Goal: Task Accomplishment & Management: Use online tool/utility

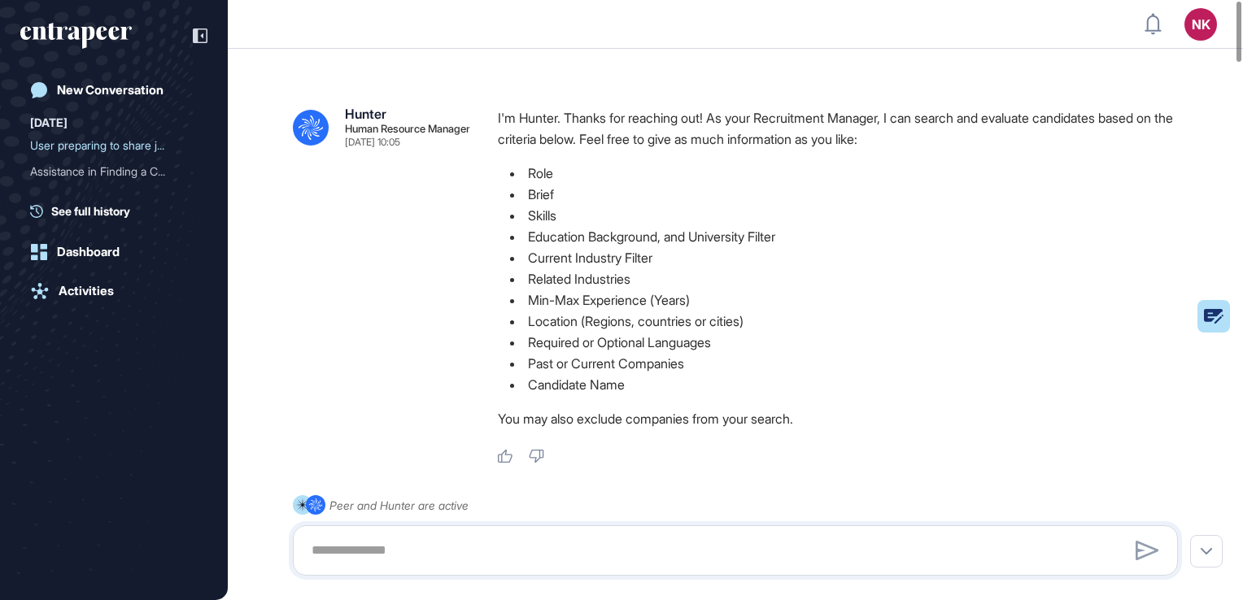
click at [76, 41] on icon "entrapeer-logo" at bounding box center [75, 36] width 111 height 26
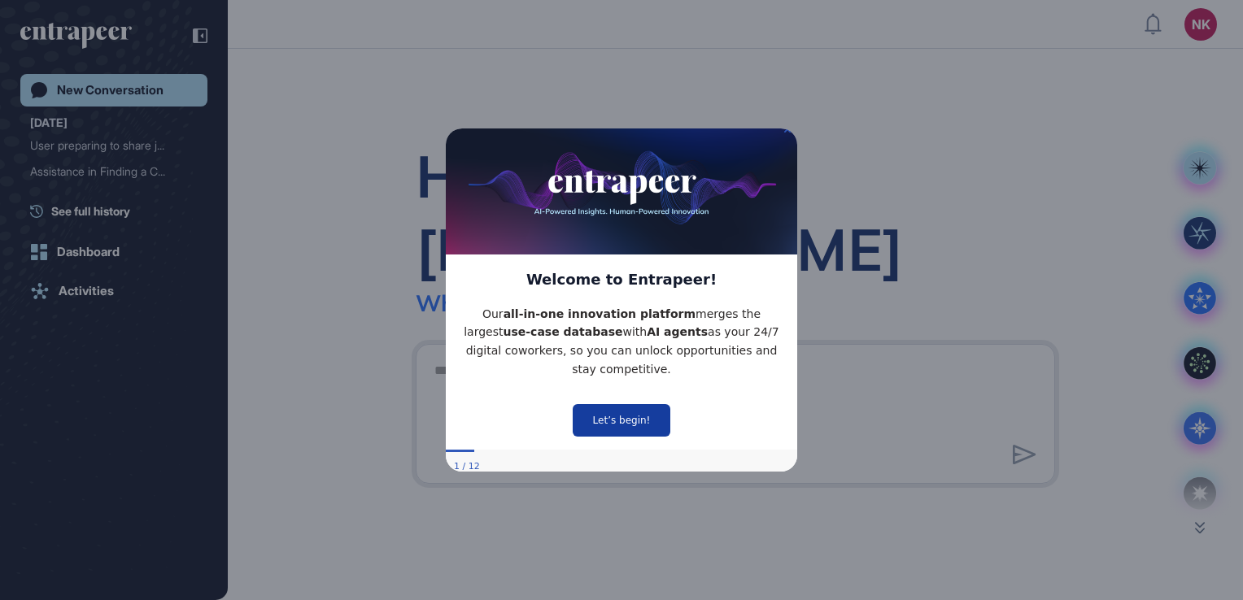
click at [659, 407] on button "Let’s begin!" at bounding box center [622, 419] width 98 height 33
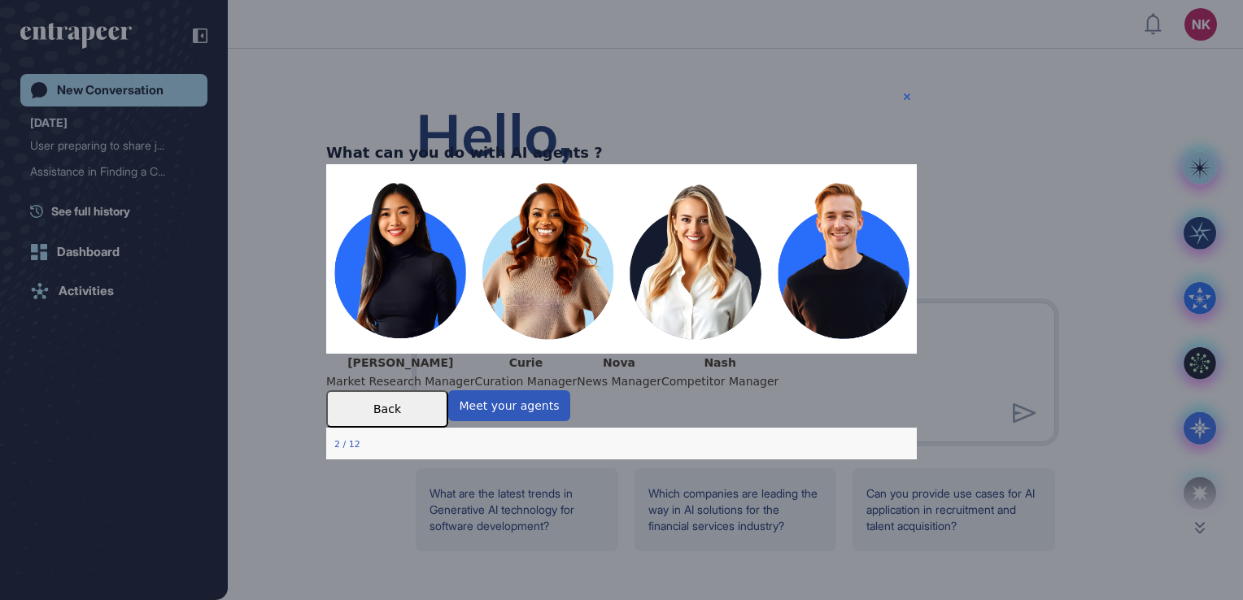
click at [603, 141] on div "What can you do with AI agents ?" at bounding box center [464, 153] width 276 height 24
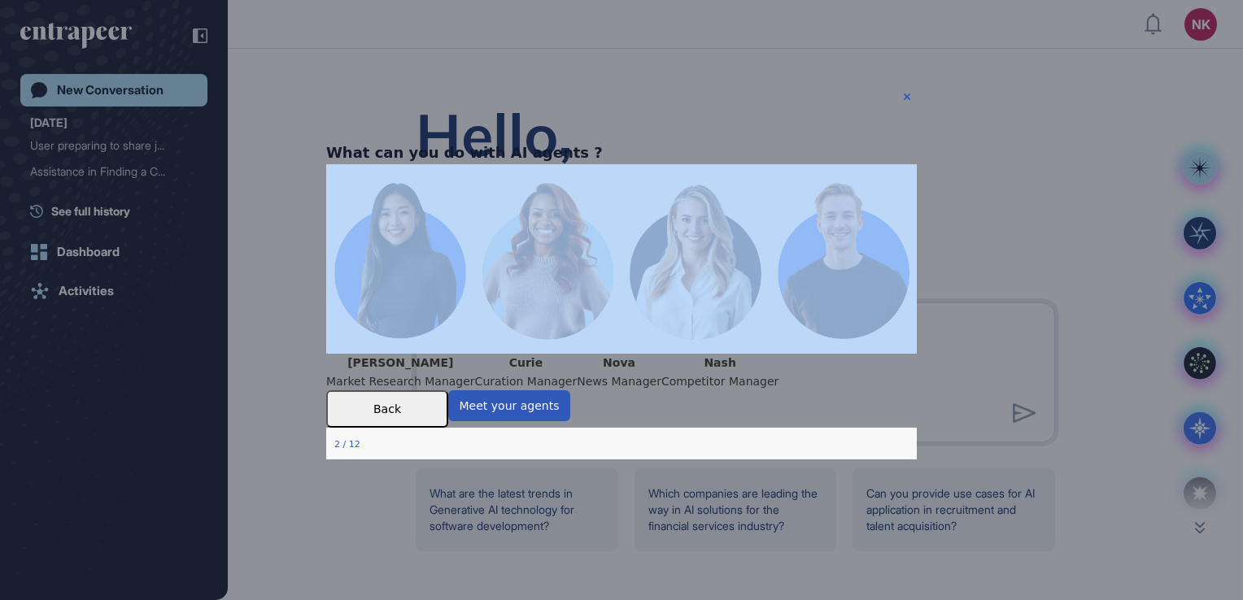
click at [603, 141] on div "What can you do with AI agents ?" at bounding box center [464, 153] width 276 height 24
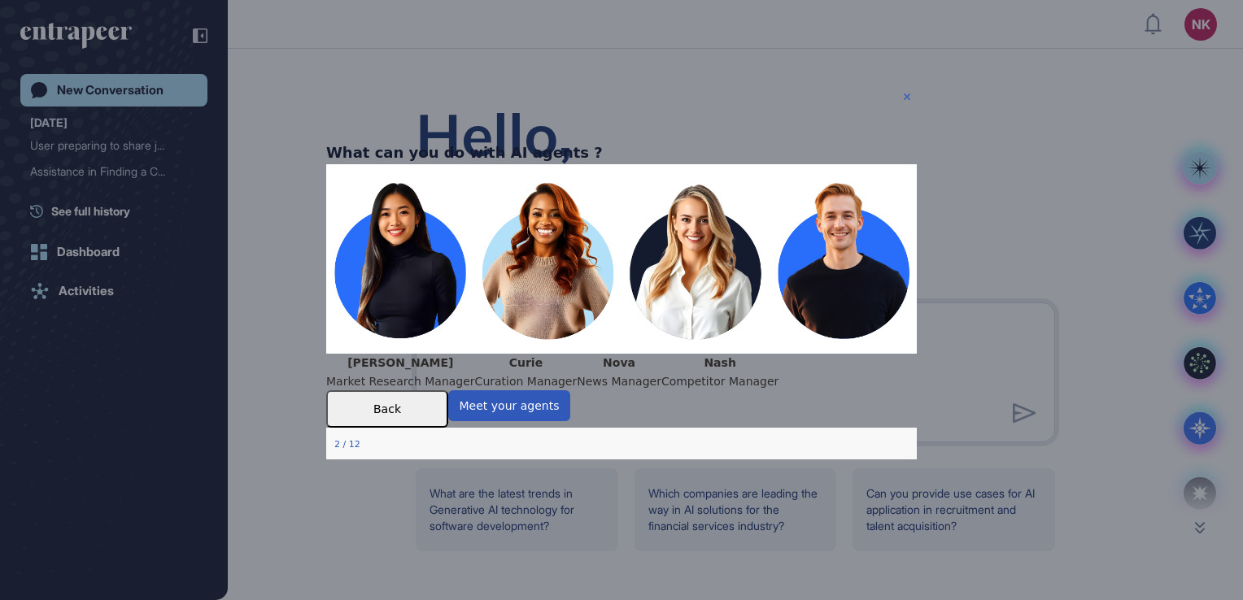
click at [908, 98] on icon "Close Preview" at bounding box center [907, 97] width 7 height 7
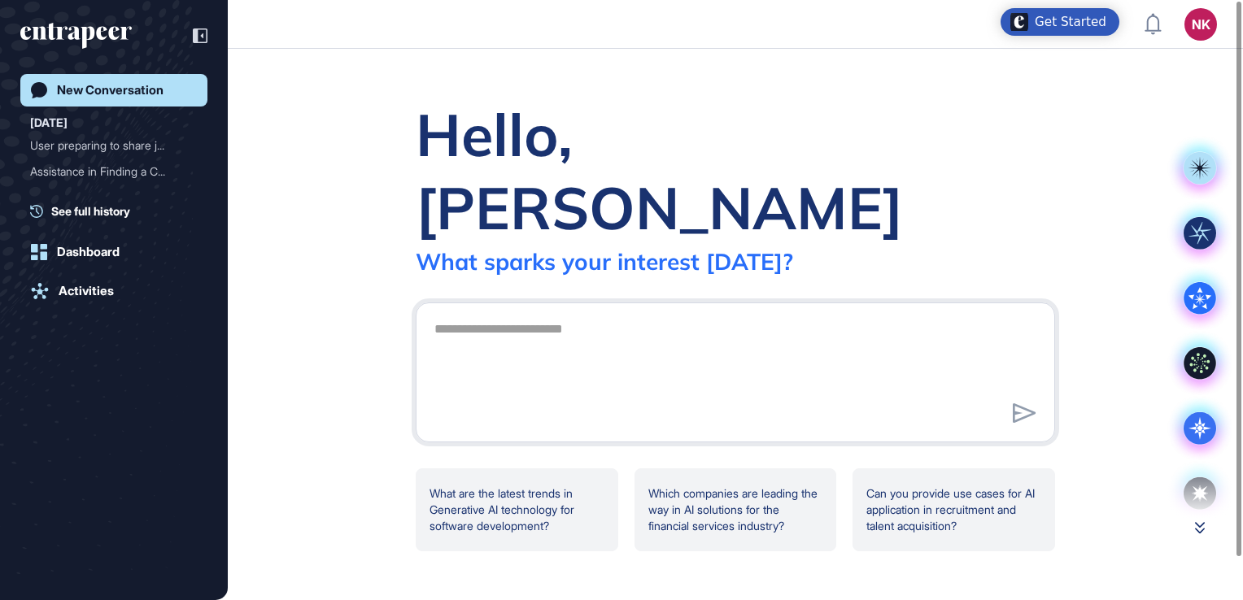
click at [1191, 529] on button at bounding box center [1199, 528] width 65 height 12
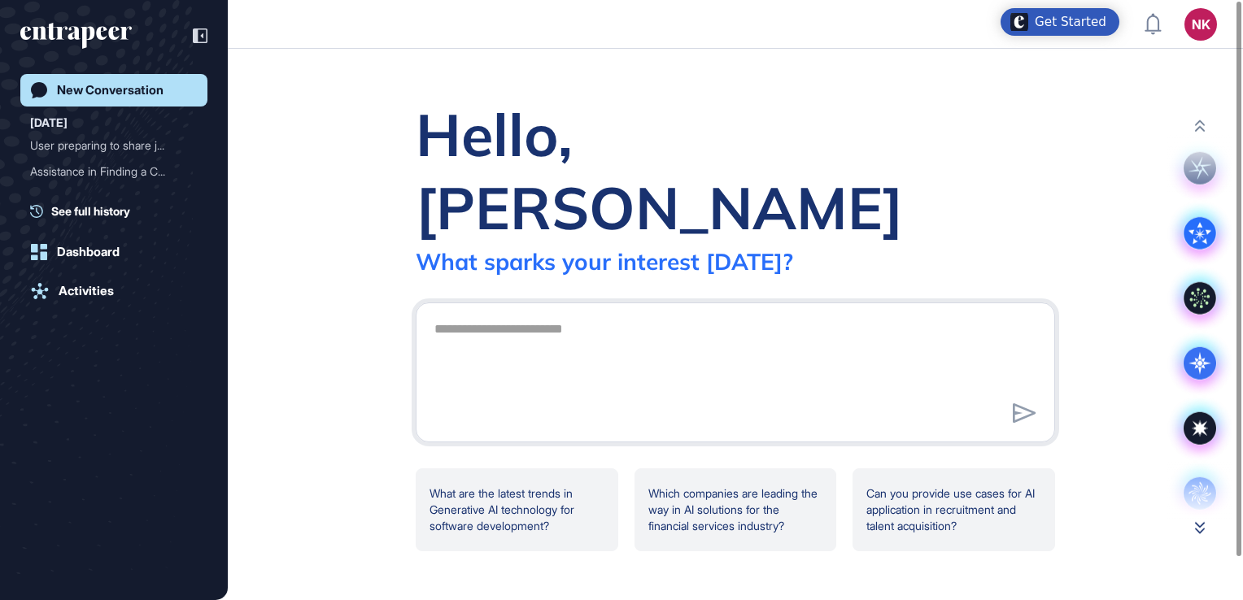
click at [1191, 529] on button at bounding box center [1199, 528] width 65 height 12
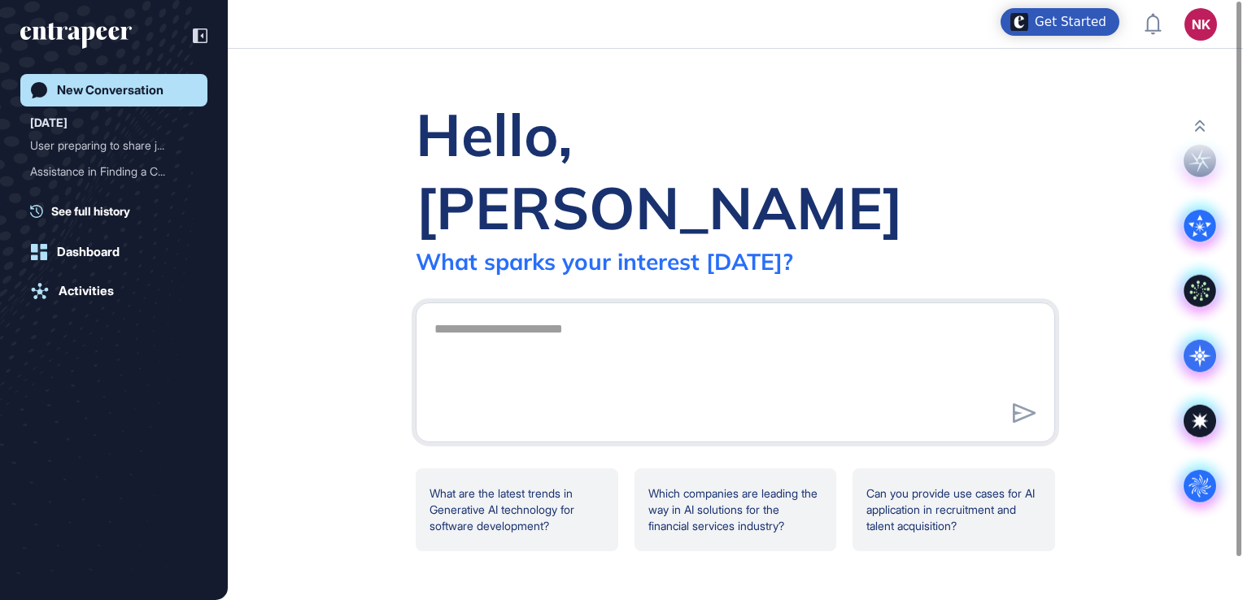
click at [1191, 529] on div "Hello, Nisa What sparks your interest today? .cls-2{fill:#fff} What are the lat…" at bounding box center [735, 324] width 1015 height 551
drag, startPoint x: 1191, startPoint y: 529, endPoint x: 1194, endPoint y: 498, distance: 31.0
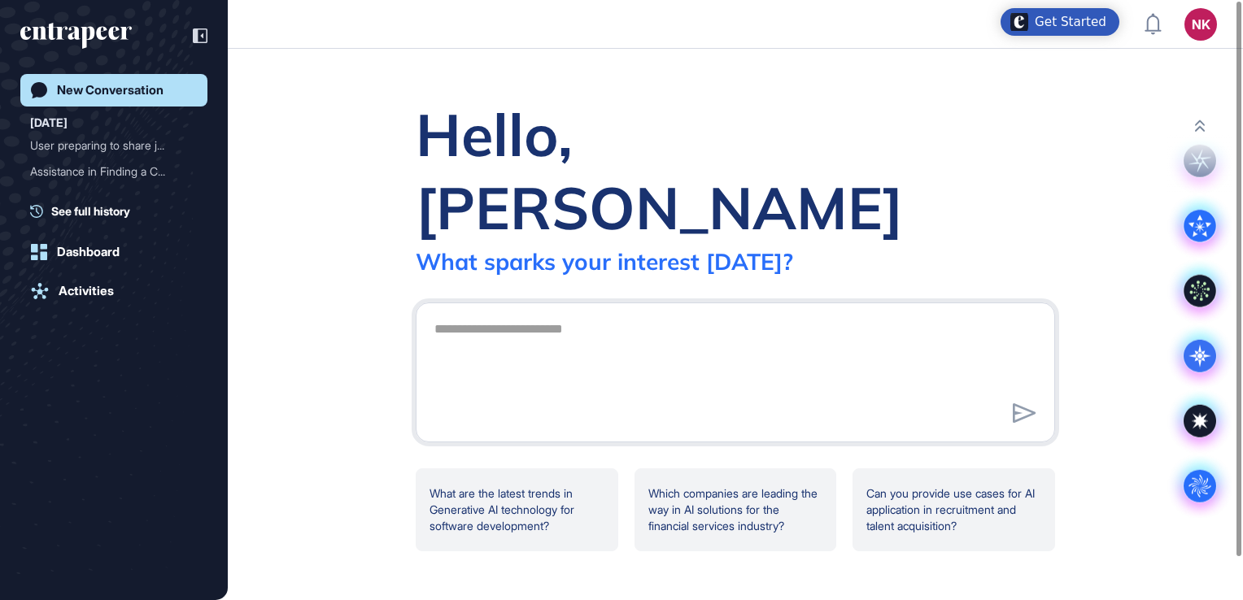
click at [1194, 498] on circle at bounding box center [1199, 486] width 33 height 33
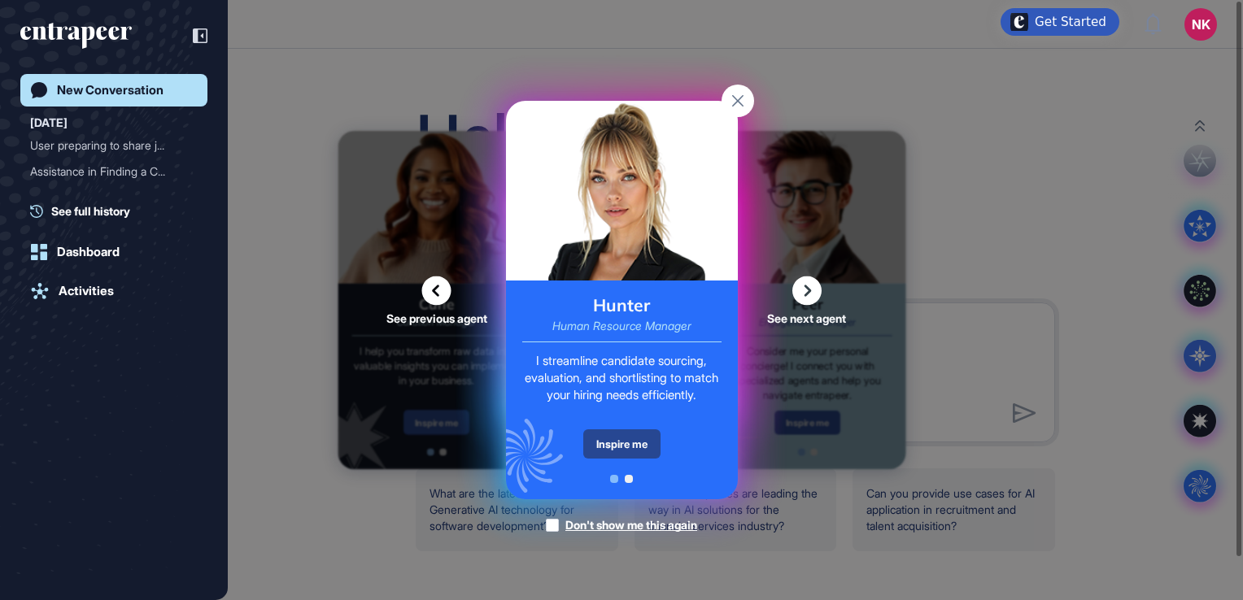
click at [631, 431] on div "Inspire me" at bounding box center [621, 443] width 77 height 29
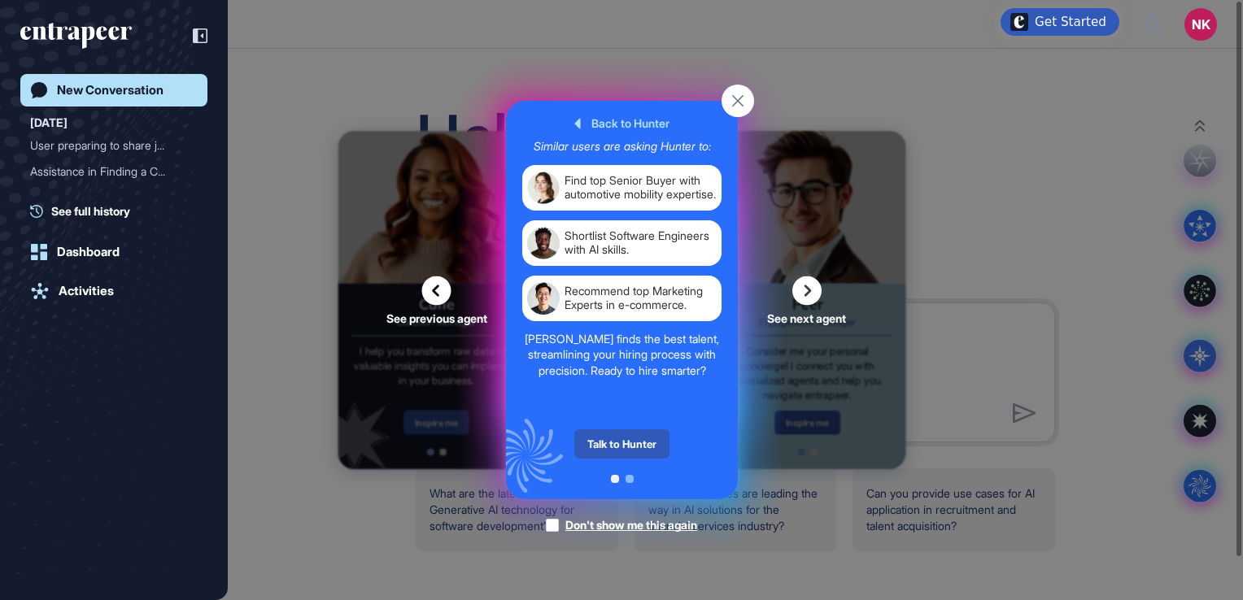
click at [631, 431] on div "Talk to Hunter" at bounding box center [621, 443] width 95 height 29
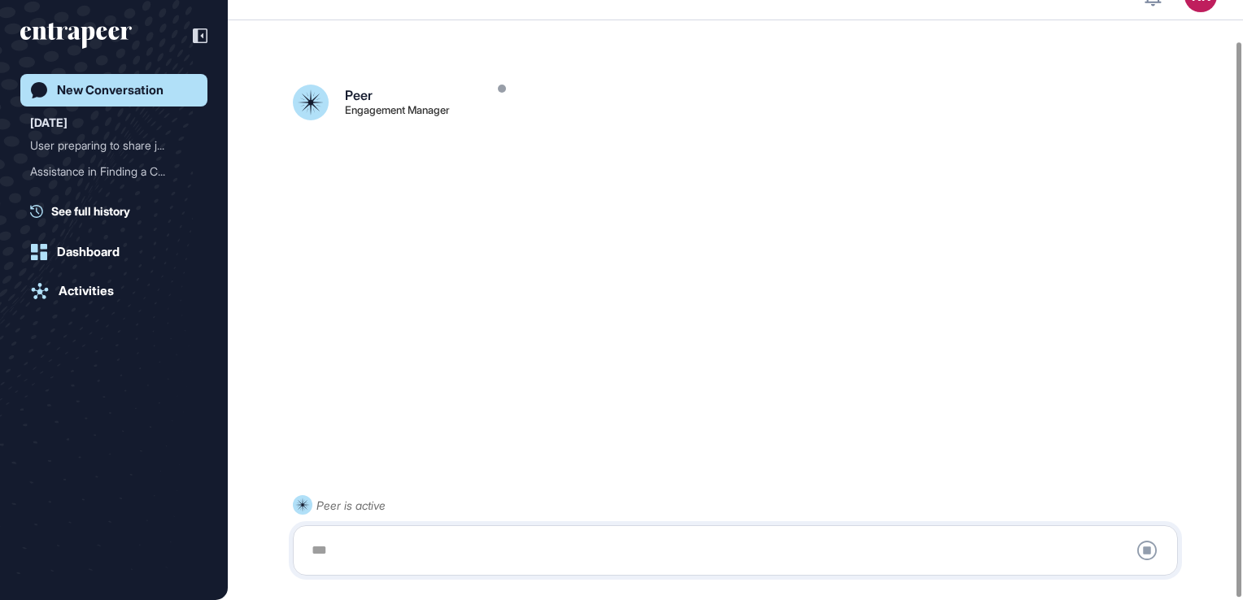
scroll to position [46, 0]
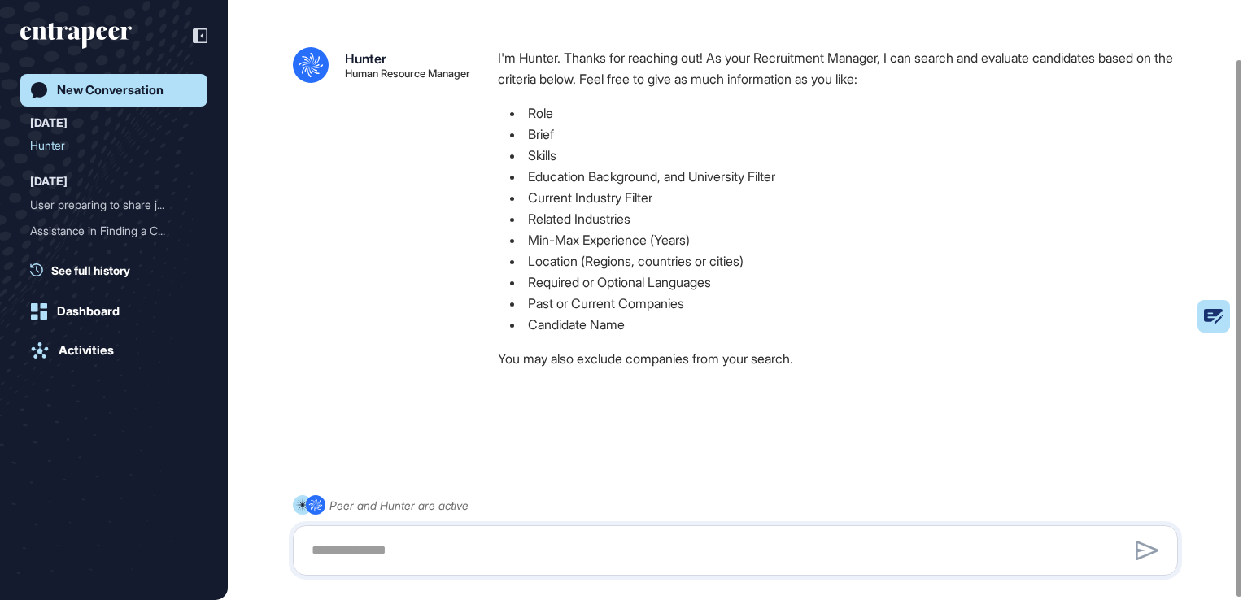
scroll to position [67, 0]
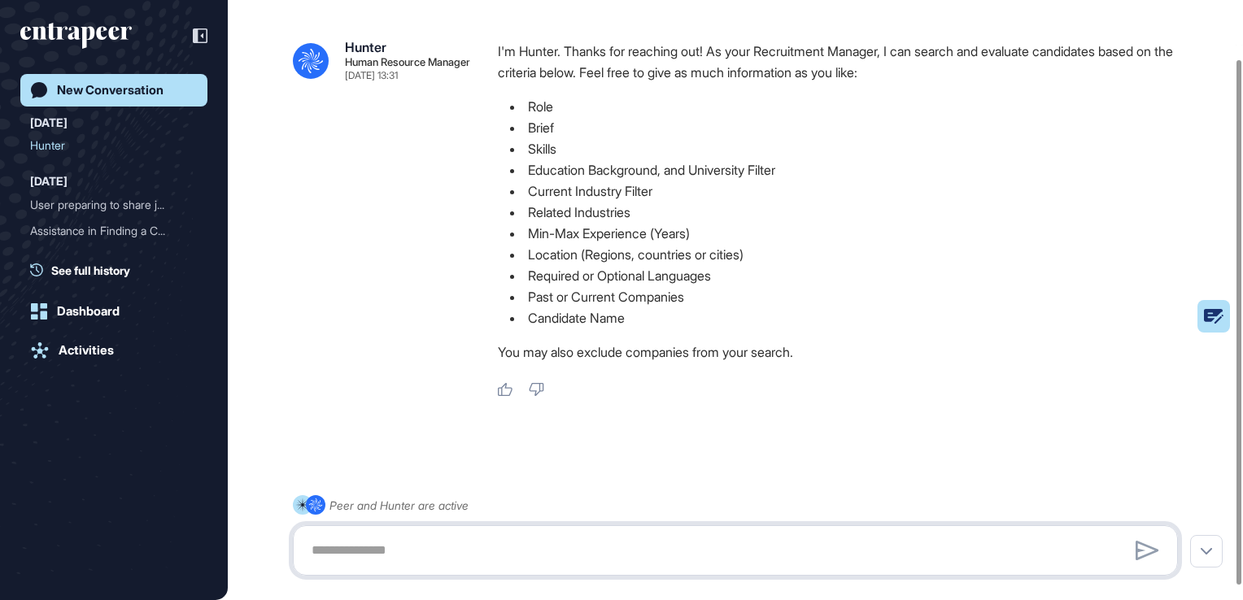
click at [534, 557] on textarea at bounding box center [735, 550] width 867 height 33
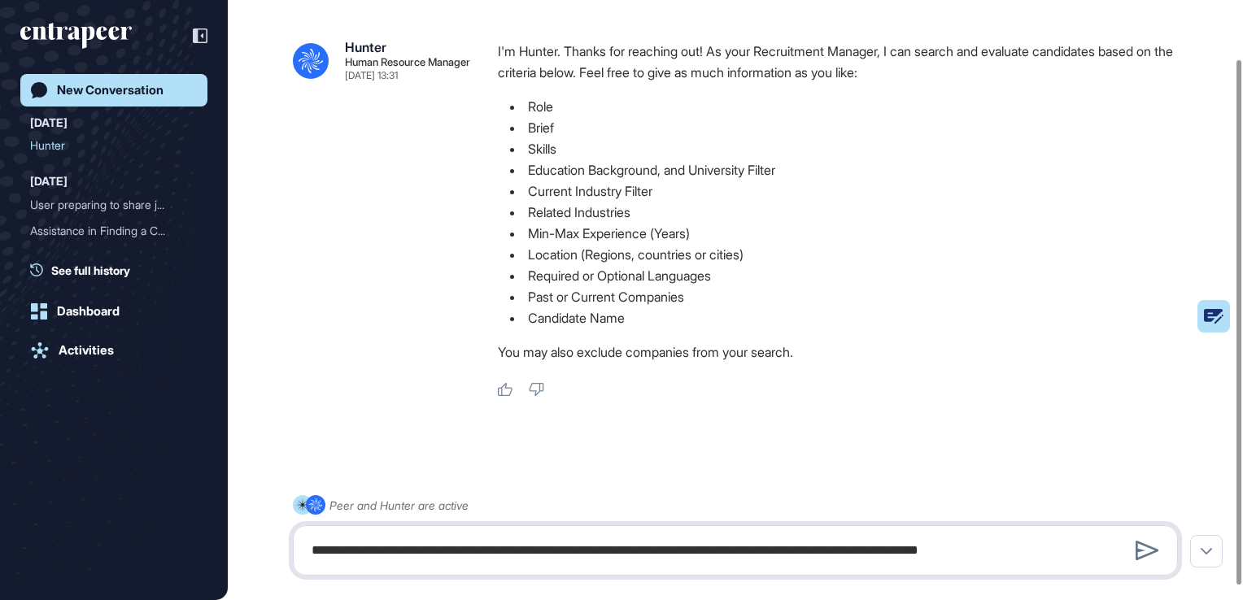
type textarea "**********"
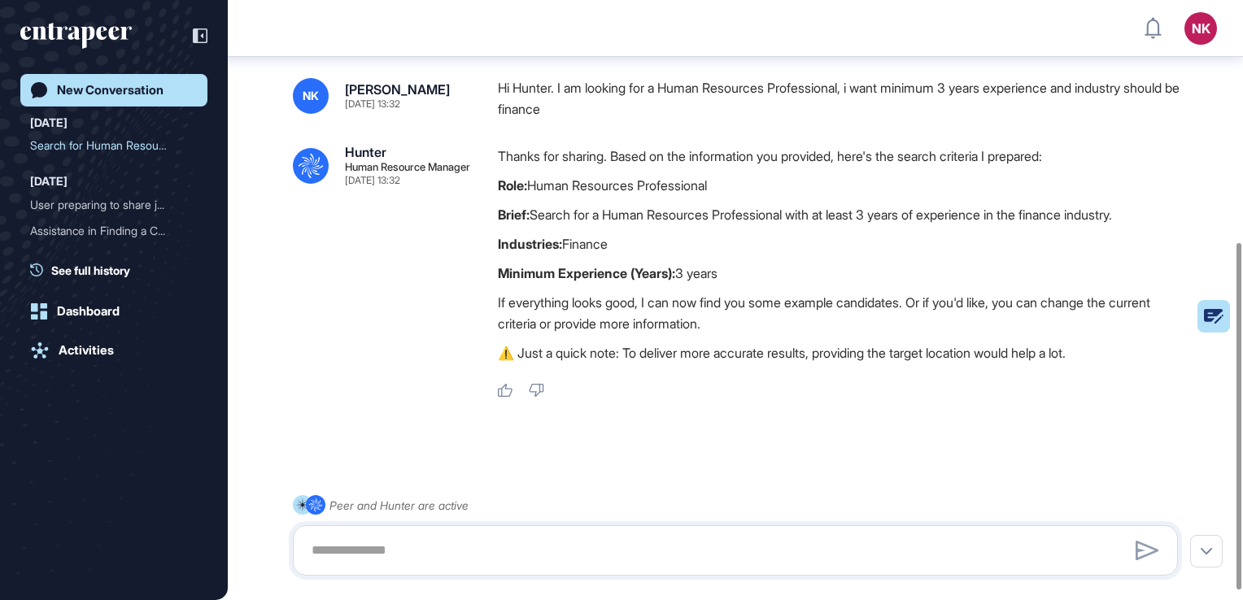
scroll to position [422, 0]
click at [534, 557] on textarea at bounding box center [735, 550] width 867 height 33
type textarea "**********"
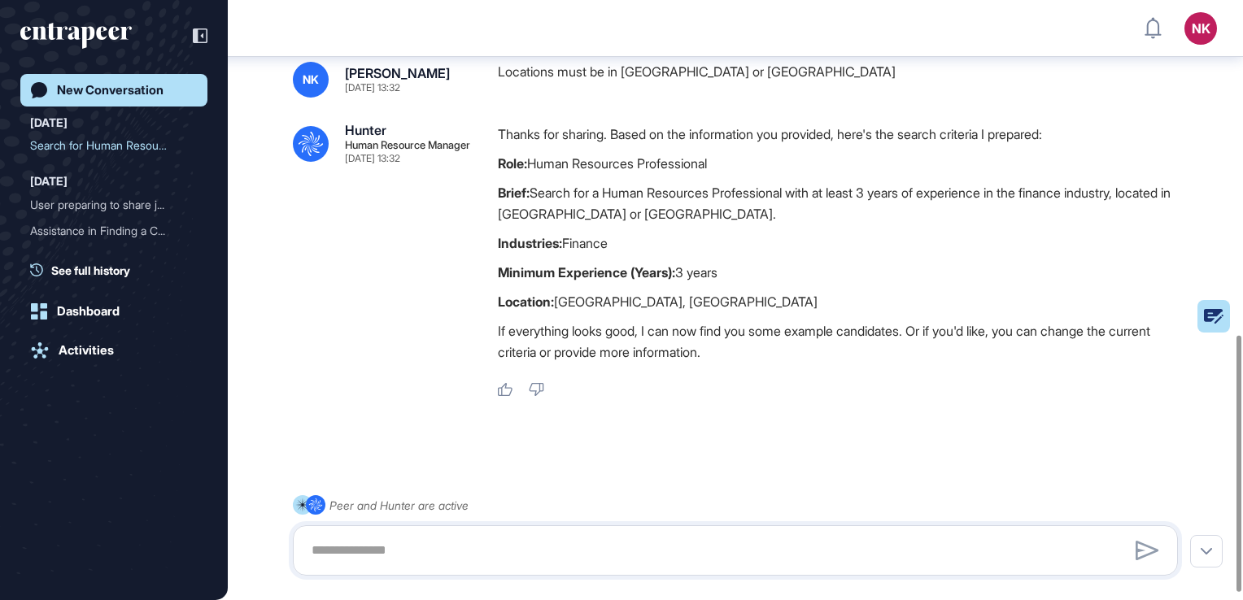
scroll to position [784, 0]
click at [472, 547] on textarea at bounding box center [735, 550] width 867 height 33
type textarea "***"
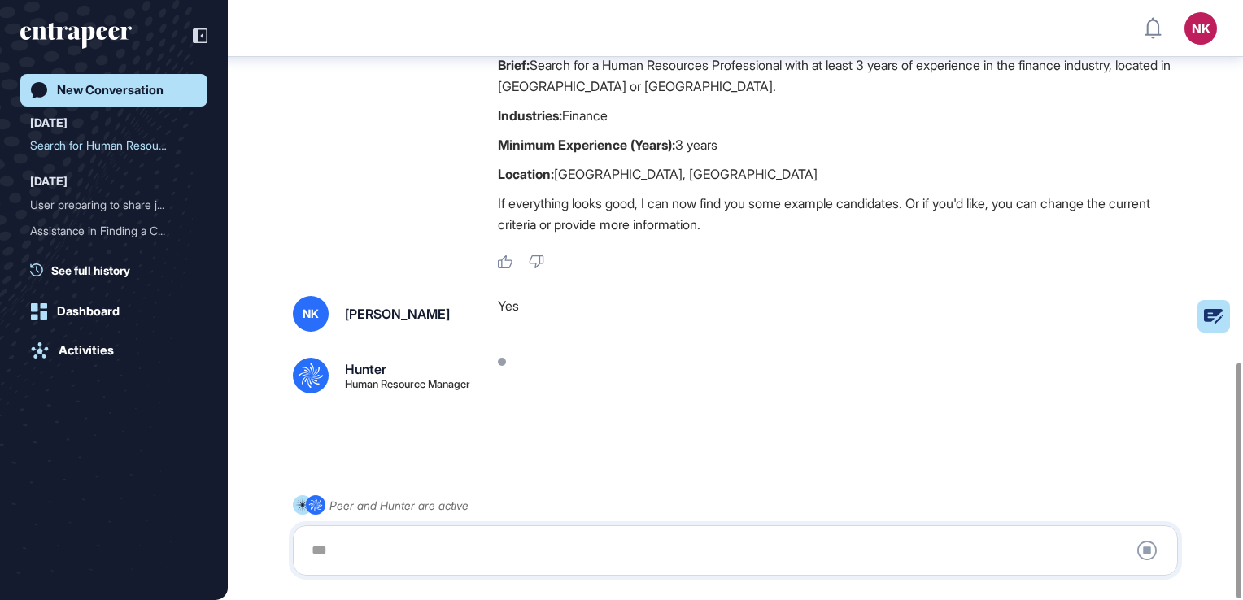
scroll to position [925, 0]
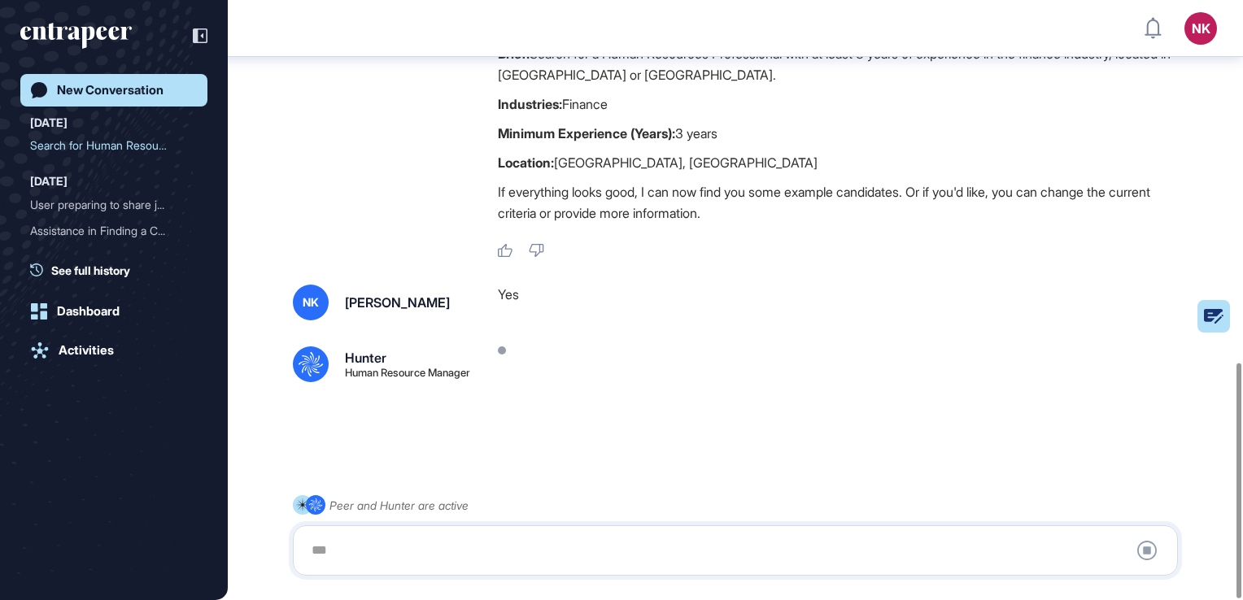
click at [446, 535] on div at bounding box center [735, 550] width 867 height 33
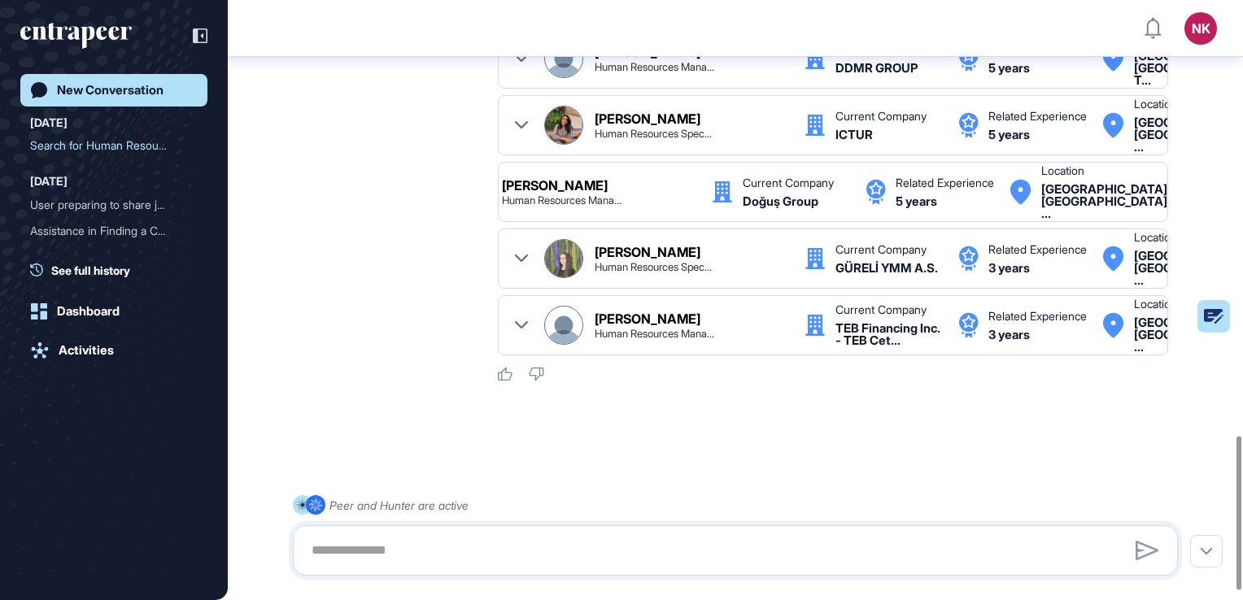
scroll to position [1731, 0]
click at [541, 548] on textarea at bounding box center [735, 550] width 867 height 33
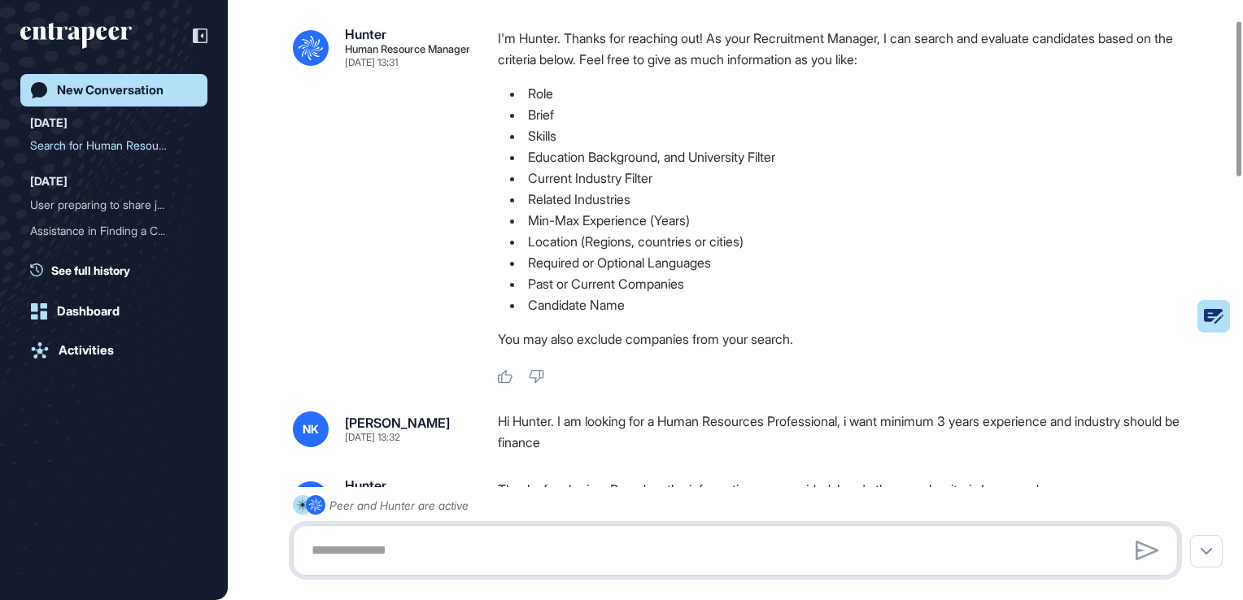
scroll to position [76, 0]
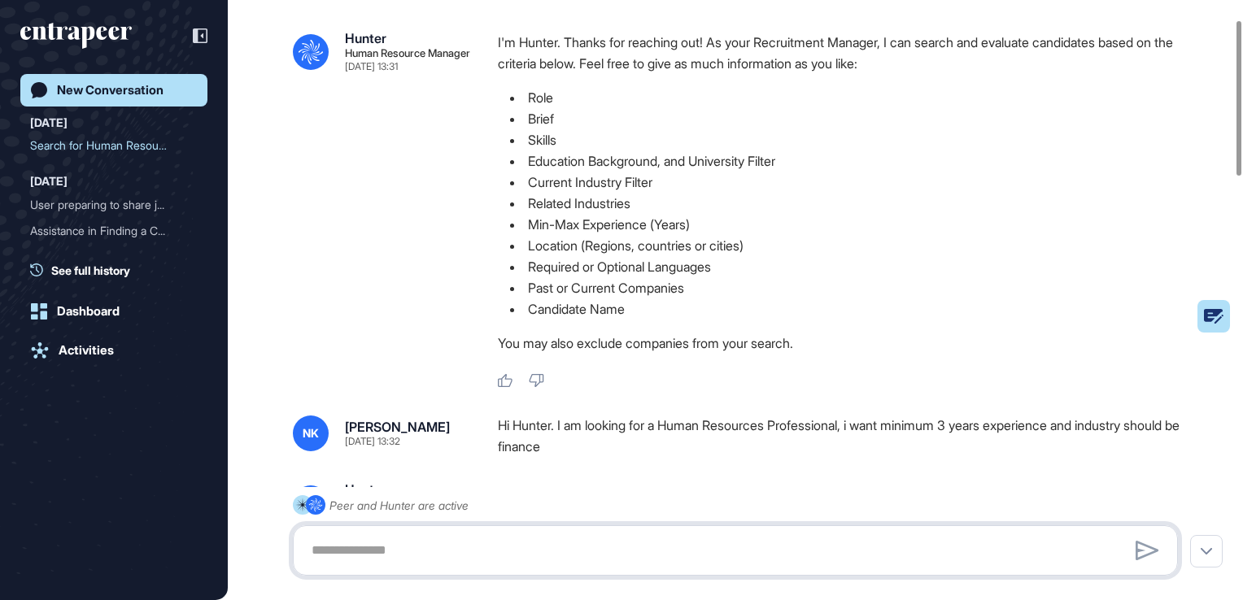
click at [568, 558] on textarea at bounding box center [735, 550] width 867 height 33
type textarea "**********"
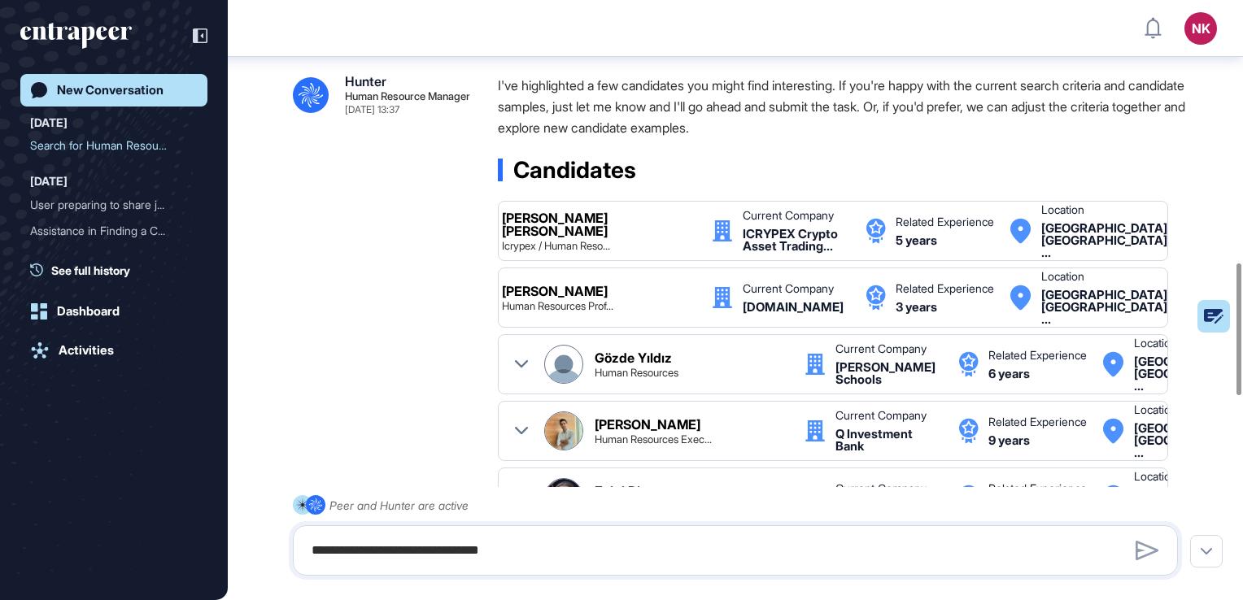
scroll to position [1195, 0]
click at [836, 238] on div "ICRYPEX Crypto Asset Trading..." at bounding box center [795, 239] width 107 height 24
click at [642, 231] on div "Hazel Şeren Tetik Icrypex / Human Reso..." at bounding box center [599, 231] width 194 height 40
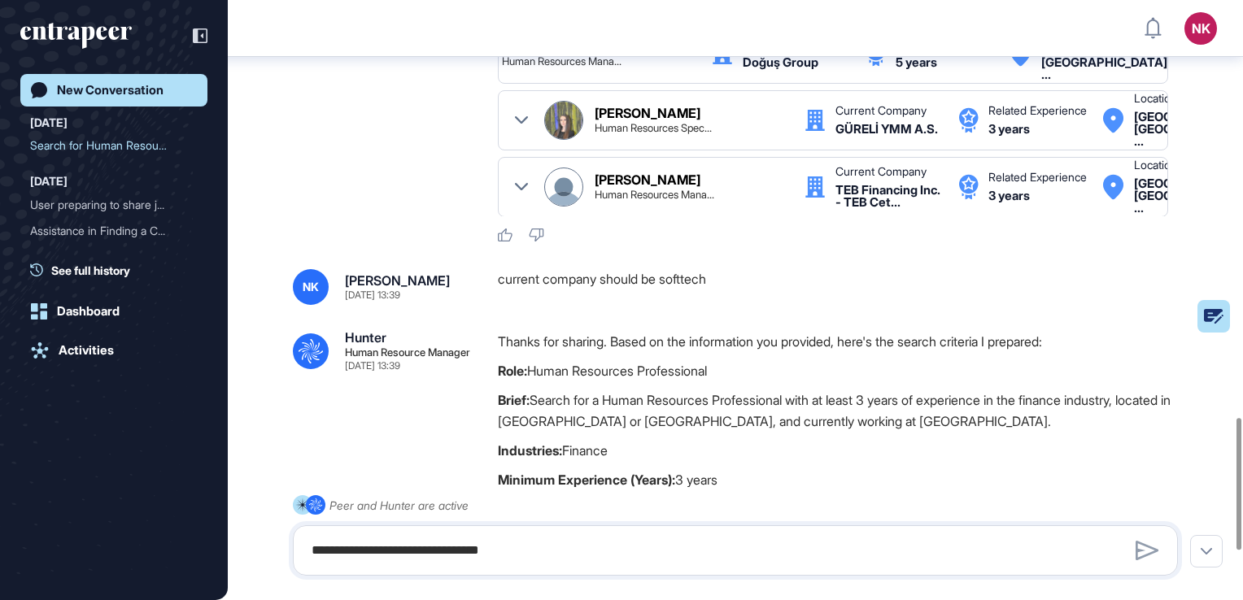
scroll to position [2123, 0]
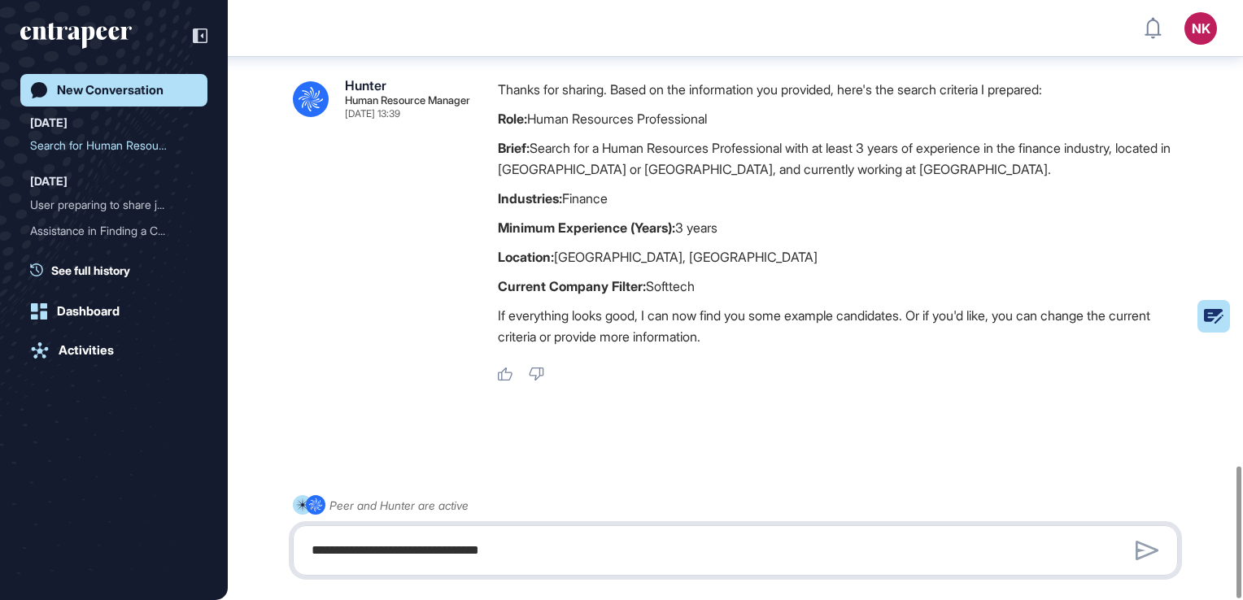
click at [680, 538] on textarea "**********" at bounding box center [735, 550] width 867 height 33
type textarea "**"
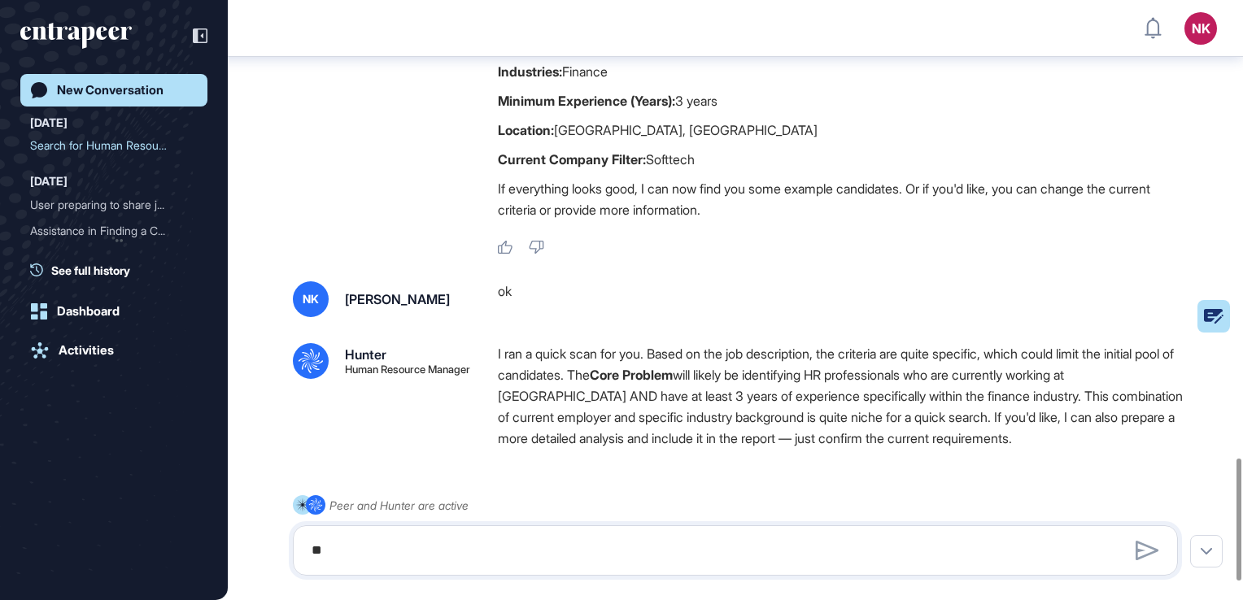
scroll to position [2337, 0]
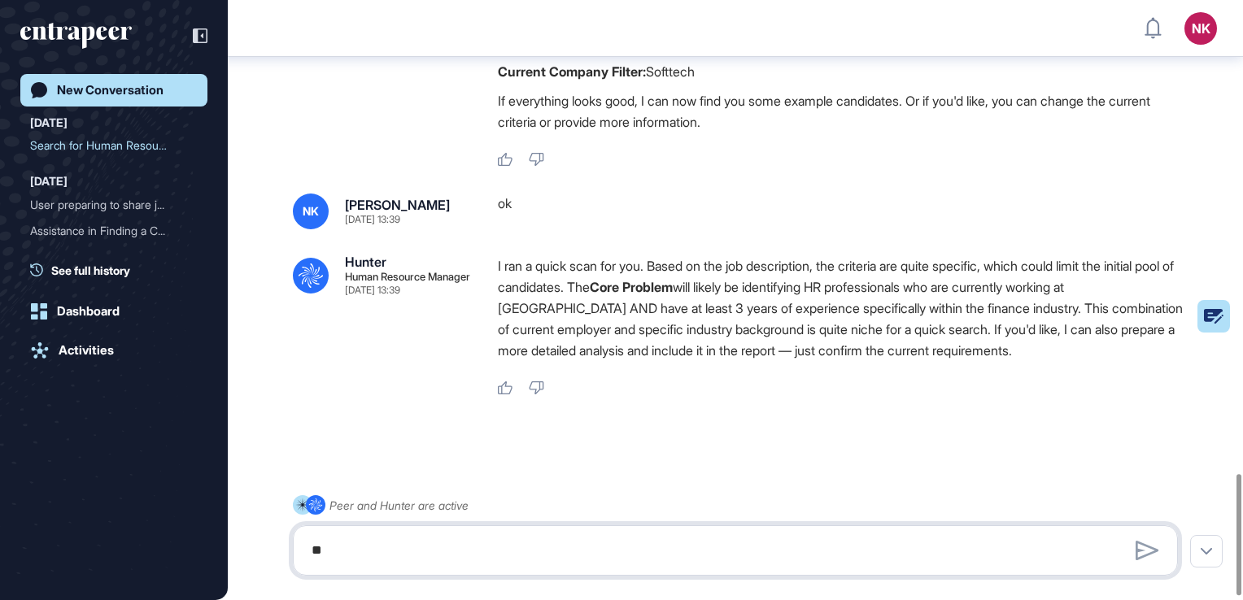
click at [586, 558] on textarea "**" at bounding box center [735, 550] width 867 height 33
type textarea "**********"
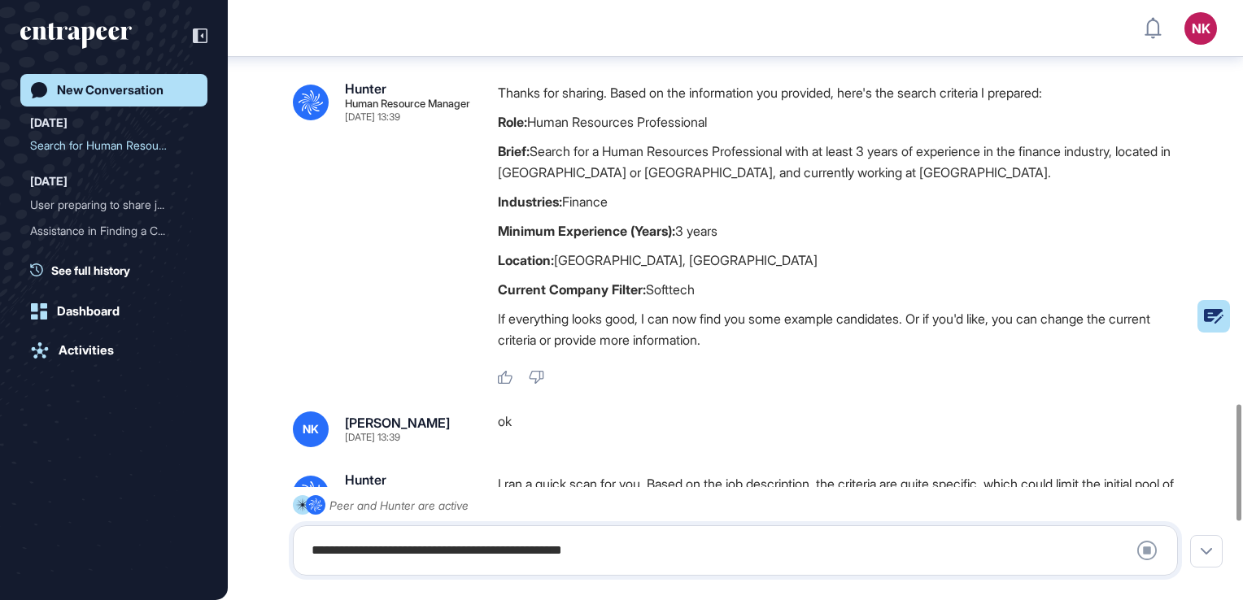
scroll to position [2075, 0]
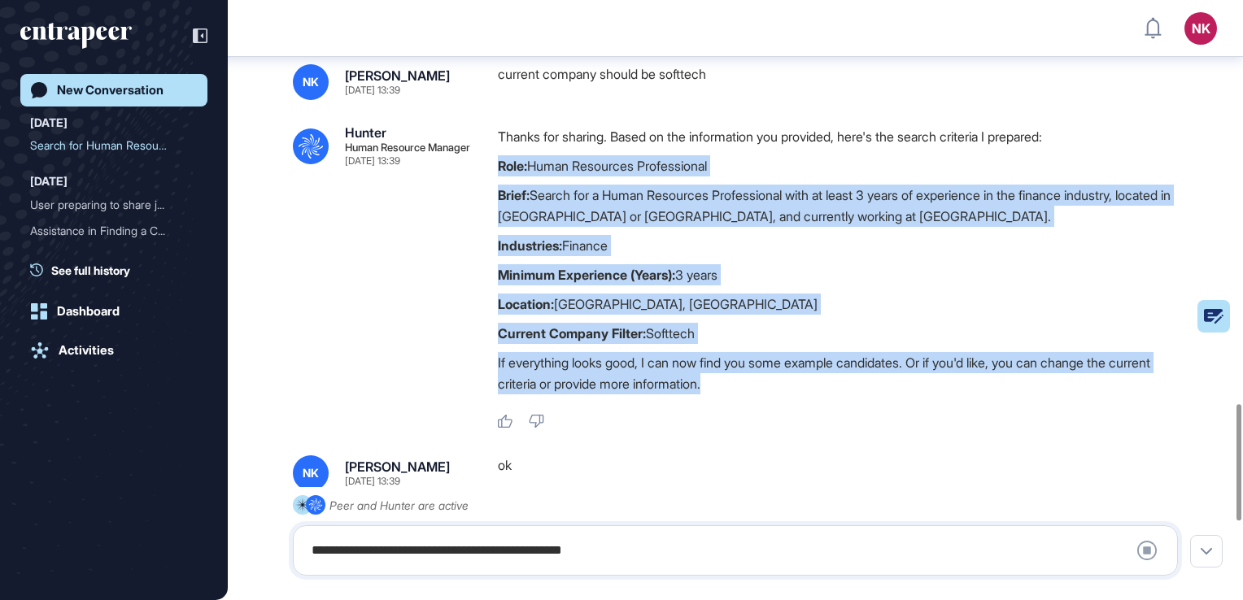
drag, startPoint x: 794, startPoint y: 390, endPoint x: 496, endPoint y: 169, distance: 370.8
click at [496, 169] on div ".cls-2{fill:#fff} Hunter Human Resource Manager Oct 15, 2025 13:39 Thanks for s…" at bounding box center [735, 277] width 885 height 303
copy div "Role: Human Resources Professional Brief: Search for a Human Resources Professi…"
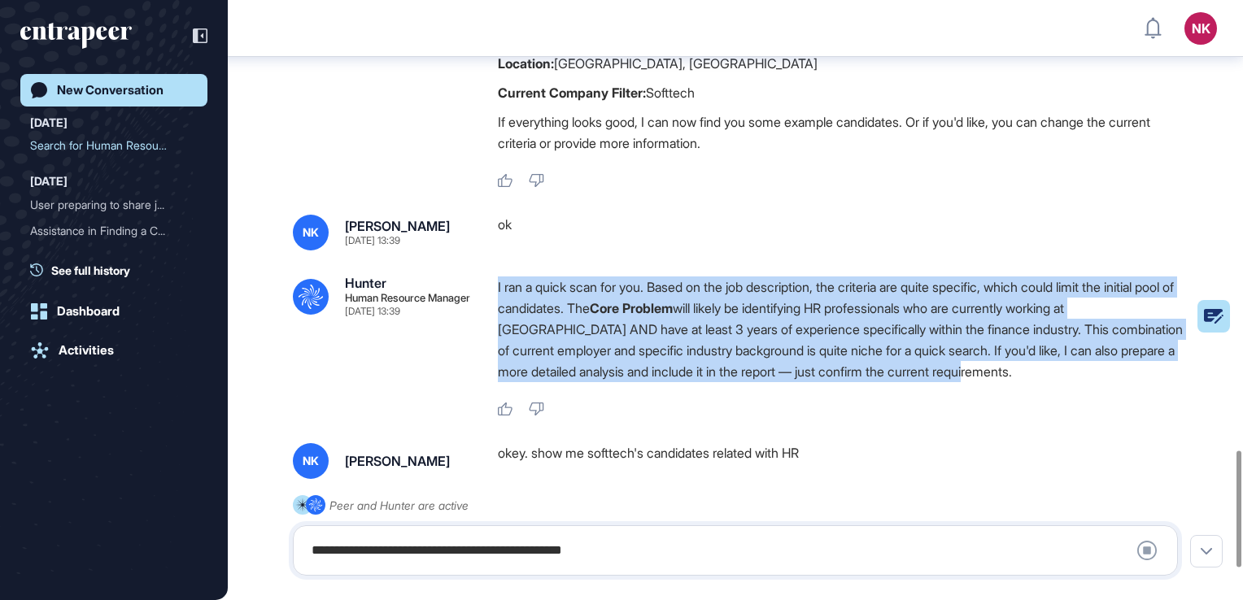
drag, startPoint x: 1123, startPoint y: 370, endPoint x: 491, endPoint y: 286, distance: 637.4
click at [491, 286] on div ".cls-2{fill:#fff} Hunter Human Resource Manager Oct 15, 2025 13:39 I ran a quic…" at bounding box center [735, 346] width 885 height 141
copy p "I ran a quick scan for you. Based on the job description, the criteria are quit…"
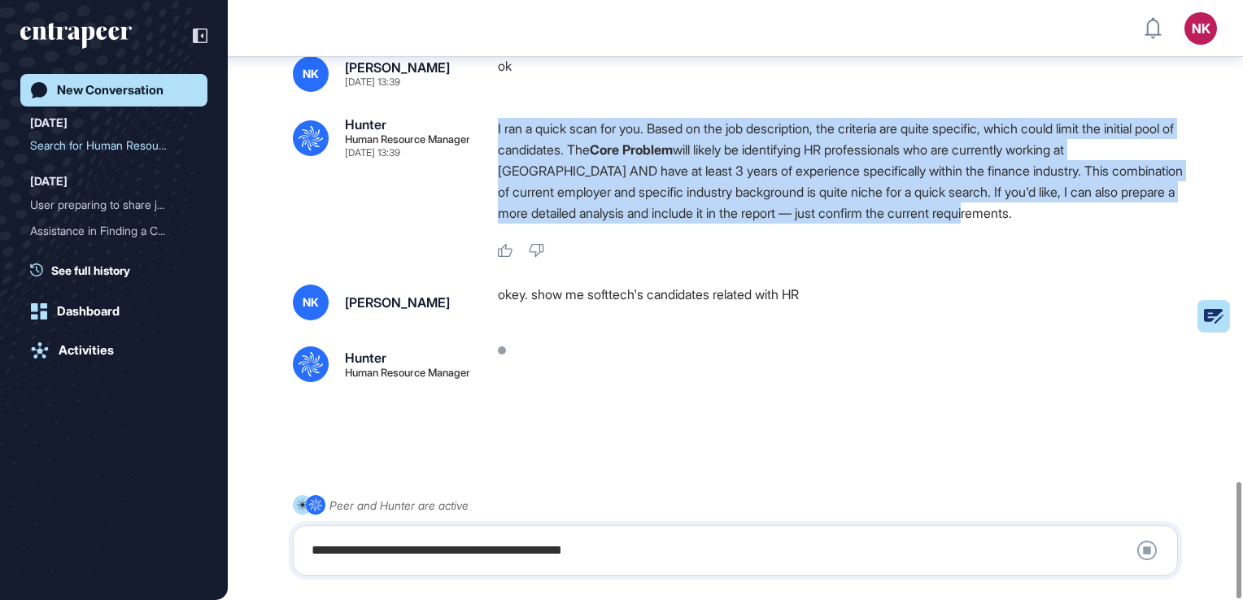
click at [825, 184] on p "I ran a quick scan for you. Based on the job description, the criteria are quit…" at bounding box center [844, 171] width 693 height 106
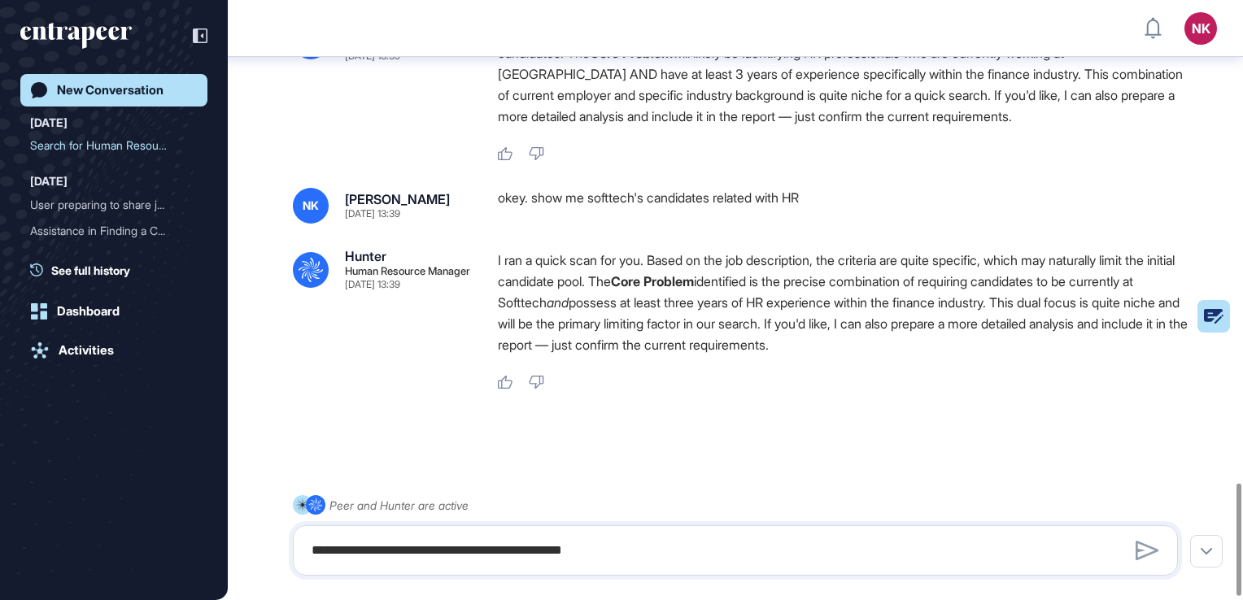
scroll to position [2581, 0]
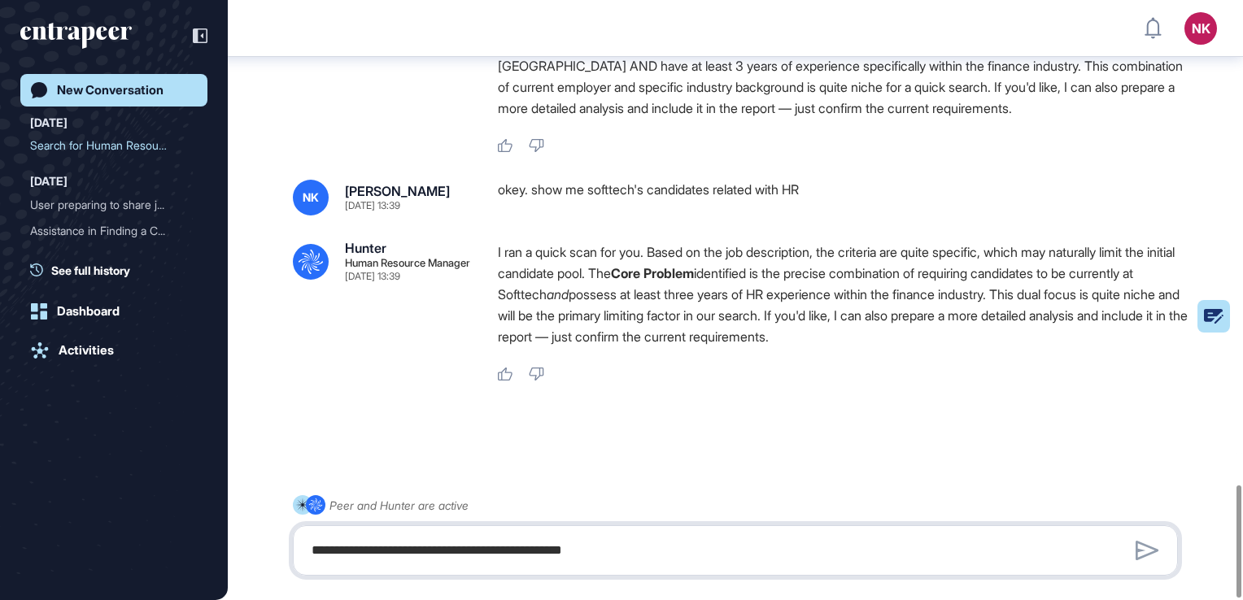
click at [628, 541] on textarea "**********" at bounding box center [735, 550] width 867 height 33
type textarea "**********"
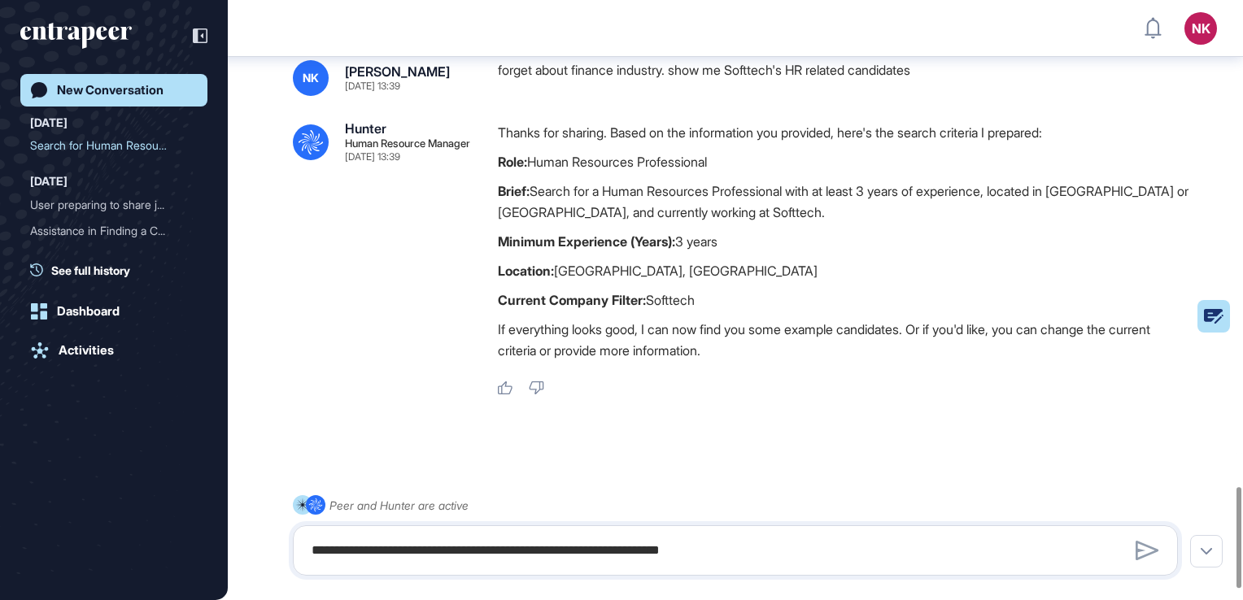
scroll to position [2876, 0]
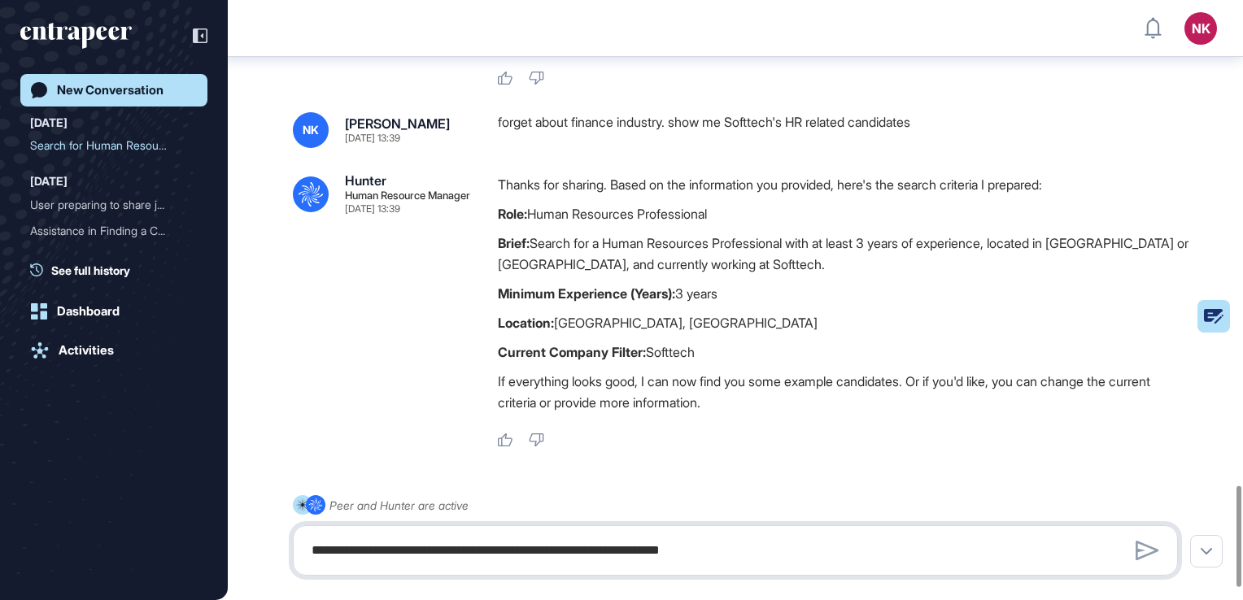
click at [517, 546] on textarea "**********" at bounding box center [735, 550] width 867 height 33
type textarea "******"
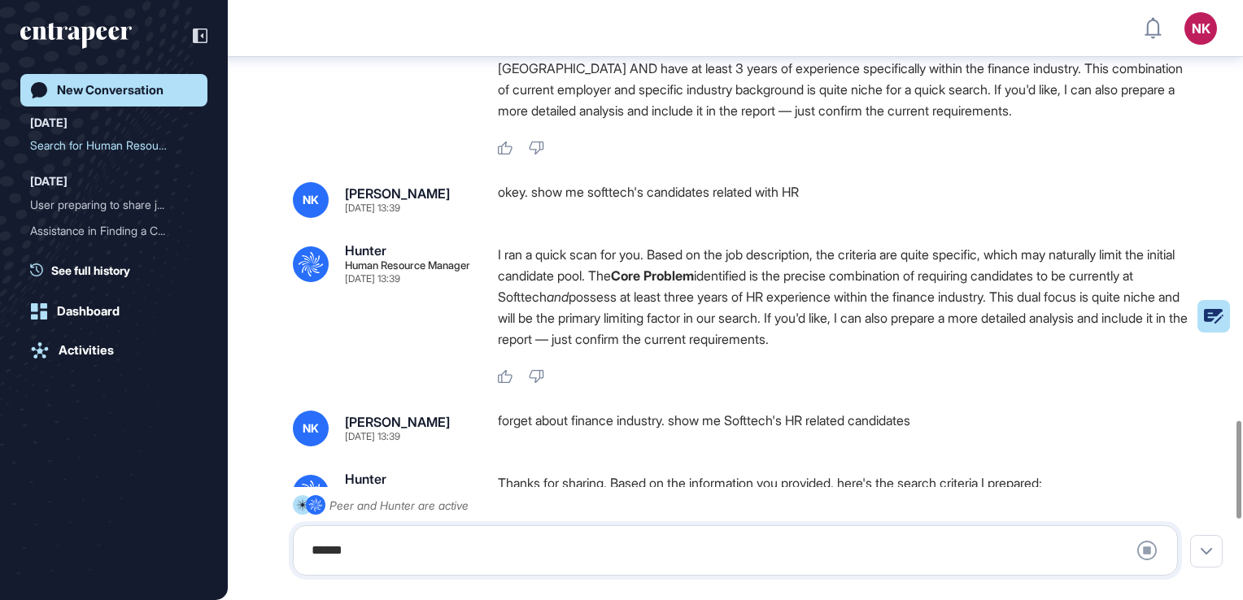
scroll to position [2574, 0]
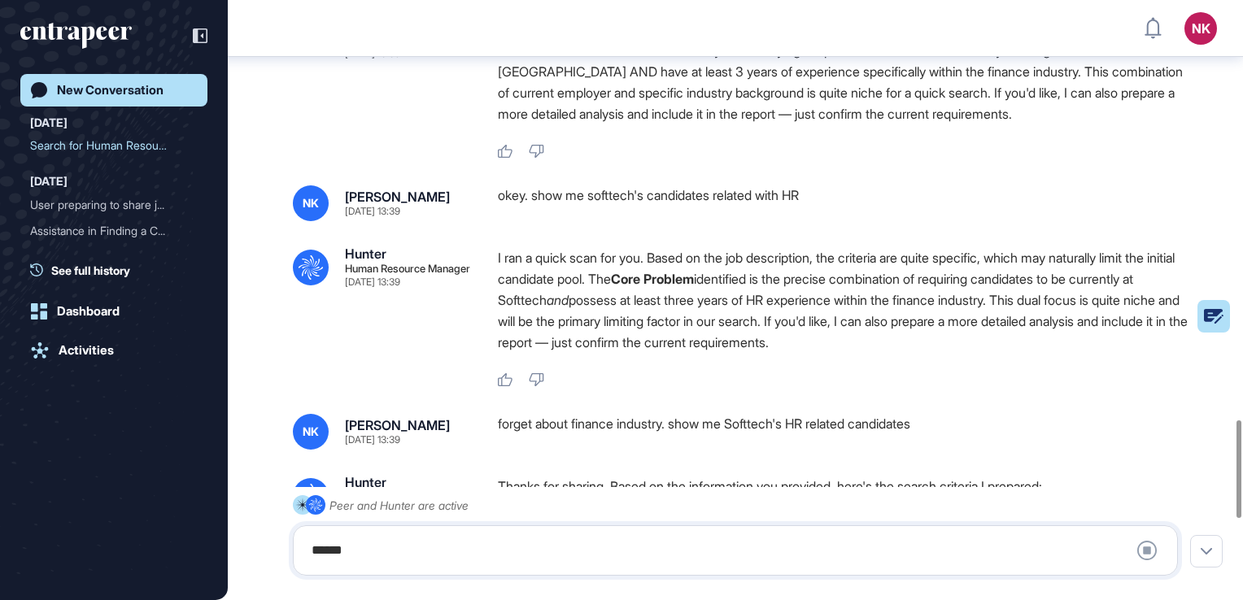
drag, startPoint x: 1038, startPoint y: 337, endPoint x: 753, endPoint y: 303, distance: 286.8
click at [753, 303] on p "I ran a quick scan for you. Based on the job description, the criteria are quit…" at bounding box center [844, 300] width 693 height 106
drag, startPoint x: 753, startPoint y: 303, endPoint x: 691, endPoint y: 286, distance: 63.9
click at [691, 286] on strong "Core Problem" at bounding box center [652, 279] width 83 height 16
drag, startPoint x: 1012, startPoint y: 342, endPoint x: 500, endPoint y: 197, distance: 531.8
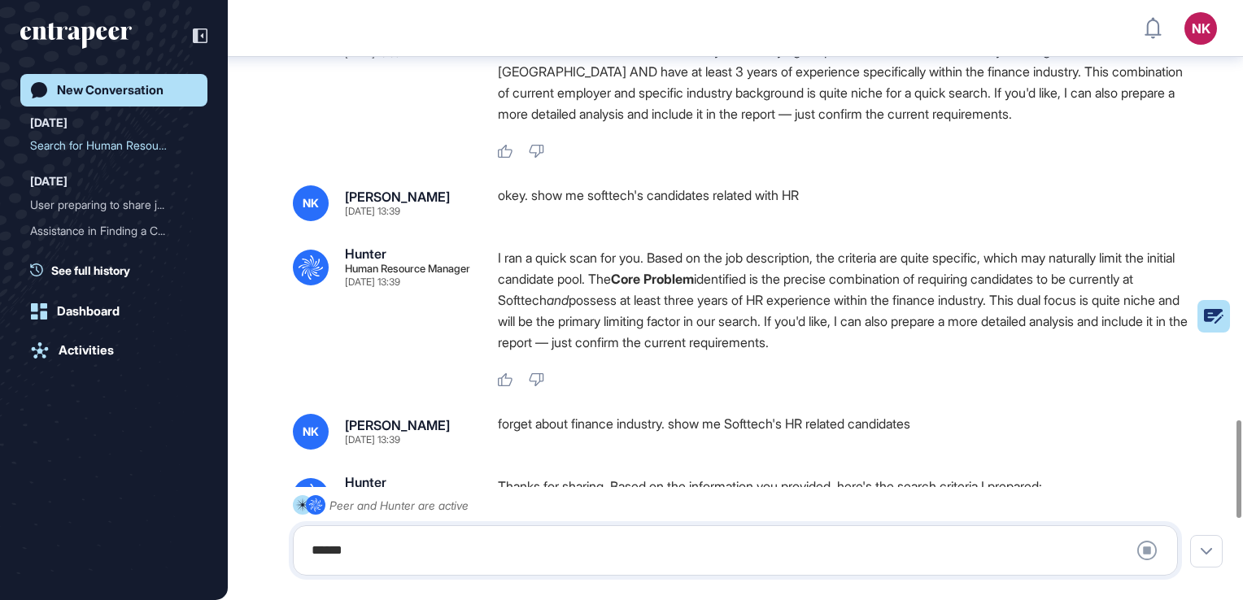
click at [500, 197] on div "NK Nisa Koç Oct 15, 2025 13:39 okey. show me softtech's candidates related with…" at bounding box center [735, 286] width 885 height 202
copy div "okey. show me softtech's candidates related with HR .cls-2{fill:#fff} Hunter Hu…"
click at [697, 367] on div "I ran a quick scan for you. Based on the job description, the criteria are quit…" at bounding box center [844, 317] width 693 height 141
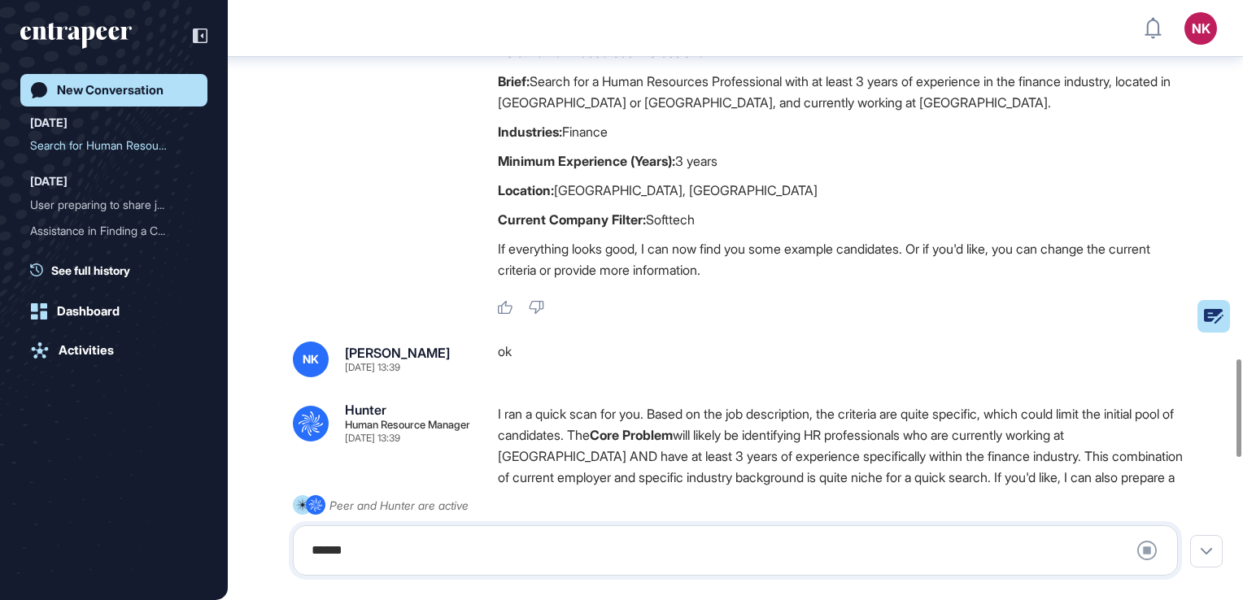
scroll to position [2175, 0]
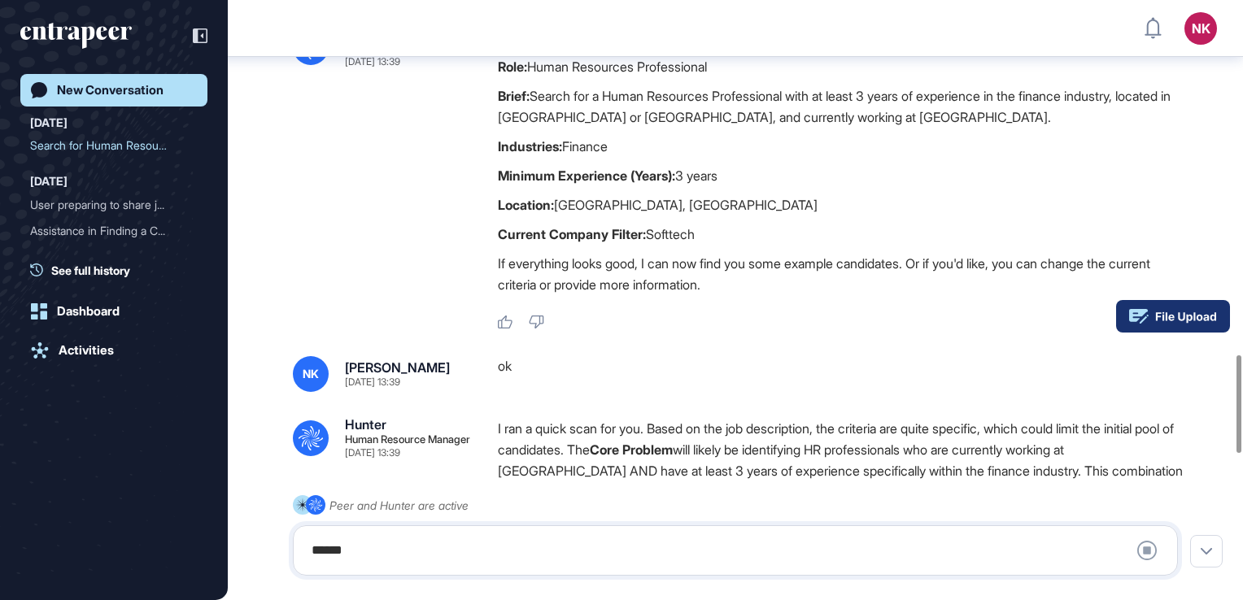
click at [1223, 324] on rect at bounding box center [1173, 316] width 114 height 33
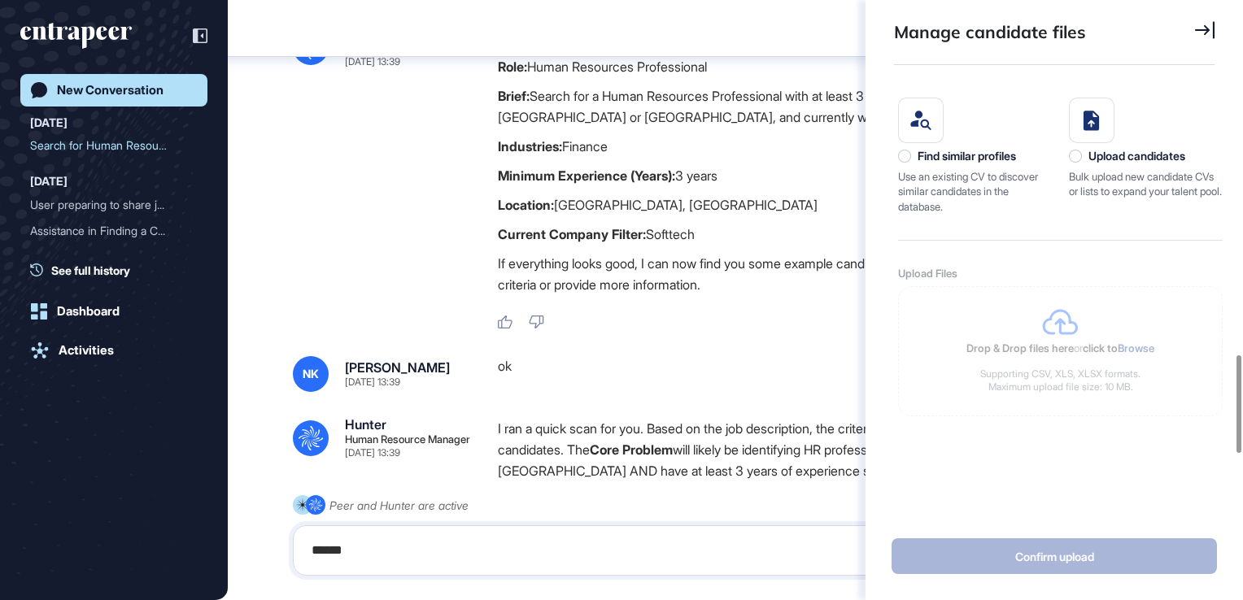
scroll to position [7, 0]
click at [930, 150] on div "Find similar profiles" at bounding box center [966, 156] width 98 height 13
click at [923, 117] on icon at bounding box center [921, 121] width 22 height 20
click at [1104, 333] on div "Drop & Drop files here or click to Browse" at bounding box center [1060, 332] width 188 height 46
click at [803, 386] on div "ok" at bounding box center [844, 374] width 693 height 36
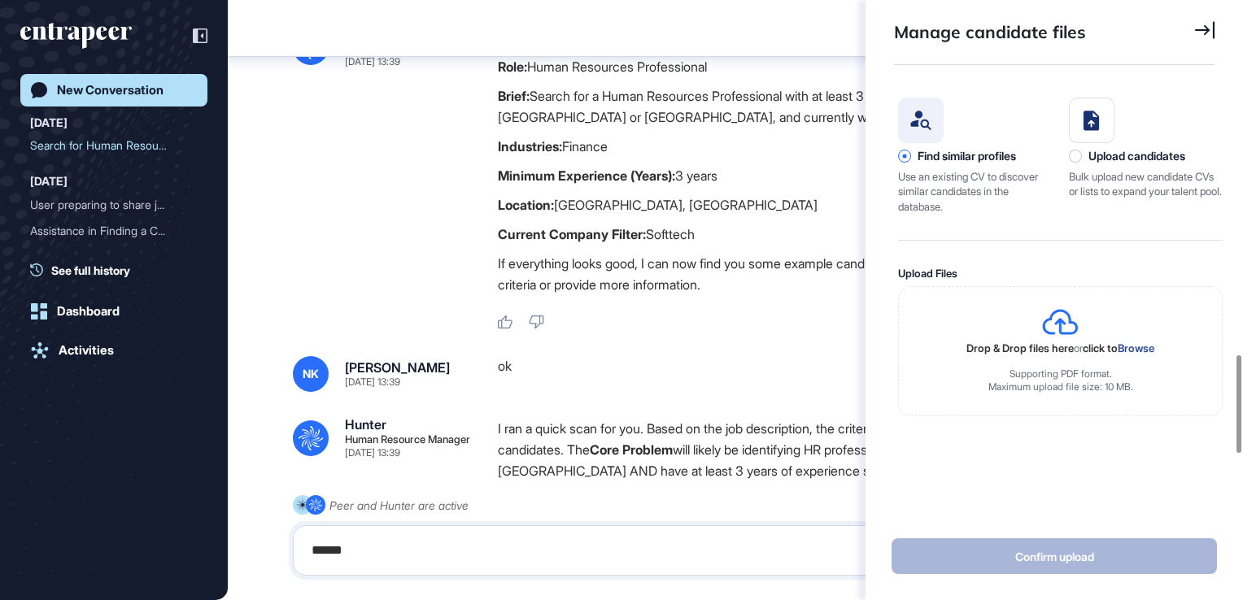
click at [719, 372] on div "ok" at bounding box center [844, 374] width 693 height 36
click at [586, 311] on div "Thanks for sharing. Based on the information you provided, here's the search cr…" at bounding box center [844, 178] width 693 height 303
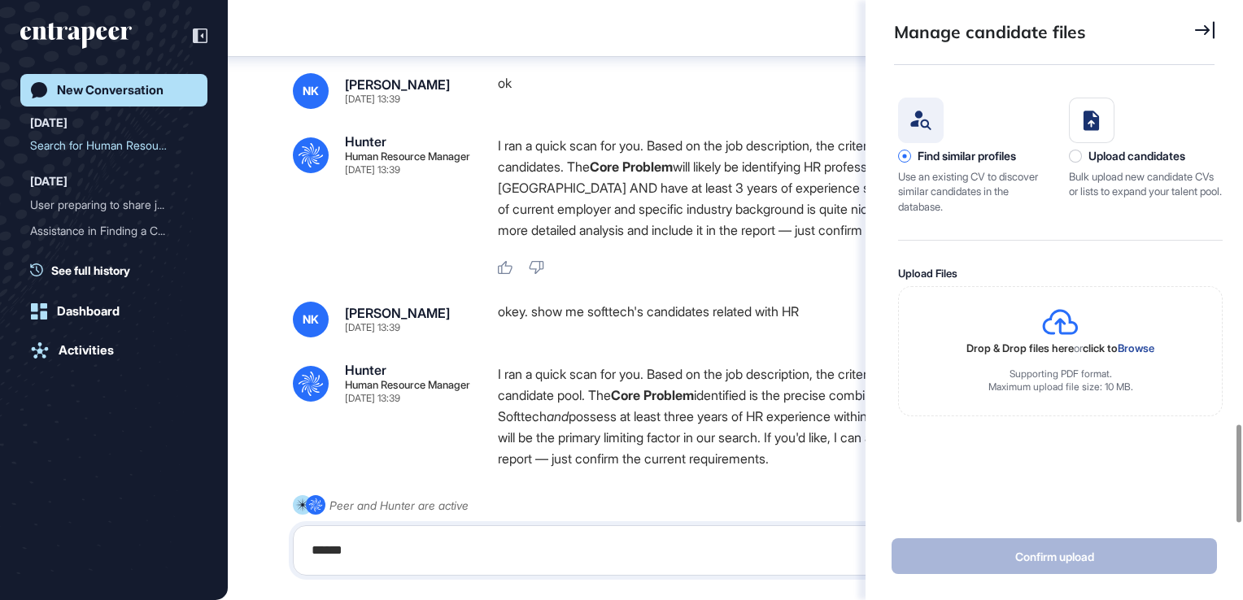
scroll to position [3068, 0]
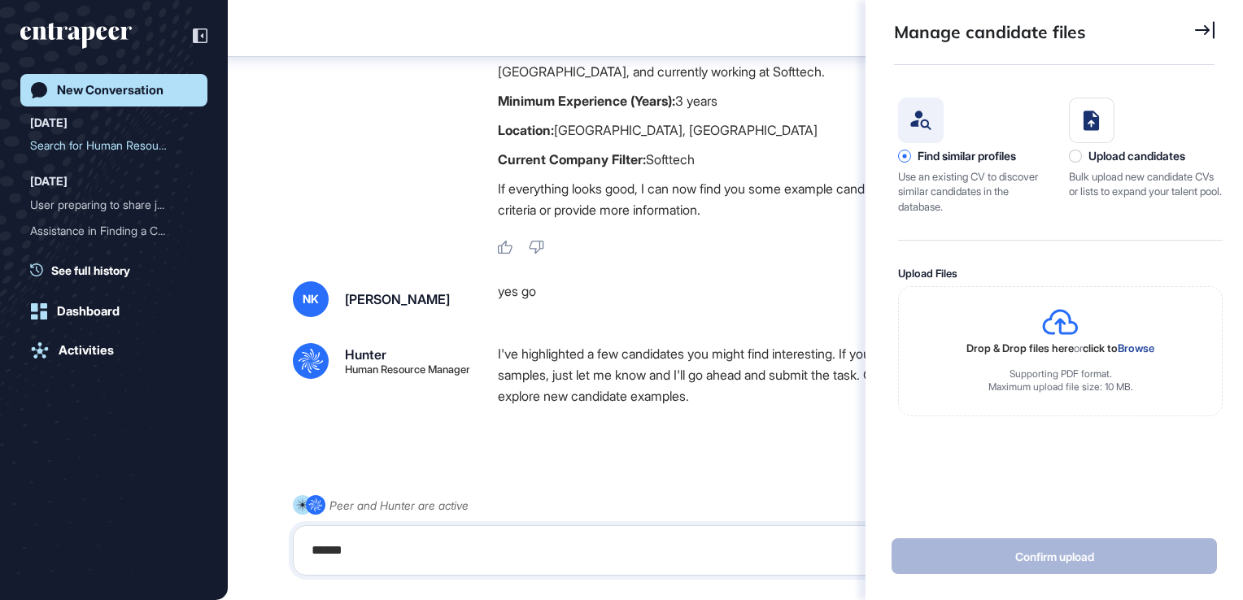
click at [670, 294] on div "NK Nisa Koç yes go .cls-2{fill:#fff} Hunter Human Resource Manager I've highlig…" at bounding box center [735, 354] width 885 height 146
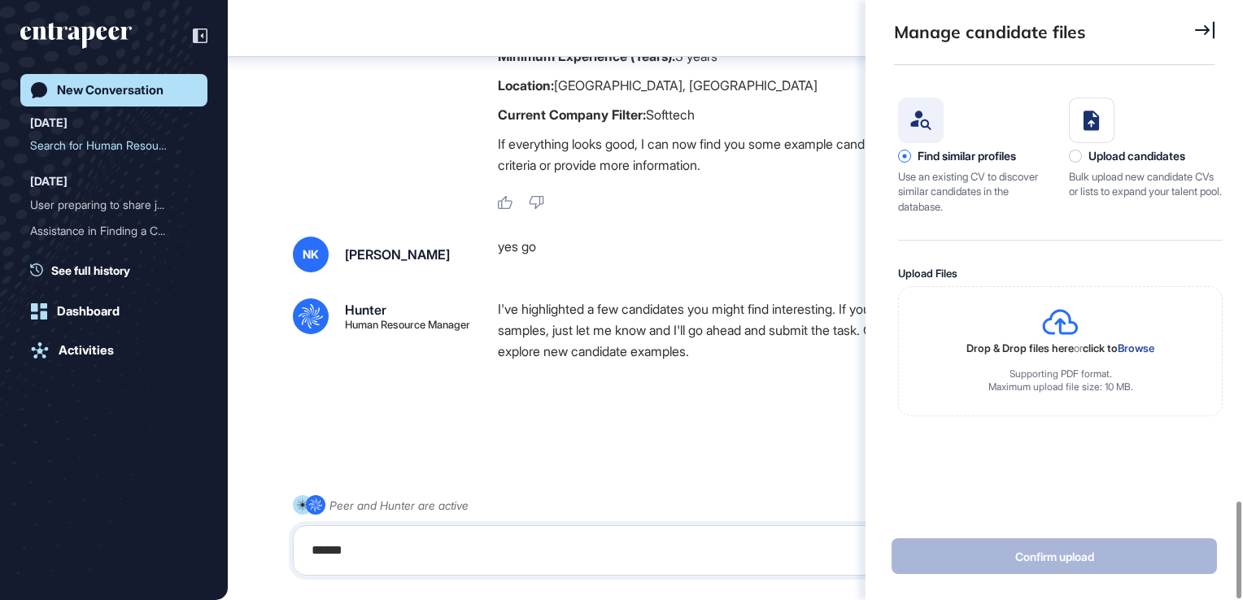
click at [675, 168] on p "If everything looks good, I can now find you some example candidates. Or if you…" at bounding box center [844, 154] width 693 height 42
click at [1207, 34] on icon at bounding box center [1205, 30] width 20 height 18
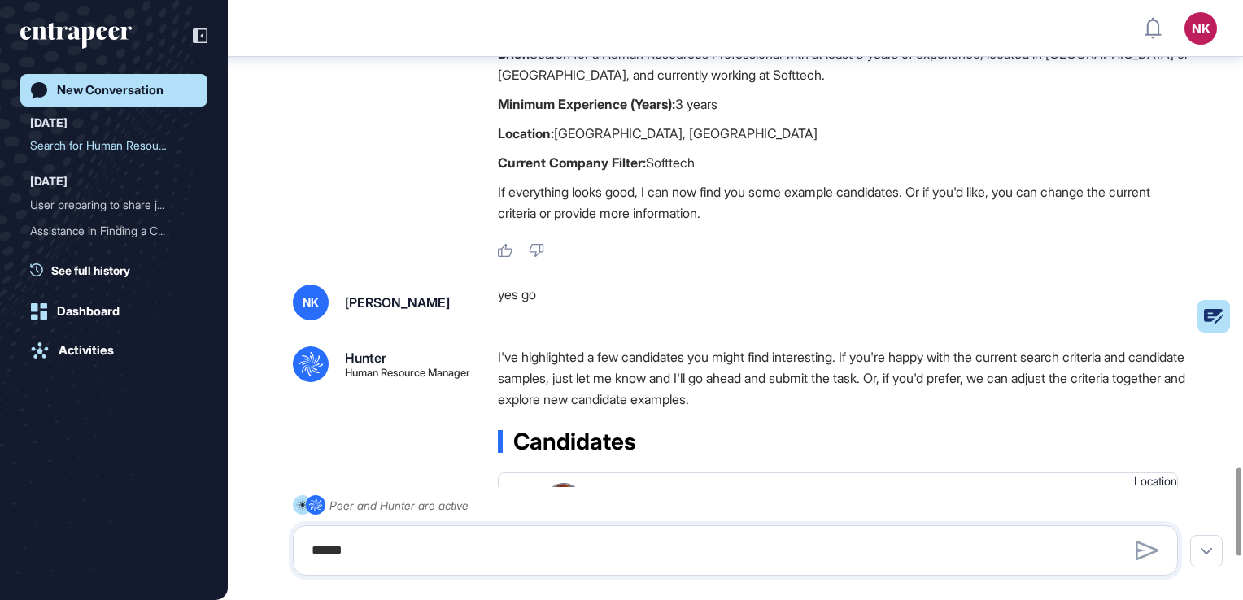
scroll to position [3263, 0]
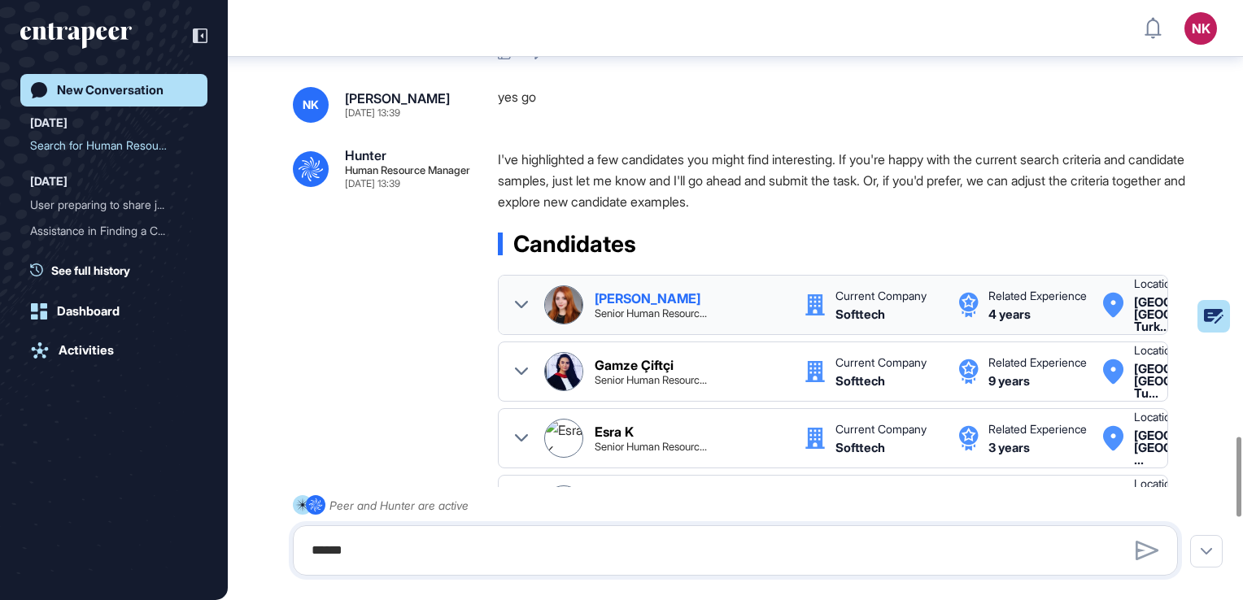
click at [721, 298] on div "Nisa Koç Senior Human Resourc..." at bounding box center [691, 305] width 194 height 27
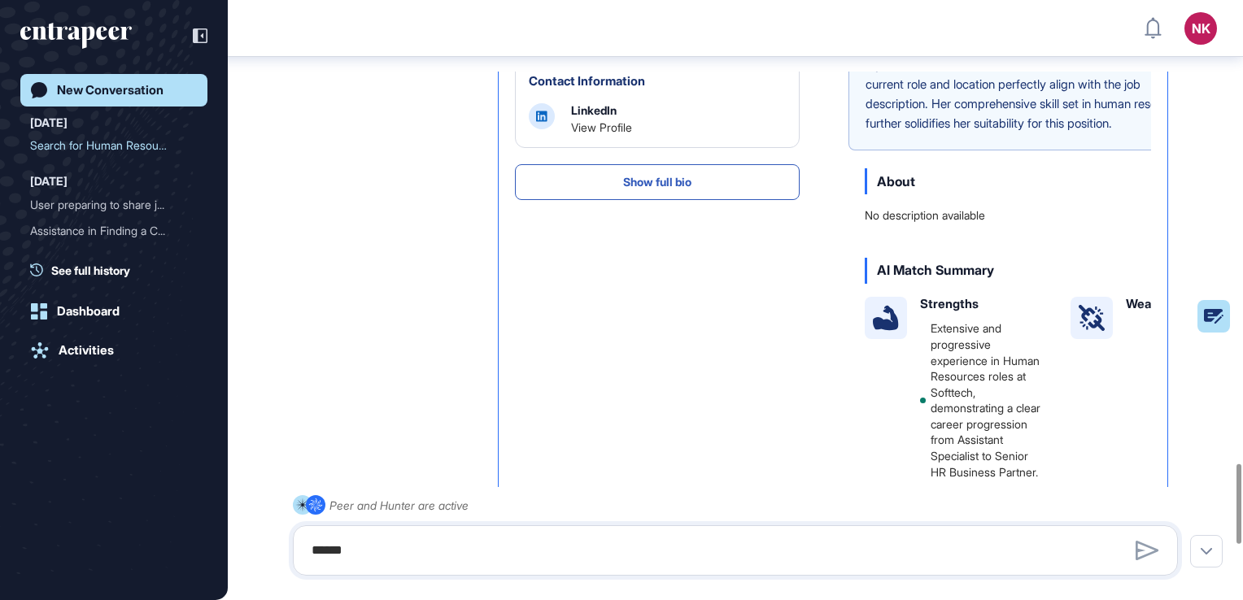
scroll to position [514, 0]
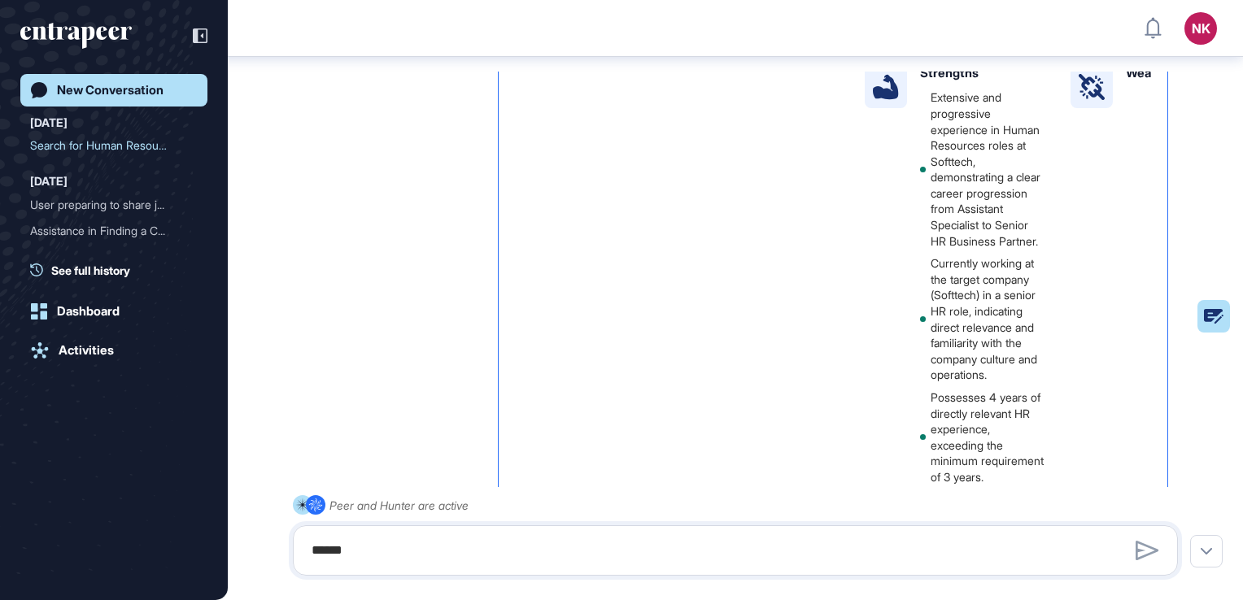
click at [978, 249] on li "Extensive and progressive experience in Human Resources roles at Softtech, demo…" at bounding box center [982, 168] width 124 height 159
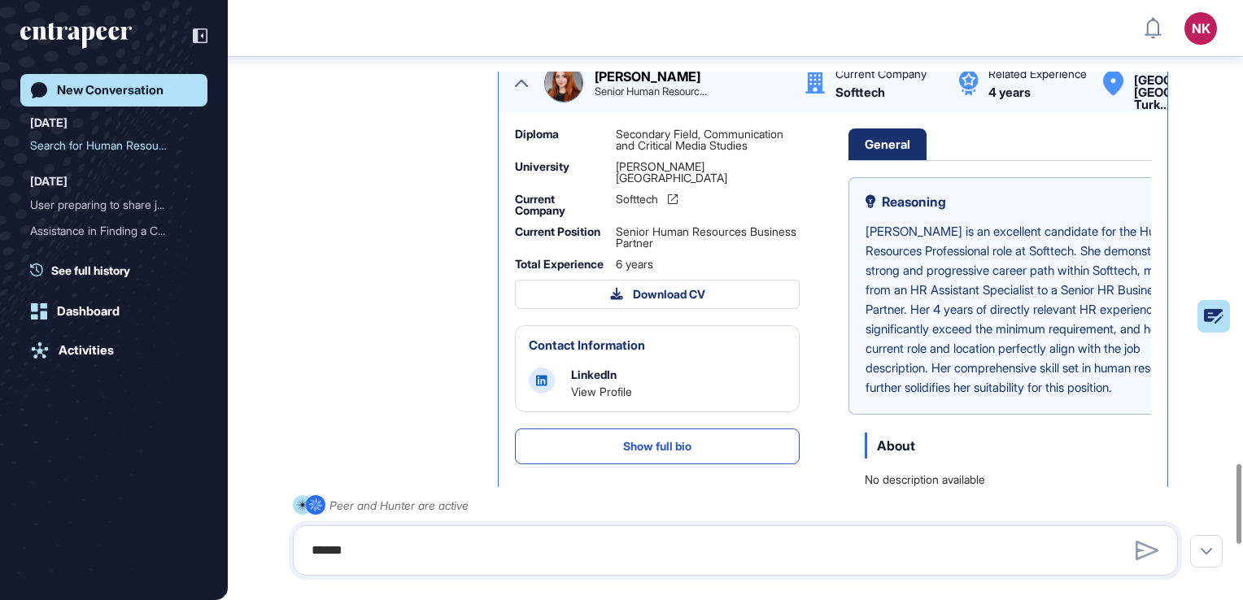
scroll to position [0, 0]
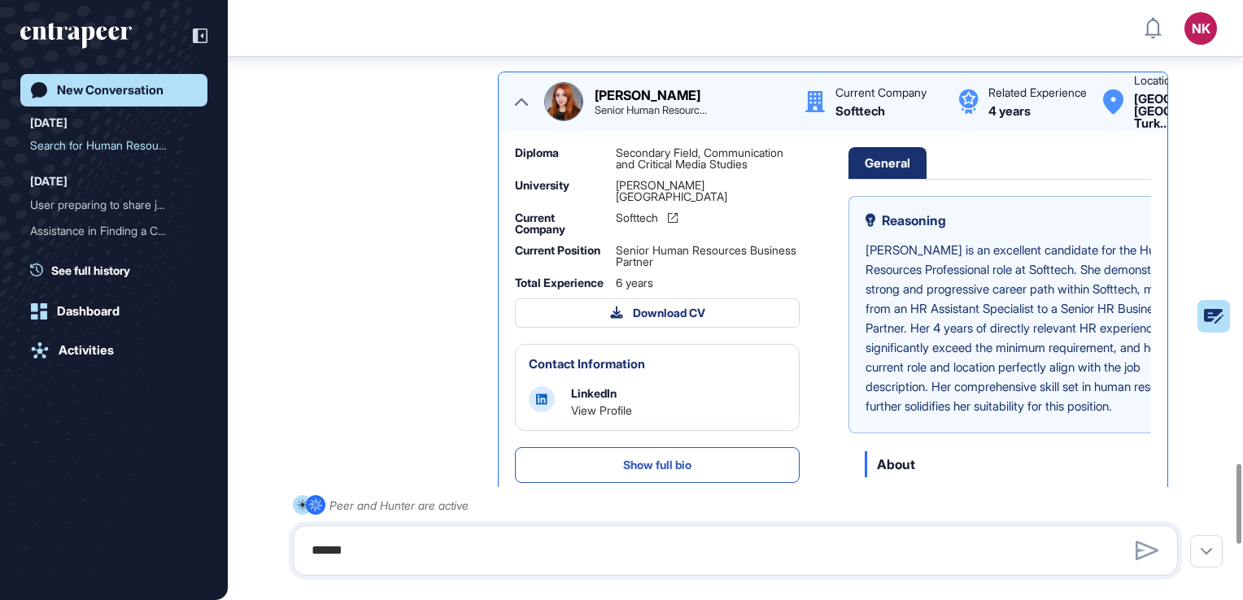
click at [894, 168] on div "General" at bounding box center [887, 163] width 78 height 32
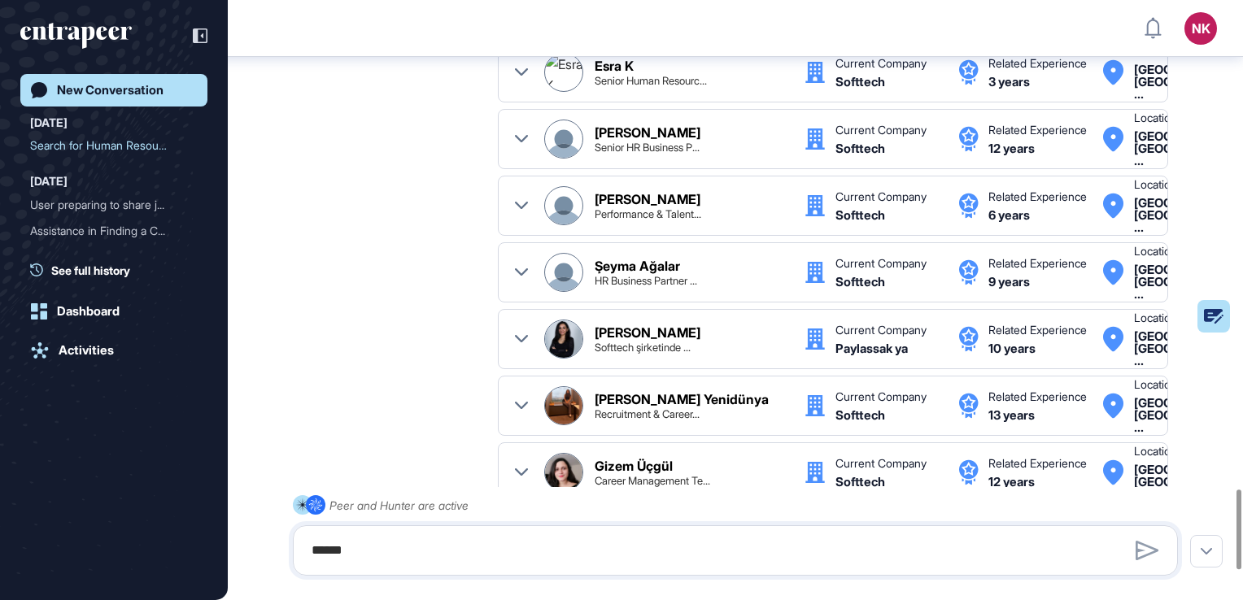
scroll to position [3687, 0]
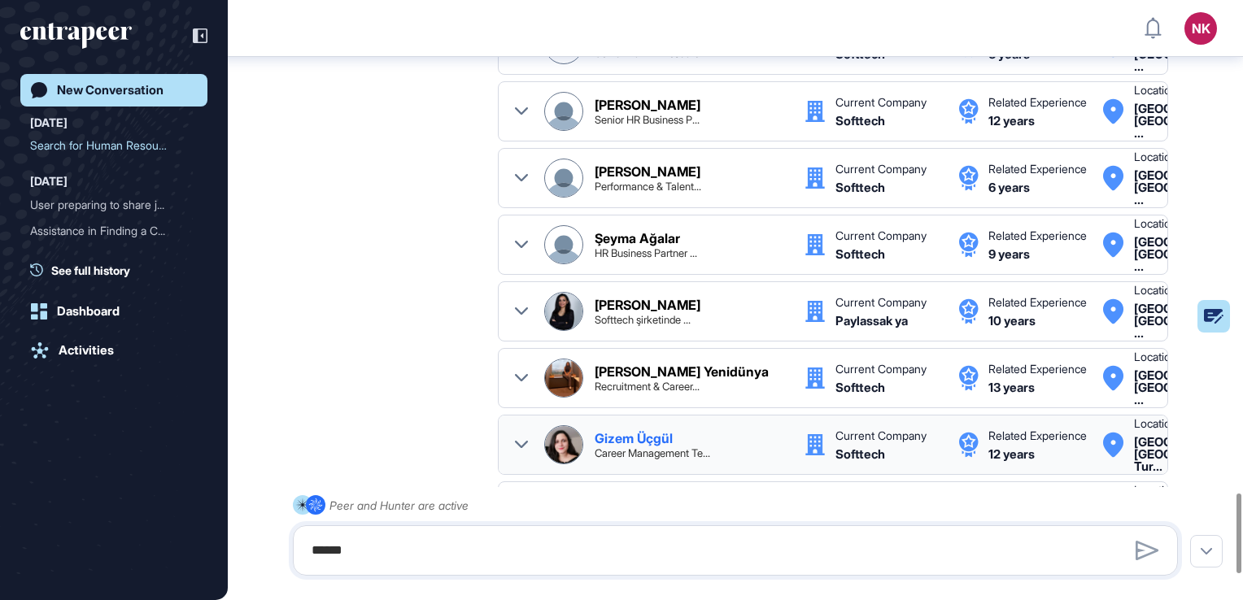
click at [851, 425] on div "Current Company Softtech" at bounding box center [888, 444] width 107 height 39
click at [524, 438] on icon at bounding box center [521, 444] width 13 height 13
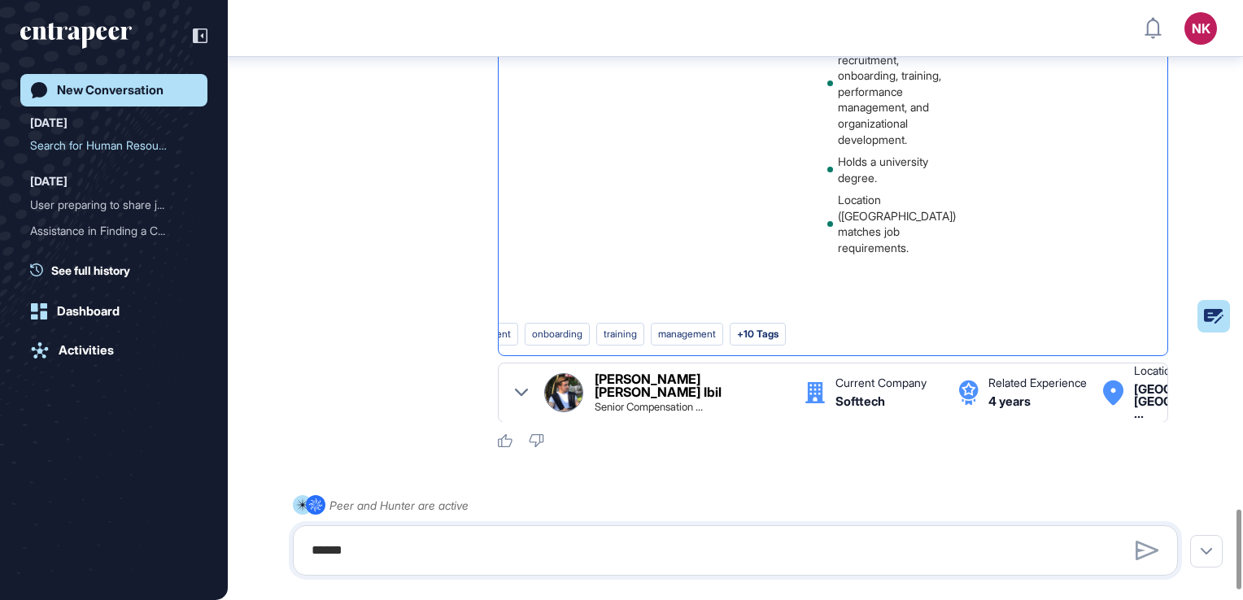
scroll to position [3875, 0]
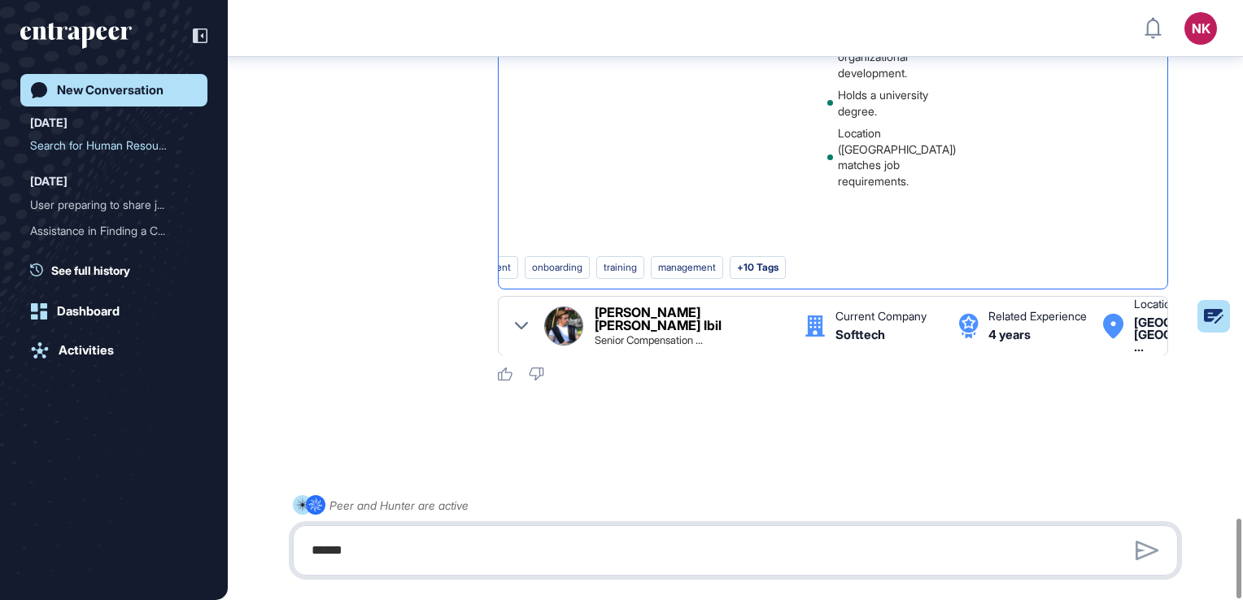
click at [525, 552] on textarea "******" at bounding box center [735, 550] width 867 height 33
type textarea "**********"
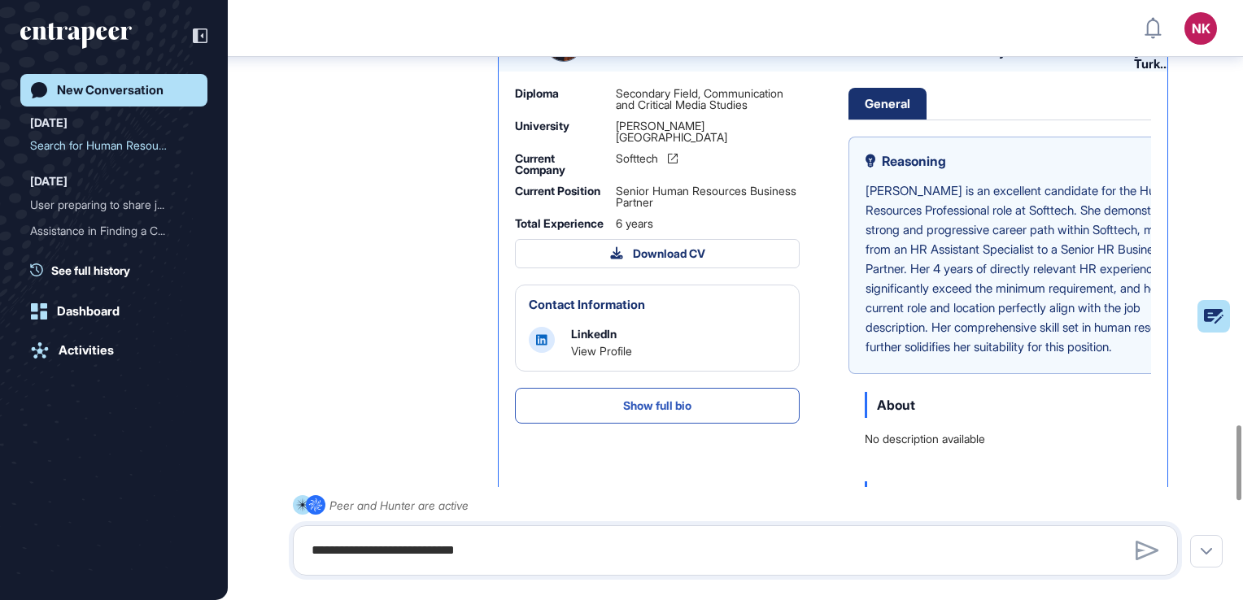
scroll to position [3394, 0]
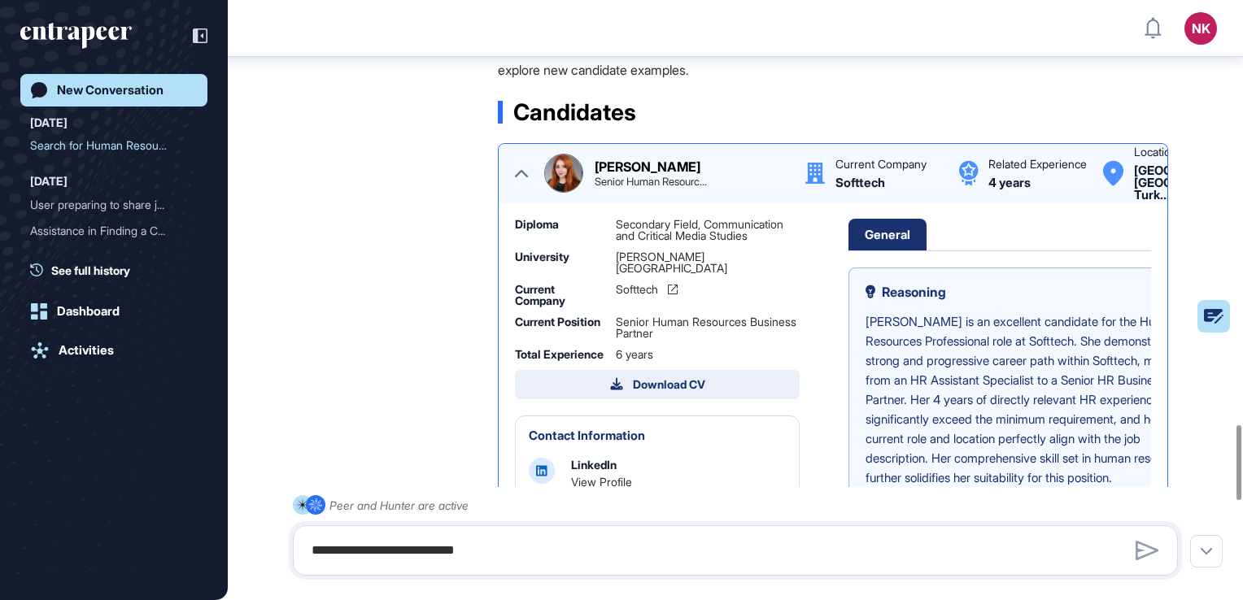
click at [643, 381] on div "Download CV" at bounding box center [657, 384] width 95 height 15
click at [522, 174] on icon at bounding box center [521, 173] width 13 height 7
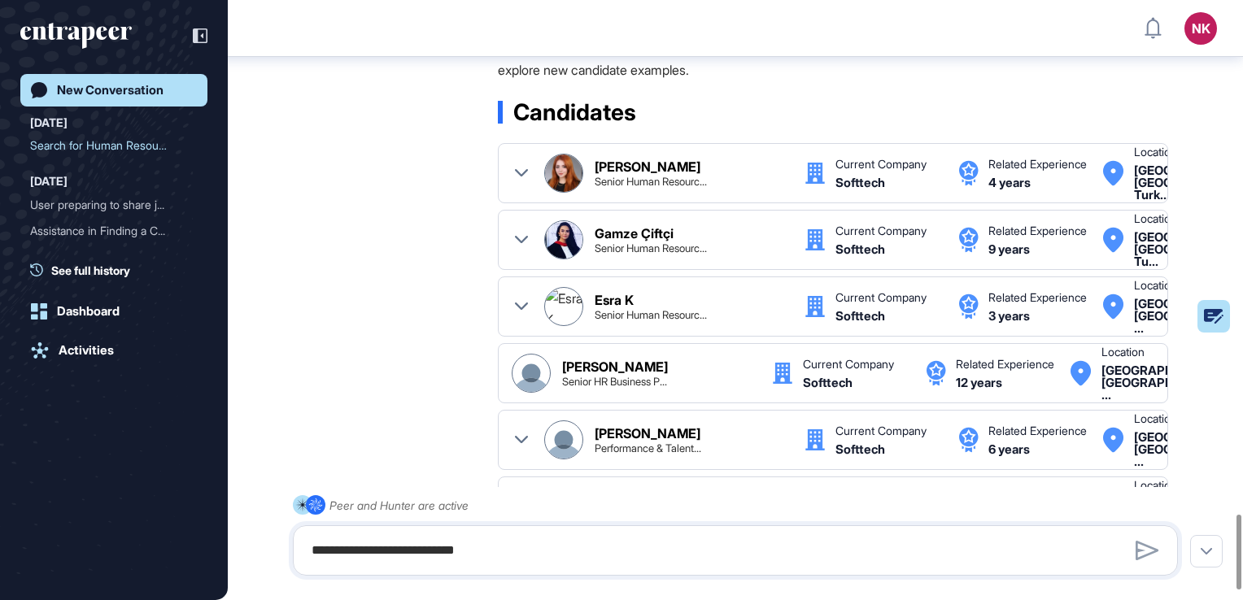
click at [566, 544] on textarea "**********" at bounding box center [735, 550] width 867 height 33
click at [603, 560] on textarea "**********" at bounding box center [735, 550] width 867 height 33
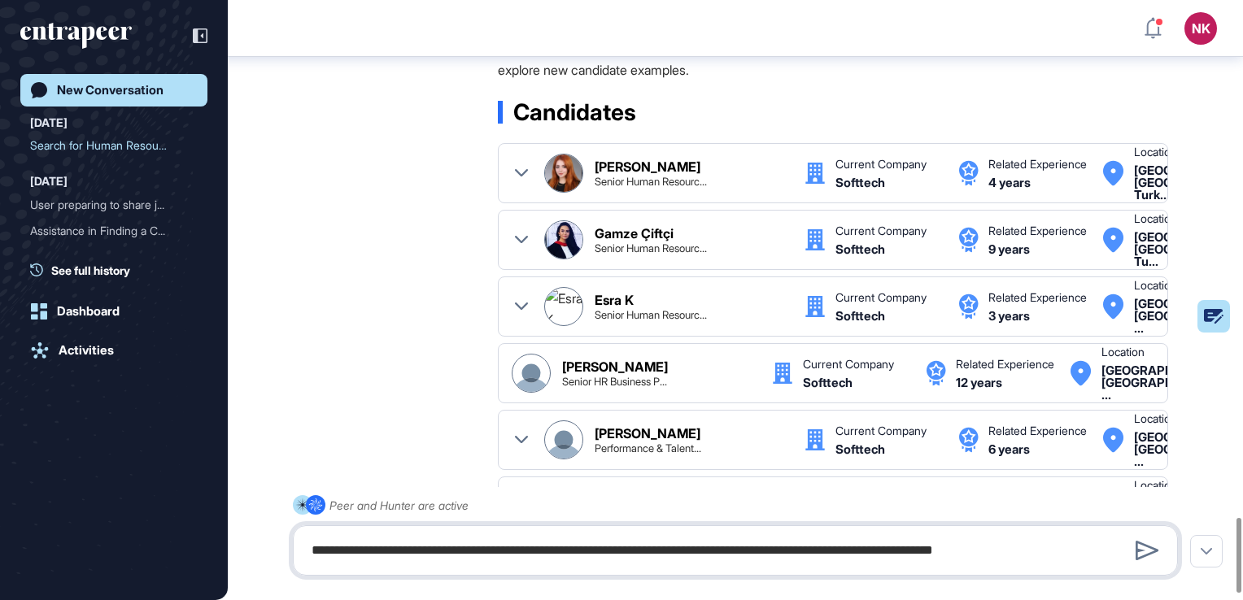
type textarea "**********"
click at [603, 558] on textarea "**********" at bounding box center [735, 550] width 867 height 33
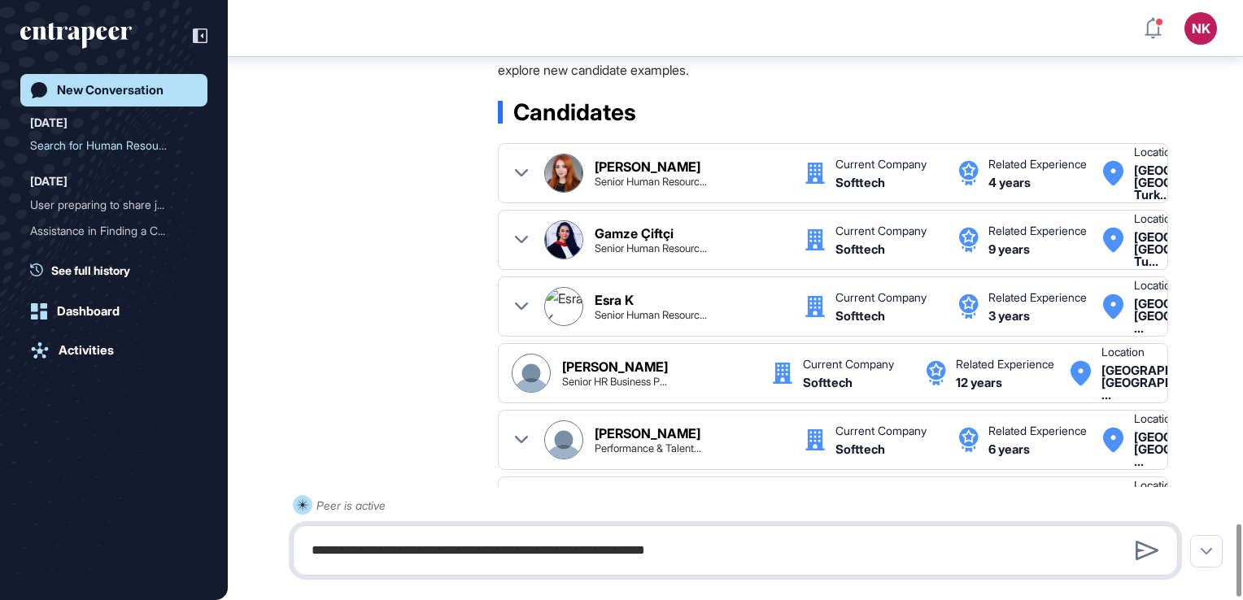
type textarea "**********"
click at [704, 544] on textarea "**********" at bounding box center [735, 550] width 867 height 33
type textarea "**********"
click at [531, 542] on textarea "**********" at bounding box center [735, 550] width 867 height 33
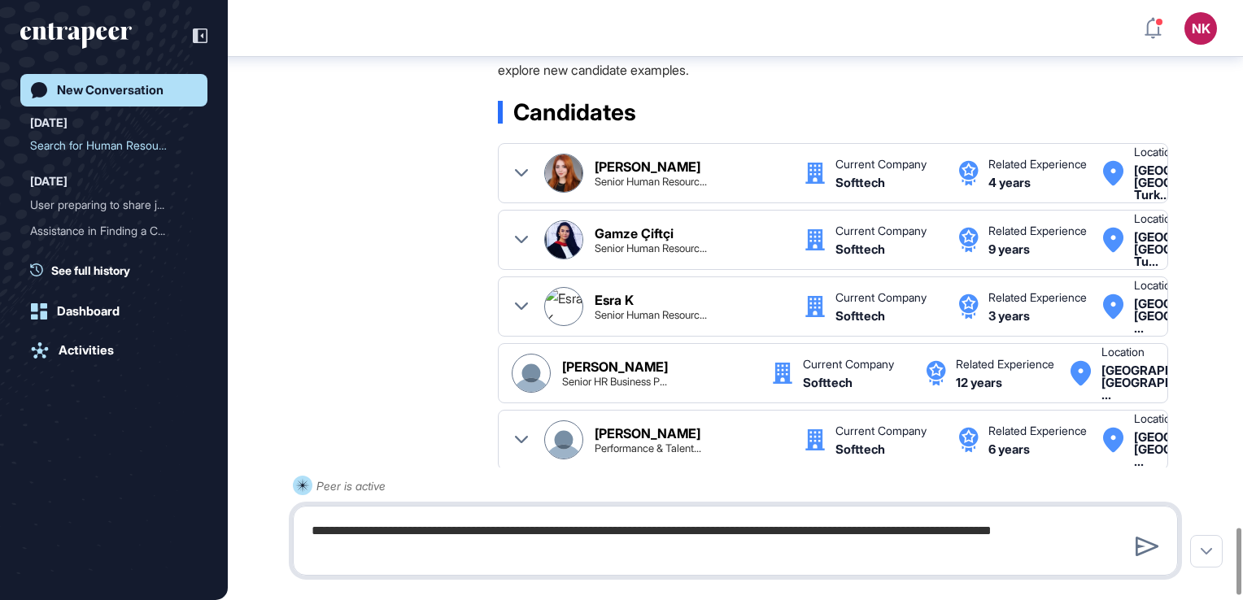
type textarea "**********"
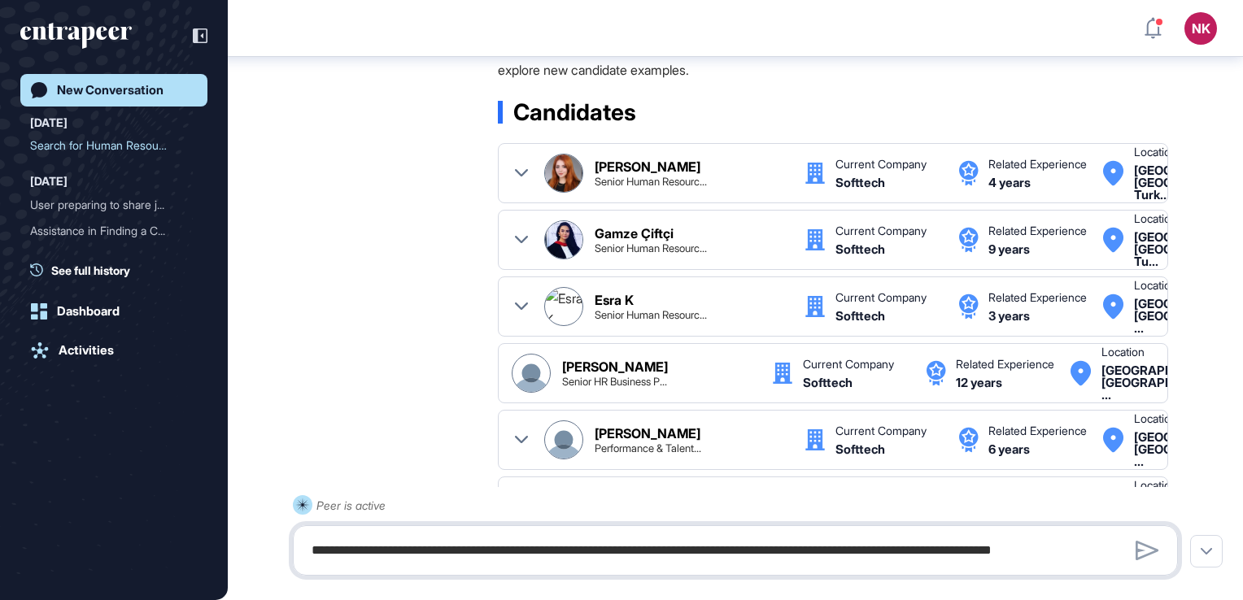
click at [349, 562] on textarea "**********" at bounding box center [735, 550] width 867 height 33
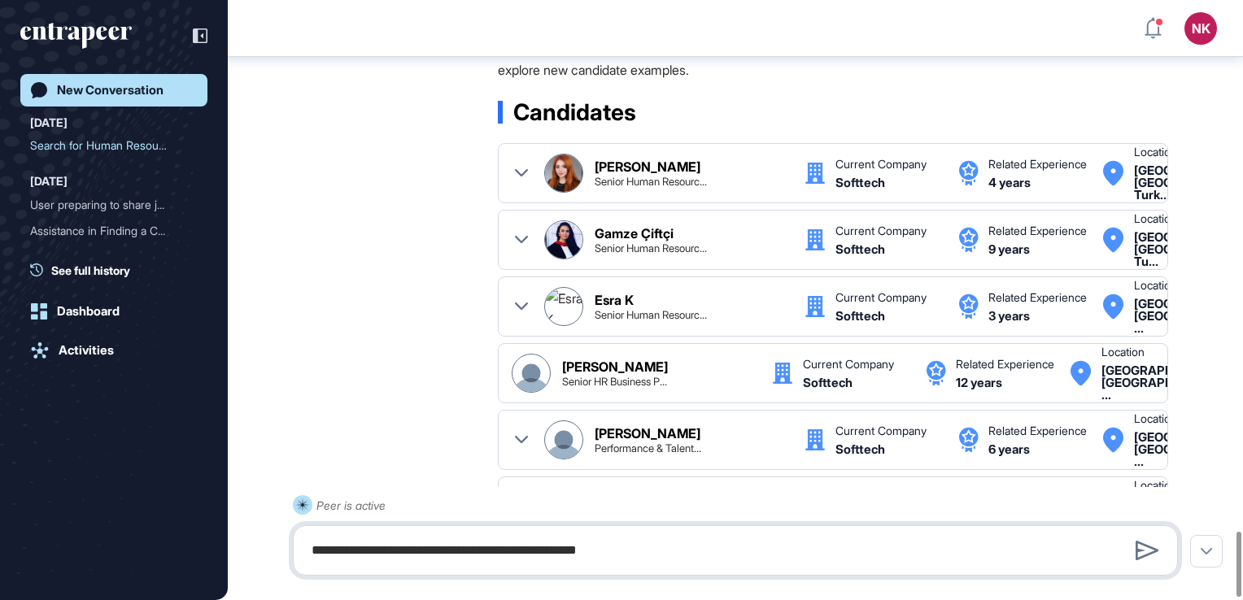
paste textarea "**********"
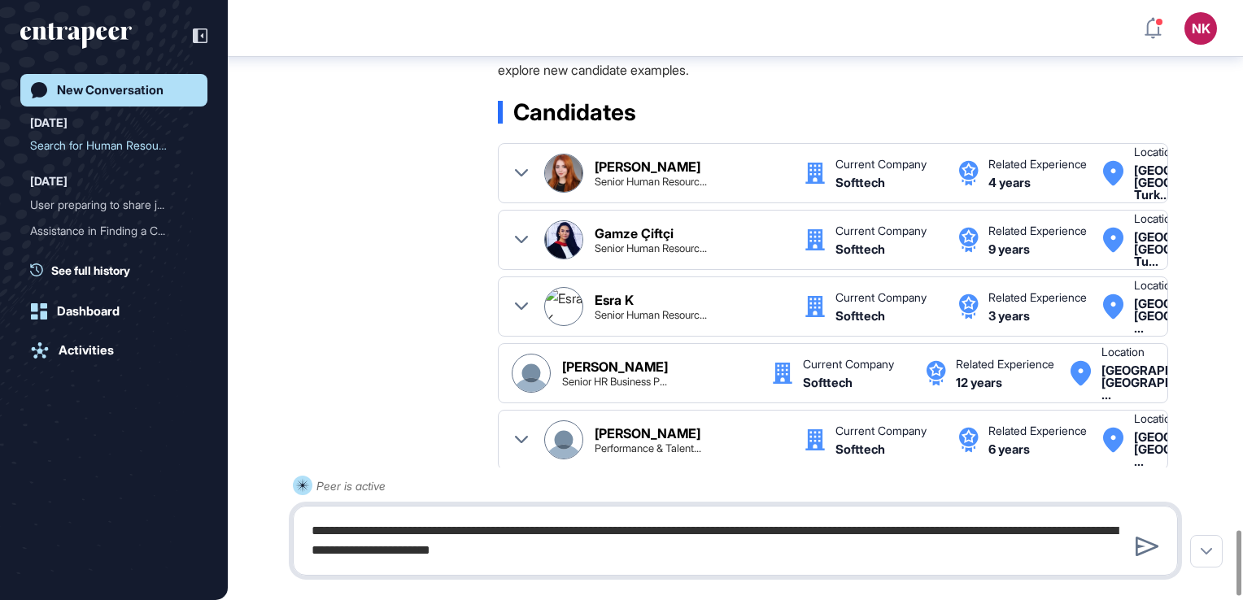
type textarea "**********"
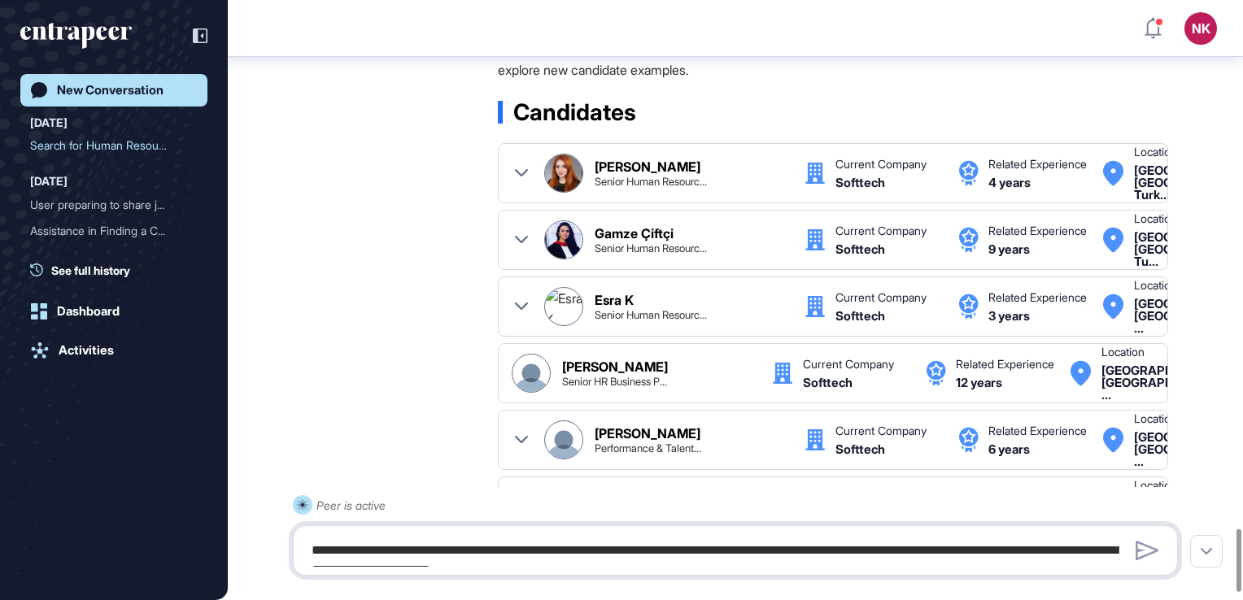
click at [660, 552] on textarea "**********" at bounding box center [735, 550] width 867 height 33
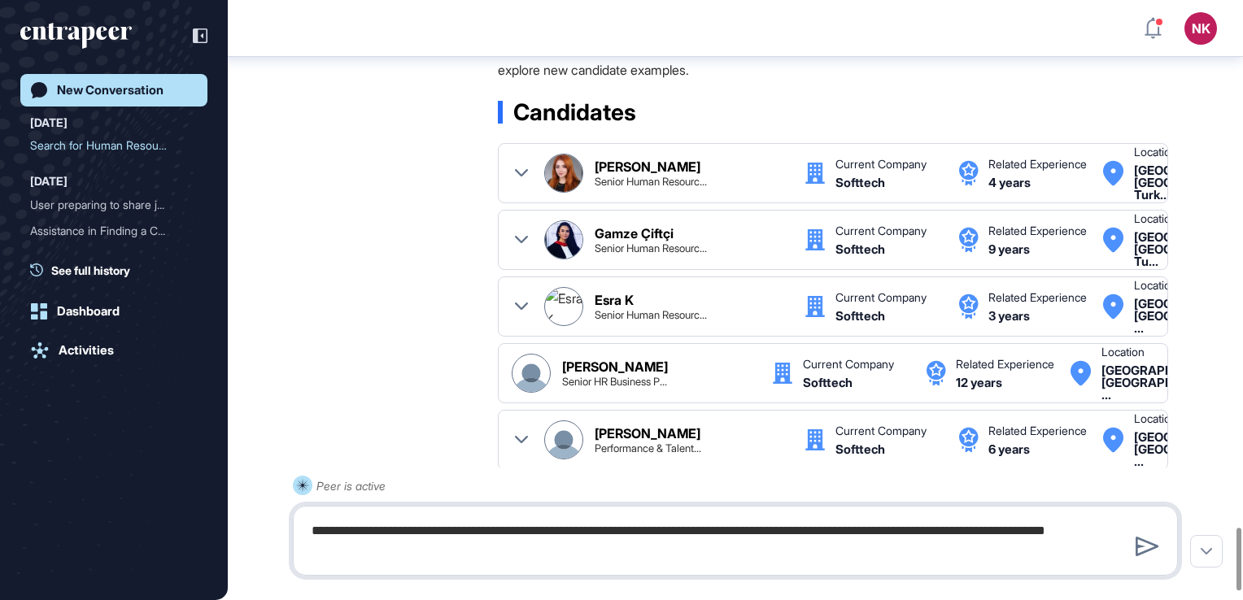
type textarea "**********"
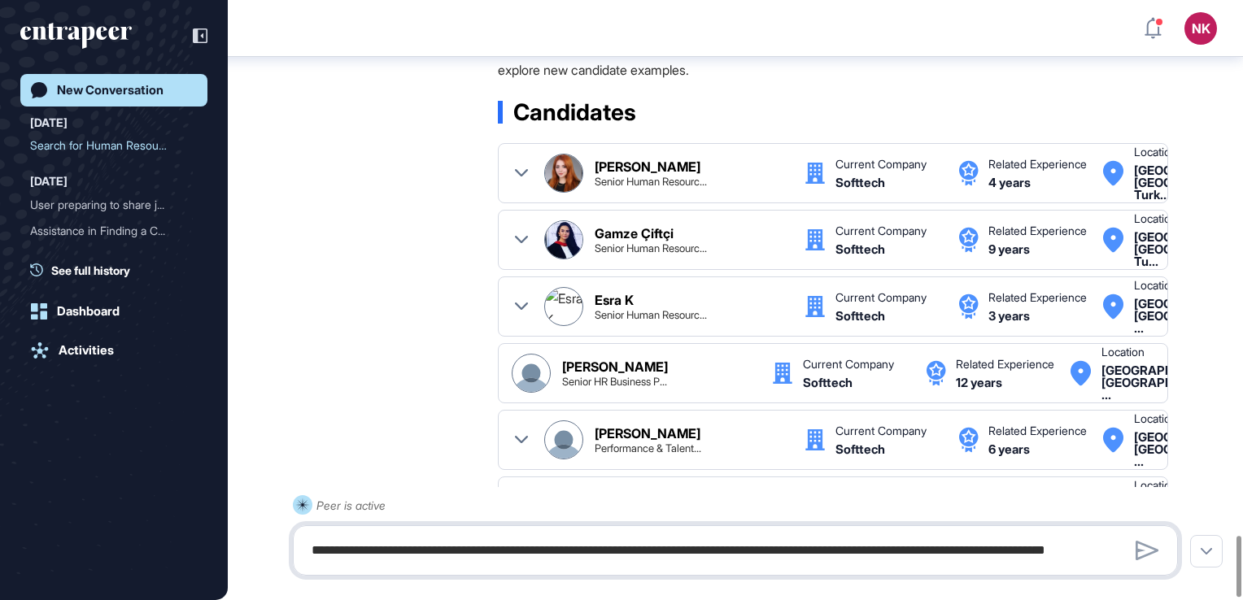
click at [521, 555] on textarea "**********" at bounding box center [735, 550] width 867 height 33
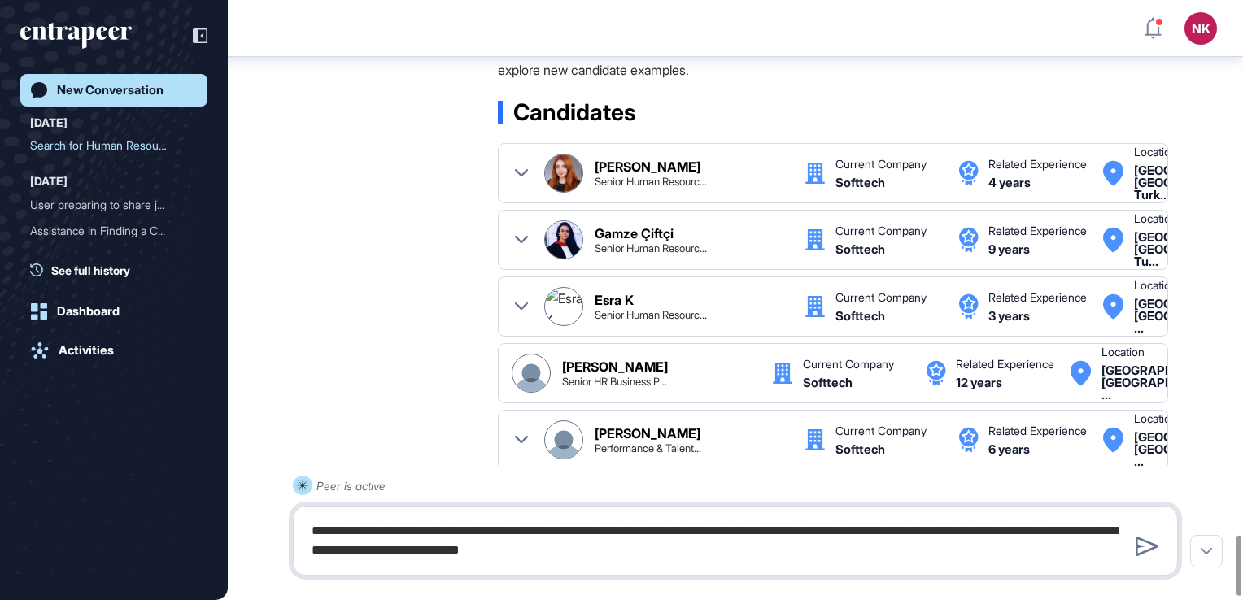
type textarea "**********"
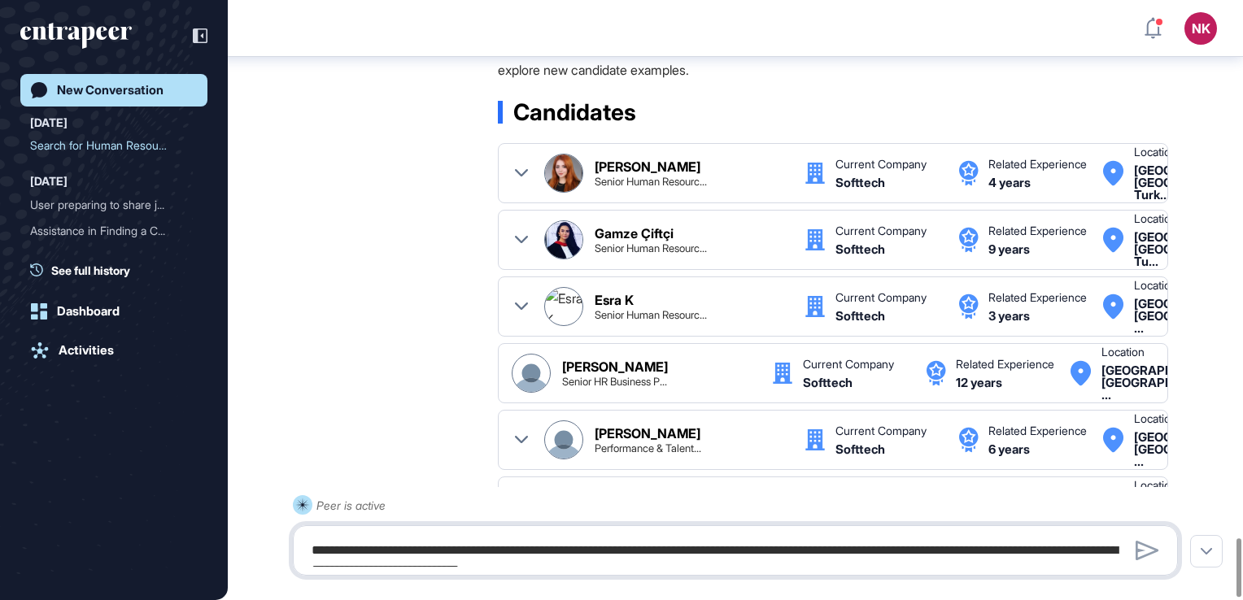
click at [521, 549] on textarea "**********" at bounding box center [735, 550] width 867 height 33
type textarea "**********"
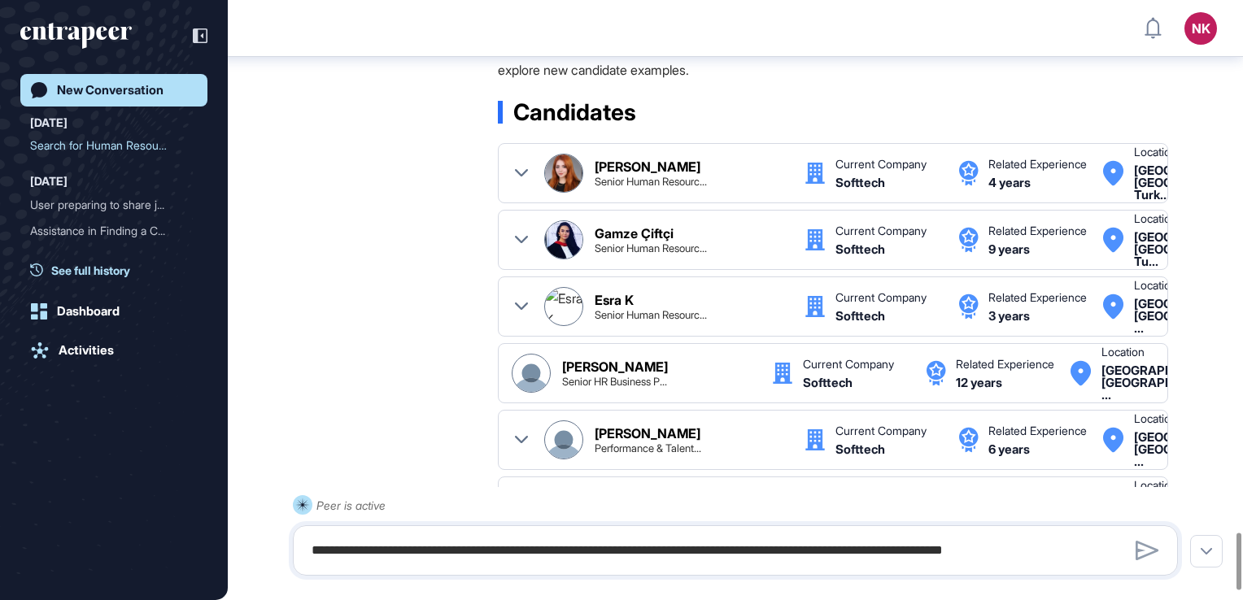
click at [124, 272] on span "See full history" at bounding box center [90, 270] width 79 height 17
click at [113, 312] on div "New Conversation Today Search for Human Resource... Yesterday User preparing to…" at bounding box center [113, 316] width 187 height 485
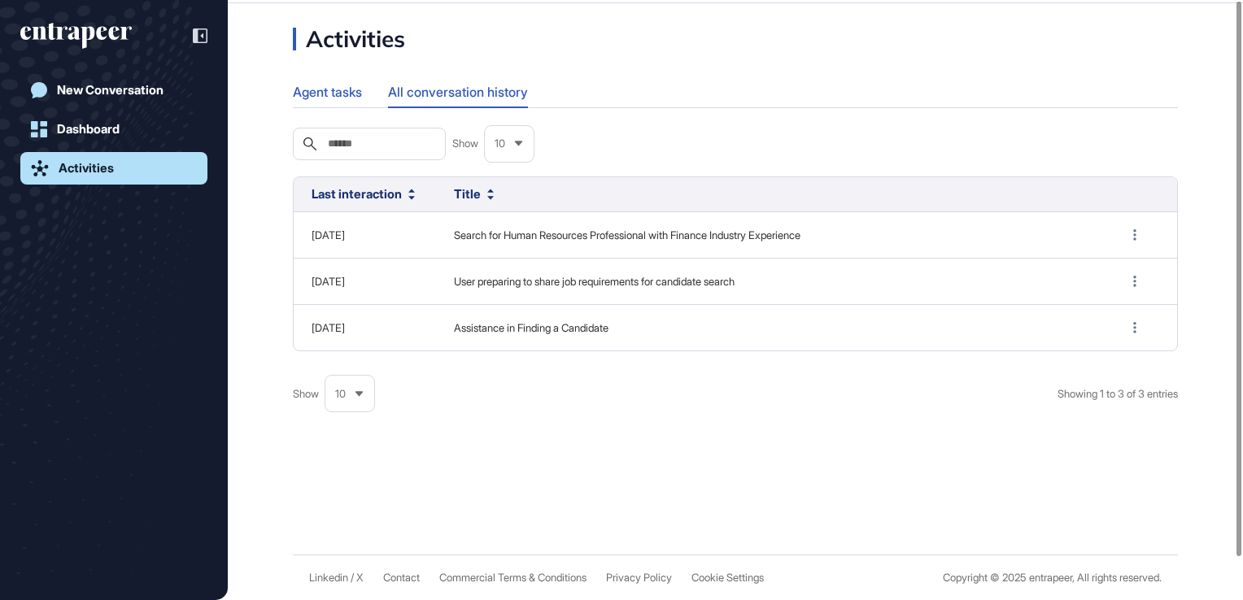
click at [337, 108] on div "Agent tasks" at bounding box center [327, 92] width 69 height 32
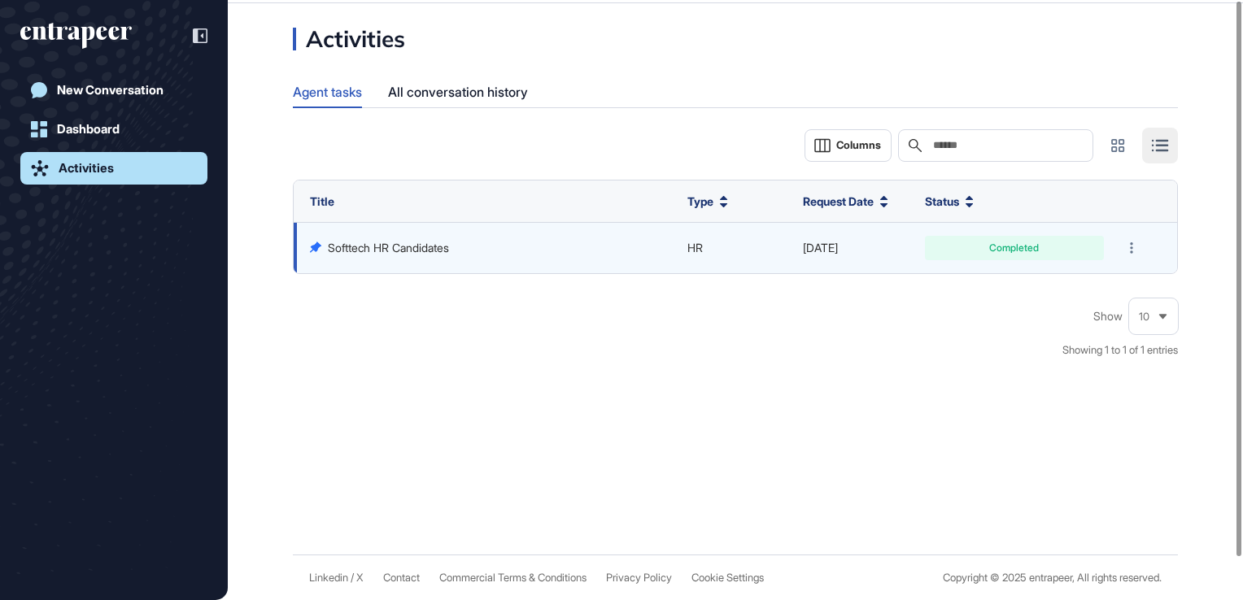
click at [402, 255] on link "Softtech HR Candidates" at bounding box center [388, 248] width 121 height 14
click at [1132, 254] on icon at bounding box center [1131, 247] width 2 height 11
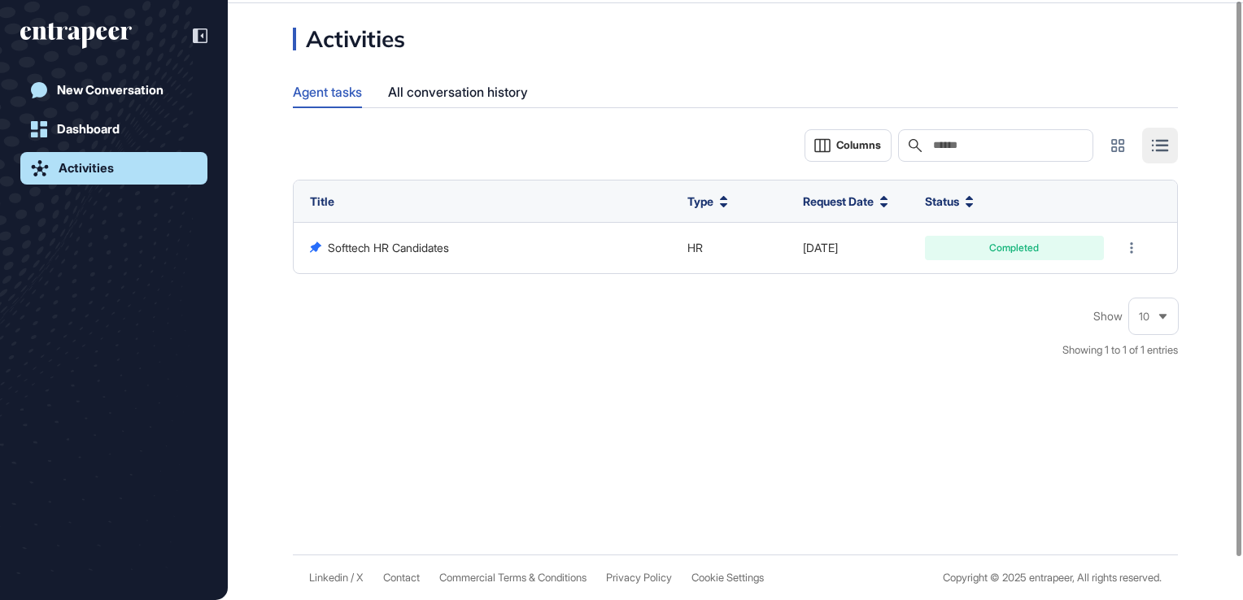
click at [1135, 259] on div at bounding box center [1131, 248] width 23 height 23
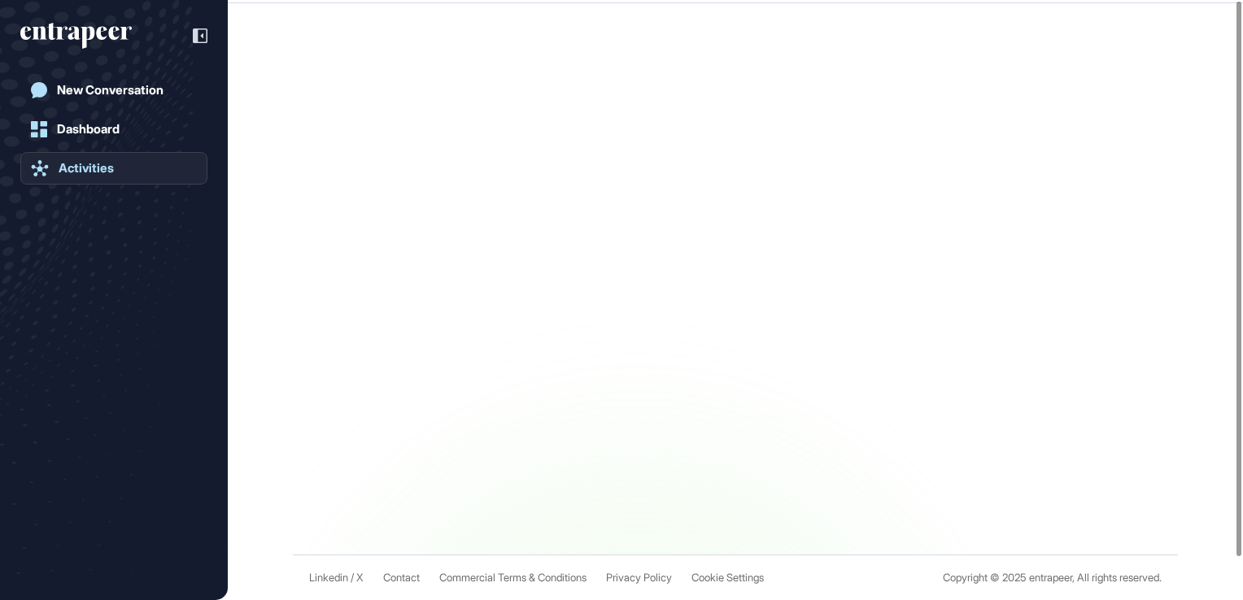
click at [101, 158] on link "Activities" at bounding box center [113, 168] width 187 height 33
click at [164, 177] on link "Activities" at bounding box center [113, 168] width 187 height 33
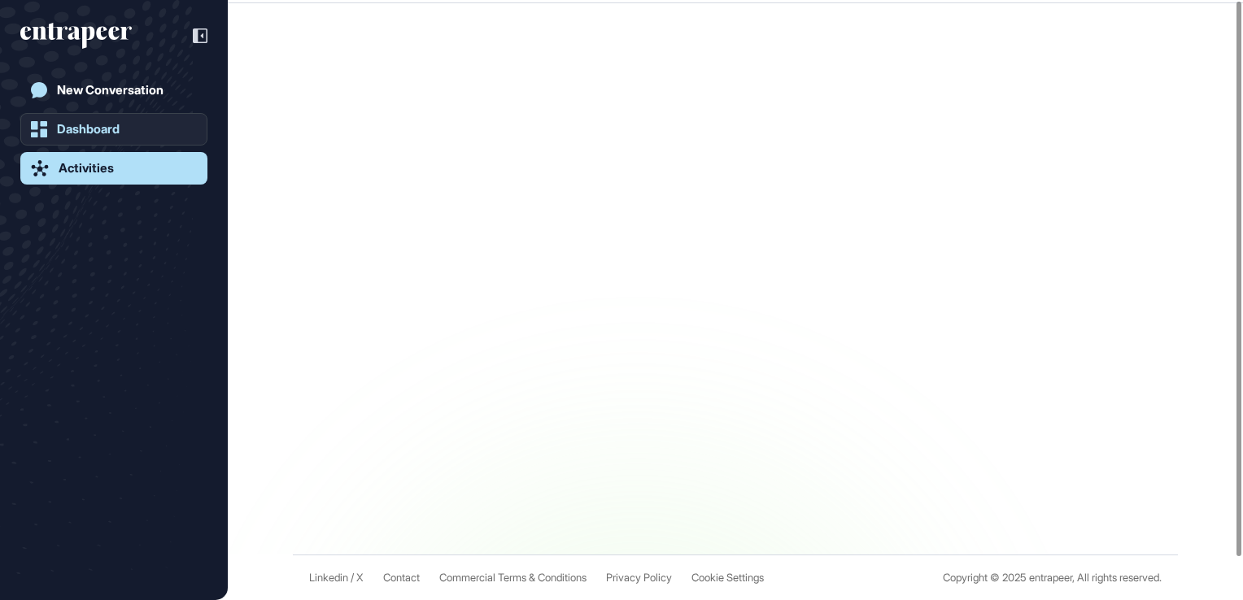
click at [127, 129] on link "Dashboard" at bounding box center [113, 129] width 187 height 33
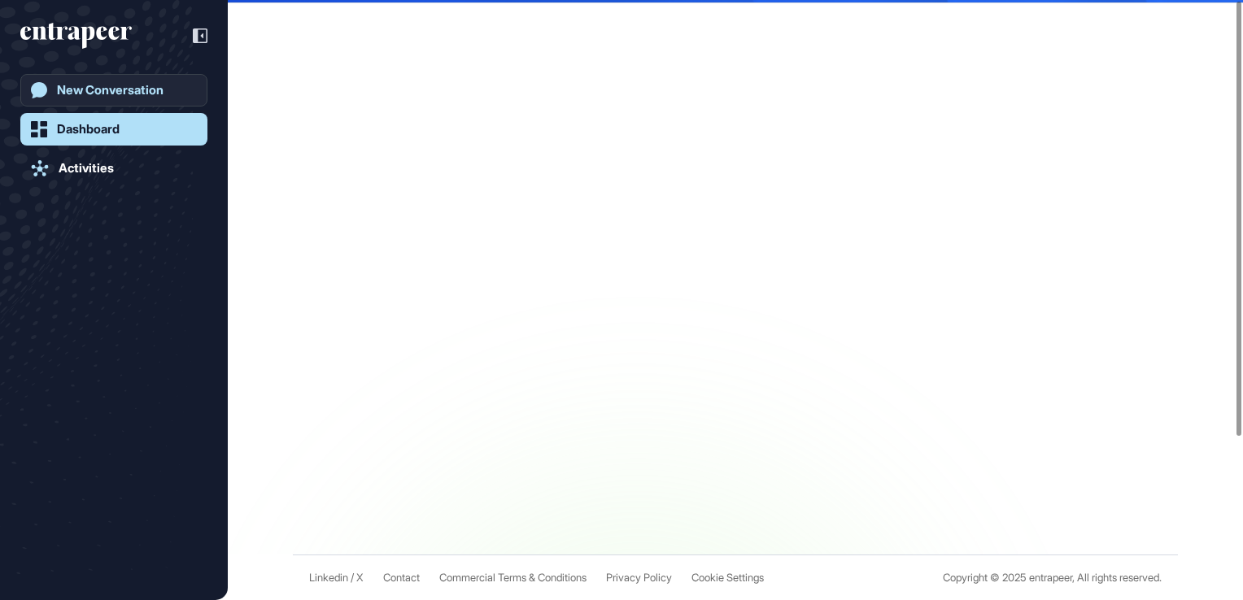
click at [159, 104] on link "New Conversation" at bounding box center [113, 90] width 187 height 33
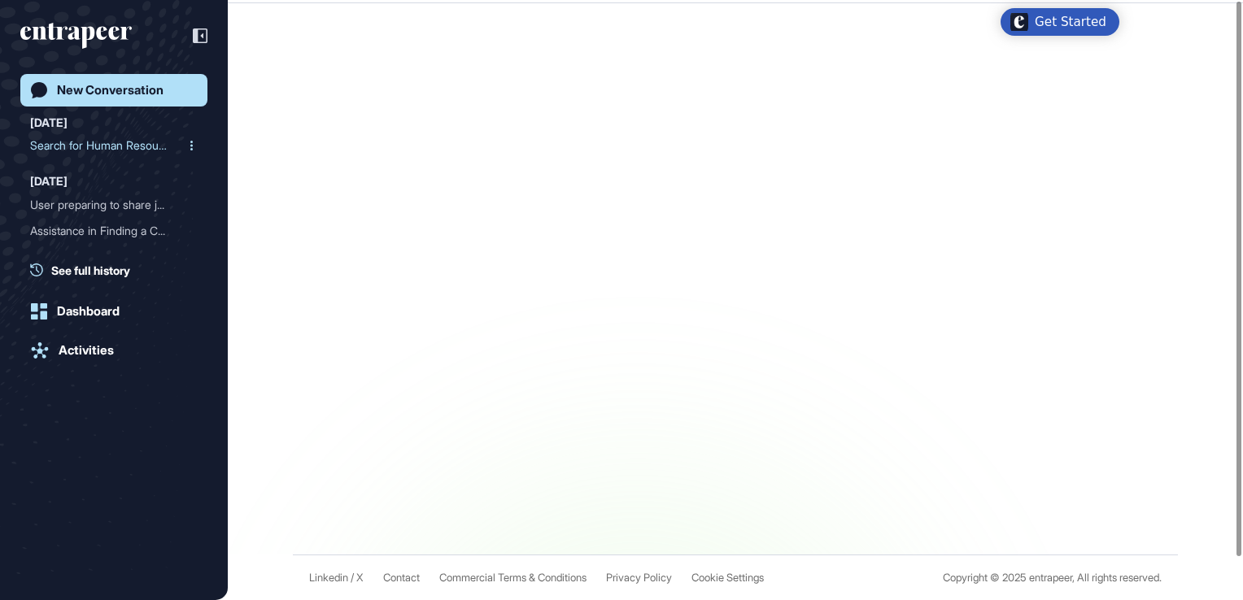
click at [159, 139] on div "Search for Human Resource..." at bounding box center [107, 146] width 155 height 26
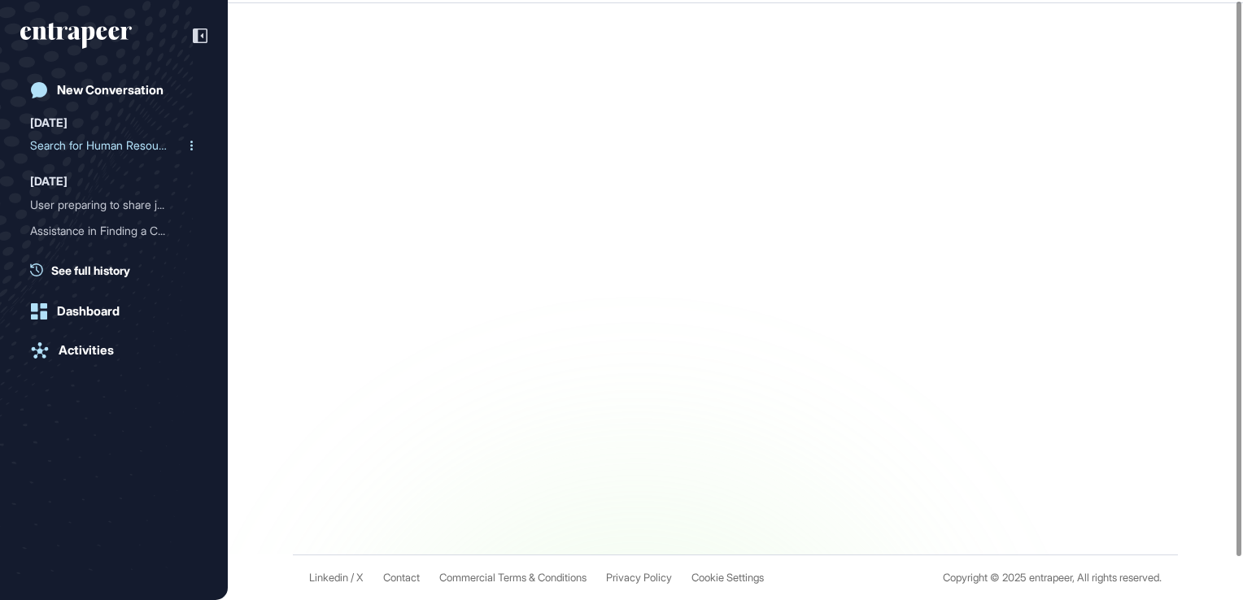
click at [127, 134] on div "Search for Human Resource..." at bounding box center [107, 146] width 155 height 26
click at [153, 147] on div "Search for Human Resource..." at bounding box center [107, 146] width 155 height 26
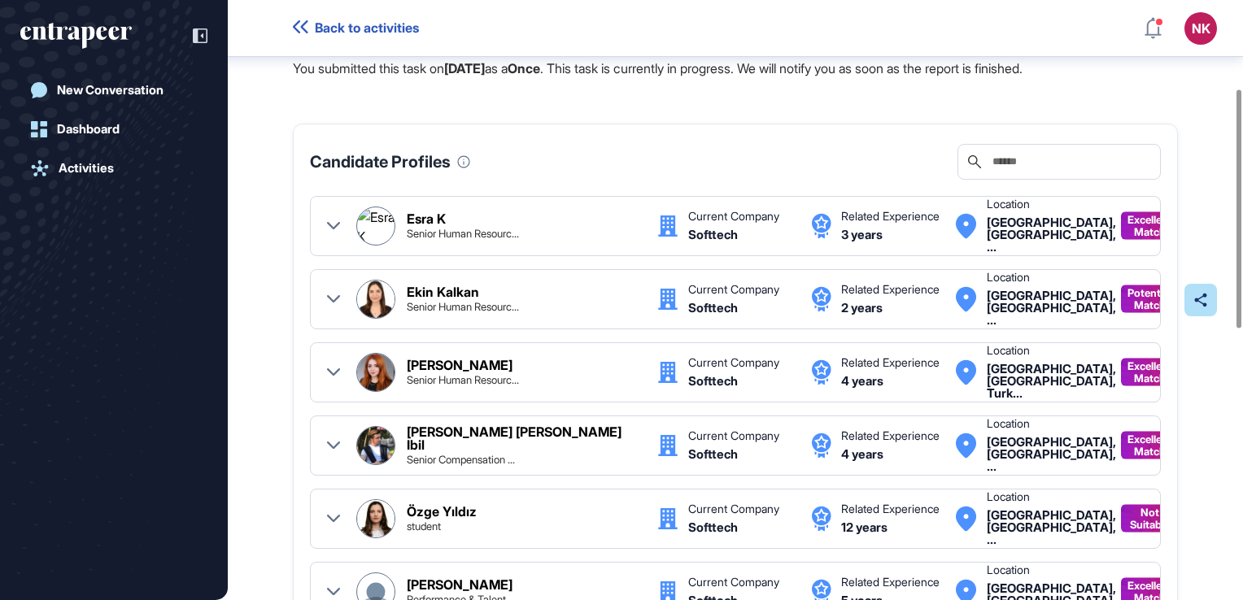
scroll to position [221, 0]
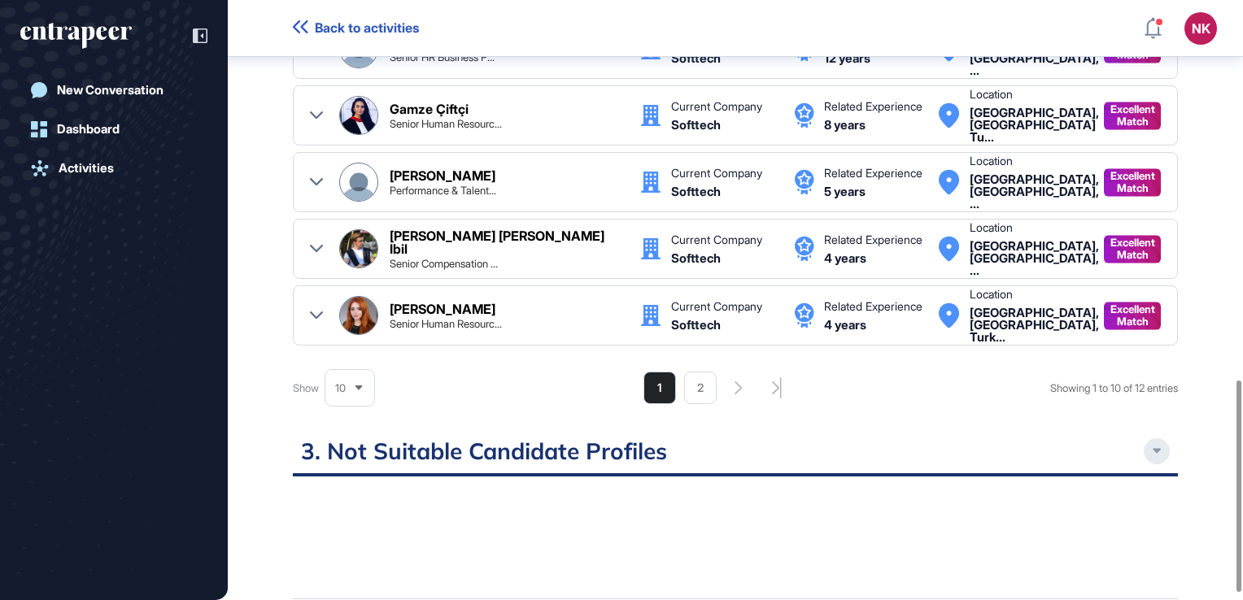
scroll to position [1075, 0]
click at [696, 371] on li "2" at bounding box center [700, 387] width 33 height 33
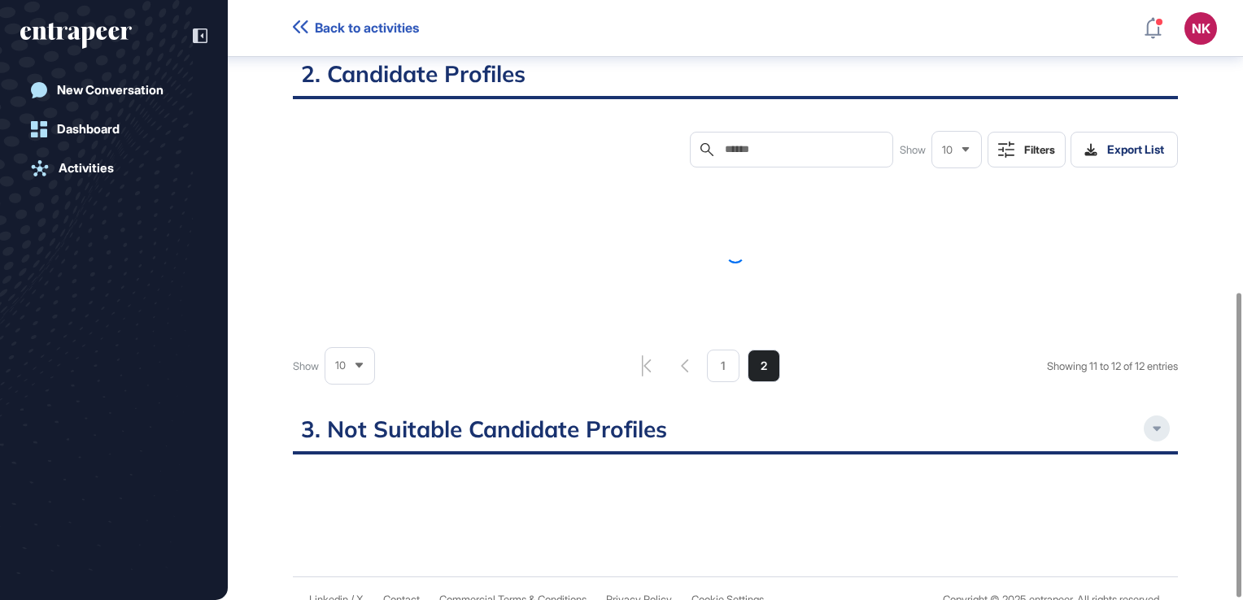
scroll to position [563, 0]
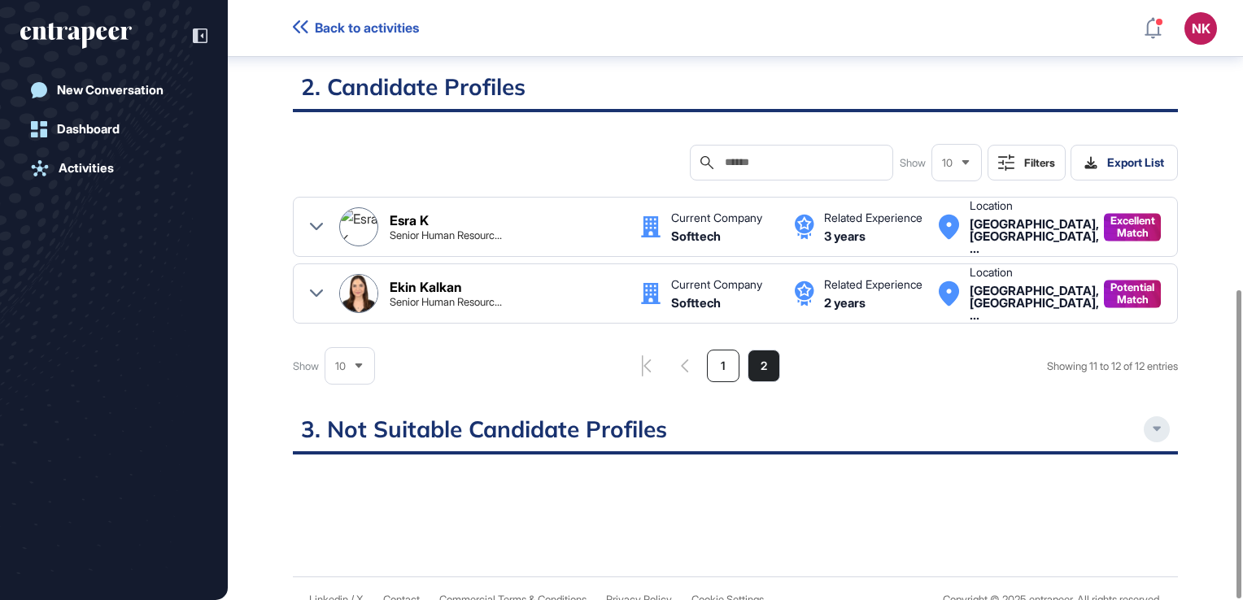
click at [716, 350] on li "1" at bounding box center [723, 366] width 33 height 33
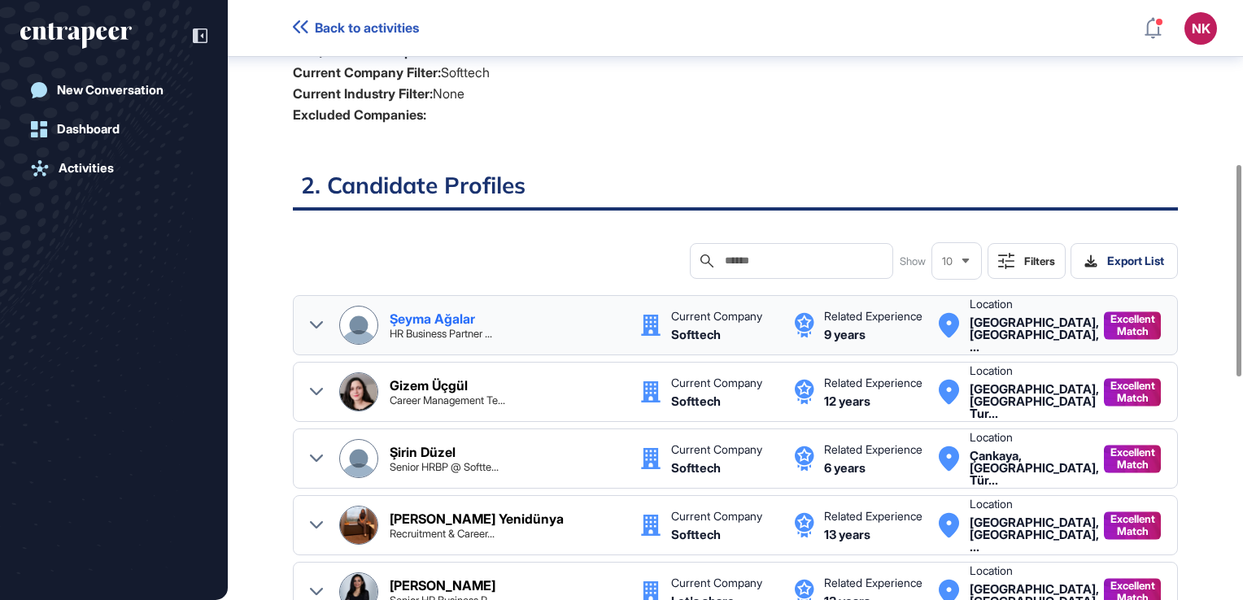
scroll to position [464, 0]
click at [578, 313] on div "Şeyma Ağalar HR Business Partner ..." at bounding box center [507, 326] width 234 height 27
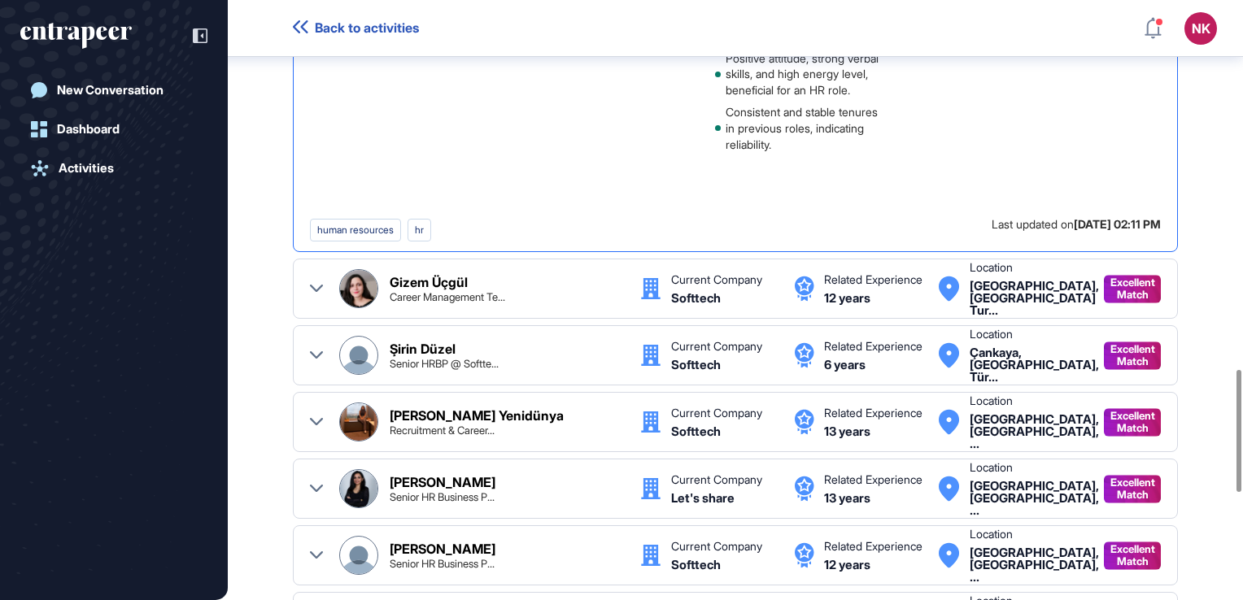
scroll to position [1823, 0]
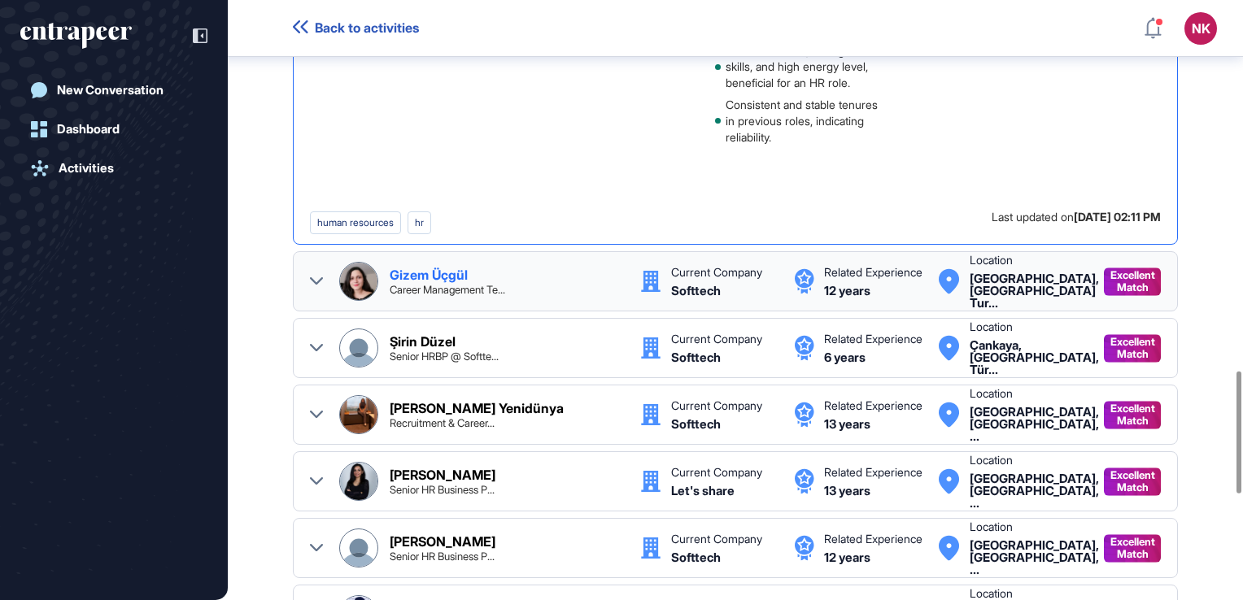
click at [586, 272] on div "Gizem Üçgül Career Management Te..." at bounding box center [507, 281] width 234 height 27
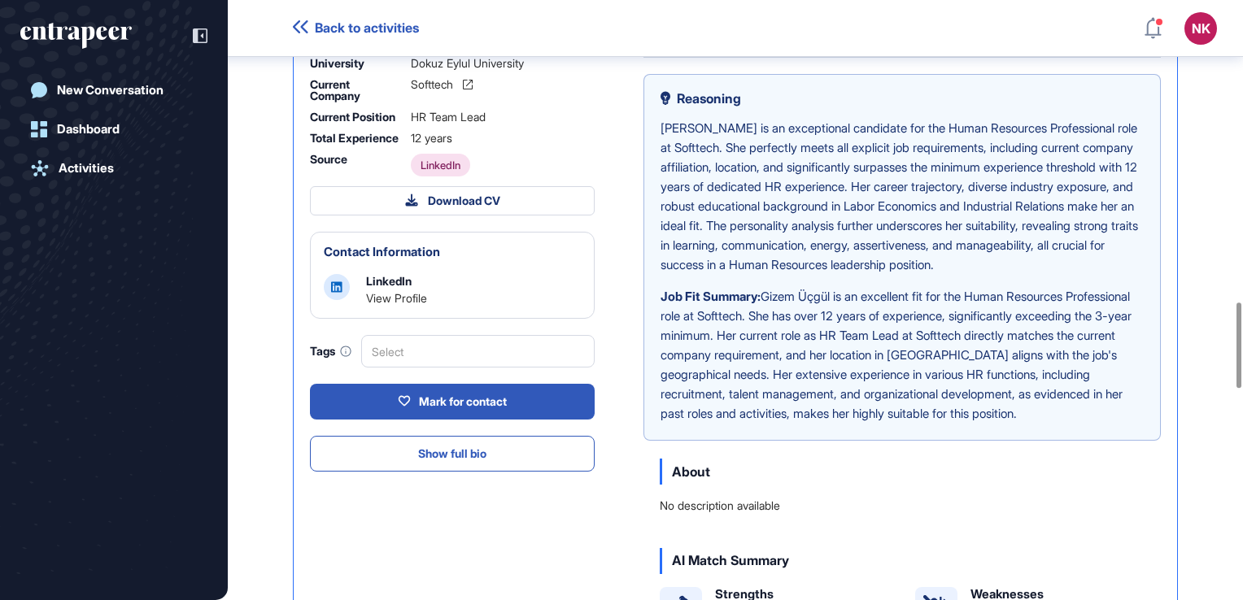
scroll to position [2129, 0]
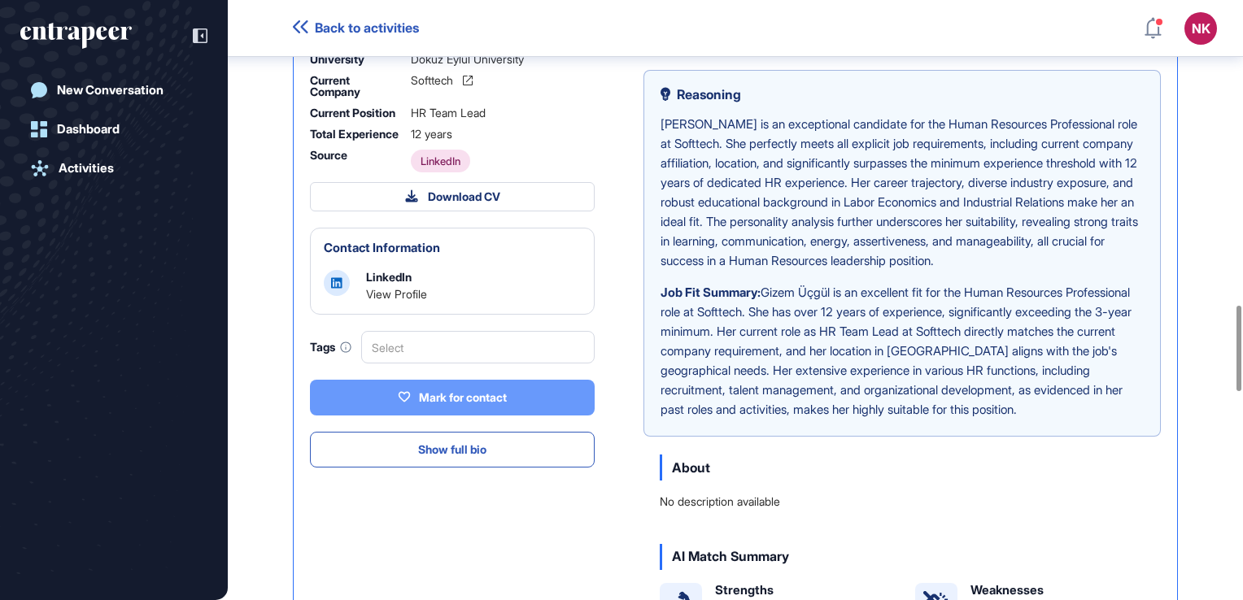
click at [504, 390] on div "Mark for contact" at bounding box center [452, 397] width 109 height 15
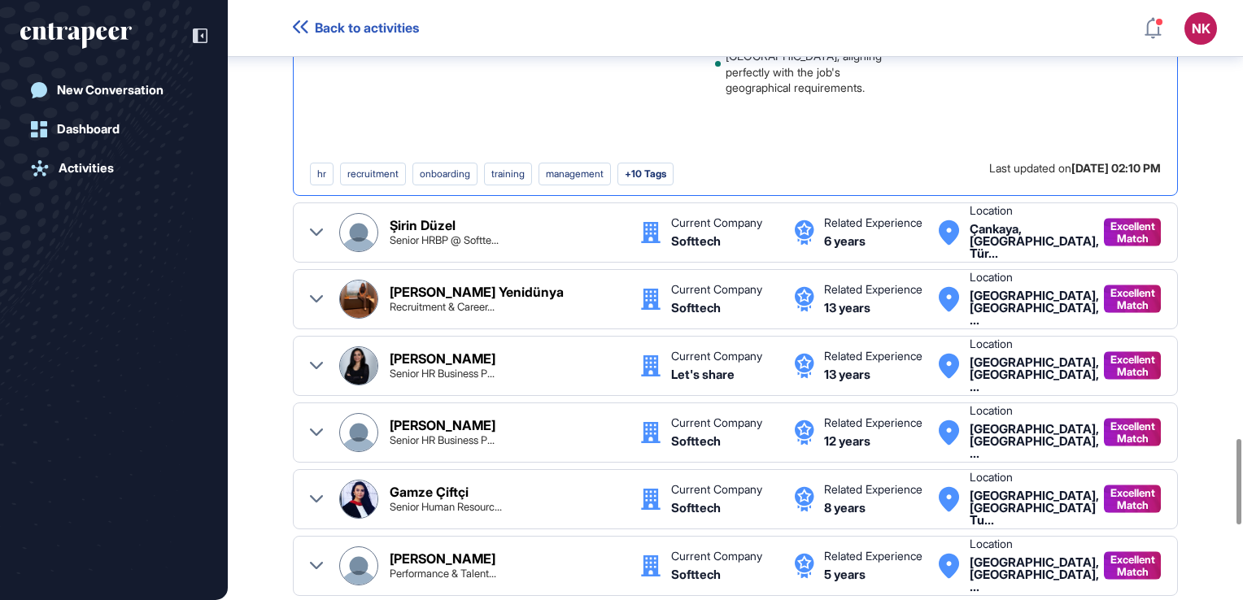
scroll to position [3126, 0]
click at [547, 318] on div "Feyza Özkan Yeni̇dünya Recruitment & Career..." at bounding box center [481, 298] width 285 height 39
click at [561, 311] on div "Feyza Özkan Yeni̇dünya Recruitment & Career..." at bounding box center [507, 298] width 234 height 27
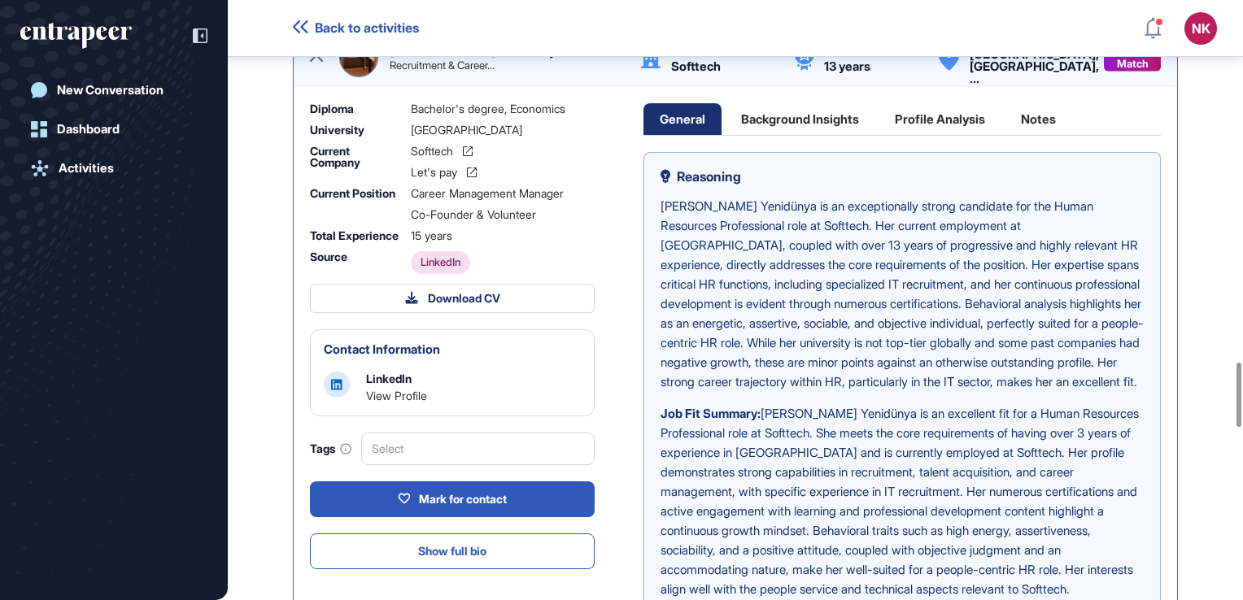
scroll to position [3372, 0]
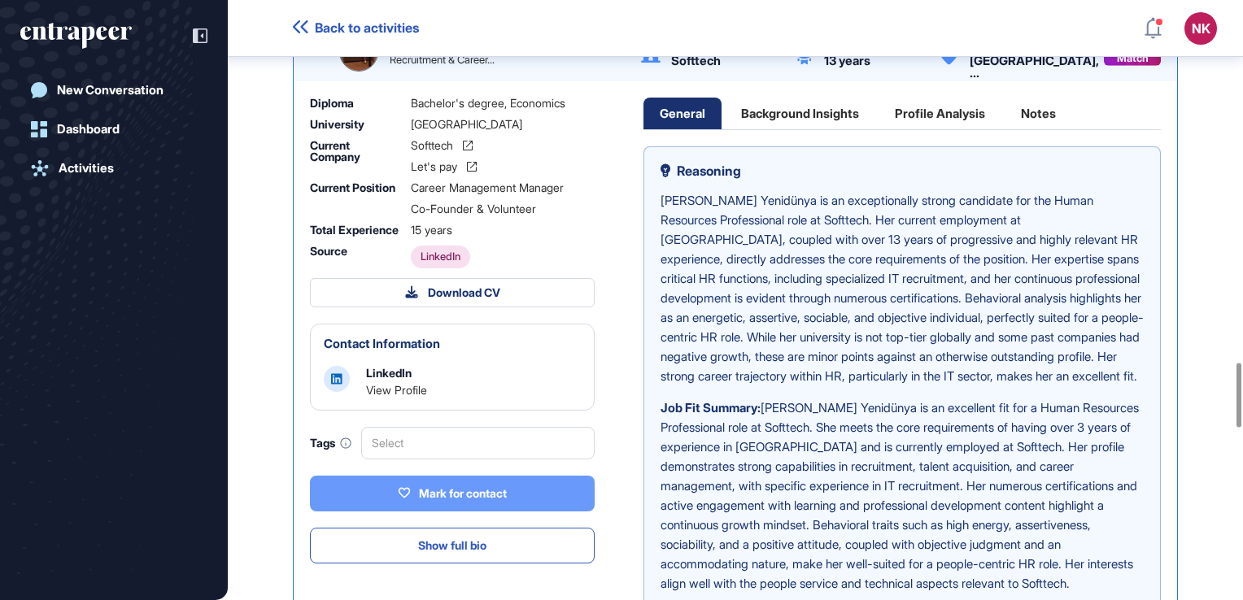
click at [477, 501] on div "Mark for contact" at bounding box center [452, 493] width 109 height 15
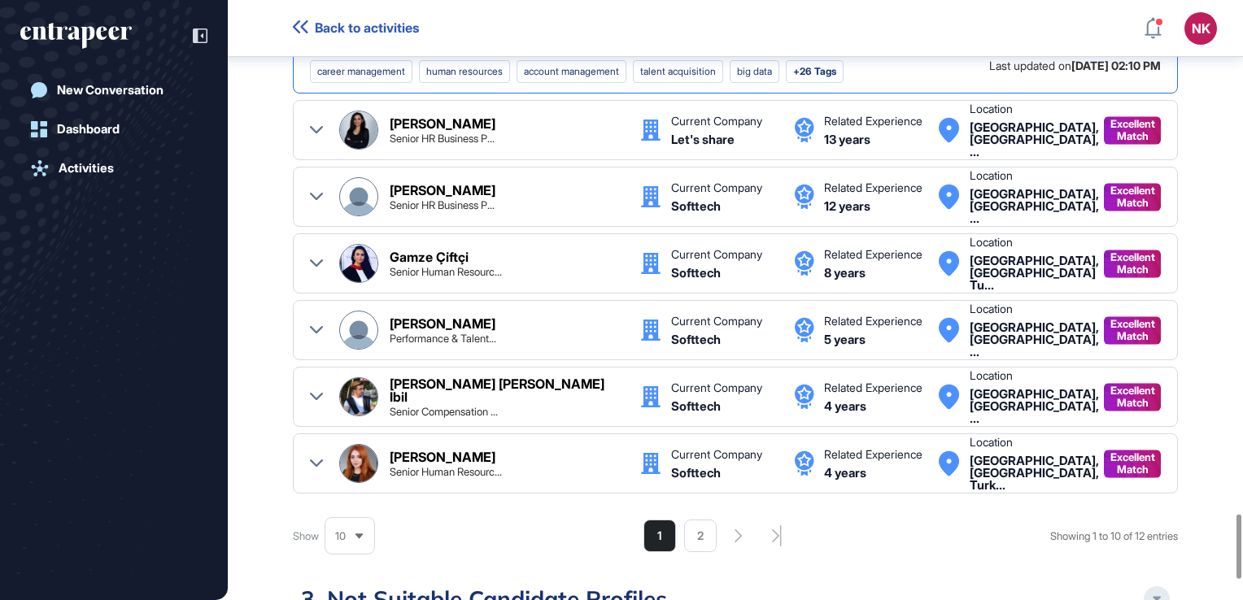
scroll to position [4864, 0]
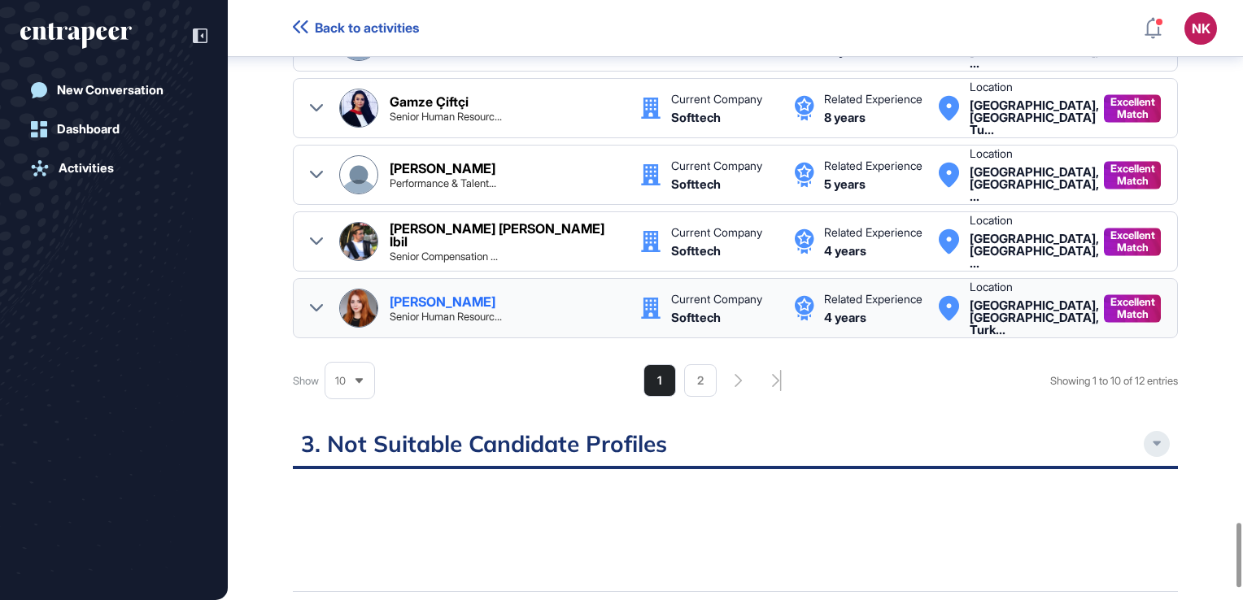
click at [593, 322] on div "Nisa Koç Senior Human Resourc..." at bounding box center [507, 308] width 234 height 27
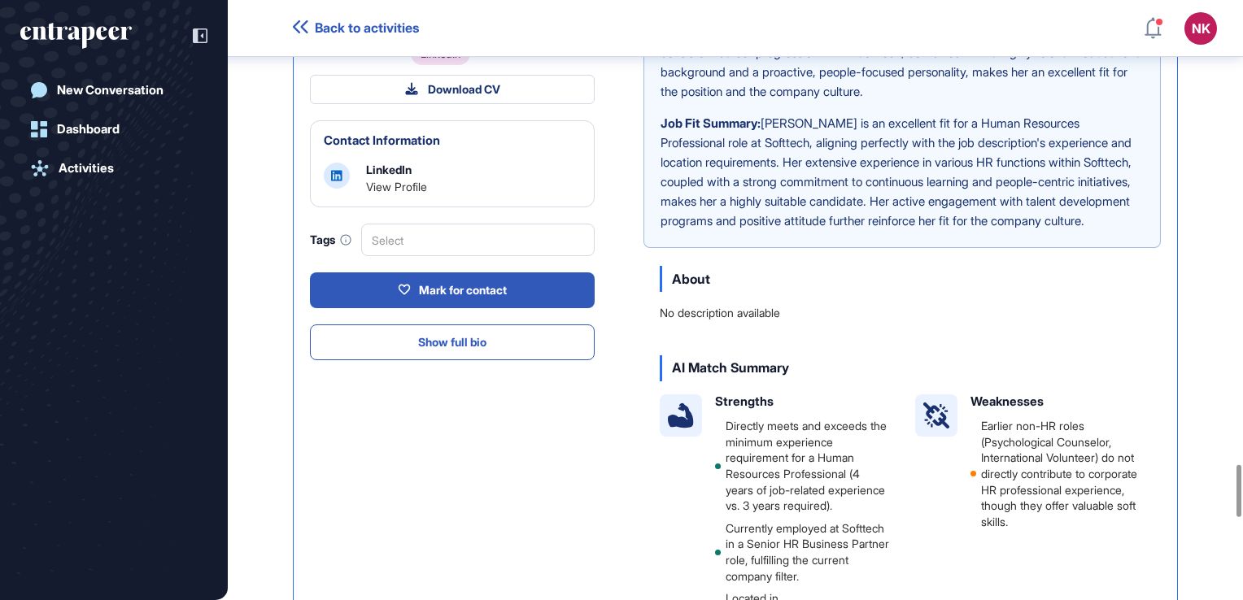
scroll to position [5327, 0]
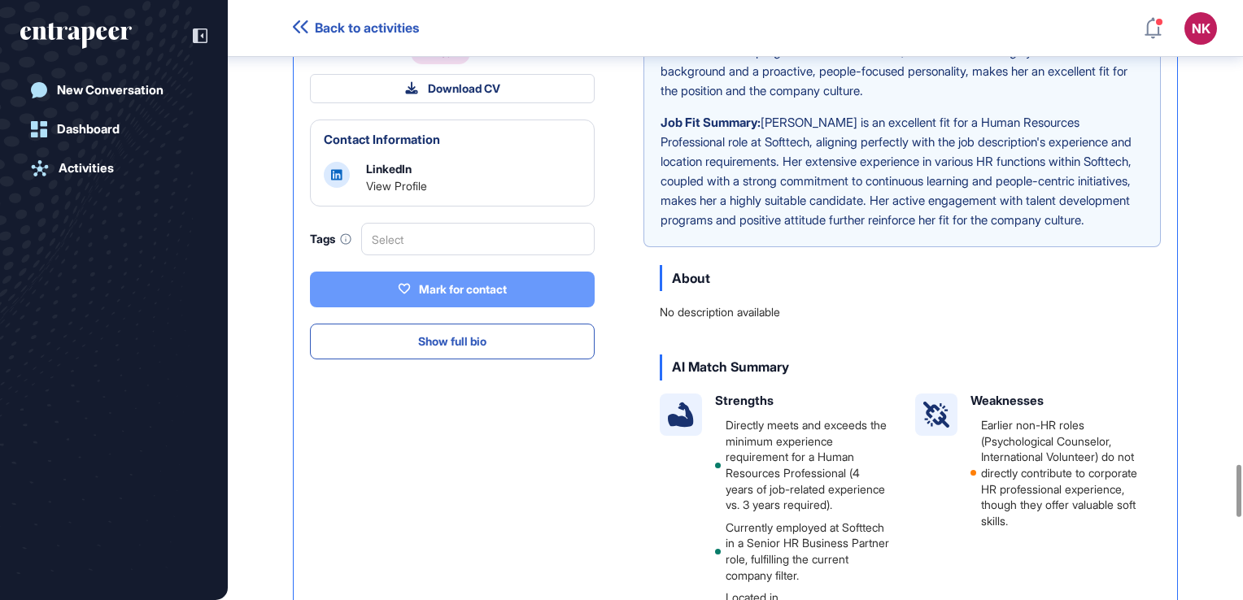
click at [518, 307] on button "Mark for contact" at bounding box center [452, 290] width 285 height 36
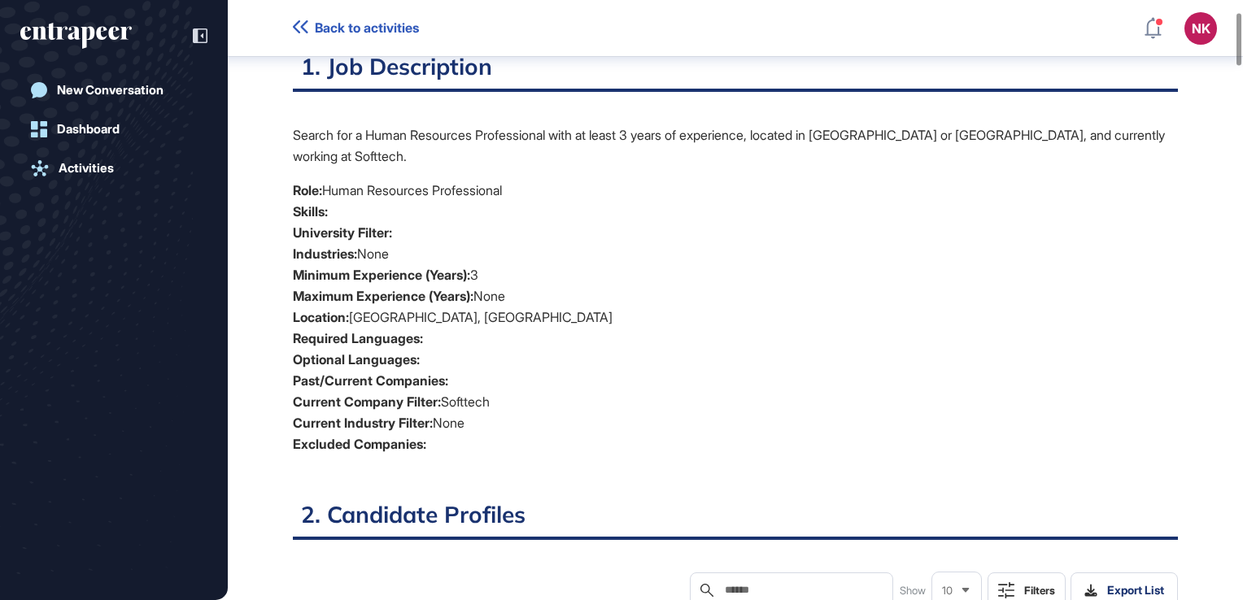
scroll to position [0, 0]
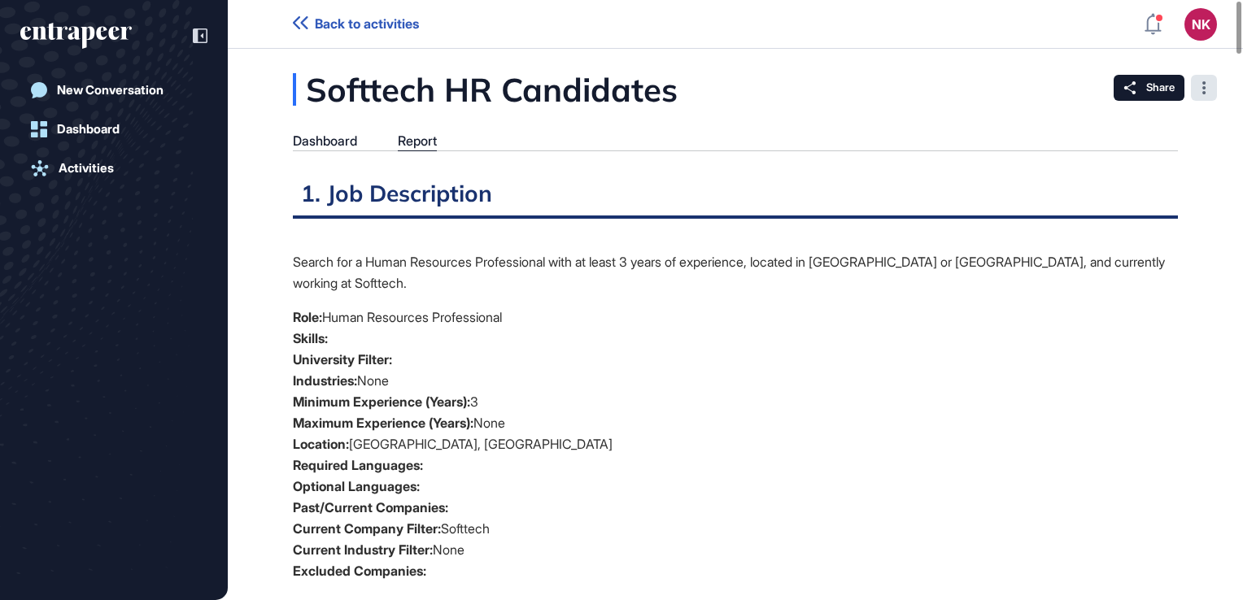
click at [1199, 89] on div at bounding box center [1204, 88] width 26 height 26
click at [311, 138] on div "Dashboard" at bounding box center [325, 140] width 64 height 15
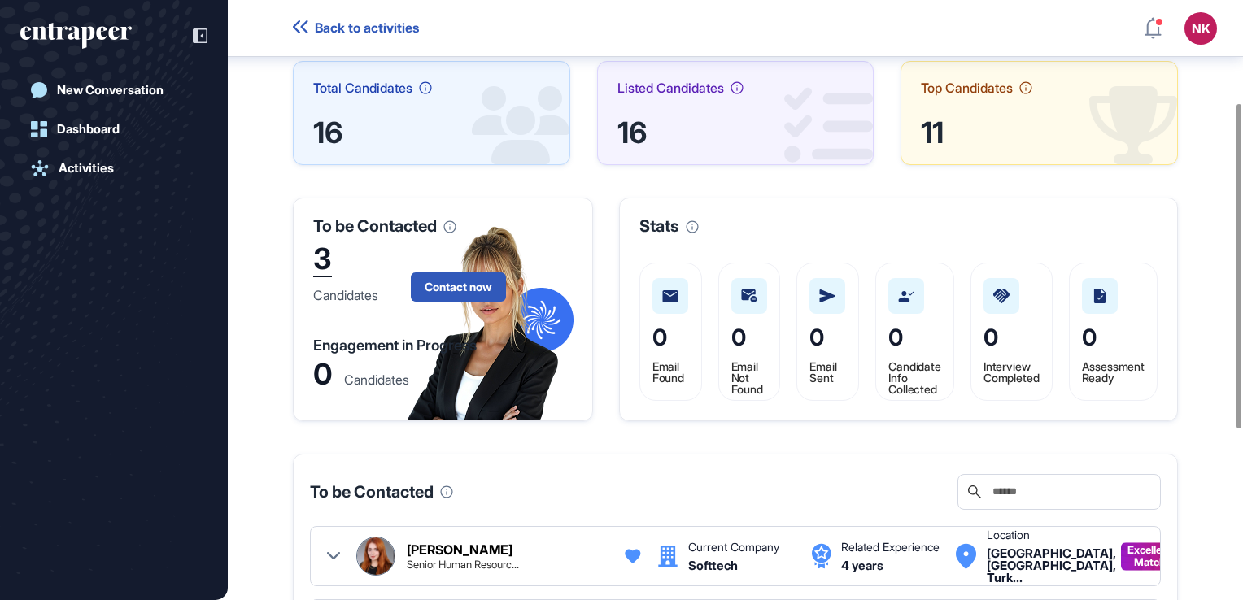
scroll to position [190, 0]
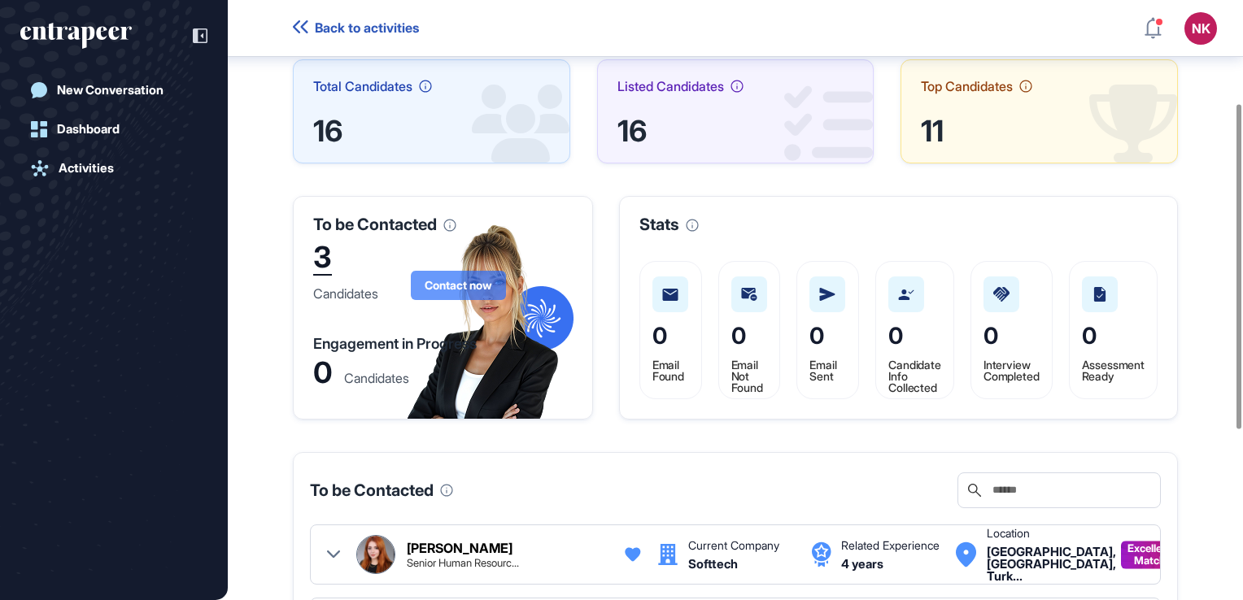
click at [483, 280] on span "Contact now" at bounding box center [458, 285] width 67 height 11
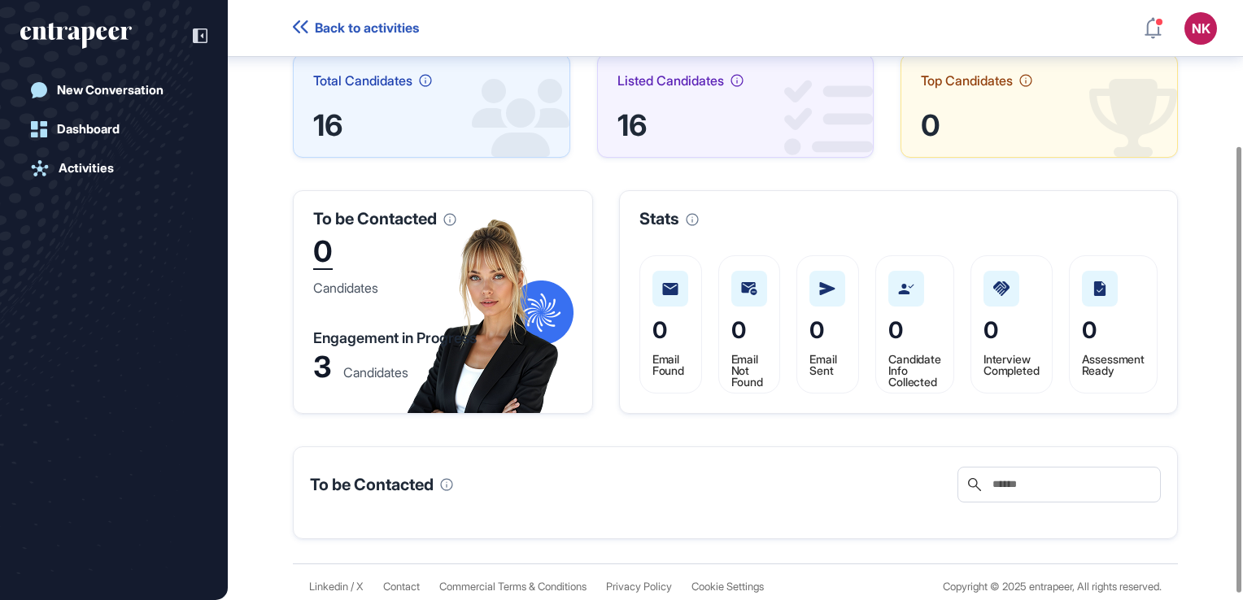
scroll to position [203, 0]
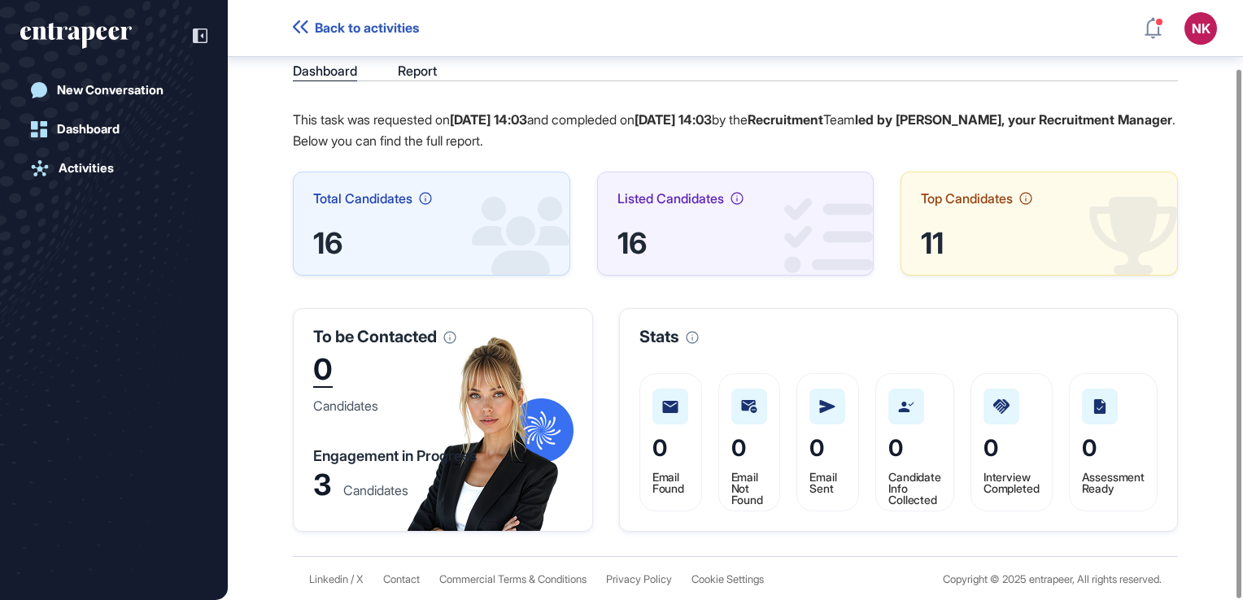
scroll to position [78, 0]
click at [829, 335] on div "Stats" at bounding box center [898, 337] width 518 height 16
click at [425, 64] on div "Report" at bounding box center [417, 70] width 39 height 15
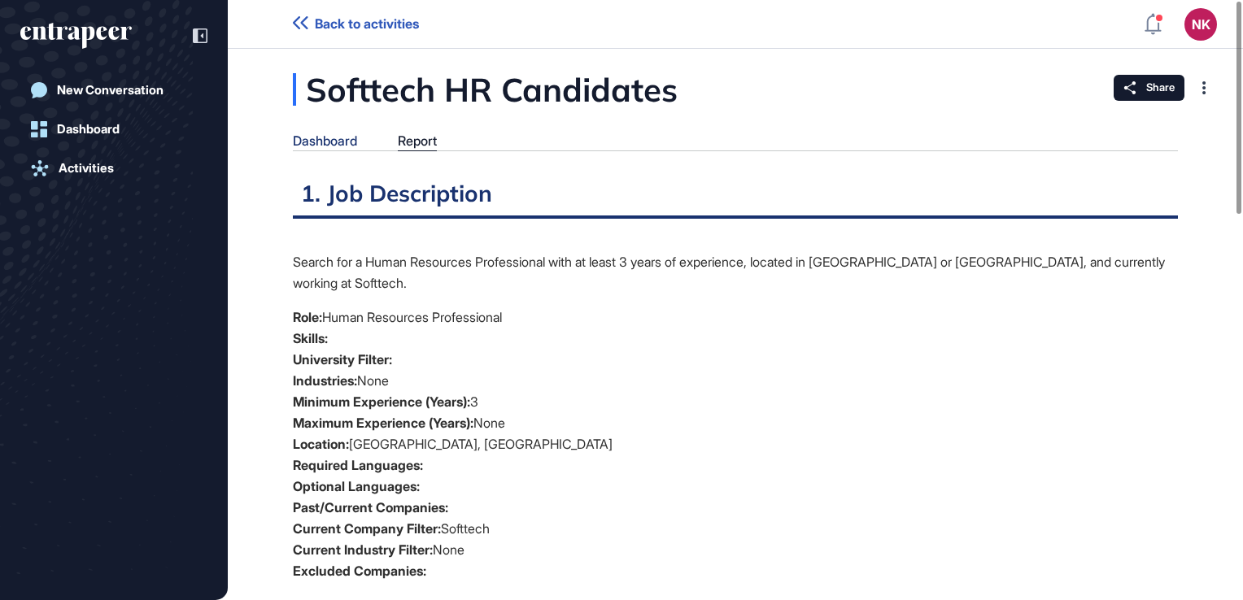
click at [347, 138] on div "Dashboard" at bounding box center [325, 140] width 64 height 15
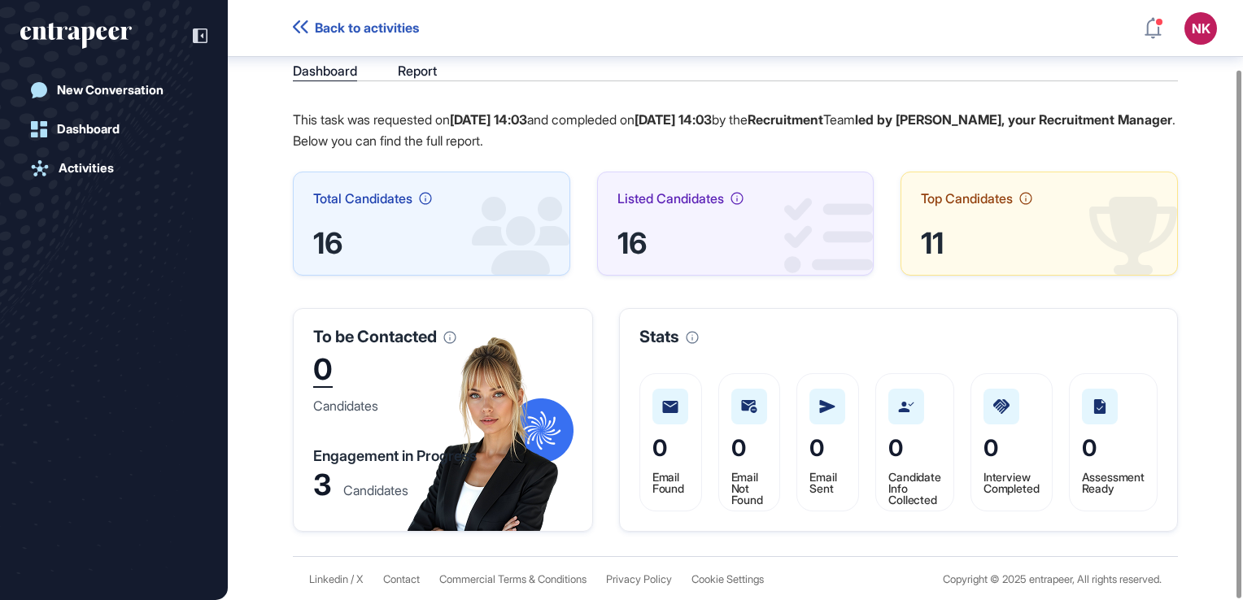
scroll to position [78, 0]
click at [374, 199] on span "Total Candidates" at bounding box center [362, 198] width 99 height 13
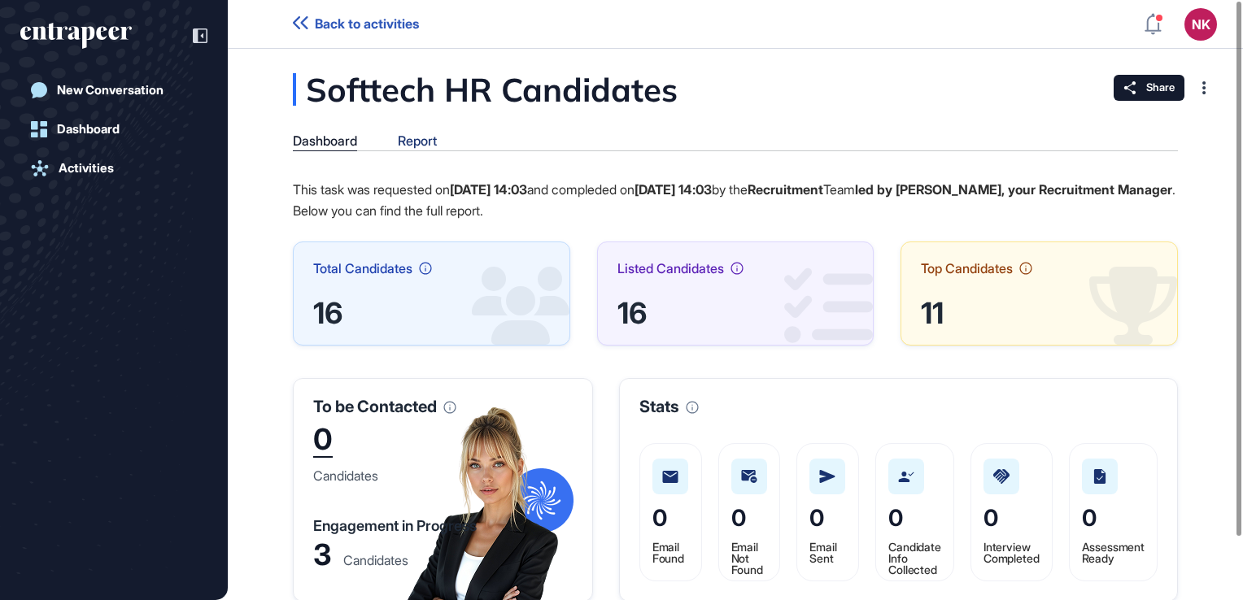
click at [420, 135] on div "Report" at bounding box center [417, 140] width 39 height 15
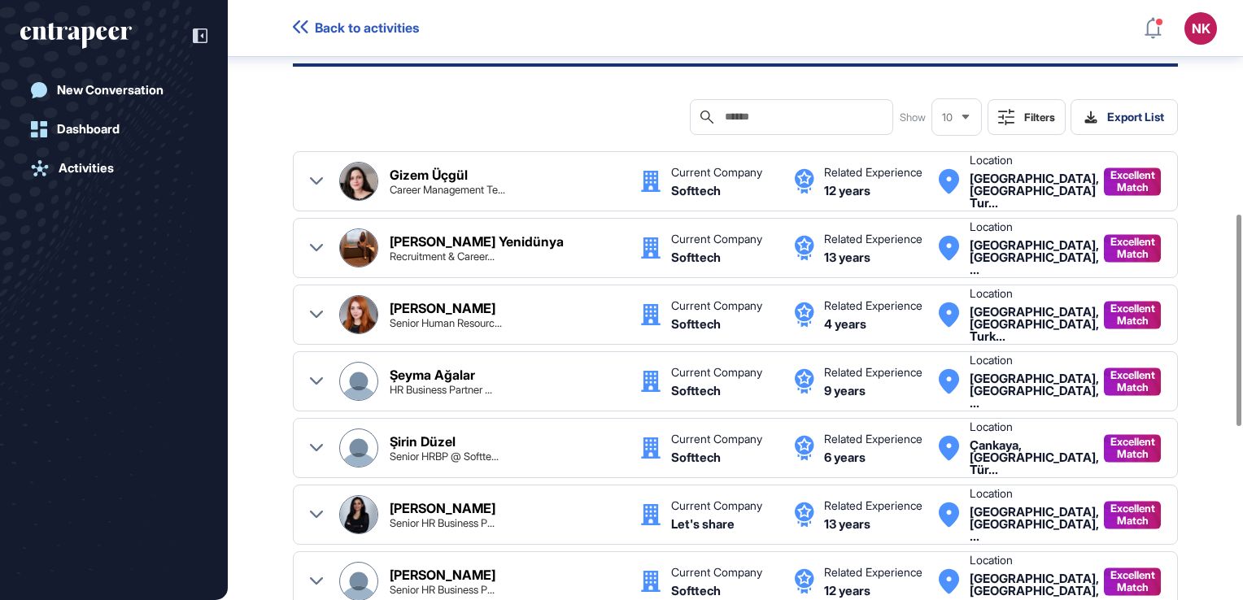
scroll to position [611, 0]
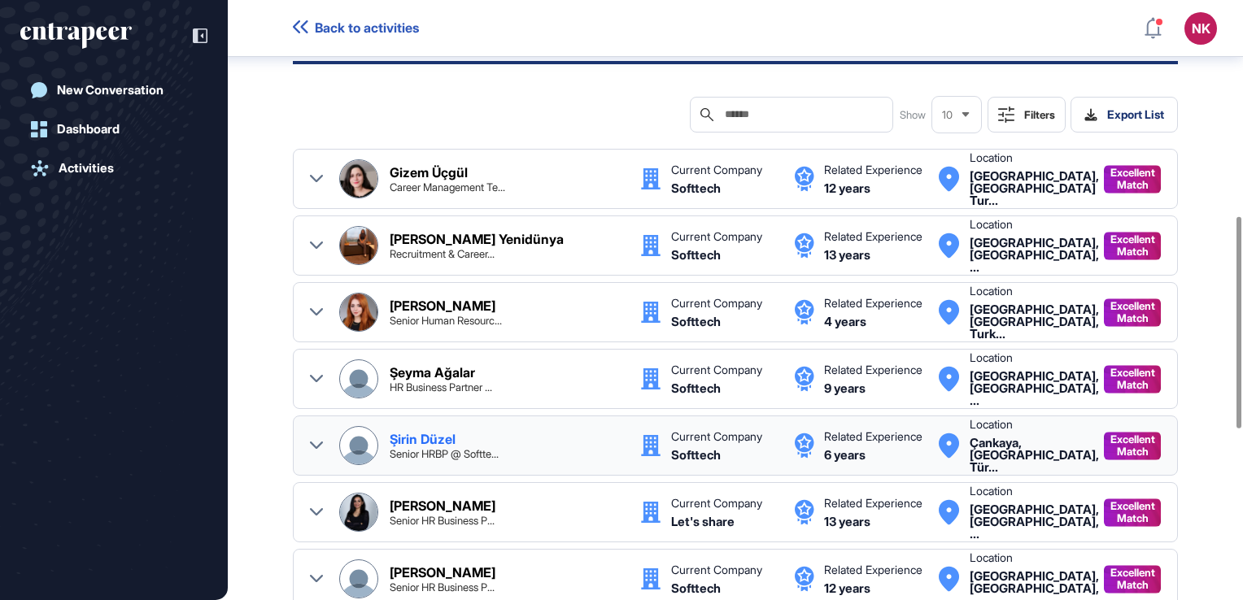
click at [498, 449] on div "Senior HRBP @ Softte..." at bounding box center [444, 454] width 109 height 11
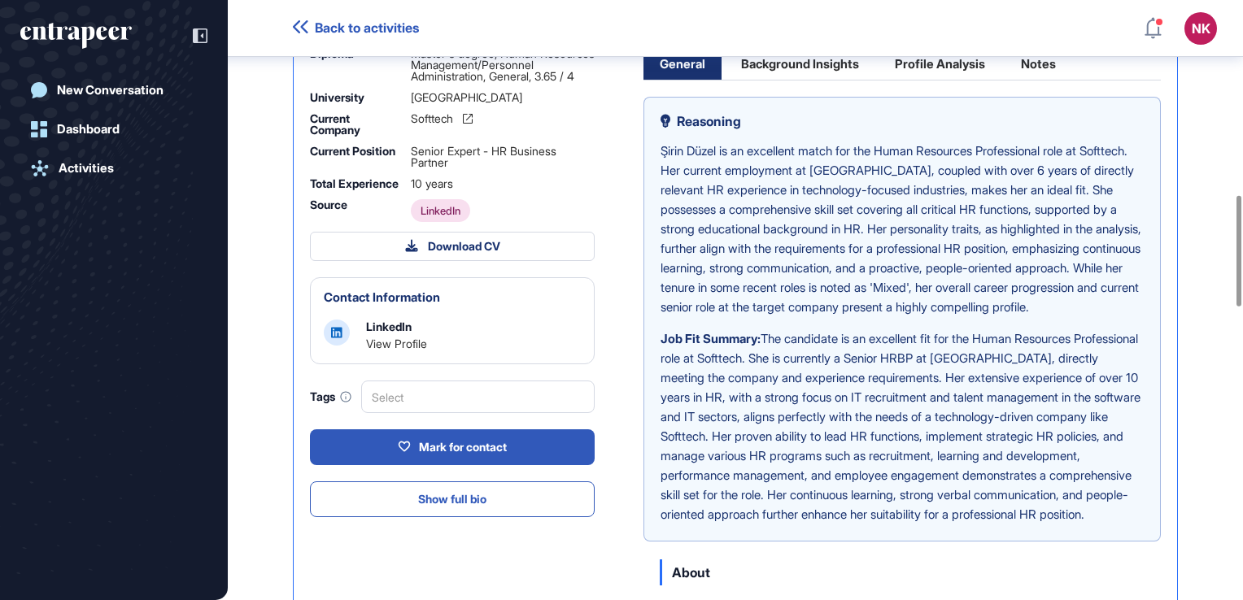
scroll to position [1056, 0]
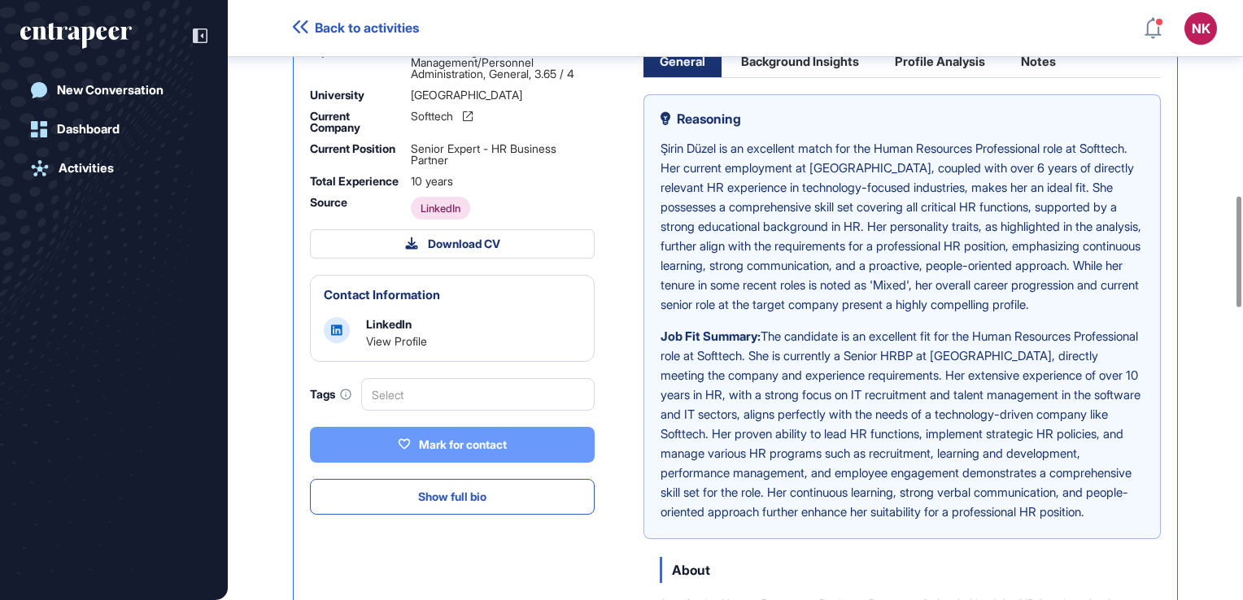
click at [472, 442] on div "Mark for contact" at bounding box center [452, 445] width 109 height 15
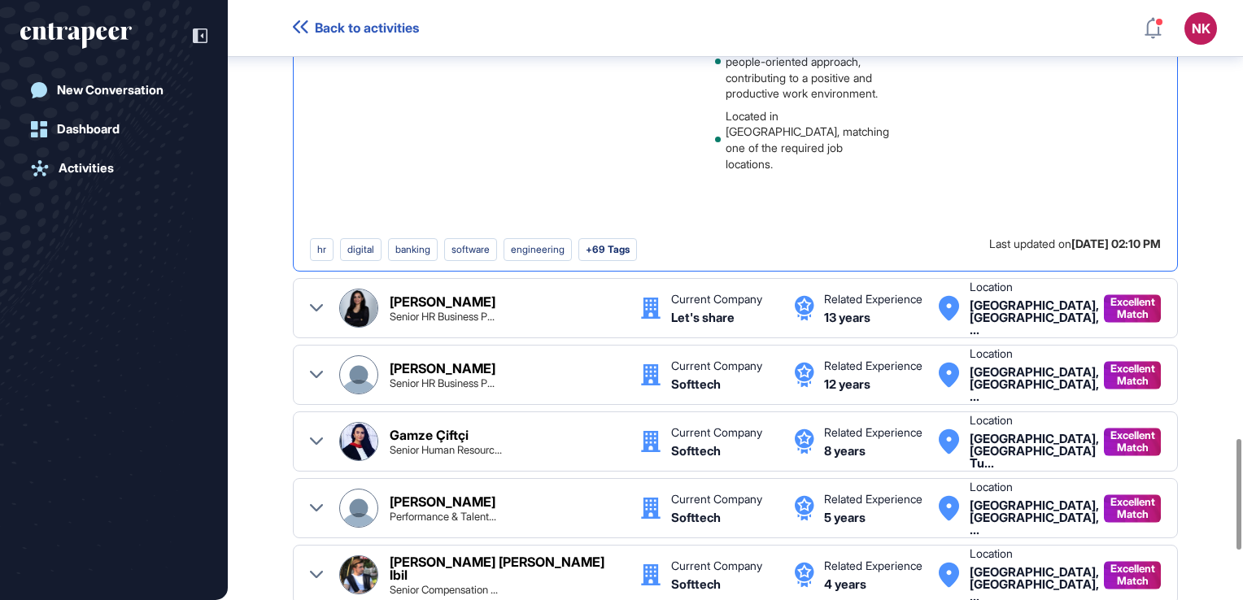
scroll to position [2375, 0]
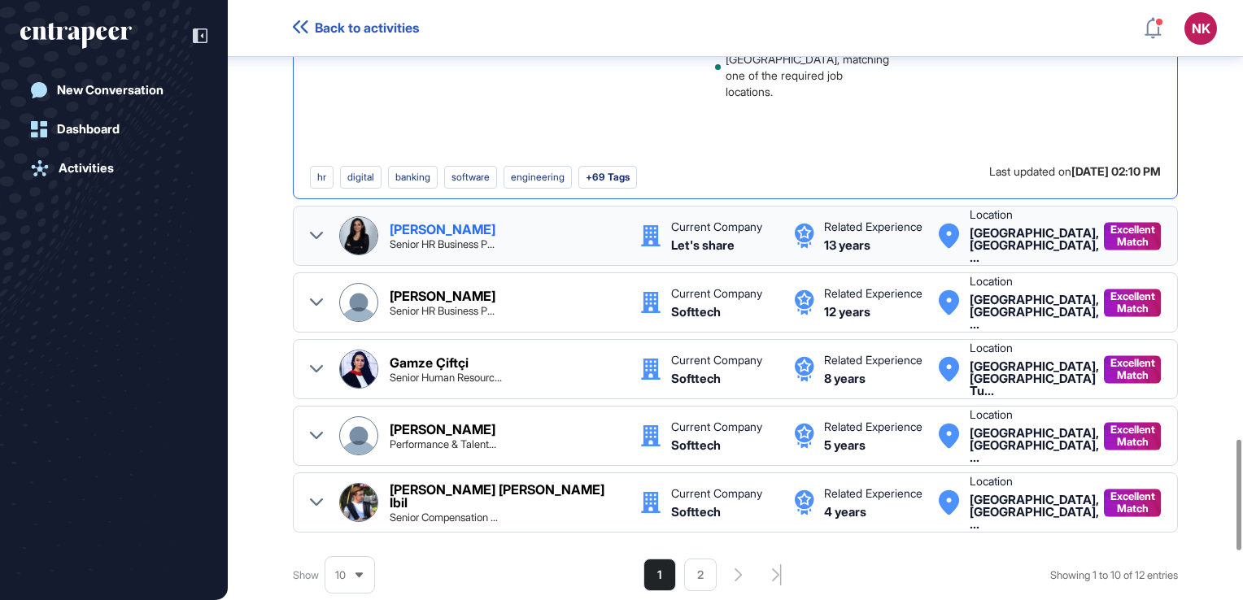
click at [472, 250] on div "Senior HR Business P..." at bounding box center [442, 244] width 105 height 11
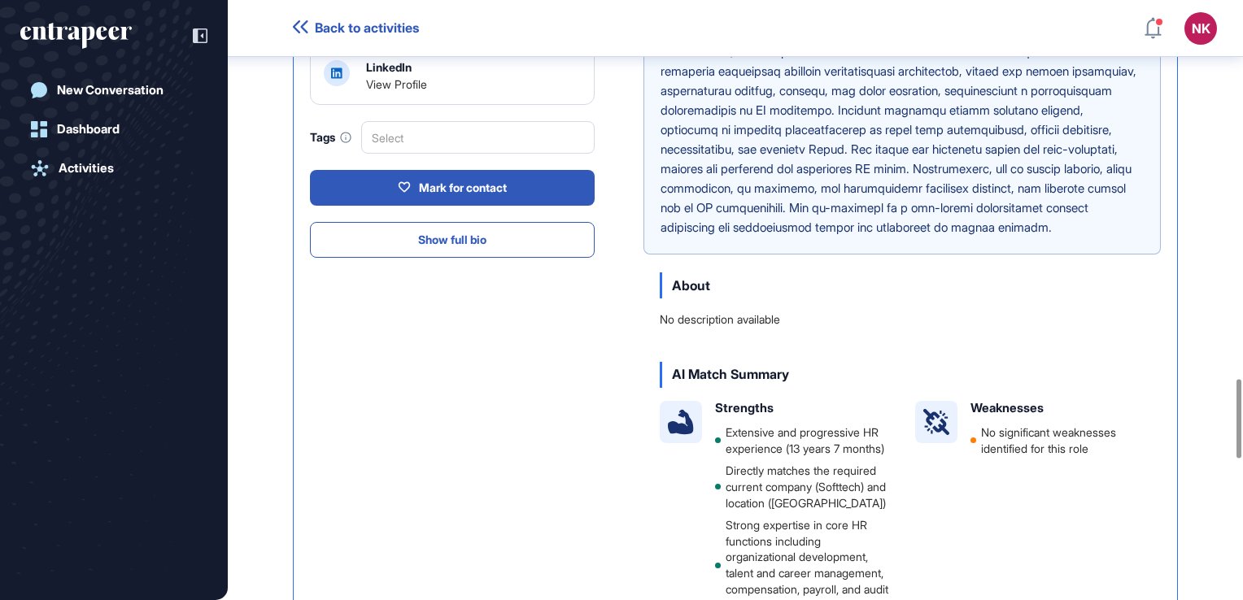
scroll to position [2881, 0]
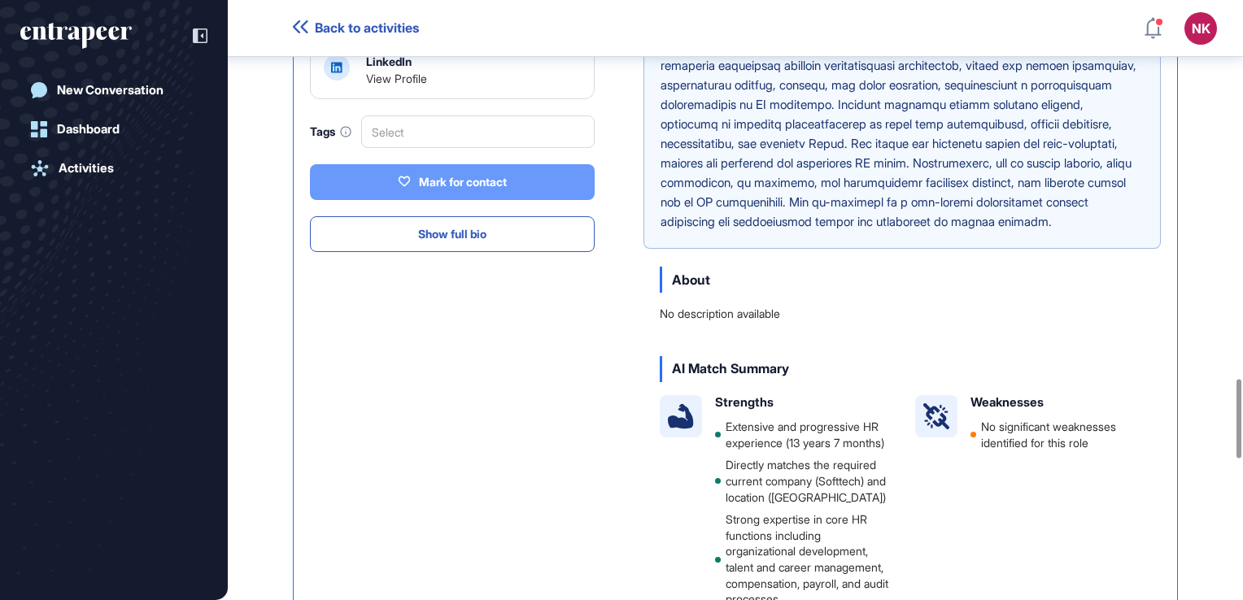
click at [512, 200] on button "Mark for contact" at bounding box center [452, 182] width 285 height 36
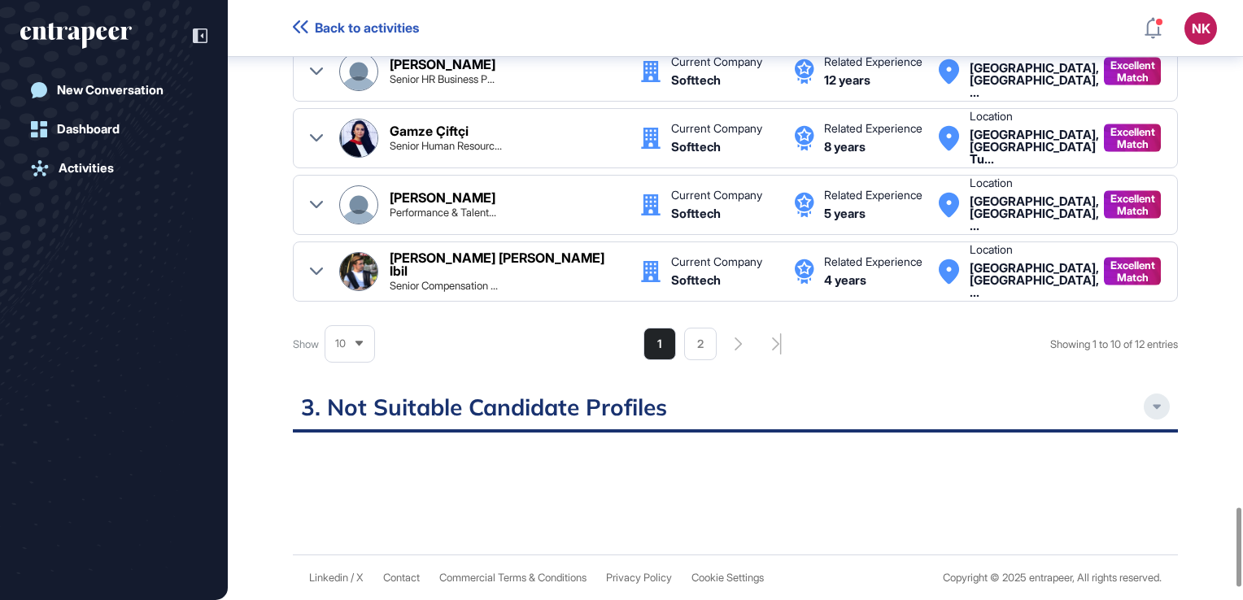
scroll to position [3951, 0]
click at [696, 334] on li "2" at bounding box center [700, 344] width 33 height 33
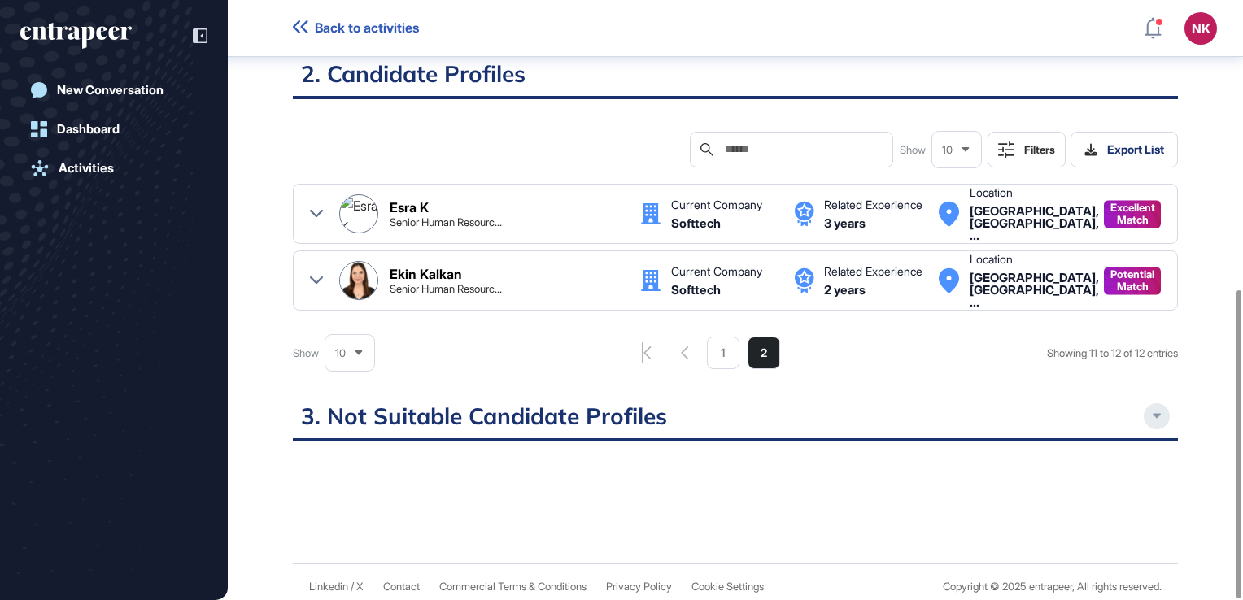
scroll to position [563, 0]
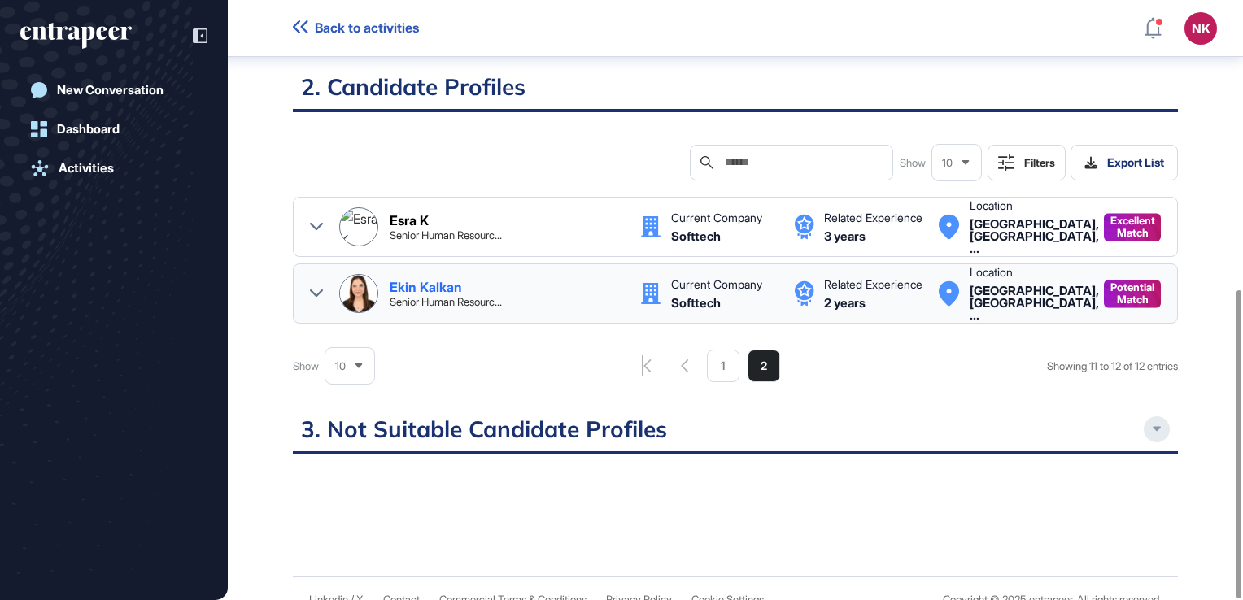
click at [533, 274] on div "Ekin Kalkan Senior Human Resourc..." at bounding box center [481, 293] width 285 height 39
click at [710, 350] on li "1" at bounding box center [723, 366] width 33 height 33
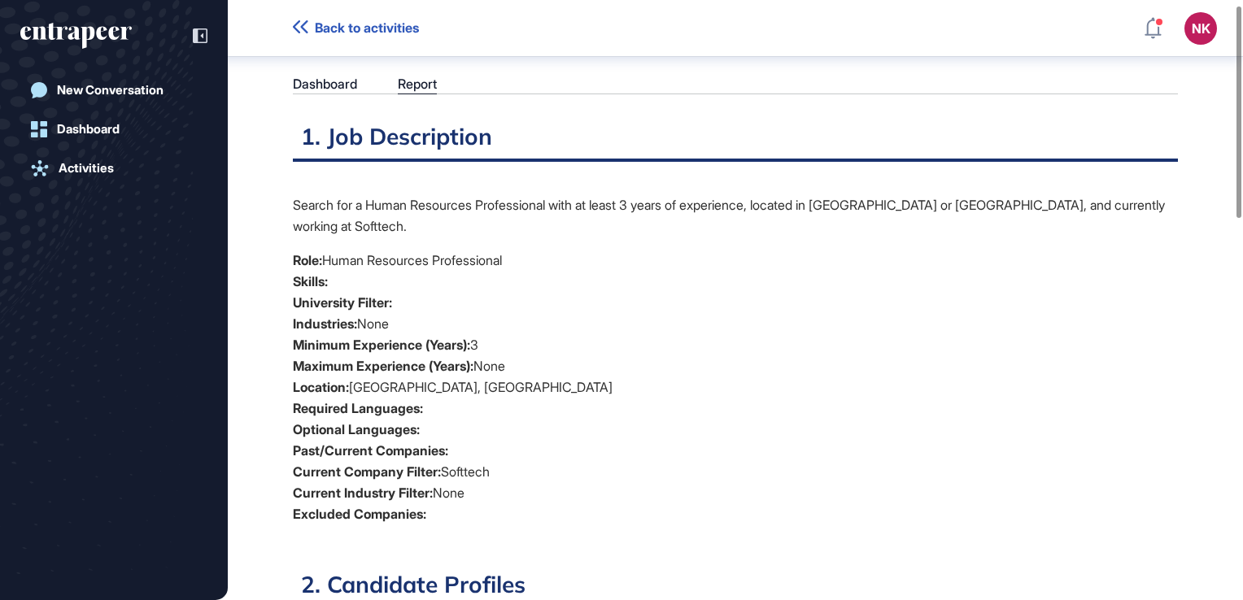
scroll to position [0, 0]
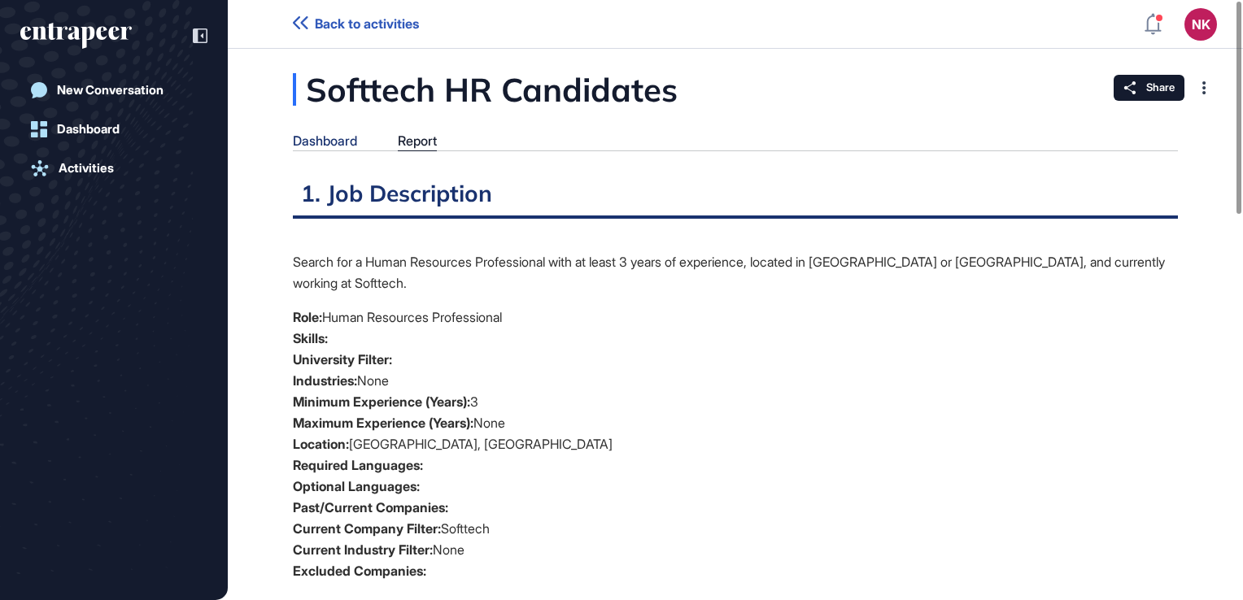
click at [342, 137] on div "Dashboard" at bounding box center [325, 140] width 64 height 15
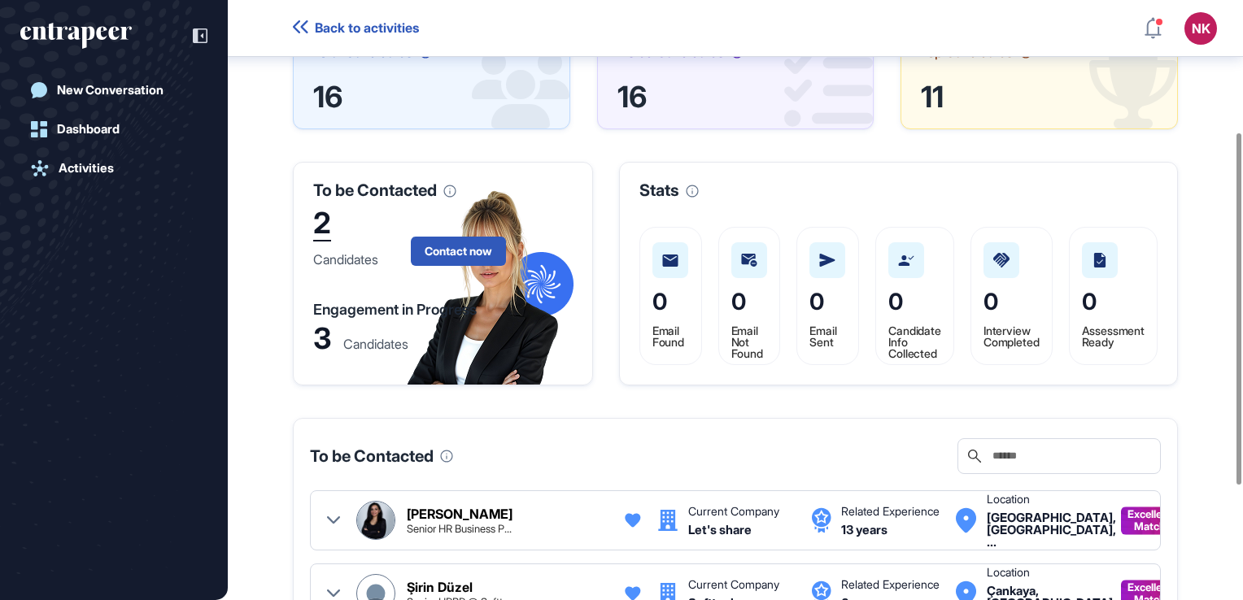
scroll to position [215, 0]
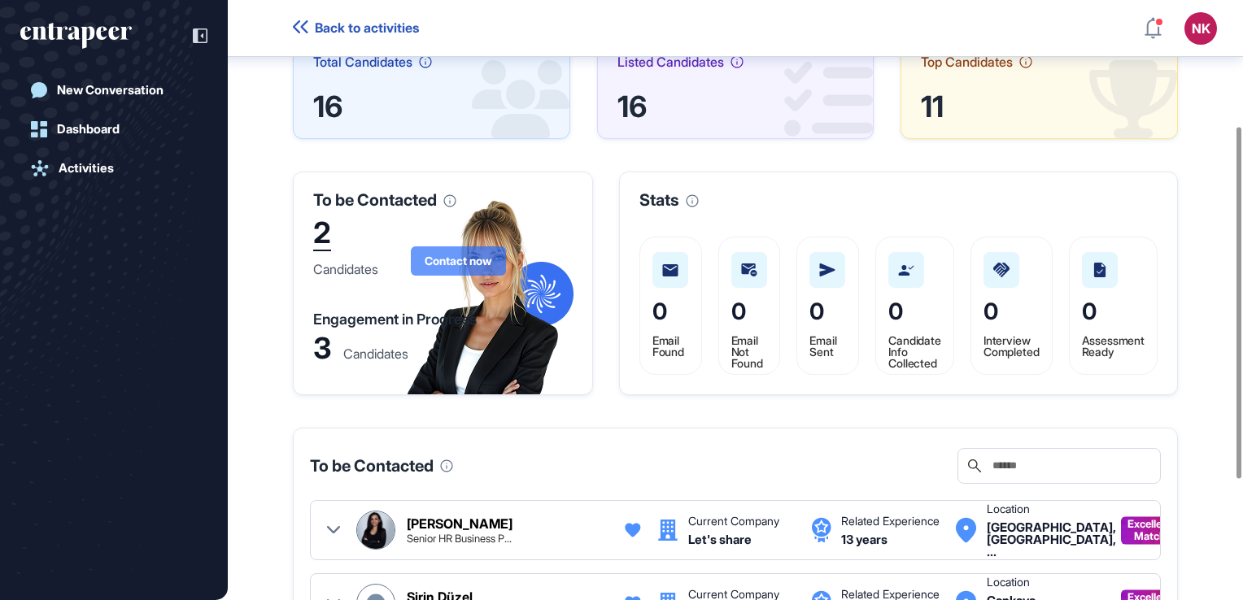
click at [465, 255] on span "Contact now" at bounding box center [458, 260] width 67 height 11
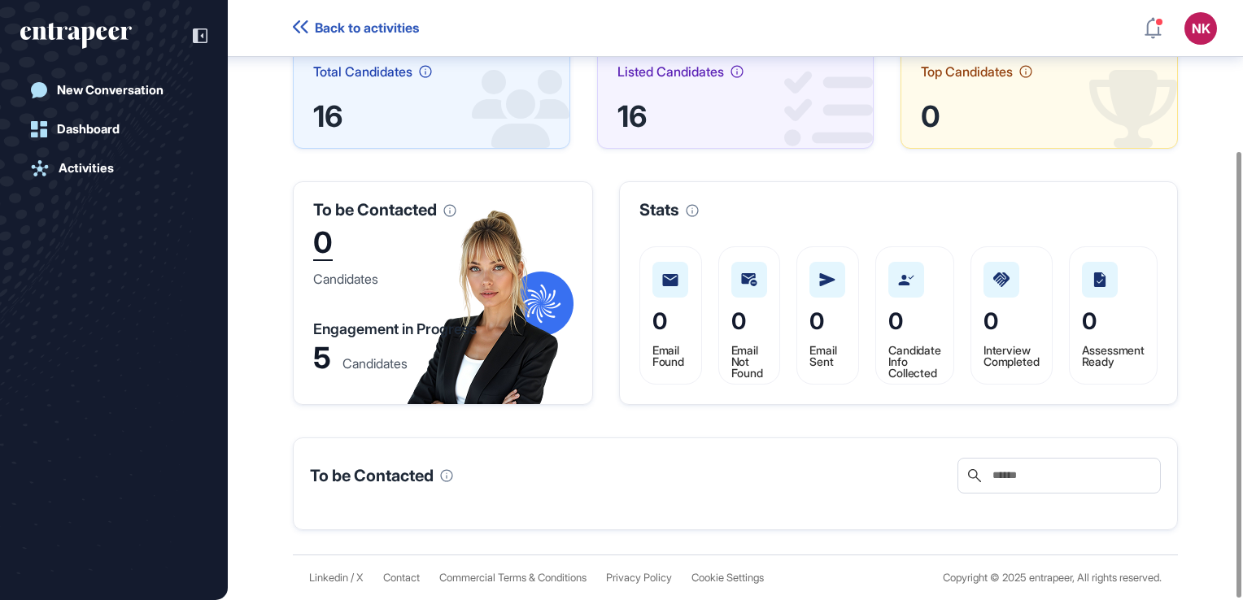
scroll to position [203, 0]
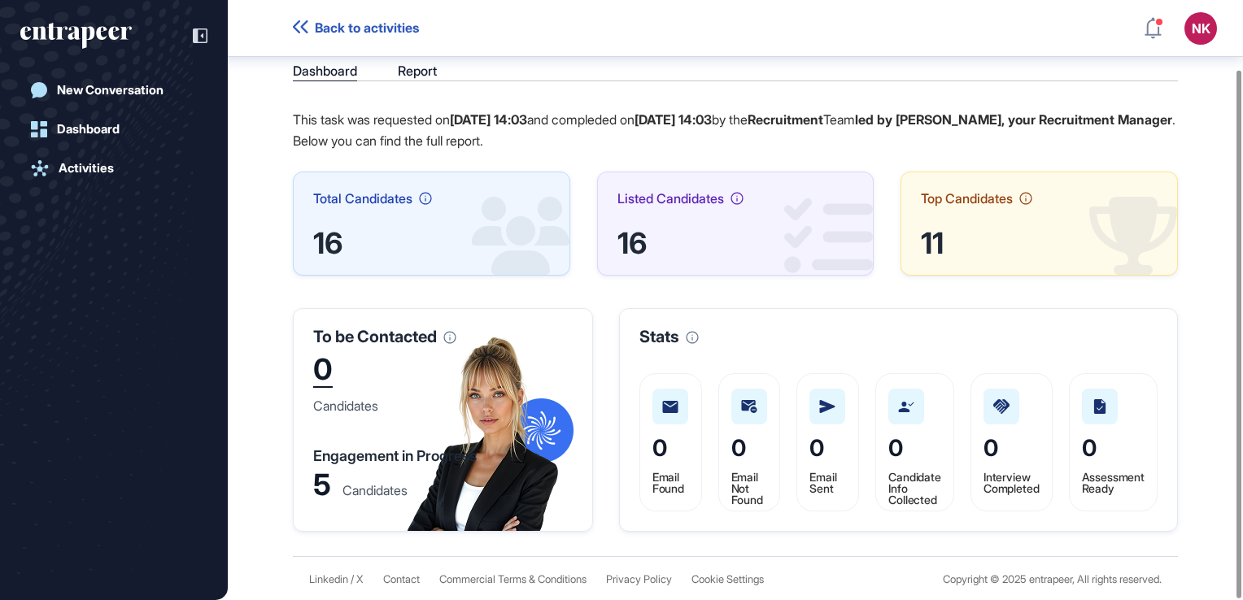
scroll to position [78, 0]
click at [416, 67] on div "Report" at bounding box center [417, 70] width 39 height 15
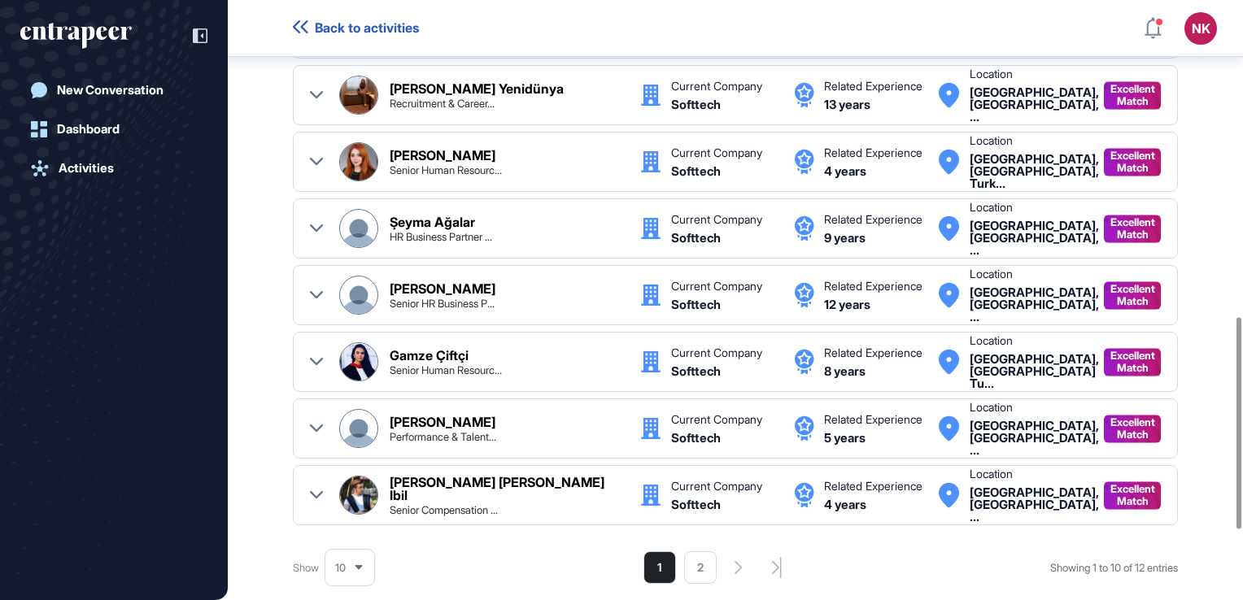
scroll to position [898, 0]
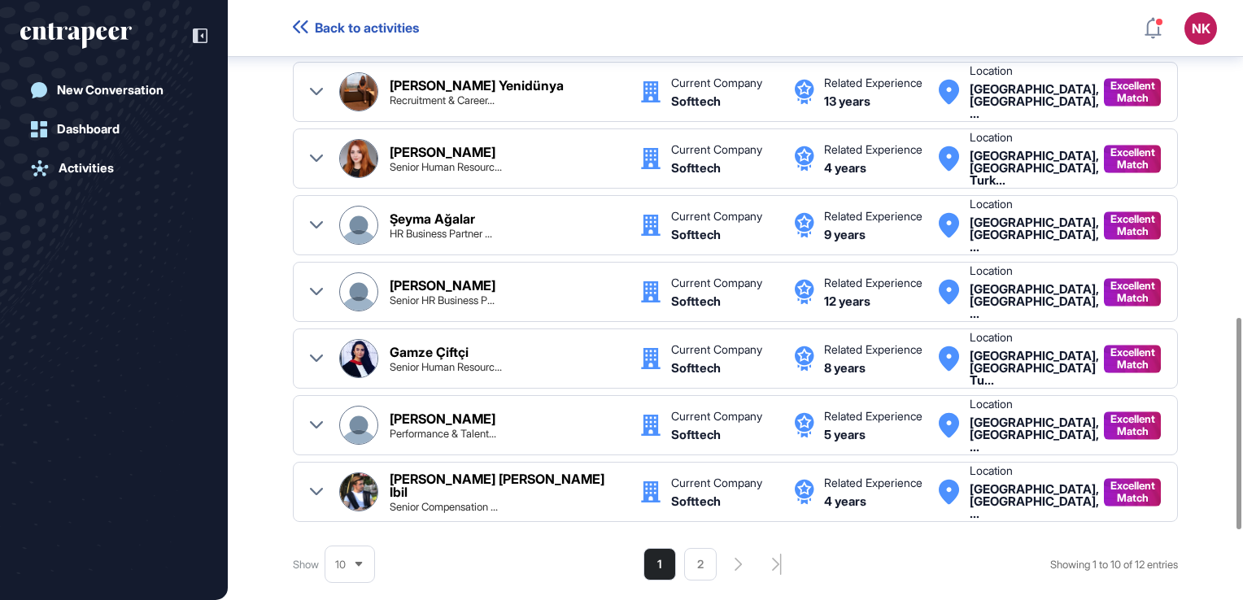
click at [481, 346] on div "Gamze Çi̇ftçi̇ Senior Human Resourc..." at bounding box center [507, 359] width 234 height 27
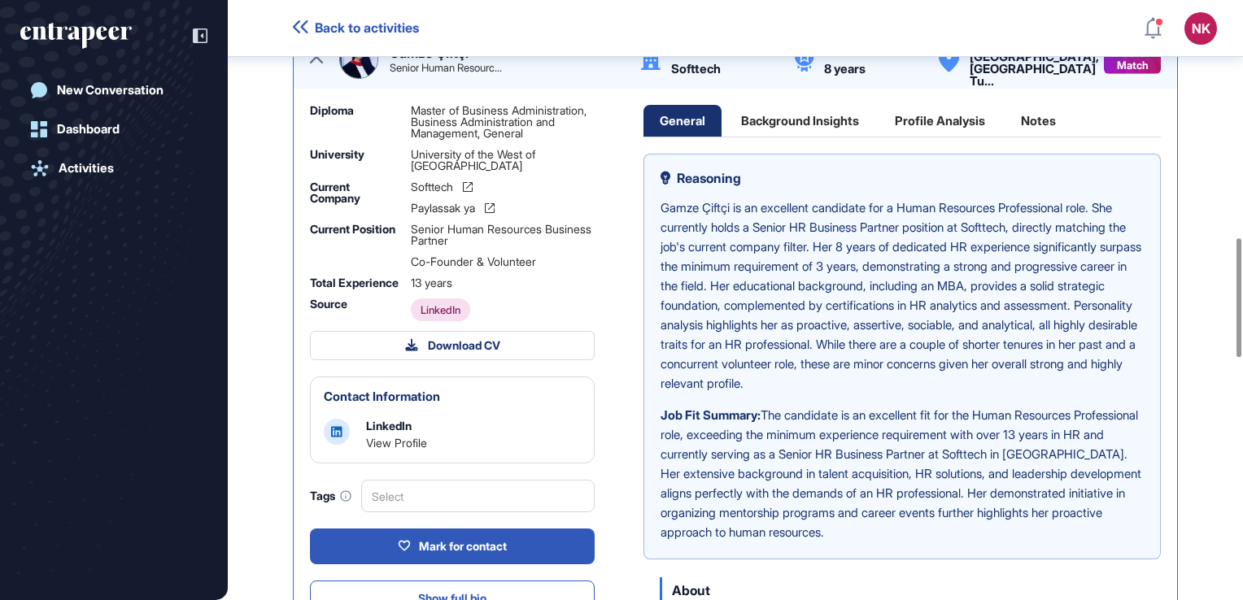
scroll to position [1198, 0]
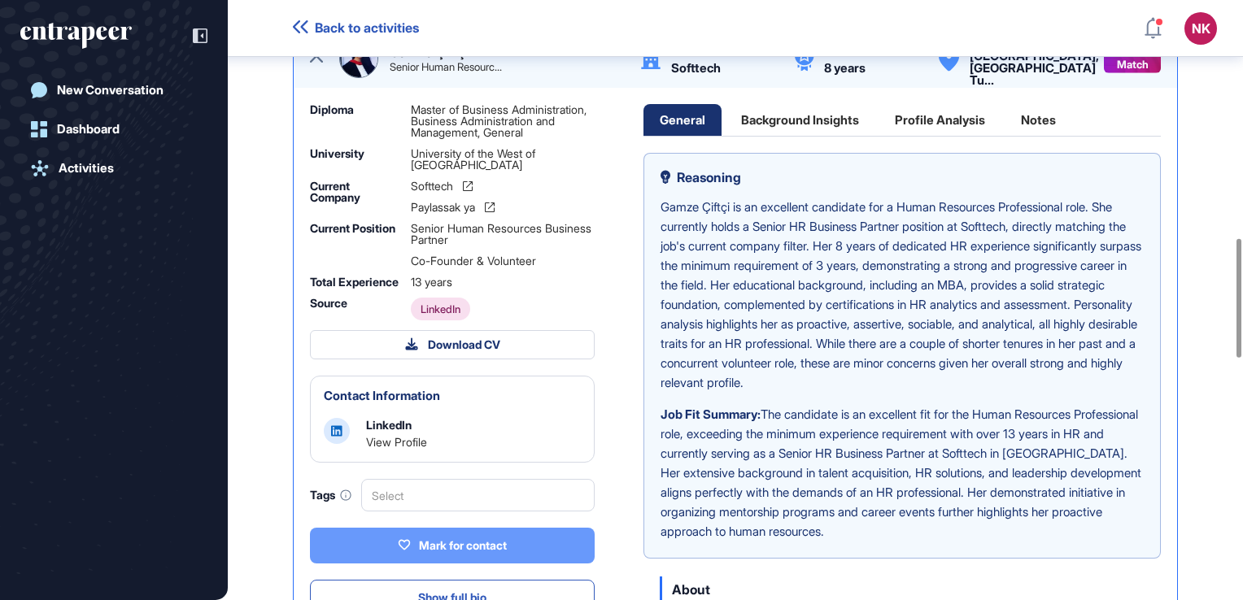
click at [472, 528] on button "Mark for contact" at bounding box center [452, 546] width 285 height 36
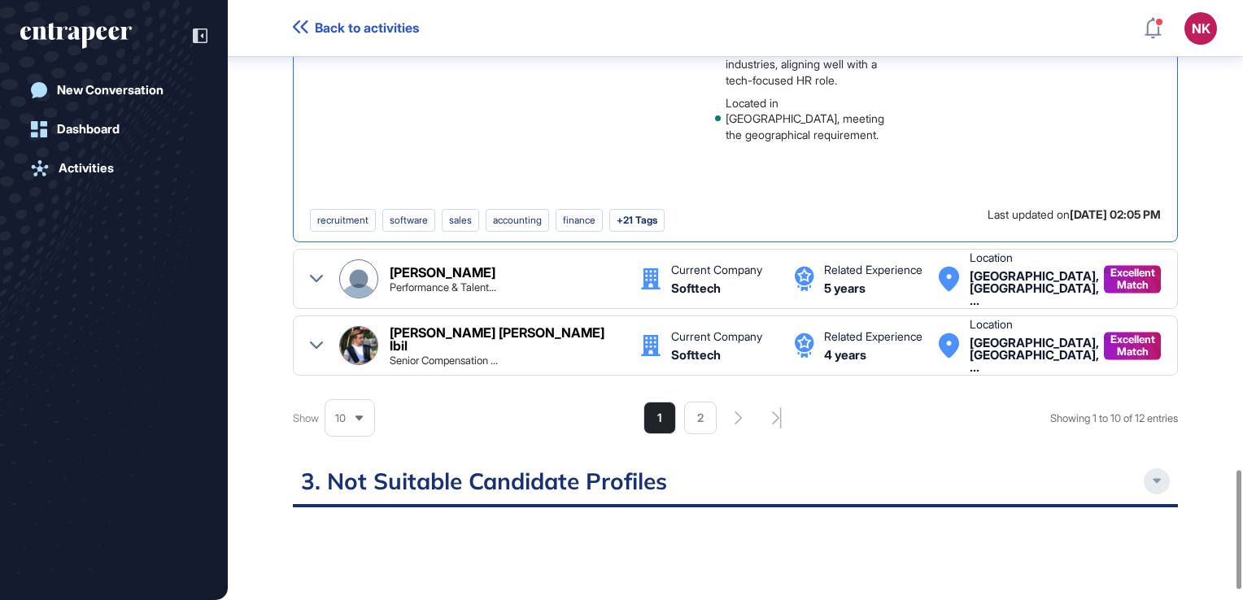
scroll to position [2368, 0]
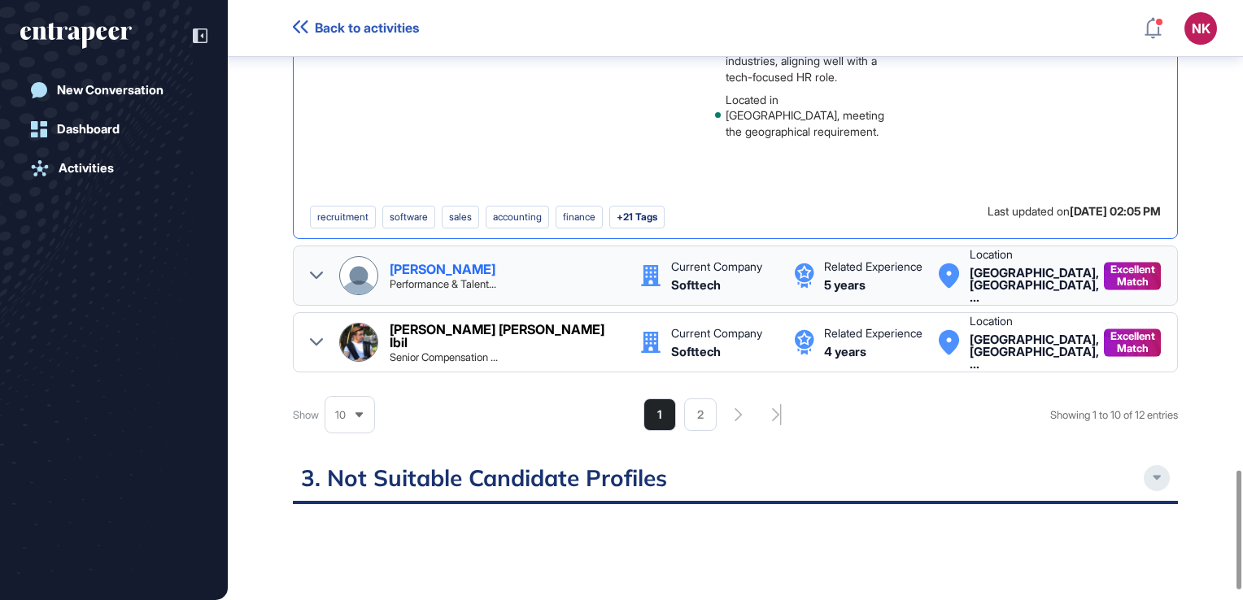
click at [509, 263] on div "Furkan Karaca Performance & Talent..." at bounding box center [507, 276] width 234 height 27
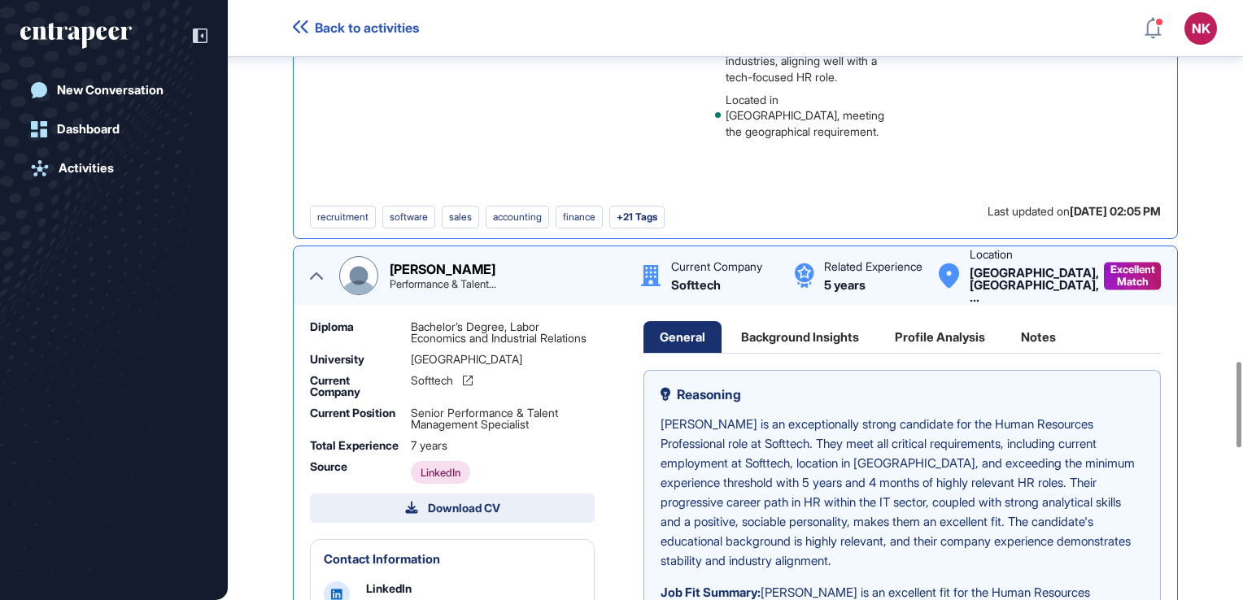
scroll to position [2541, 0]
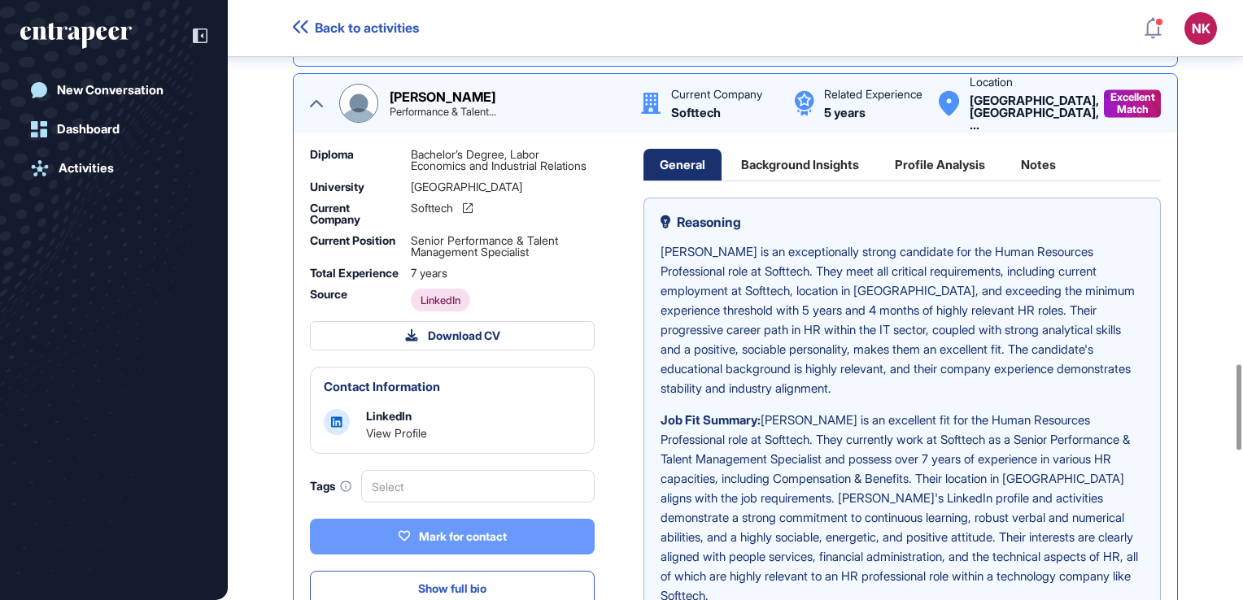
click at [476, 539] on div "Mark for contact" at bounding box center [452, 536] width 109 height 15
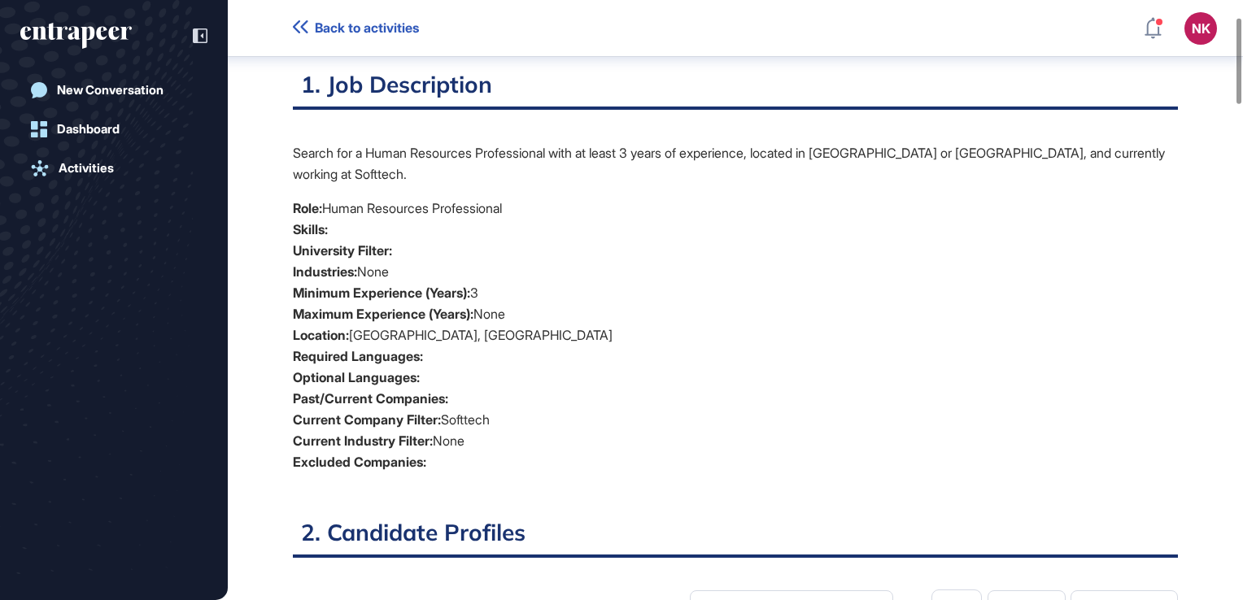
scroll to position [0, 0]
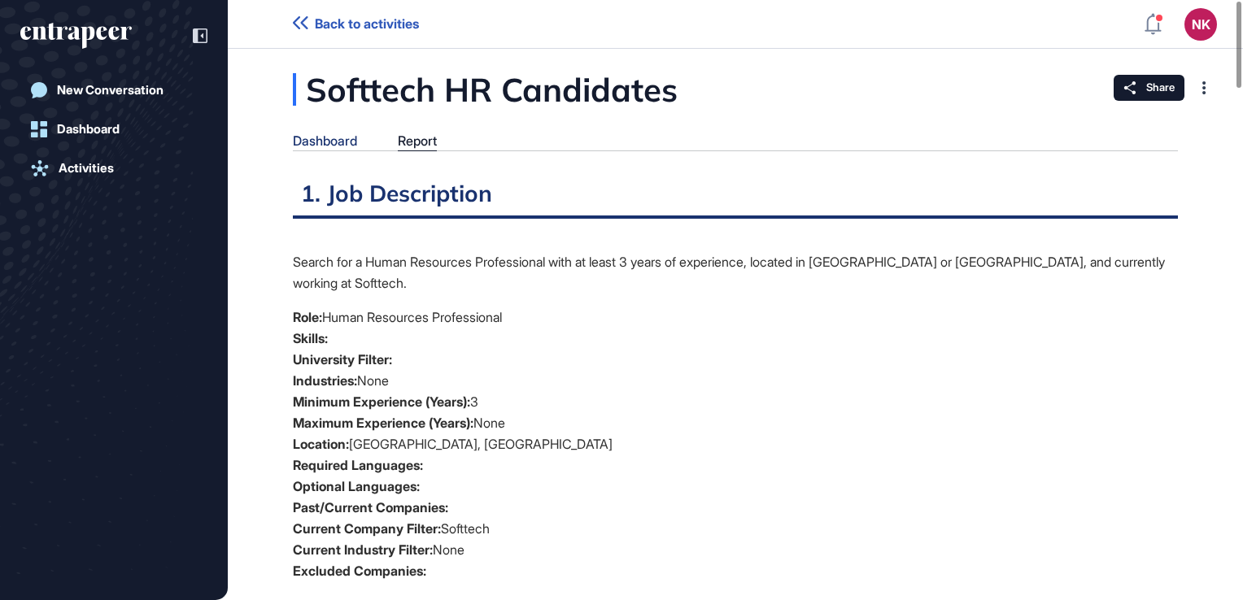
click at [309, 142] on div "Dashboard" at bounding box center [325, 140] width 64 height 15
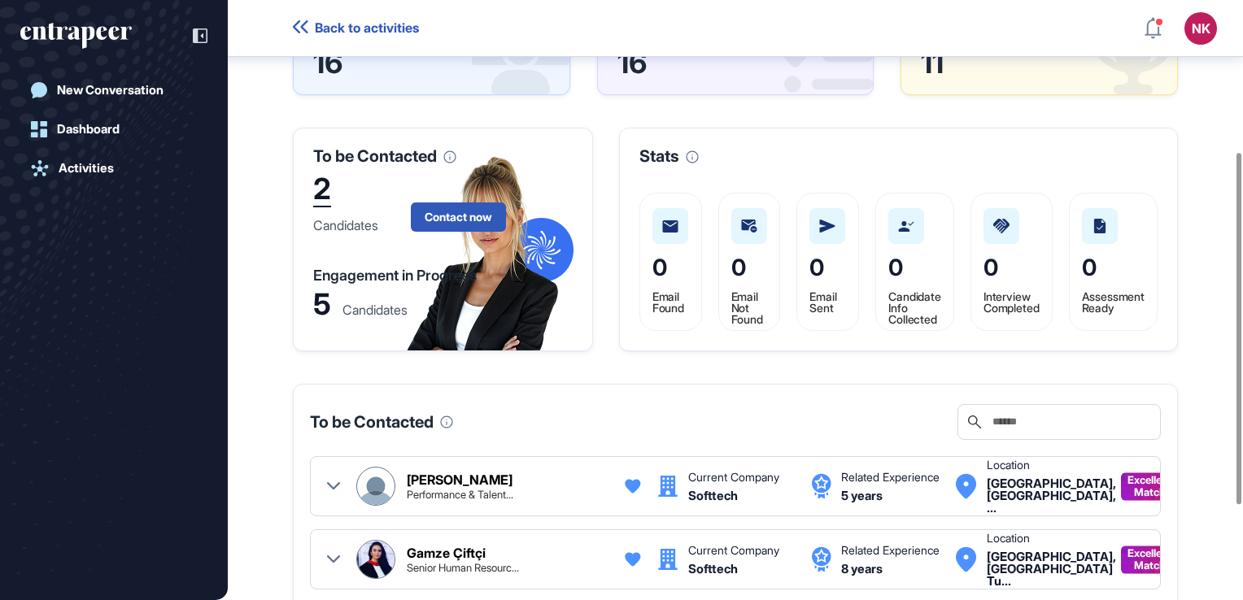
scroll to position [258, 0]
click at [463, 204] on button "Contact now" at bounding box center [458, 217] width 95 height 29
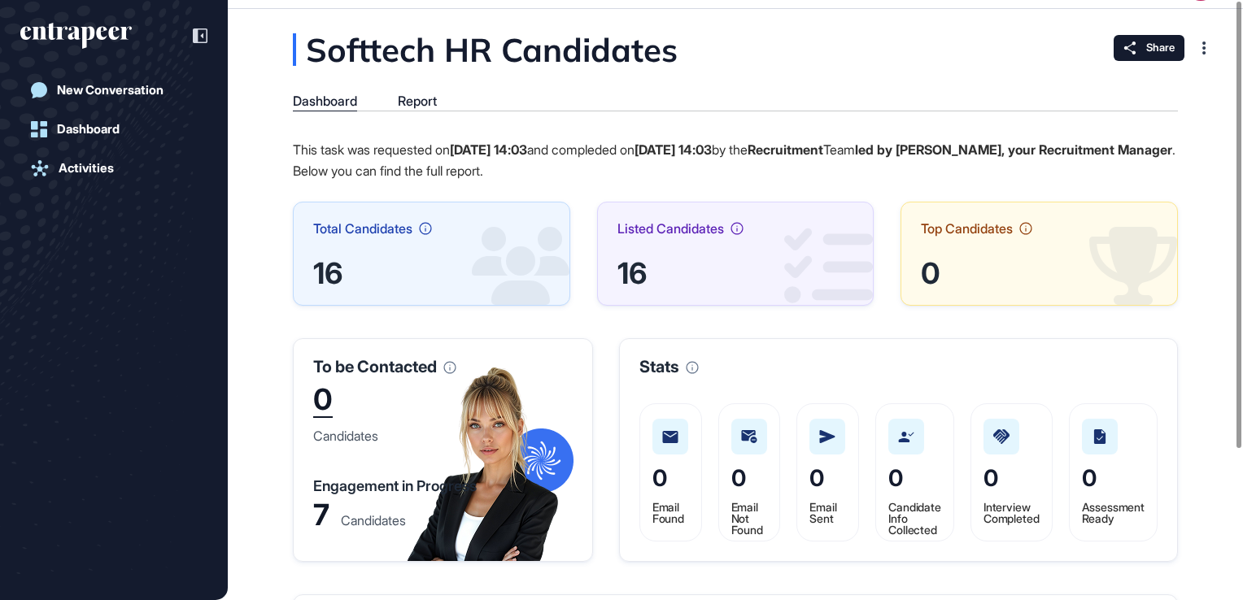
scroll to position [0, 0]
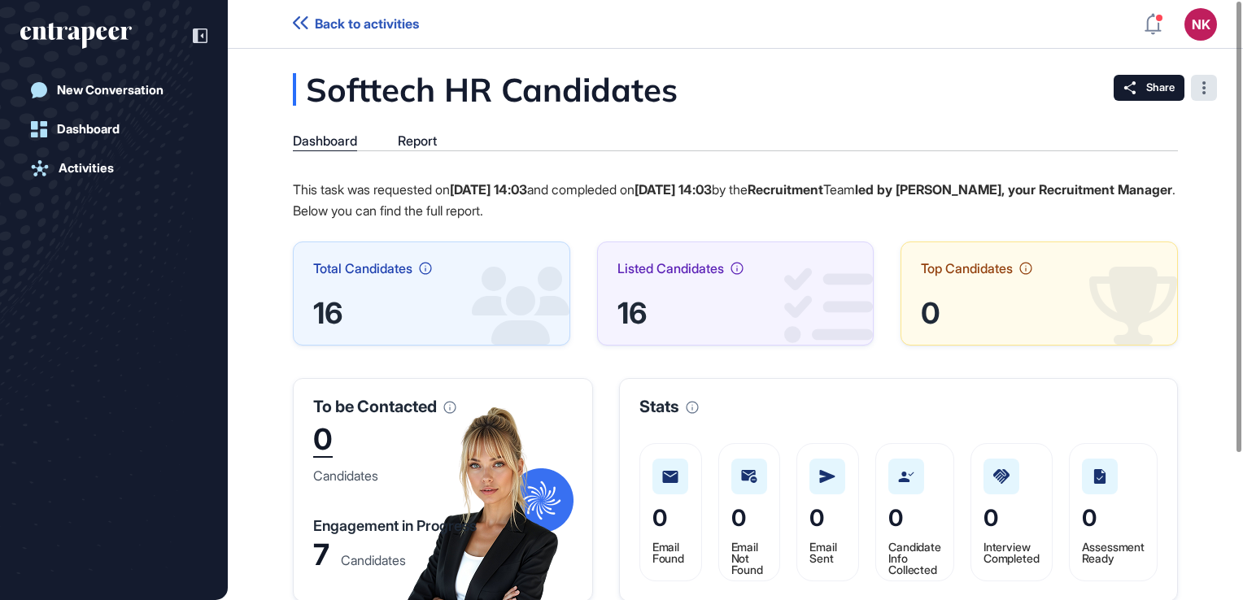
click at [1200, 76] on div at bounding box center [1204, 88] width 26 height 26
click at [1191, 144] on span "Tag for Gameboard" at bounding box center [1153, 142] width 106 height 11
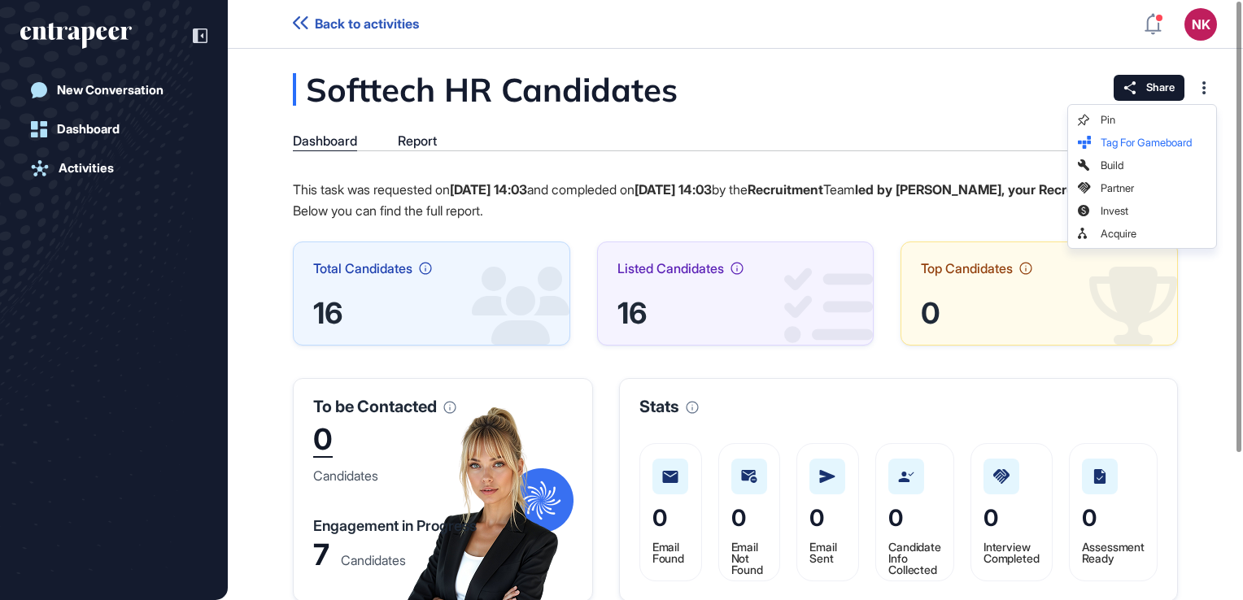
click at [940, 106] on div "Softtech HR Candidates Dashboard Report This task was requested on Oct 15, 2025…" at bounding box center [735, 400] width 1015 height 654
click at [416, 142] on div "Report" at bounding box center [417, 140] width 39 height 15
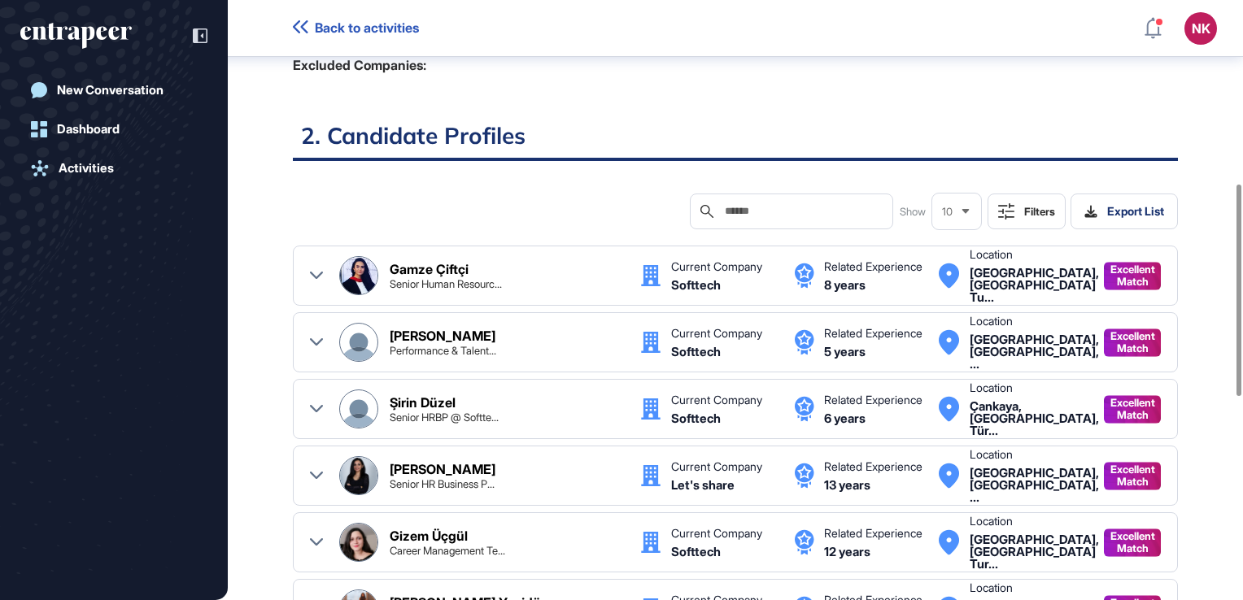
scroll to position [514, 0]
click at [1098, 194] on button "Export List" at bounding box center [1123, 212] width 107 height 36
click at [595, 121] on h2 "2. Candidate Profiles" at bounding box center [735, 141] width 885 height 40
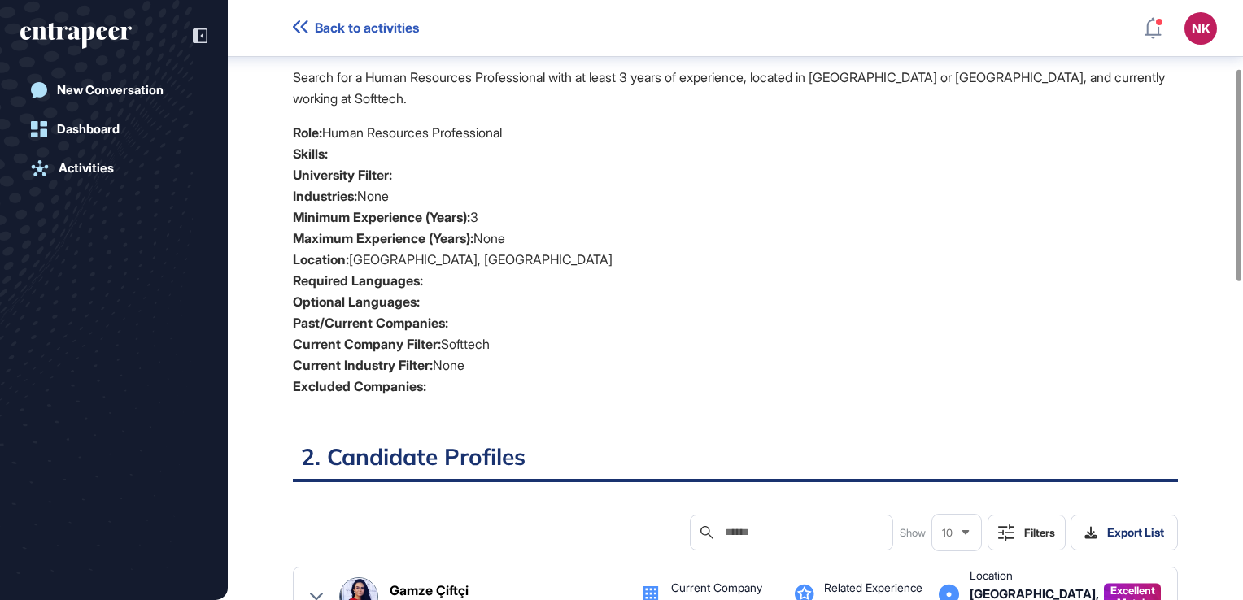
scroll to position [0, 0]
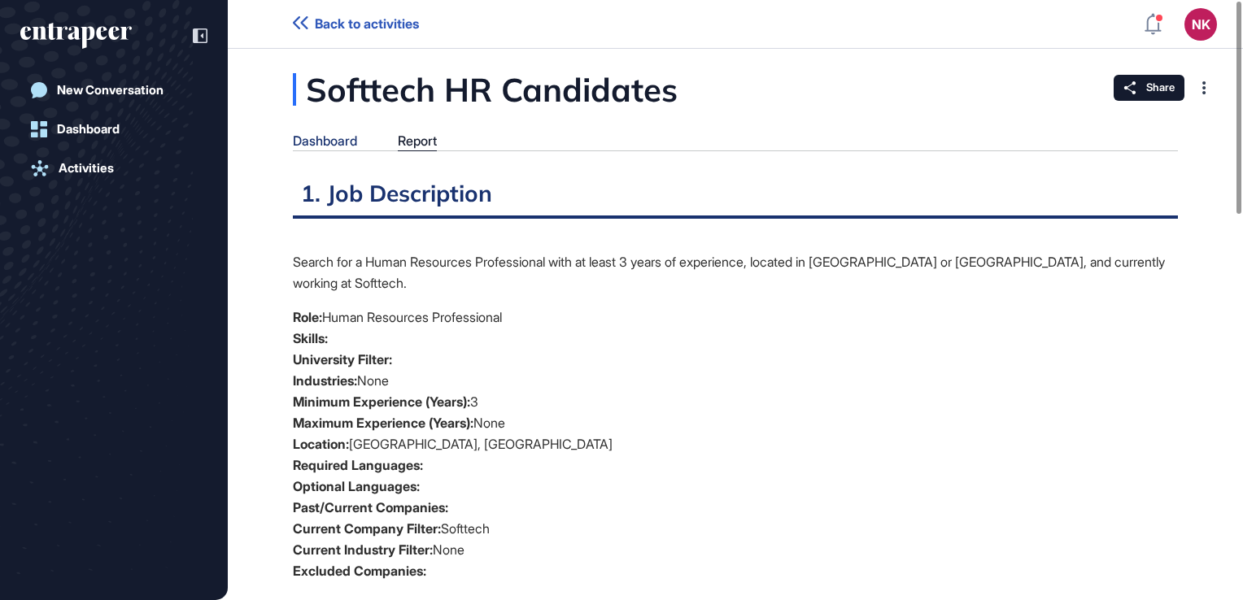
click at [348, 148] on div "Dashboard" at bounding box center [325, 140] width 64 height 15
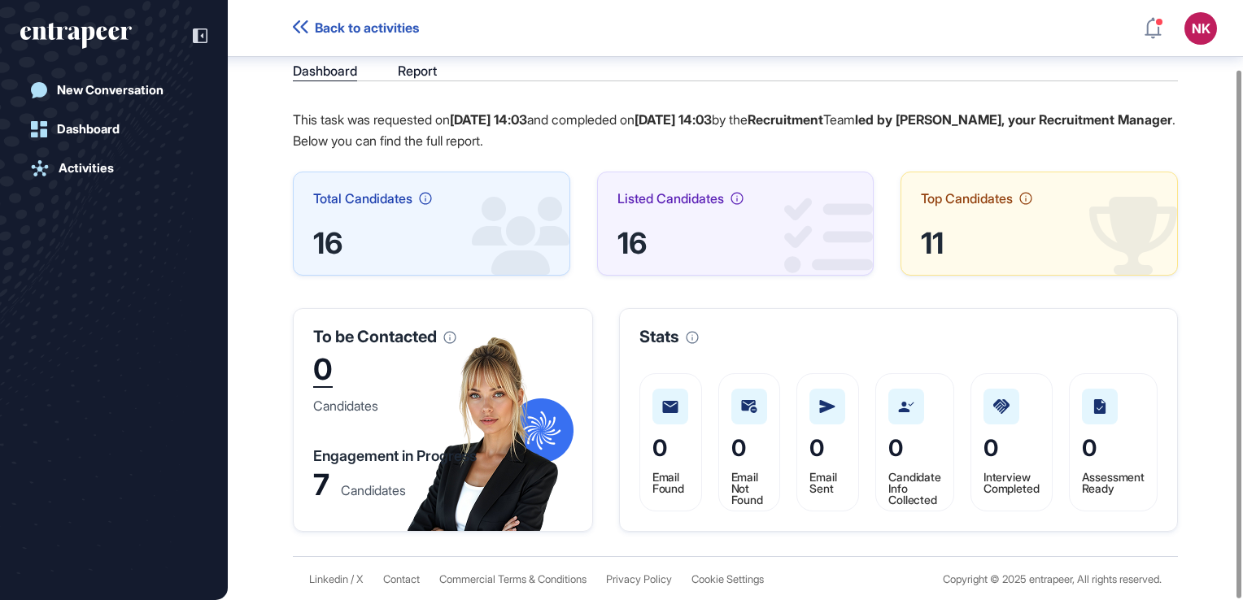
scroll to position [78, 0]
click at [680, 398] on div at bounding box center [670, 407] width 36 height 36
click at [754, 418] on div at bounding box center [749, 407] width 36 height 36
click at [899, 412] on div at bounding box center [906, 407] width 36 height 36
click at [356, 24] on span "Back to activities" at bounding box center [367, 27] width 104 height 15
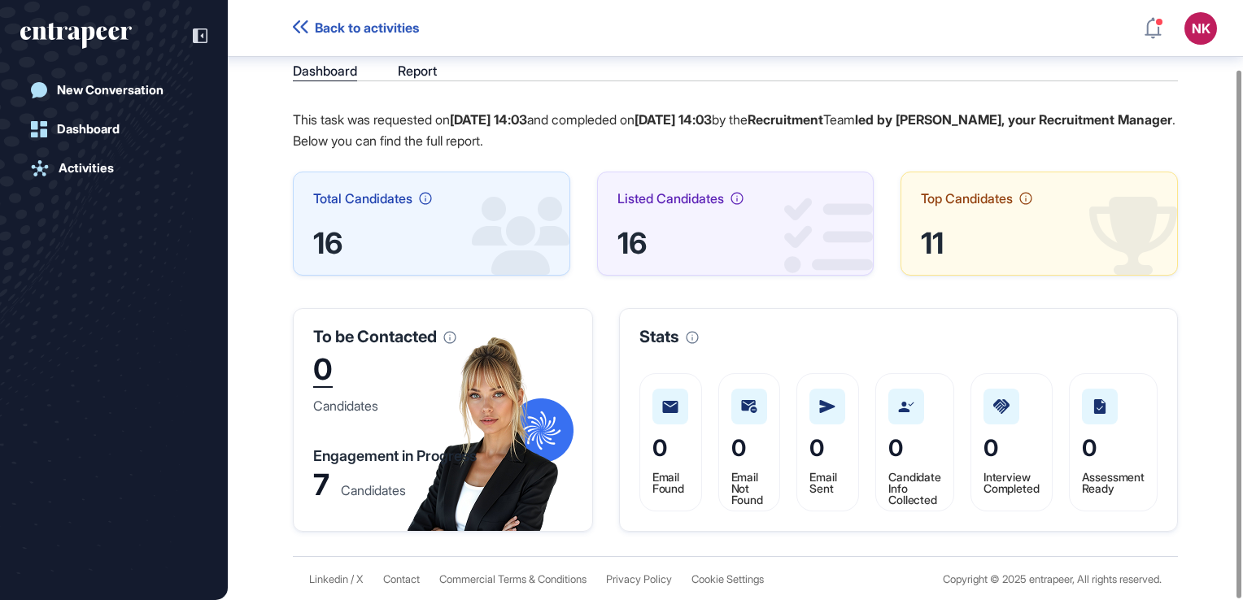
scroll to position [0, 0]
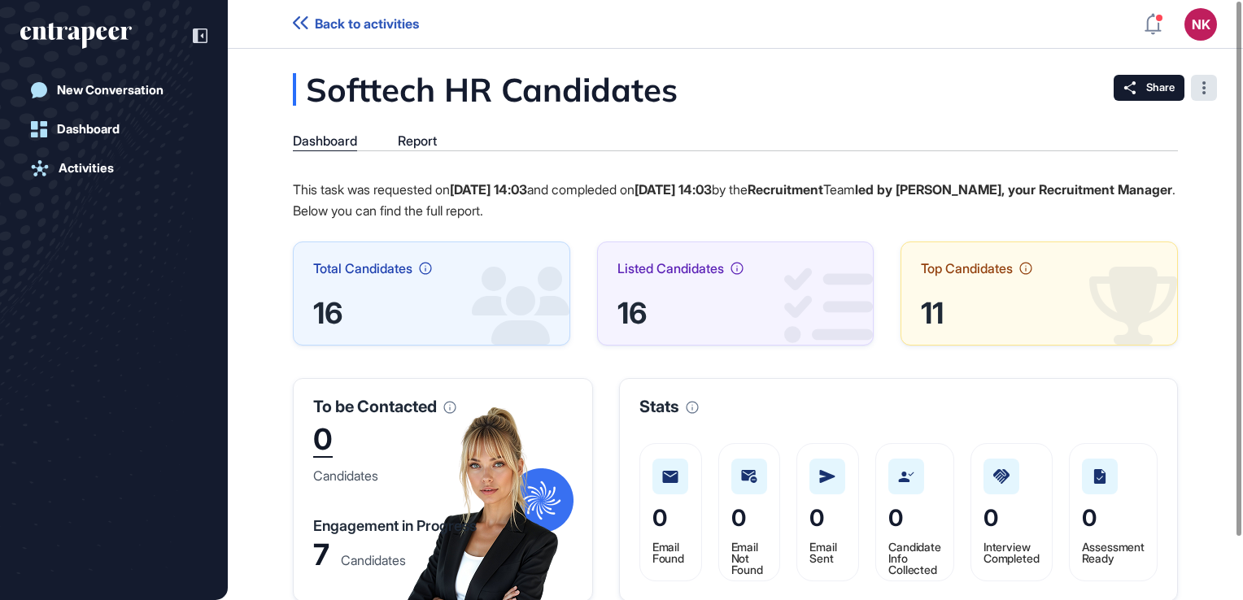
click at [1195, 94] on div at bounding box center [1204, 88] width 26 height 26
click at [1165, 115] on span "Pin" at bounding box center [1153, 120] width 106 height 11
click at [1165, 120] on span "Pin" at bounding box center [1153, 120] width 106 height 11
click at [831, 136] on div "Dashboard Report" at bounding box center [735, 142] width 885 height 18
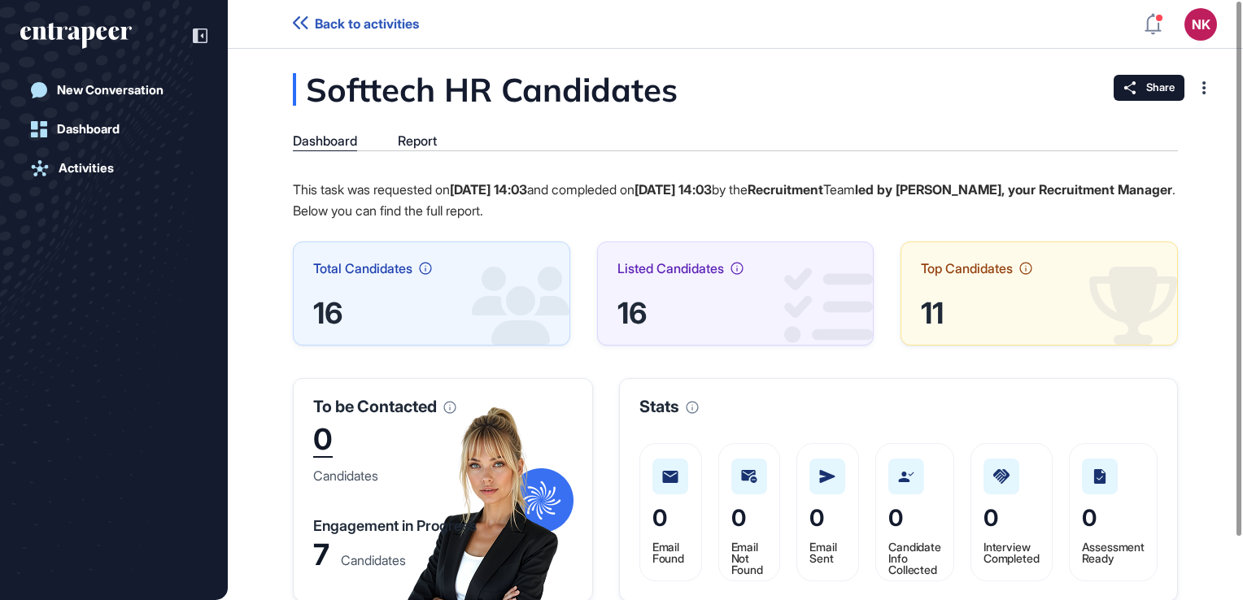
click at [393, 128] on div "Softtech HR Candidates Dashboard Report This task was requested on Oct 15, 2025…" at bounding box center [735, 337] width 1015 height 529
click at [416, 144] on div "Report" at bounding box center [417, 140] width 39 height 15
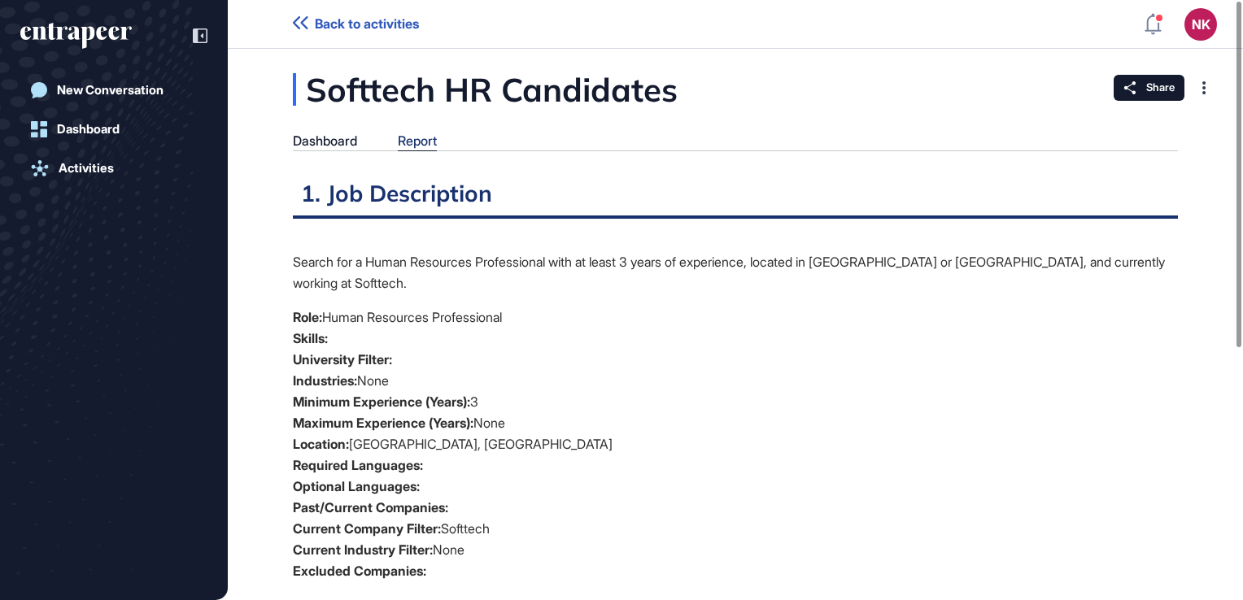
scroll to position [7, 0]
click at [88, 129] on div "Dashboard" at bounding box center [88, 129] width 63 height 15
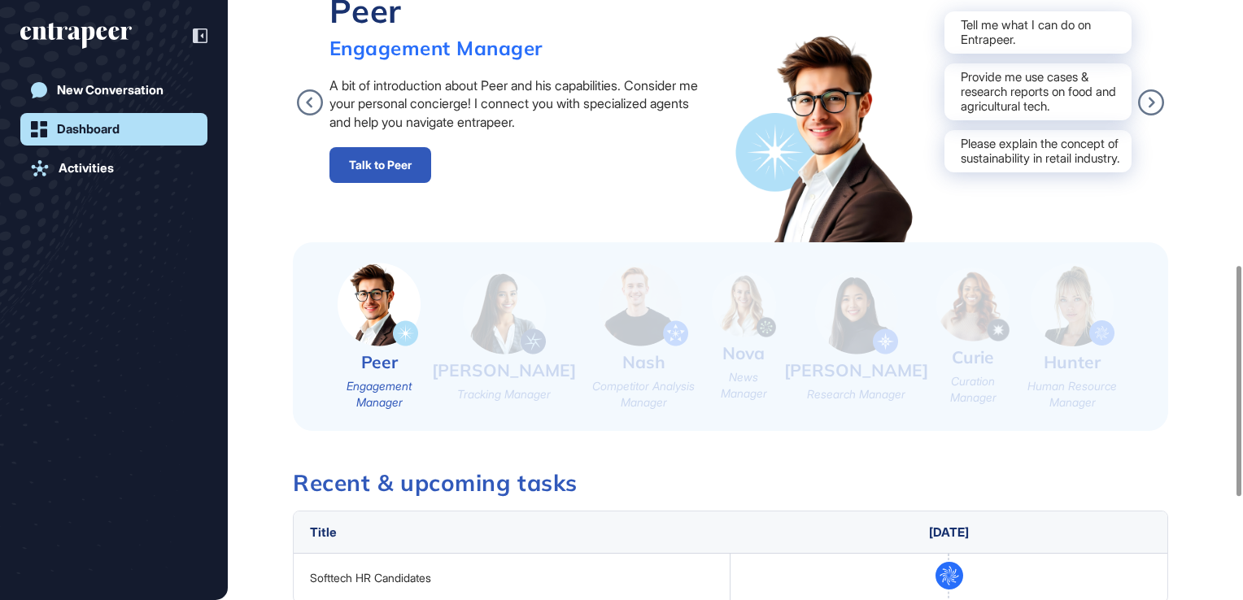
scroll to position [955, 0]
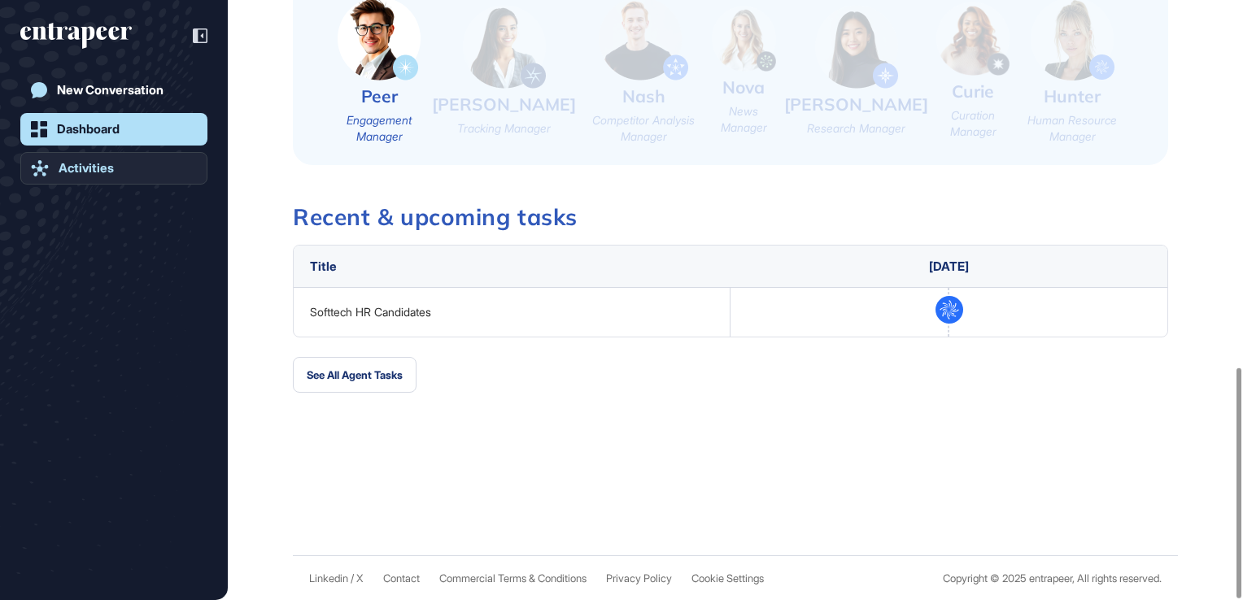
click at [136, 161] on link "Activities" at bounding box center [113, 168] width 187 height 33
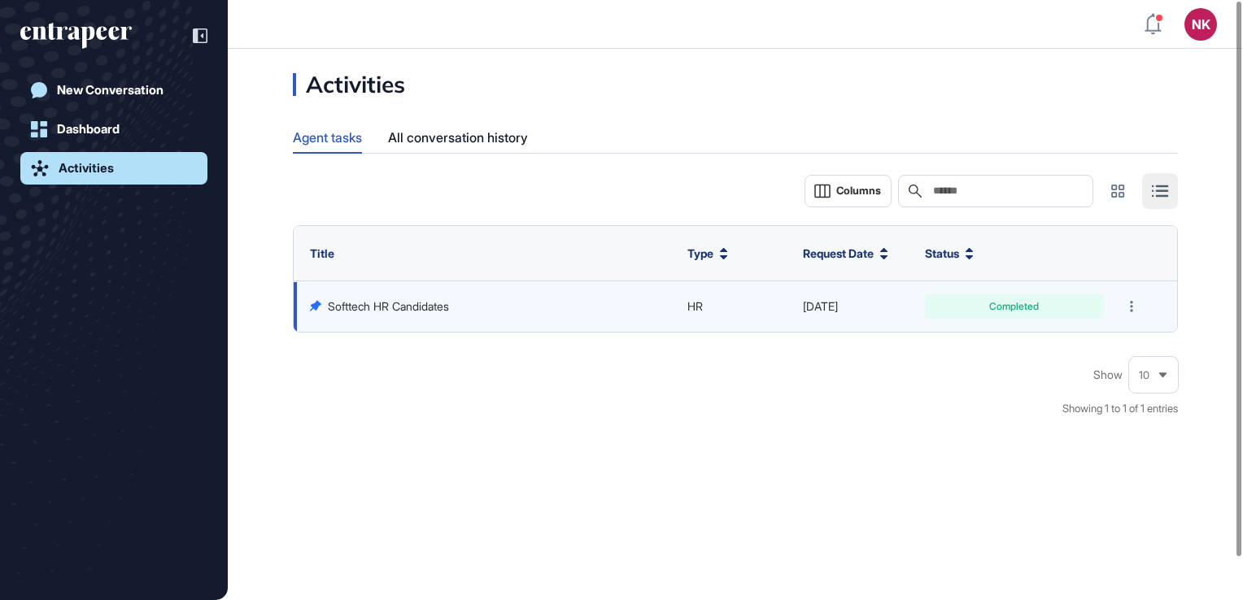
click at [415, 302] on link "Softtech HR Candidates" at bounding box center [388, 306] width 121 height 14
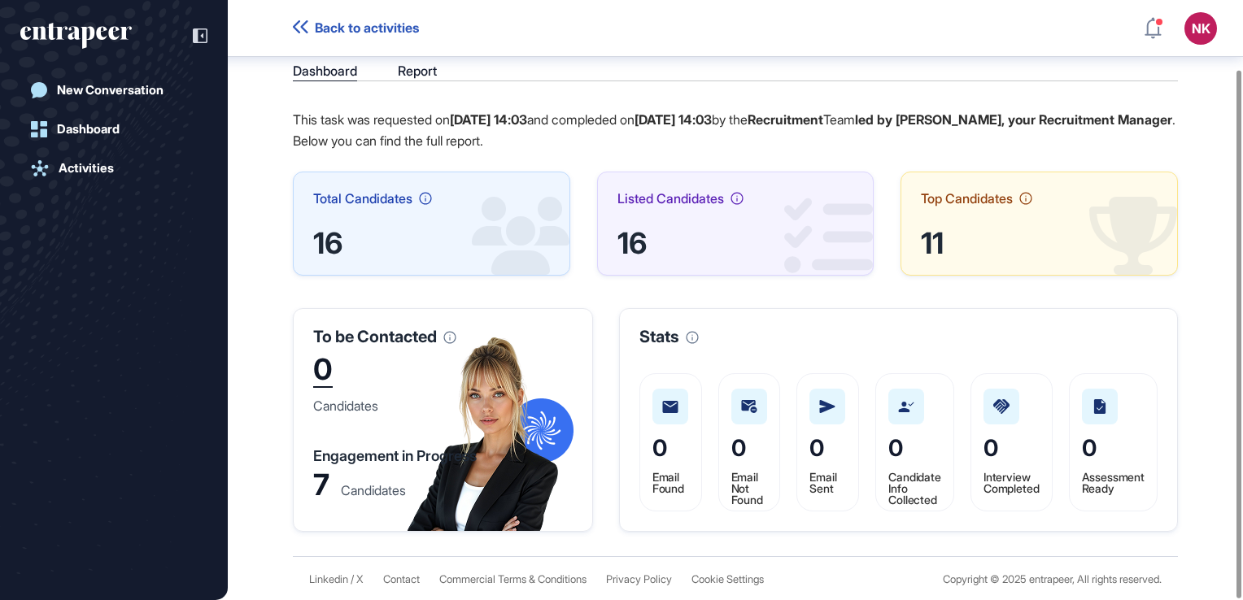
scroll to position [78, 0]
click at [695, 337] on icon at bounding box center [692, 338] width 12 height 12
click at [879, 399] on div "0 Candidate Info Collected" at bounding box center [914, 442] width 79 height 138
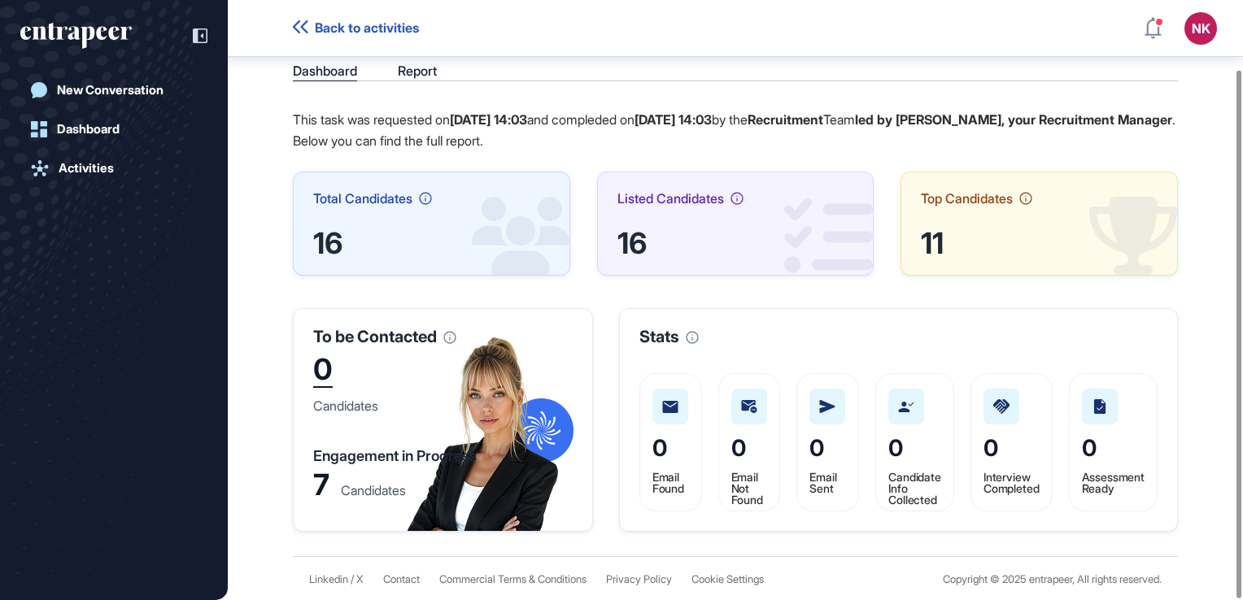
click at [664, 401] on img at bounding box center [670, 407] width 16 height 12
click at [733, 459] on span "0" at bounding box center [738, 448] width 15 height 28
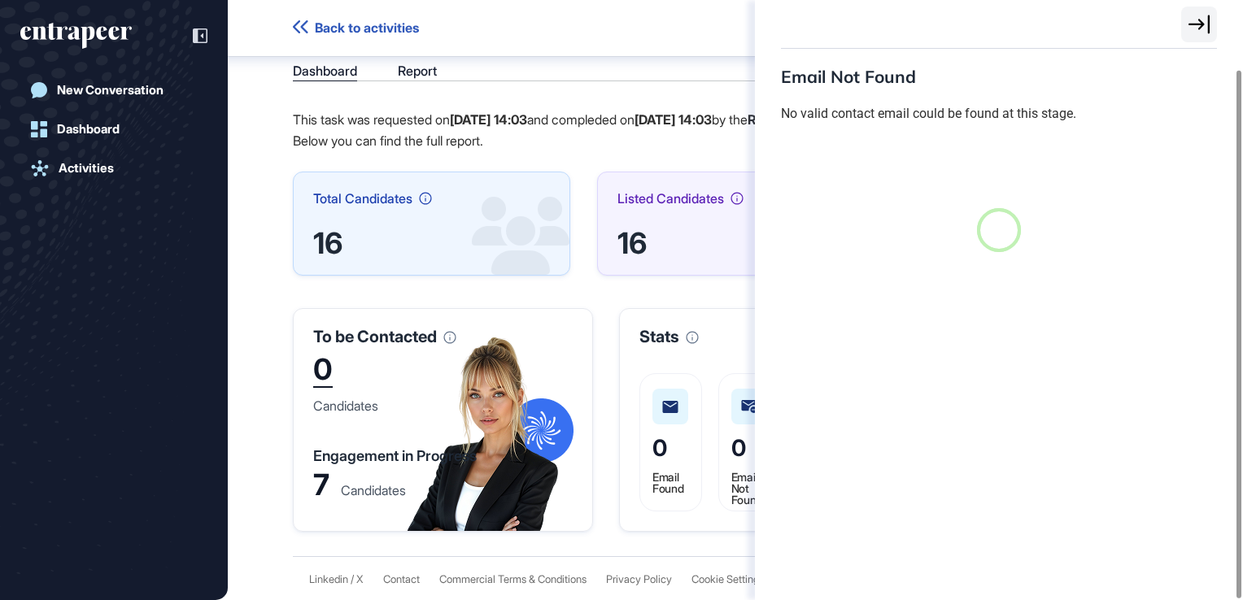
scroll to position [7, 0]
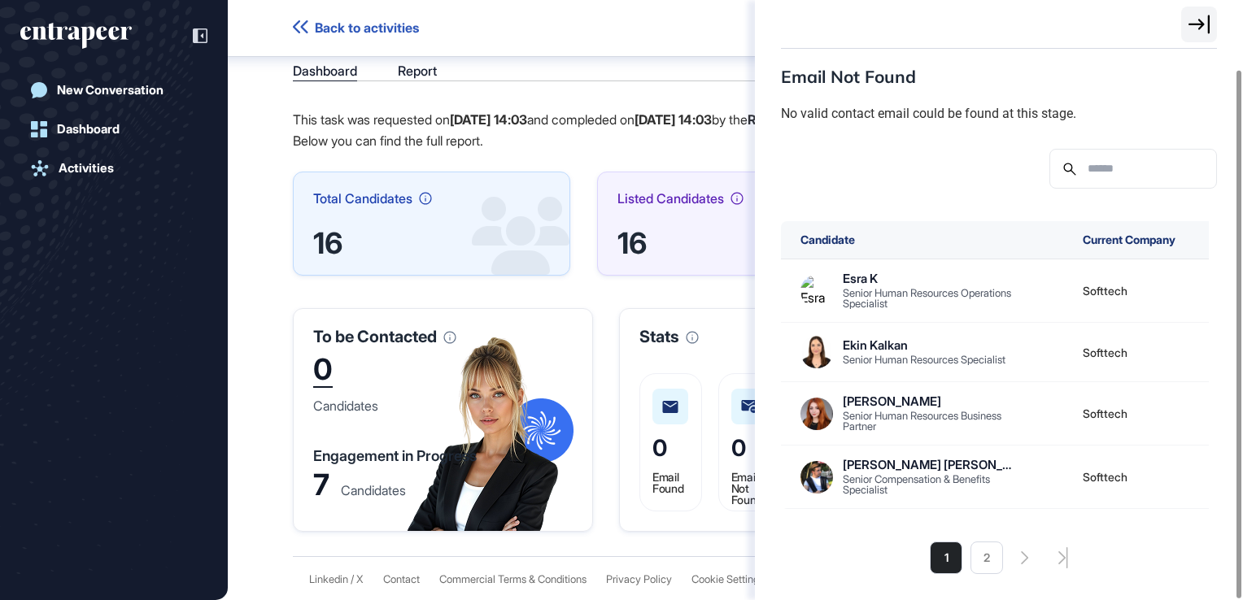
click at [660, 470] on div "Email Not Found No valid contact email could be found at this stage. Candidate …" at bounding box center [621, 300] width 1243 height 600
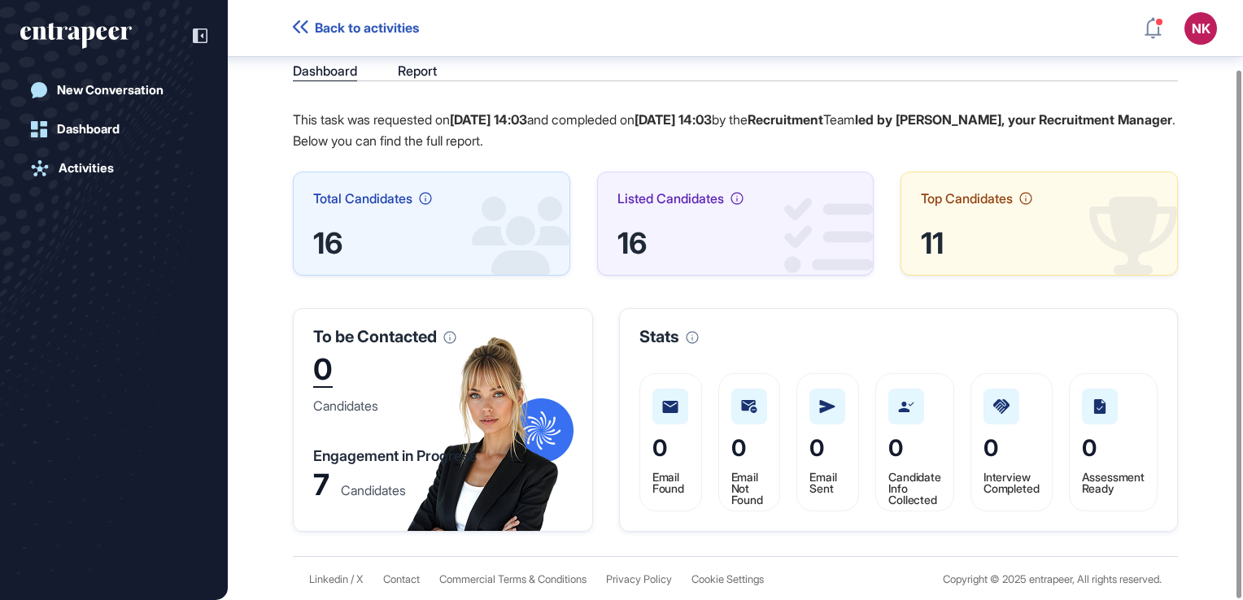
click at [655, 442] on span "0" at bounding box center [659, 448] width 15 height 28
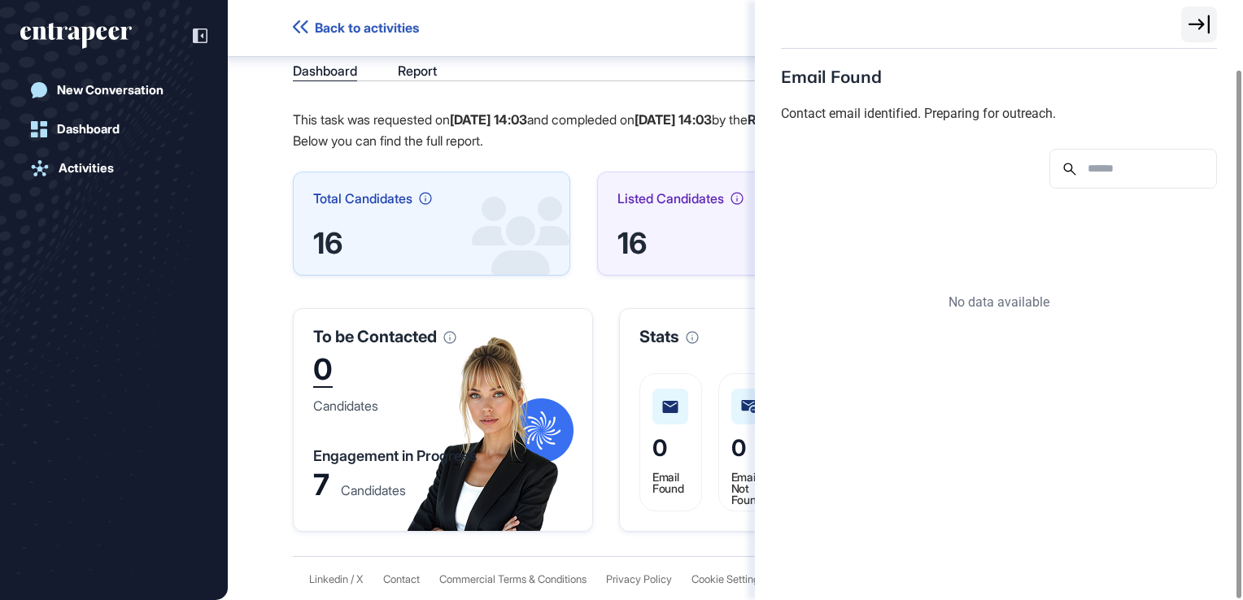
click at [656, 411] on div "Email Found Contact email identified. Preparing for outreach. No data available" at bounding box center [621, 300] width 1243 height 600
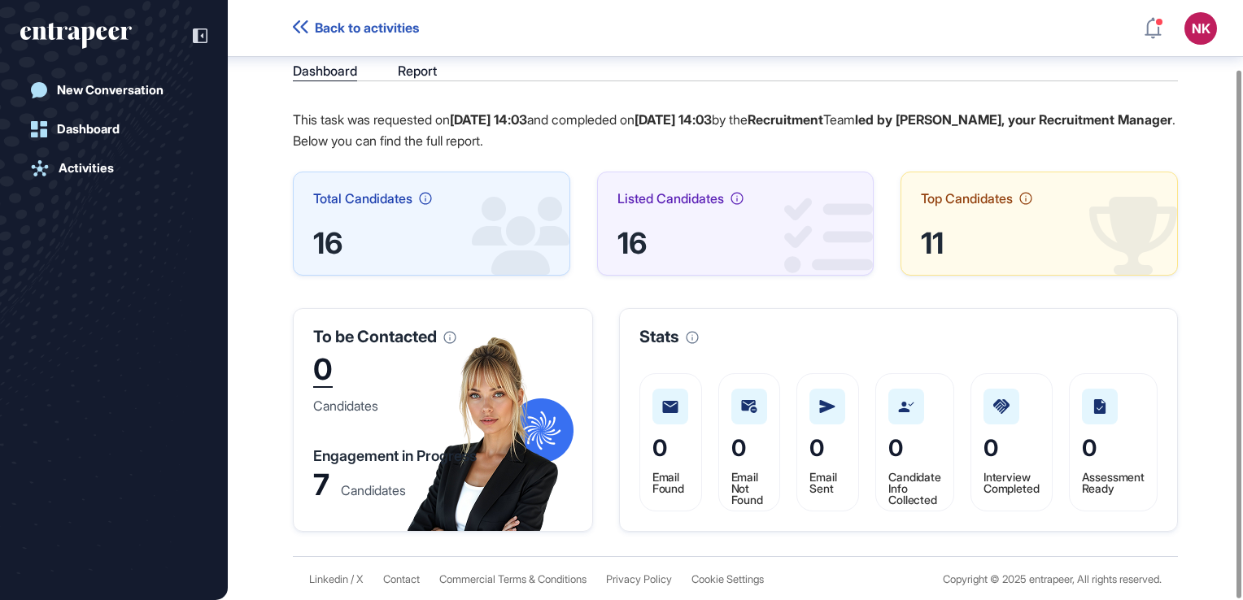
click at [755, 407] on div at bounding box center [749, 407] width 36 height 36
click at [816, 446] on span "0" at bounding box center [816, 448] width 15 height 28
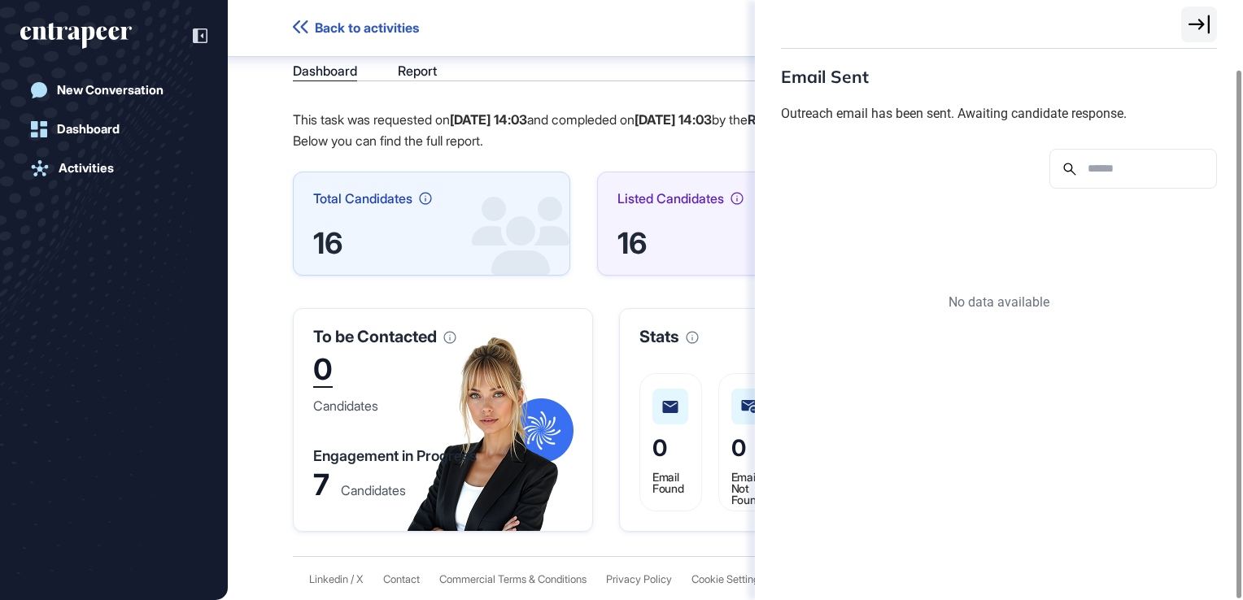
click at [731, 391] on div "Email Sent Outreach email has been sent. Awaiting candidate response. No data a…" at bounding box center [621, 300] width 1243 height 600
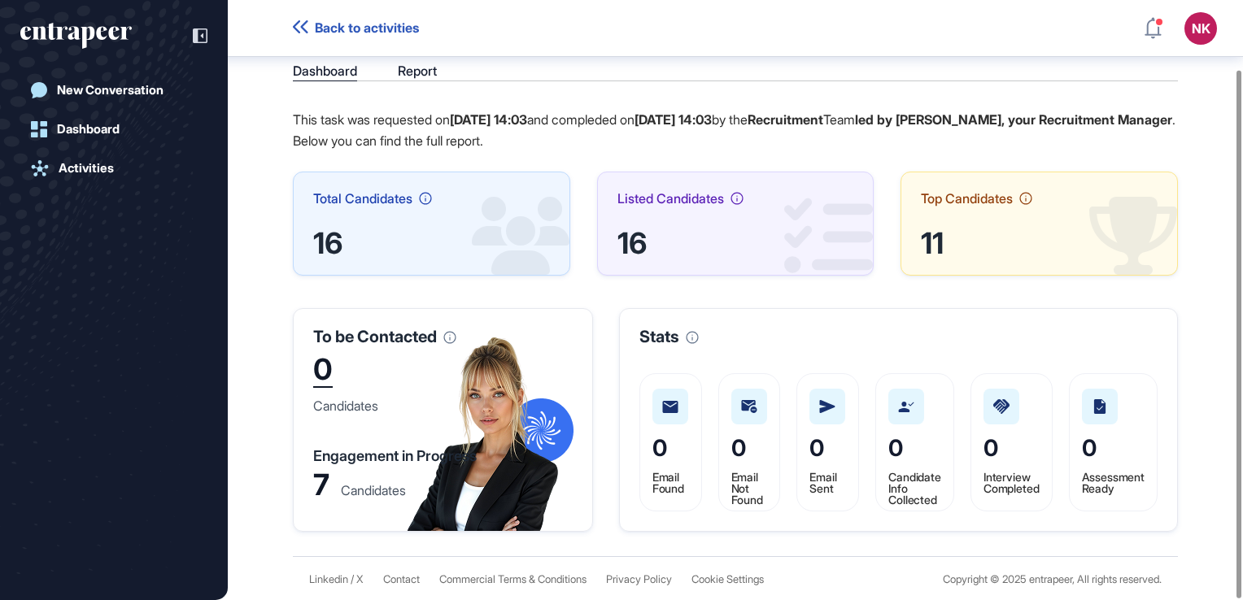
click at [731, 391] on div "This task was requested on Oct 15, 2025 14:03 and compleded on Oct 15, 2025 14:…" at bounding box center [735, 321] width 885 height 424
click at [738, 456] on span "0" at bounding box center [738, 448] width 15 height 28
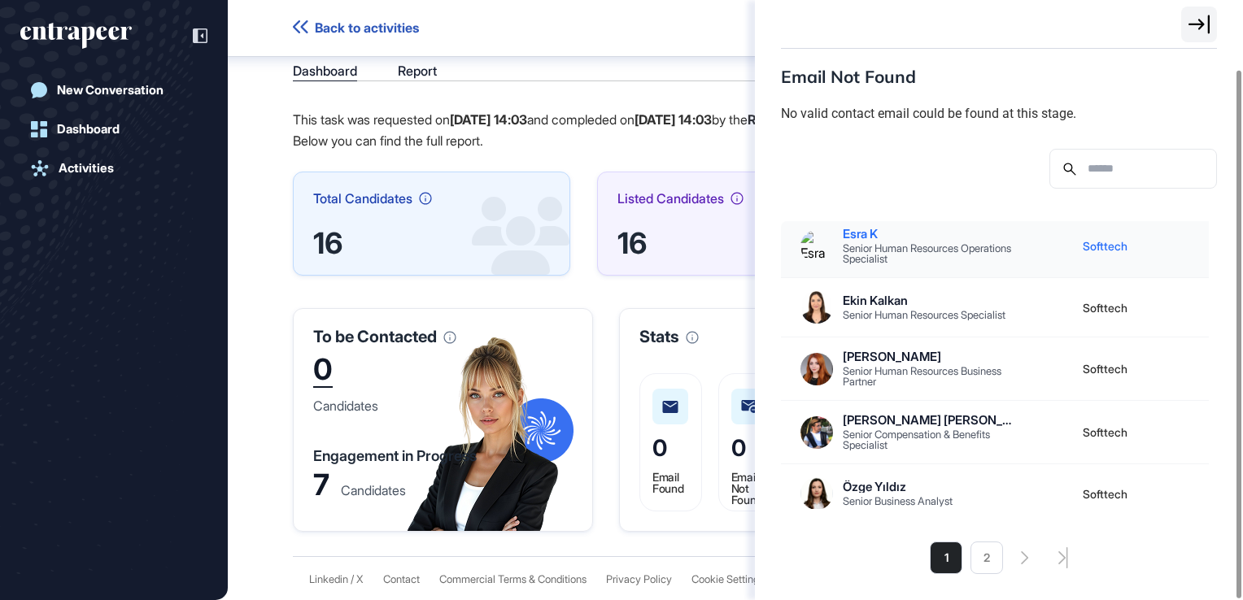
scroll to position [46, 0]
click at [1099, 365] on div "Softtech" at bounding box center [1104, 368] width 45 height 16
click at [811, 372] on img at bounding box center [816, 368] width 33 height 33
click at [629, 312] on div "Email Not Found No valid contact email could be found at this stage. Candidate …" at bounding box center [621, 300] width 1243 height 600
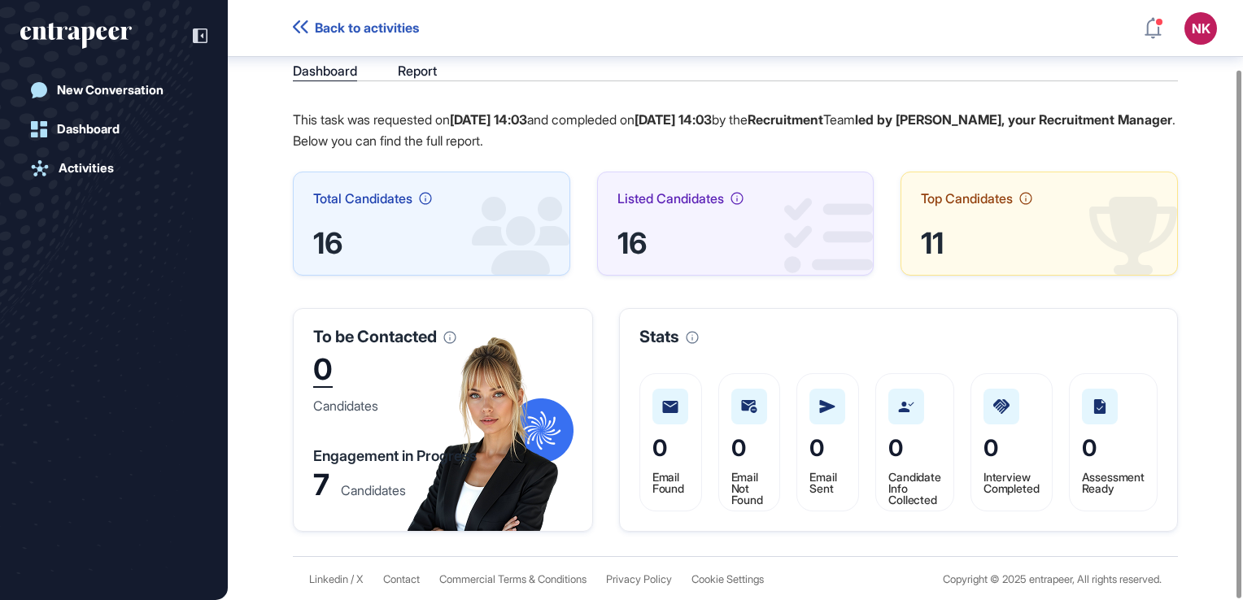
click at [888, 447] on span "0" at bounding box center [895, 448] width 15 height 28
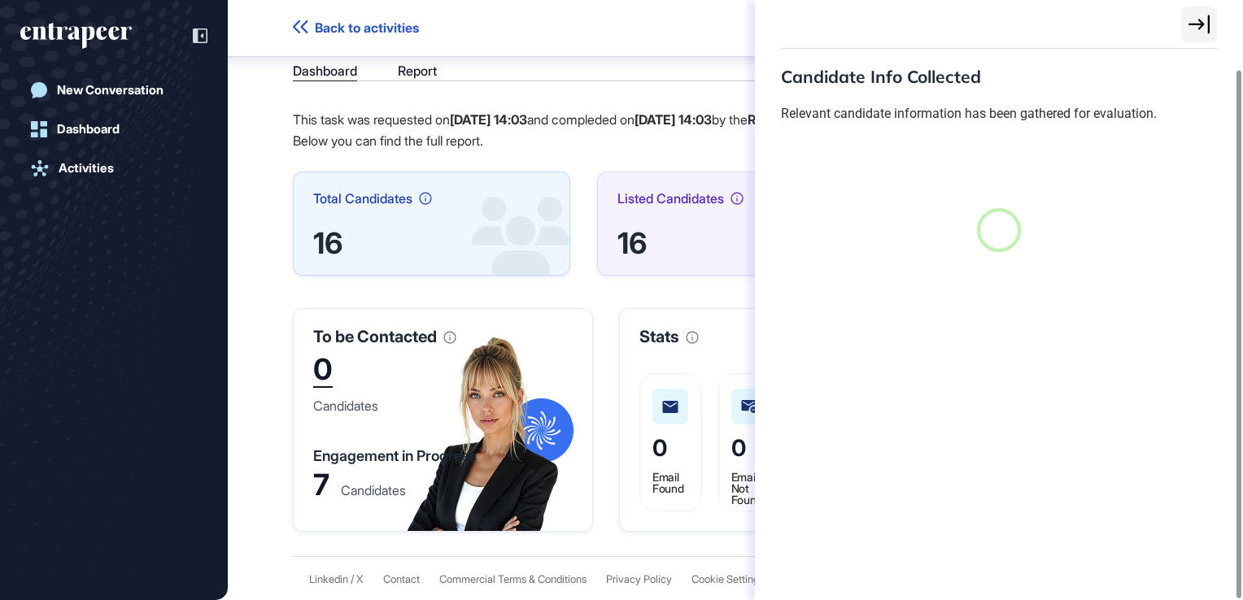
scroll to position [7, 0]
click at [706, 339] on div "Candidate Info Collected Relevant candidate information has been gathered for e…" at bounding box center [621, 300] width 1243 height 600
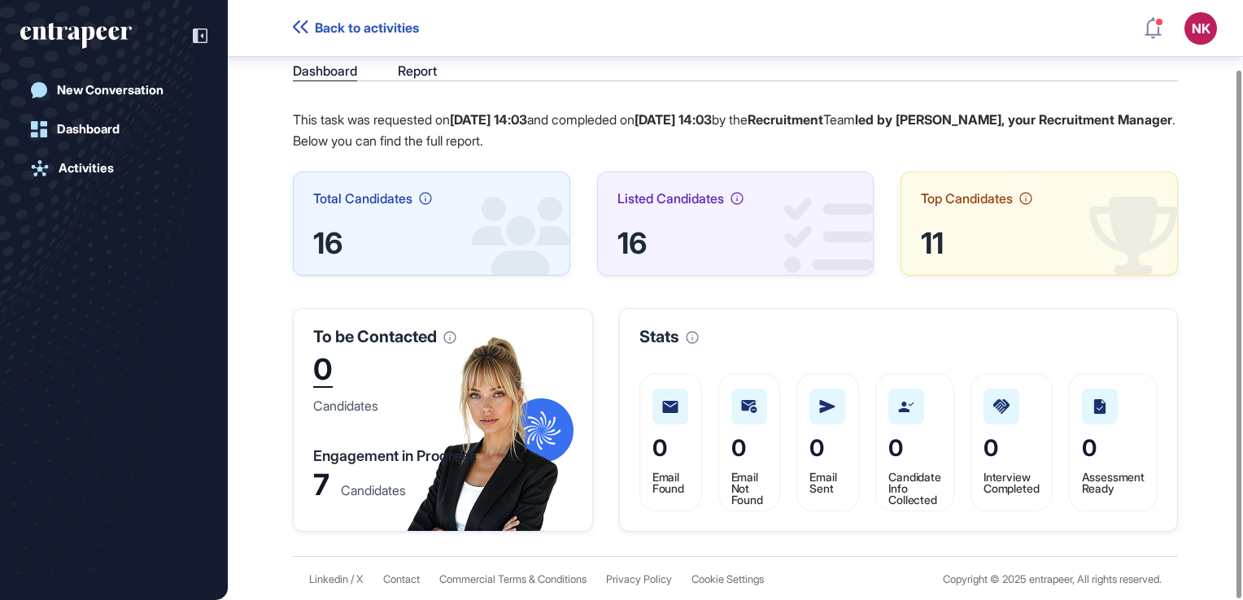
click at [813, 449] on span "0" at bounding box center [816, 448] width 15 height 28
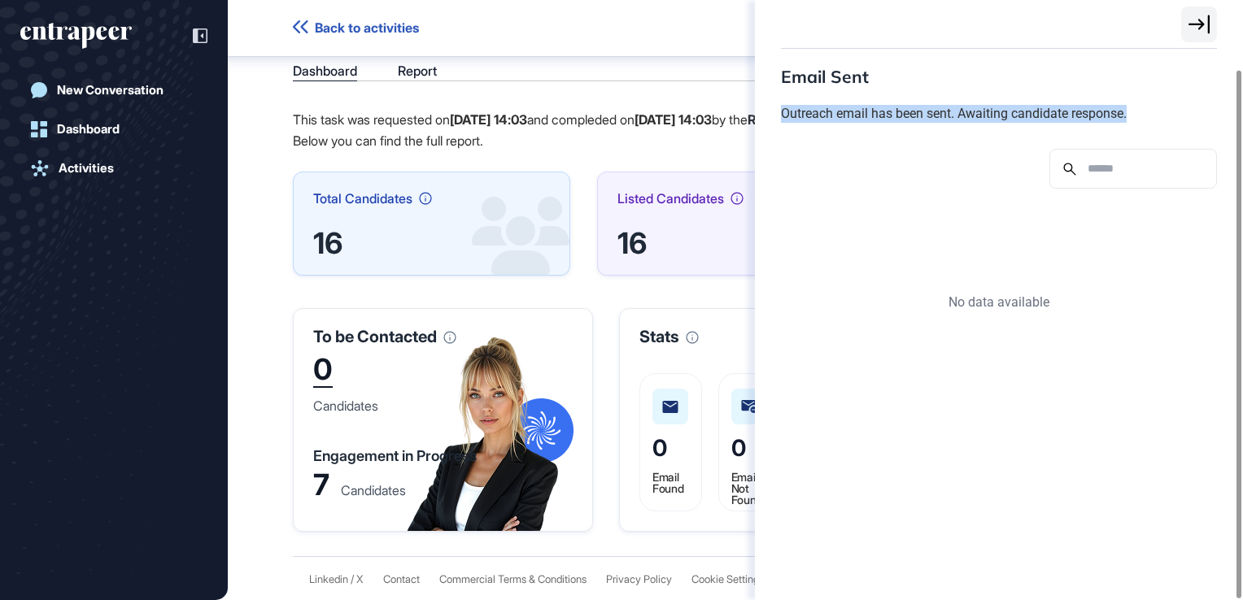
drag, startPoint x: 1145, startPoint y: 115, endPoint x: 779, endPoint y: 114, distance: 366.0
click at [779, 114] on div "Email Sent Outreach email has been sent. Awaiting candidate response. No data a…" at bounding box center [999, 324] width 488 height 551
drag, startPoint x: 779, startPoint y: 114, endPoint x: 794, endPoint y: 115, distance: 14.7
copy div "Outreach email has been sent. Awaiting candidate response."
click at [711, 160] on div "Email Sent Outreach email has been sent. Awaiting candidate response. No data a…" at bounding box center [621, 300] width 1243 height 600
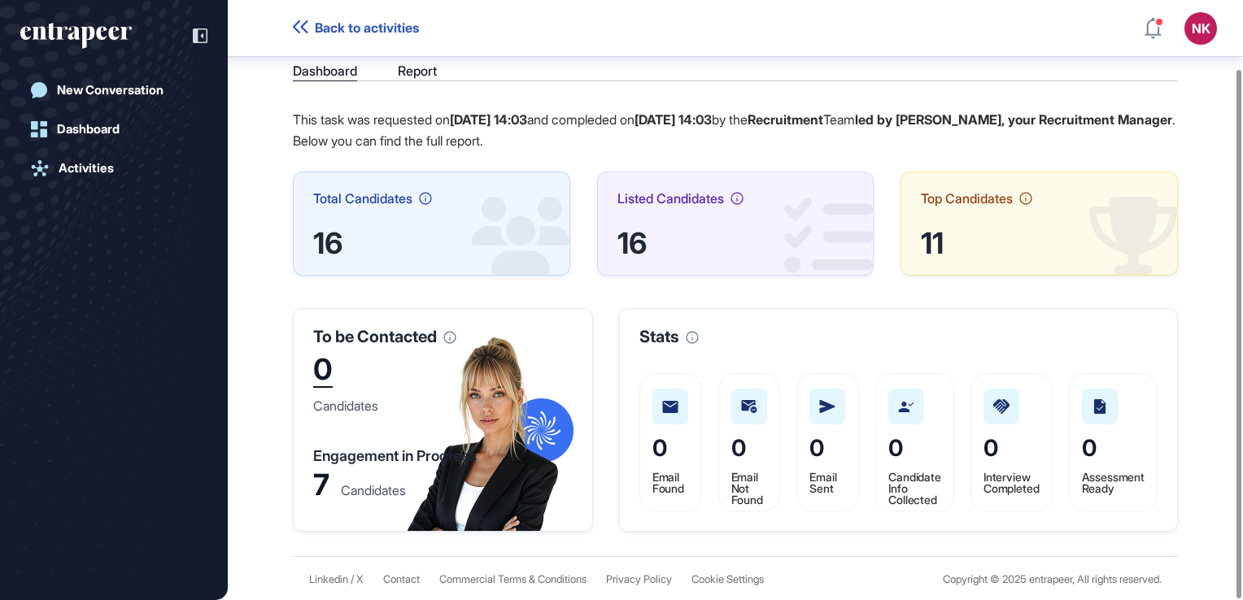
scroll to position [78, 0]
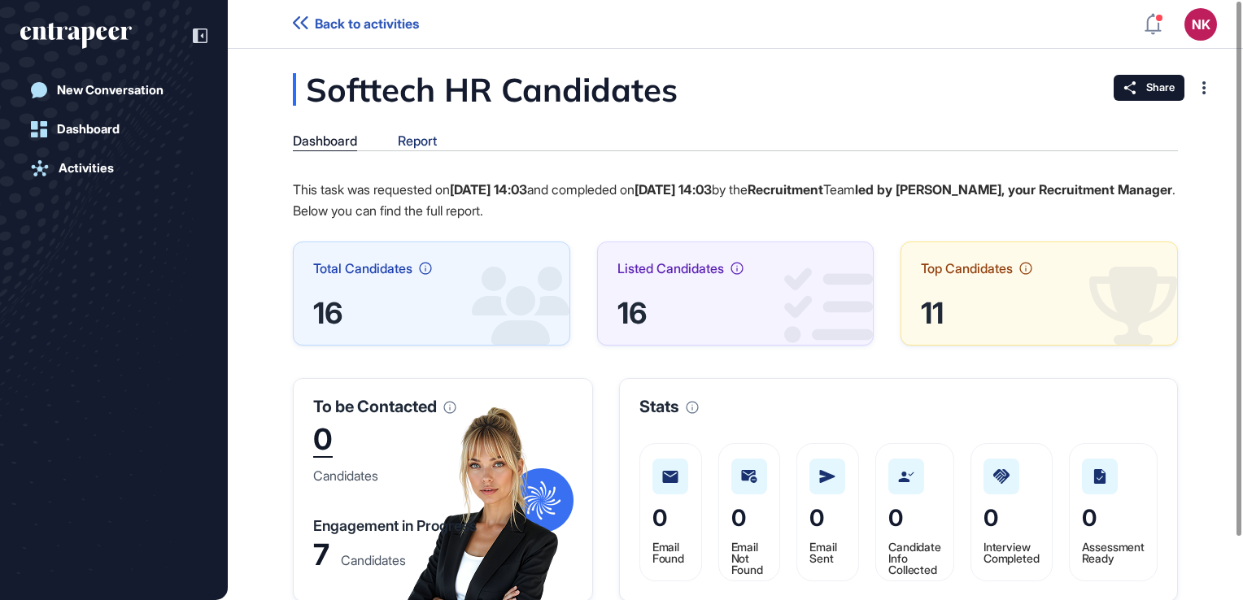
click at [405, 145] on div "Report" at bounding box center [417, 140] width 39 height 15
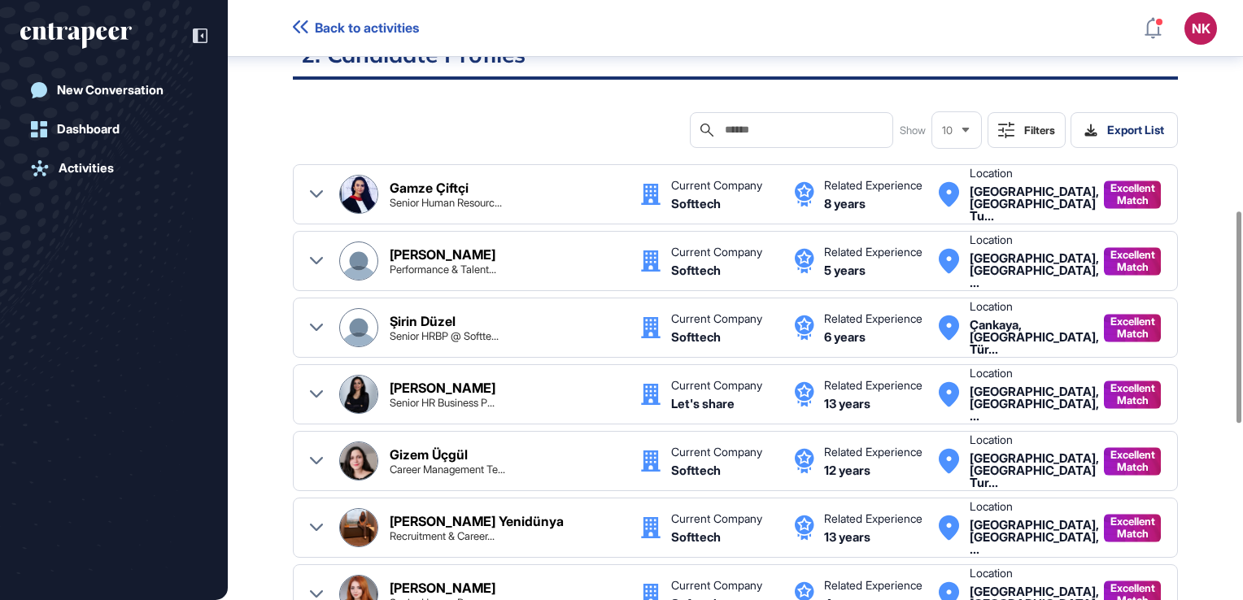
scroll to position [597, 0]
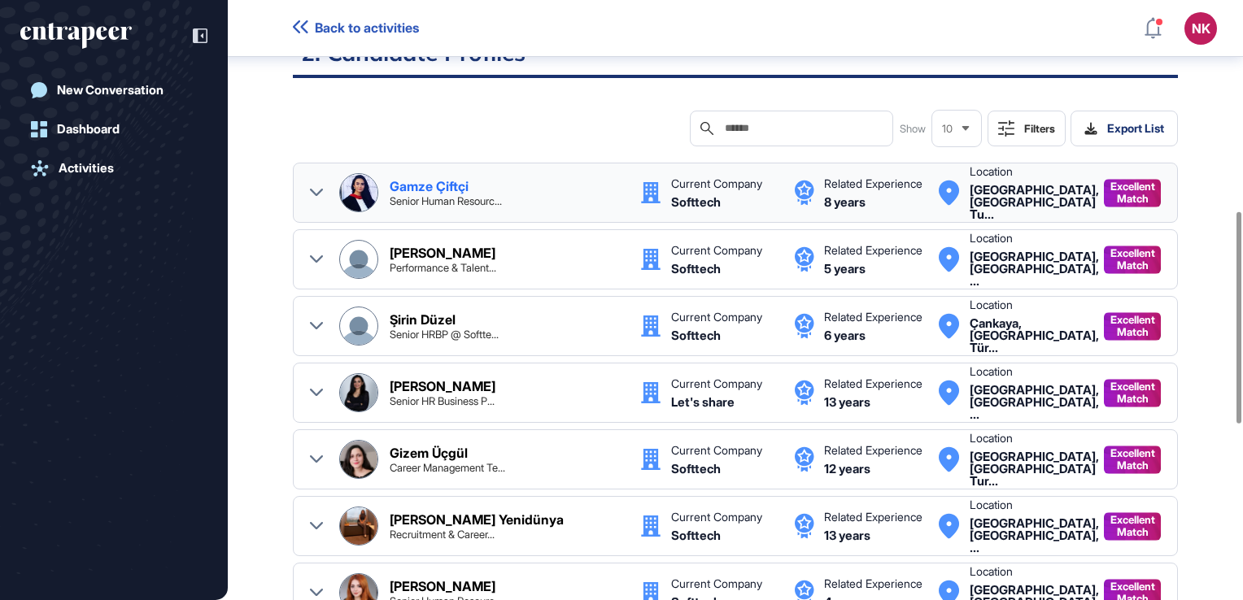
click at [316, 186] on icon at bounding box center [316, 192] width 13 height 13
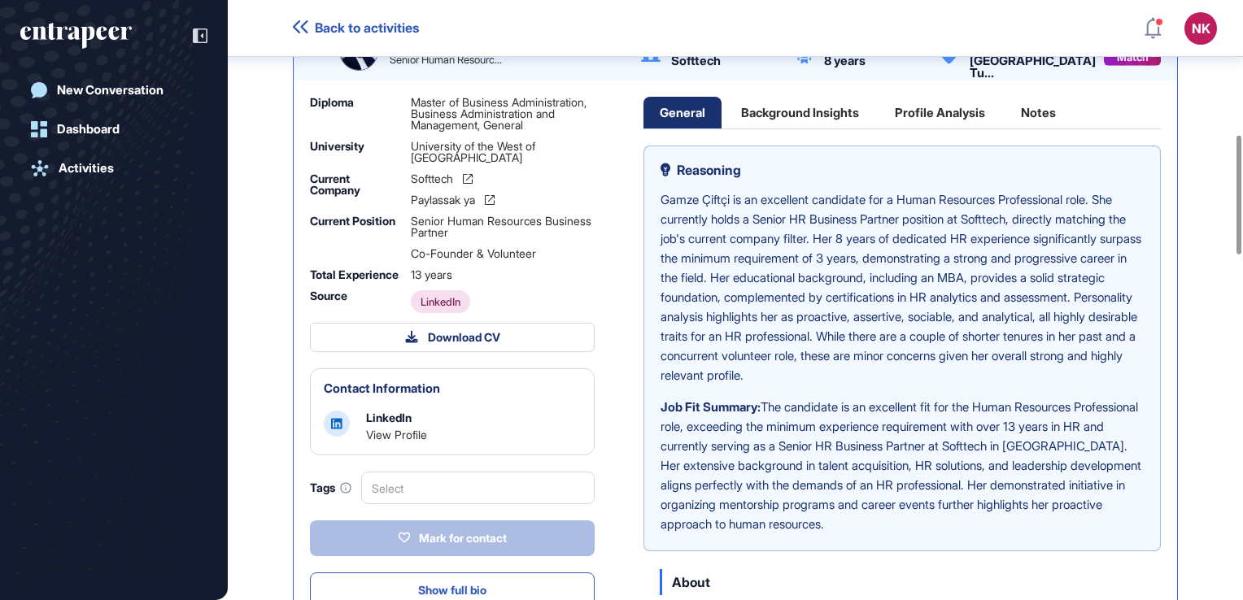
scroll to position [675, 0]
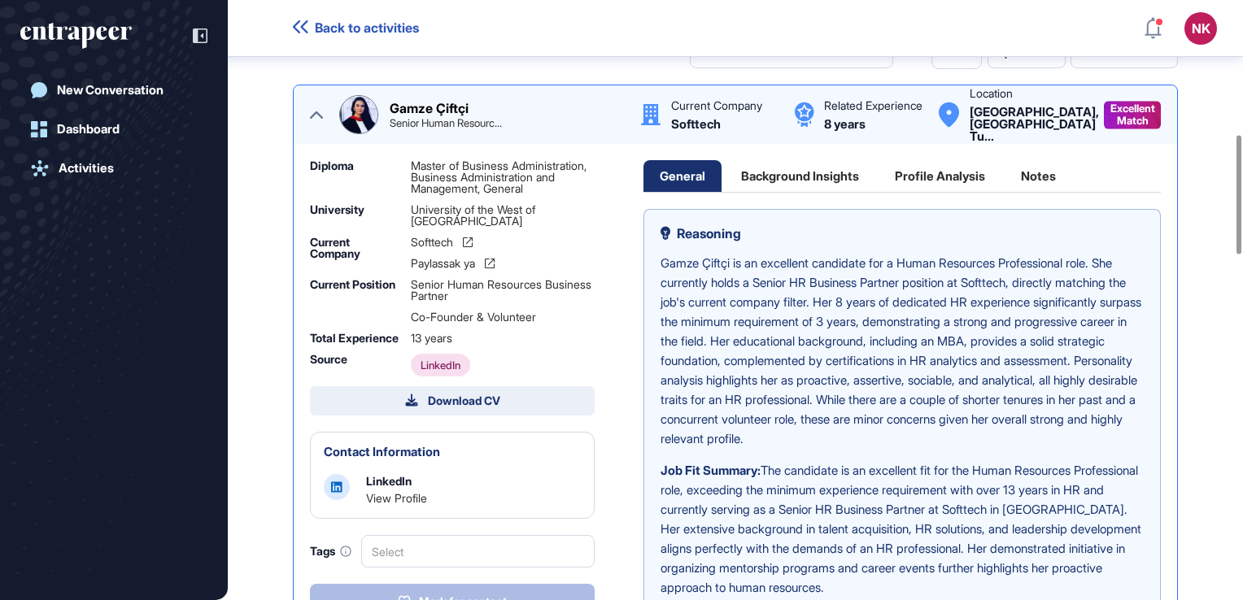
click at [498, 394] on div "Download CV" at bounding box center [452, 401] width 95 height 15
click at [443, 421] on div "Full Version" at bounding box center [452, 434] width 273 height 27
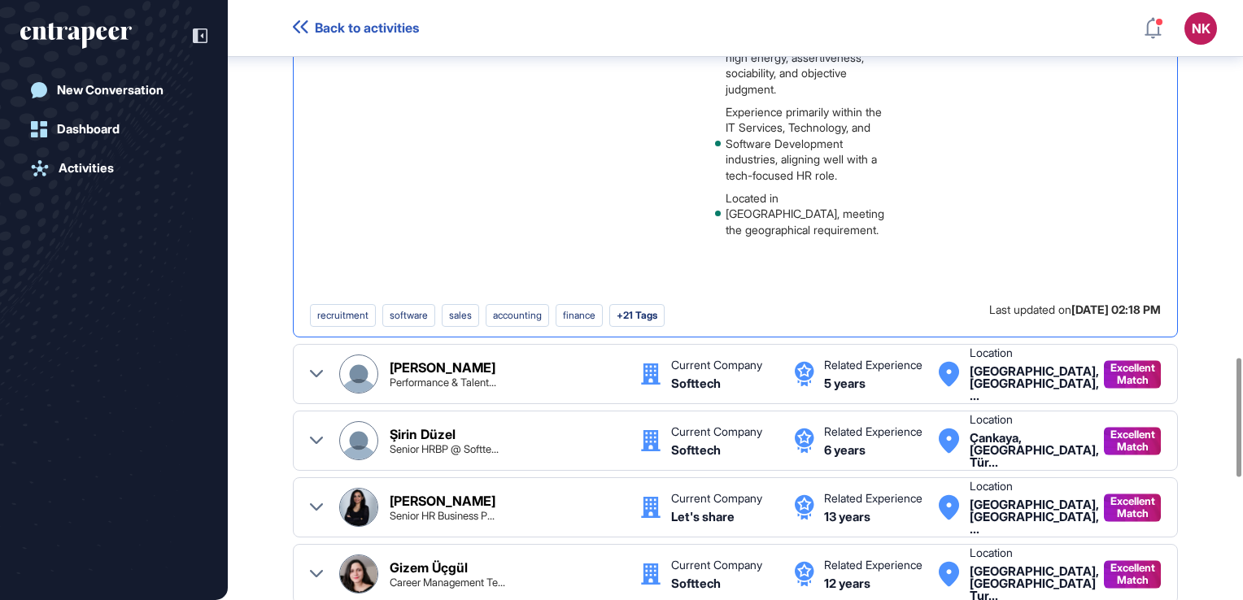
scroll to position [1804, 0]
click at [545, 360] on div "Furkan Karaca Performance & Talent..." at bounding box center [507, 373] width 234 height 27
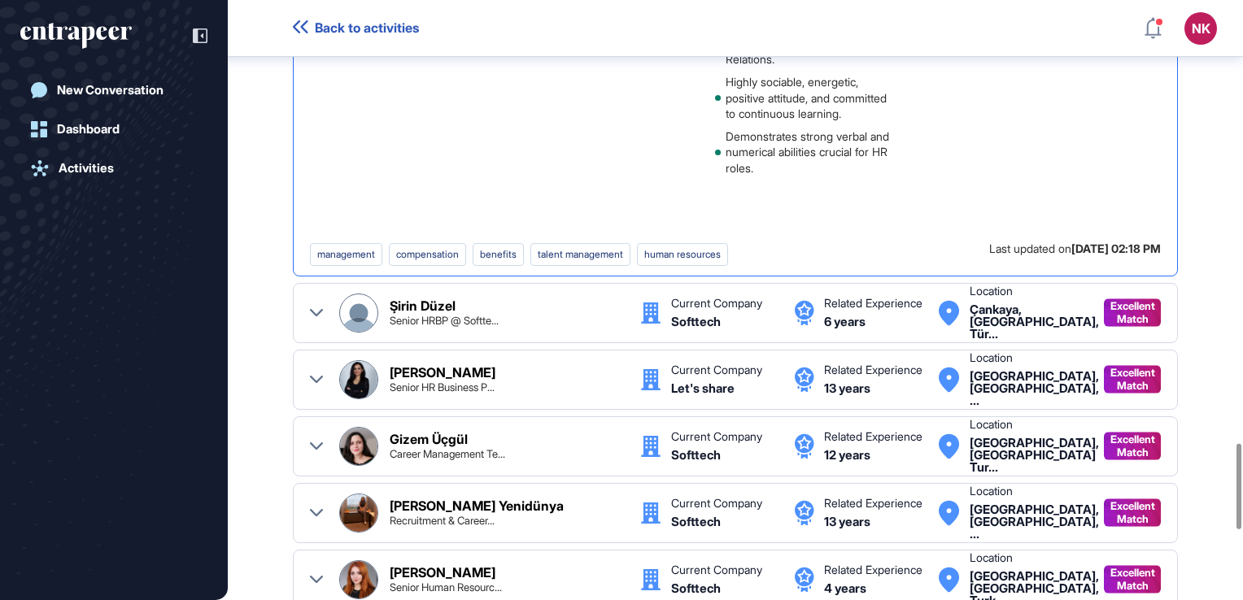
scroll to position [3256, 0]
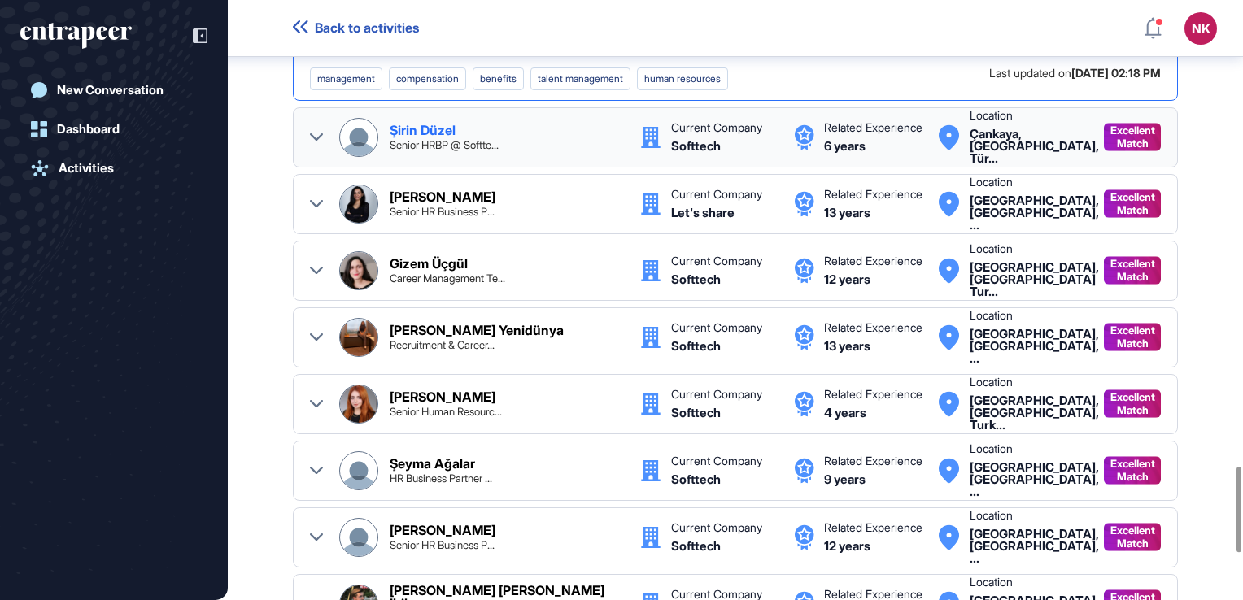
click at [524, 138] on div "Şirin Düzel Senior HRBP @ Softte..." at bounding box center [507, 137] width 234 height 27
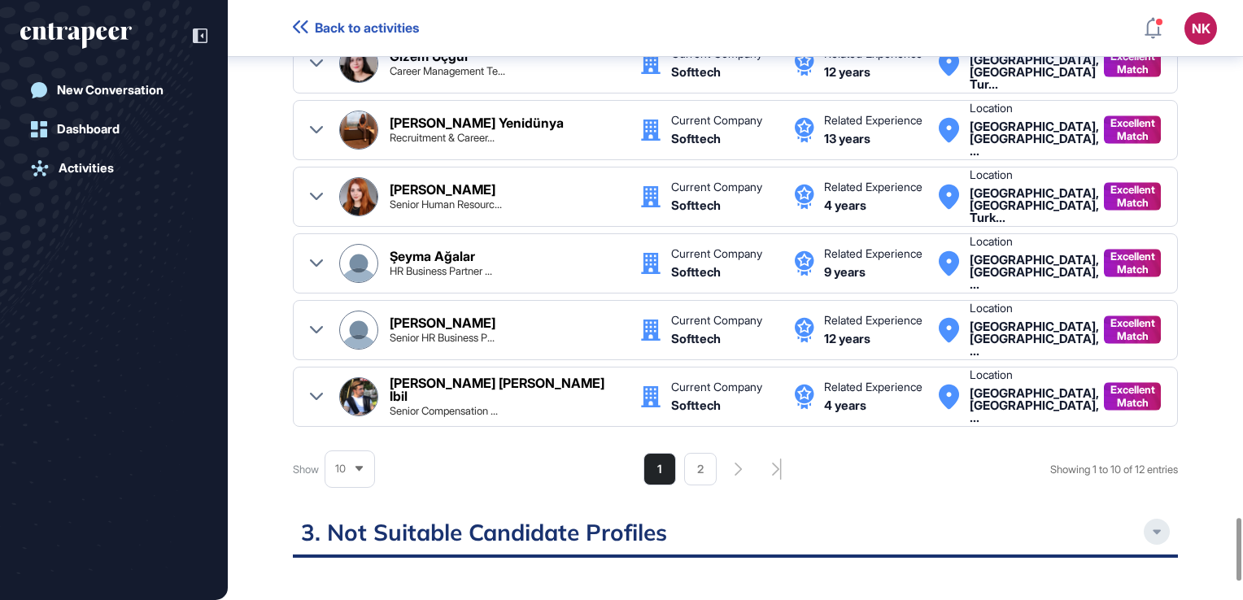
scroll to position [4952, 0]
click at [484, 276] on div "Şeyma Ağalar HR Business Partner ..." at bounding box center [507, 262] width 234 height 27
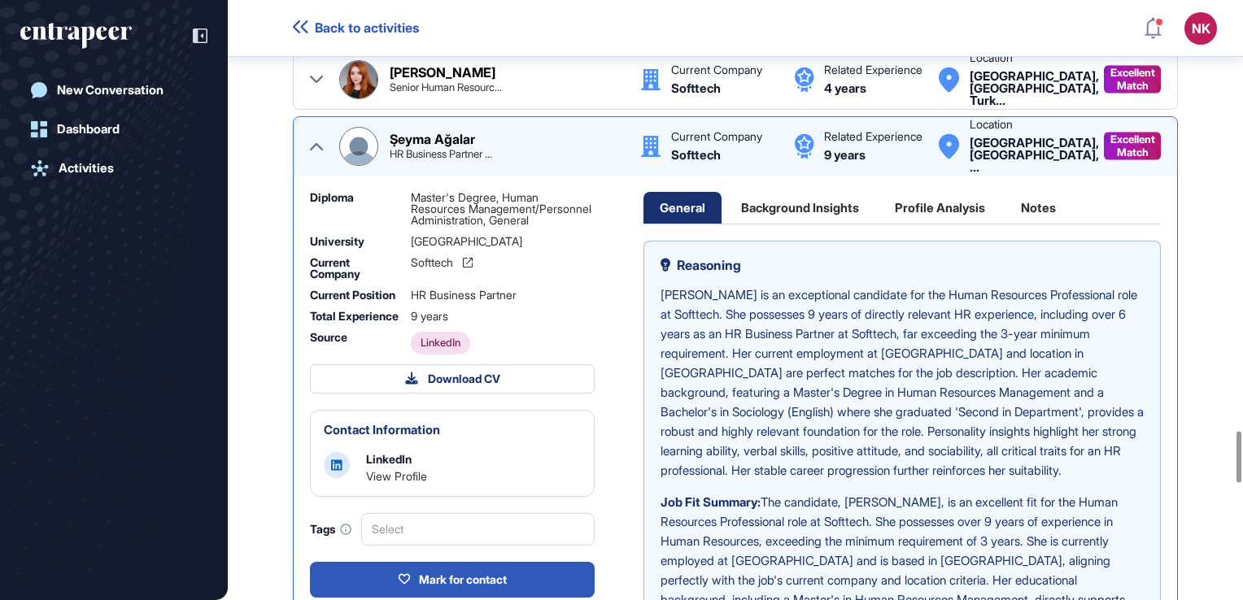
scroll to position [5146, 0]
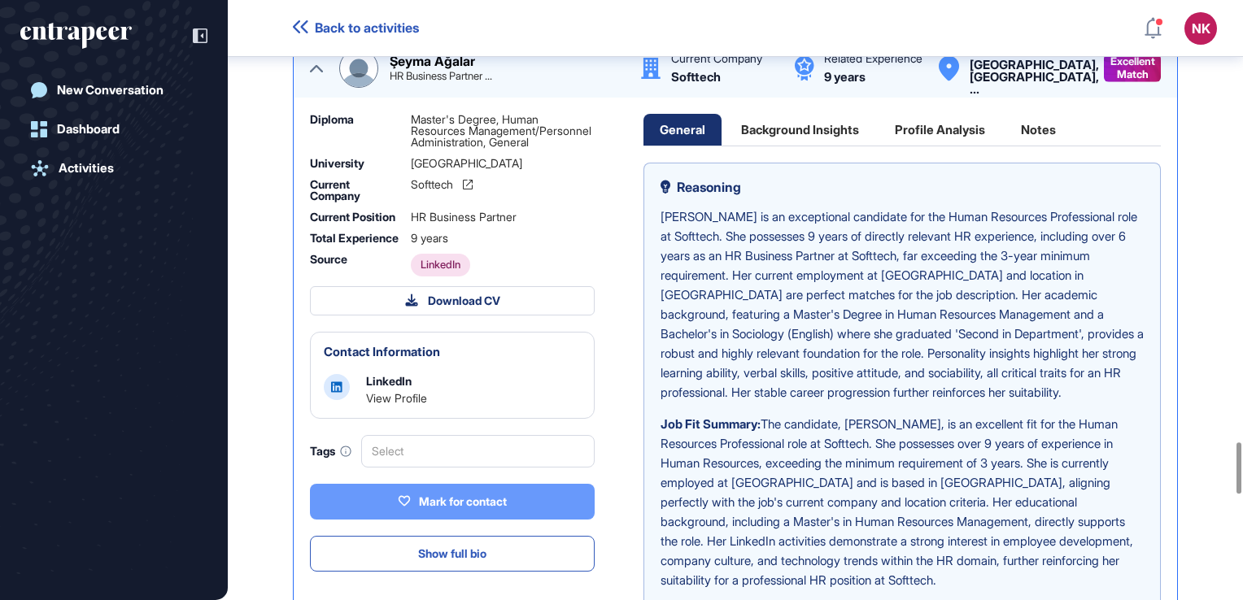
click at [455, 520] on button "Mark for contact" at bounding box center [452, 502] width 285 height 36
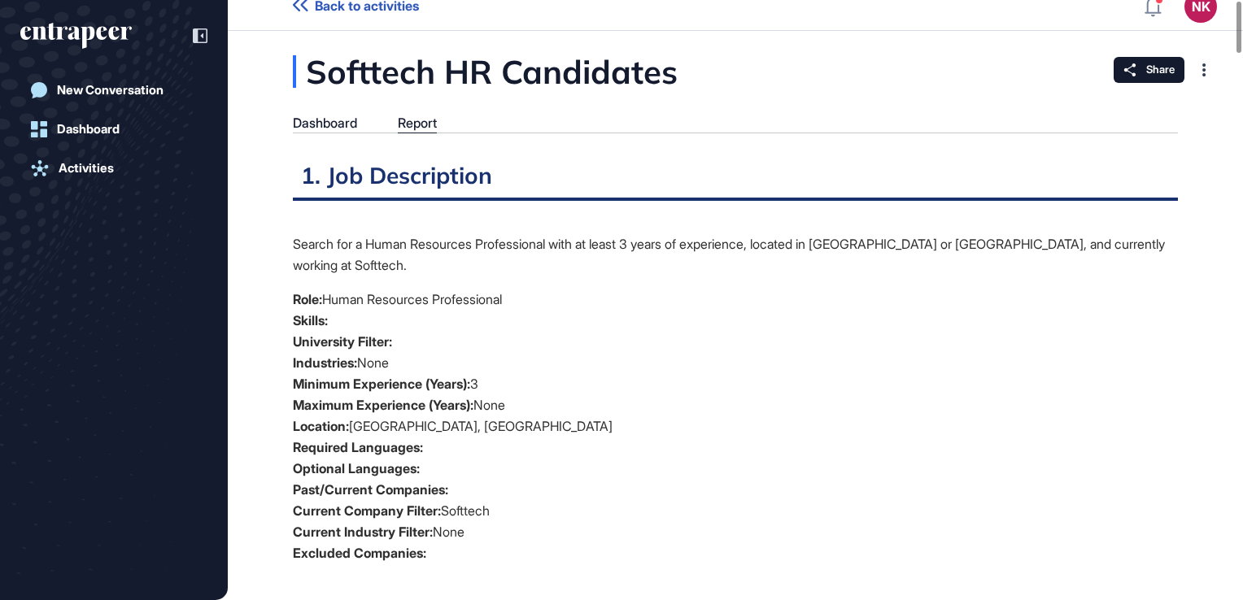
scroll to position [0, 0]
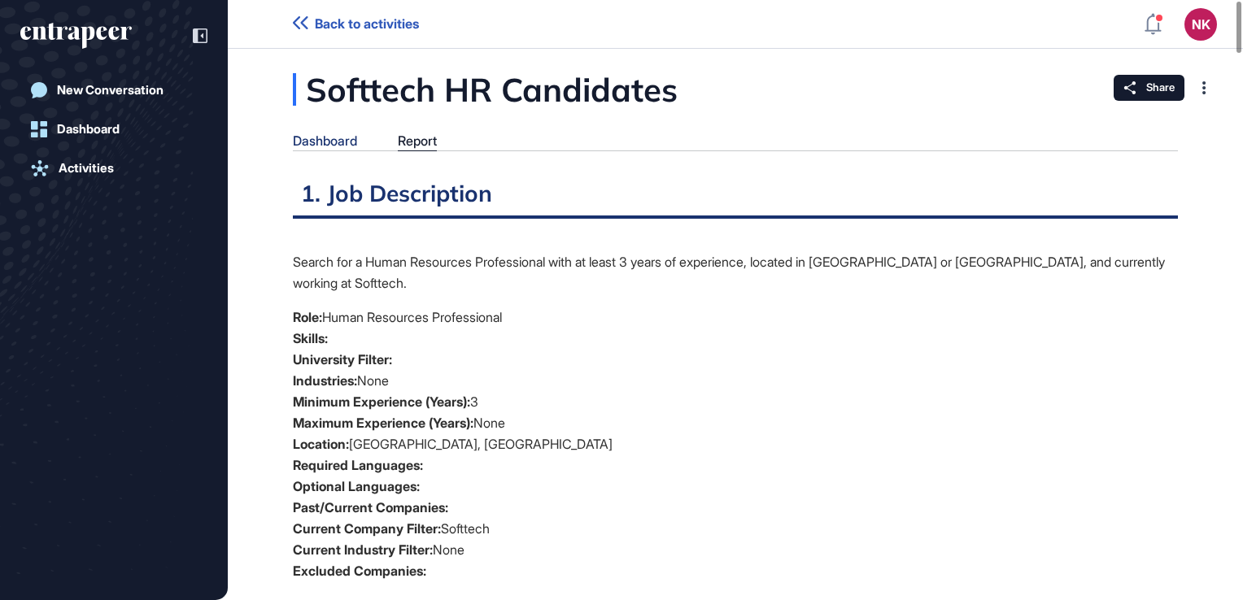
click at [339, 142] on div "Dashboard" at bounding box center [325, 140] width 64 height 15
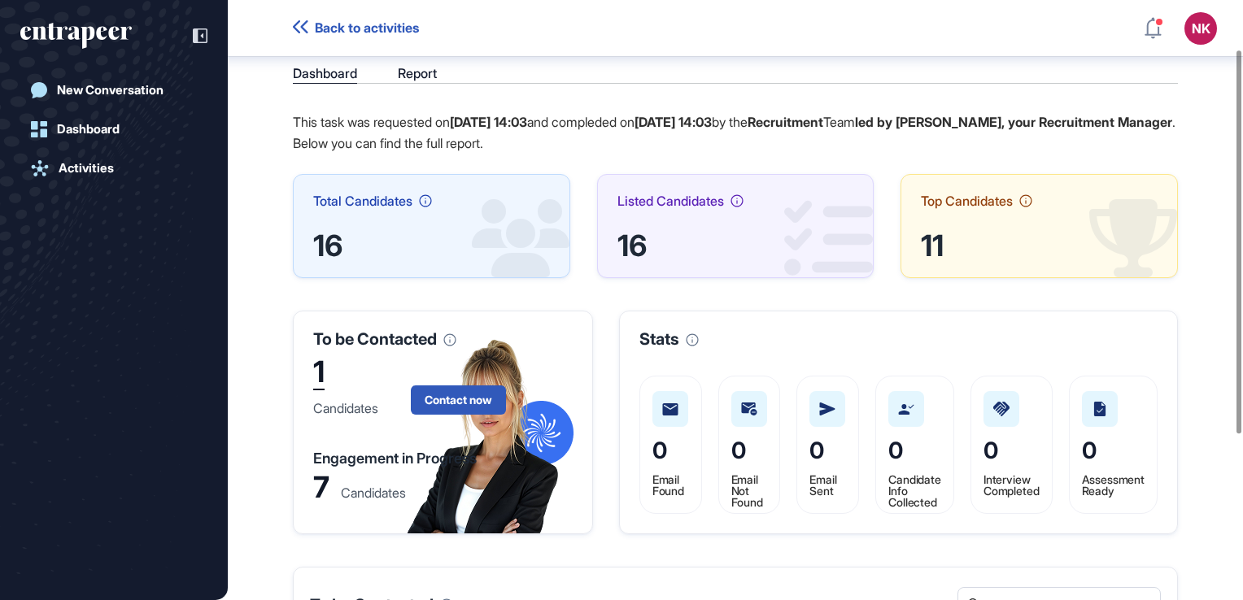
scroll to position [76, 0]
click at [472, 390] on button "Contact now" at bounding box center [458, 399] width 95 height 29
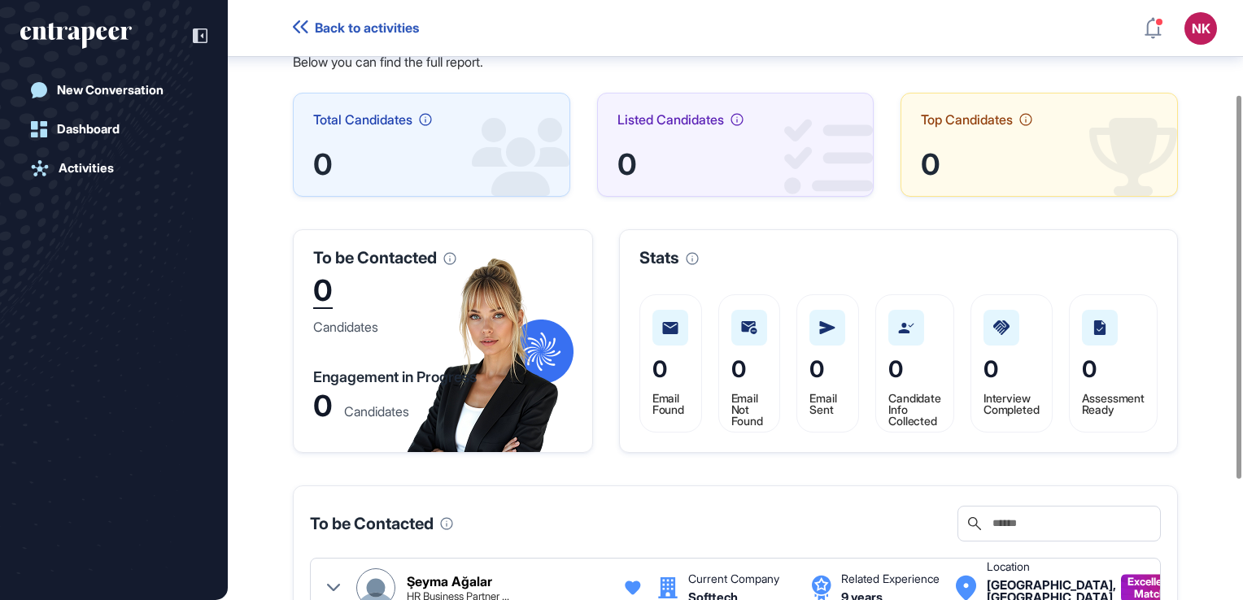
scroll to position [172, 0]
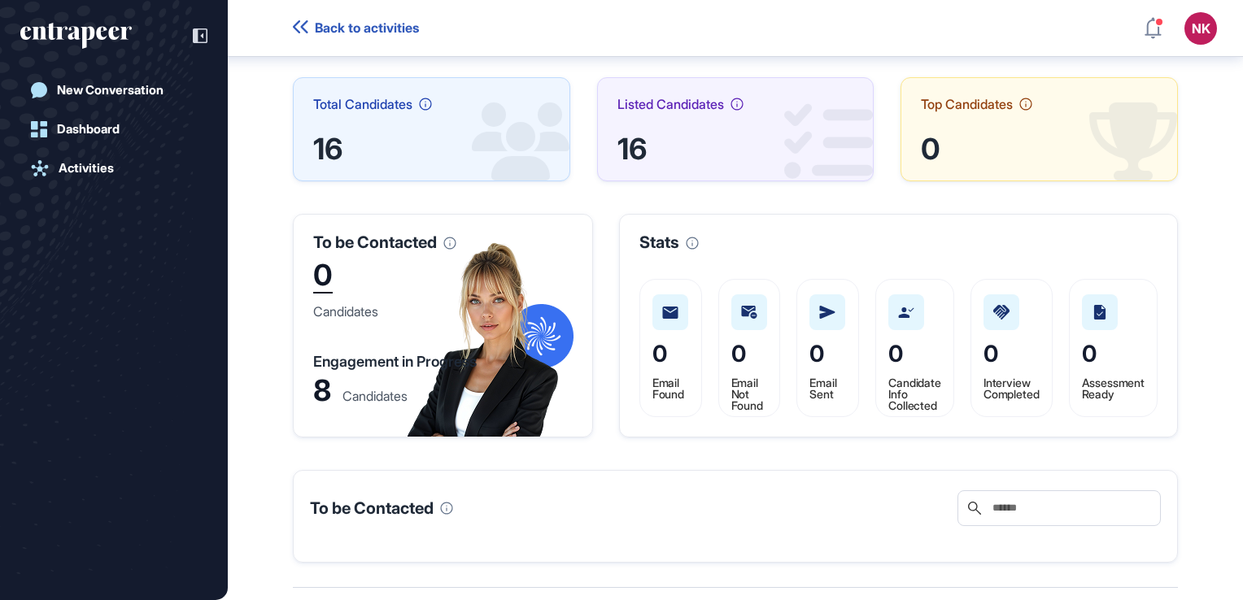
click at [628, 544] on div "Softtech HR Candidates Dashboard Report This task was requested on Oct 15, 2025…" at bounding box center [735, 236] width 1015 height 703
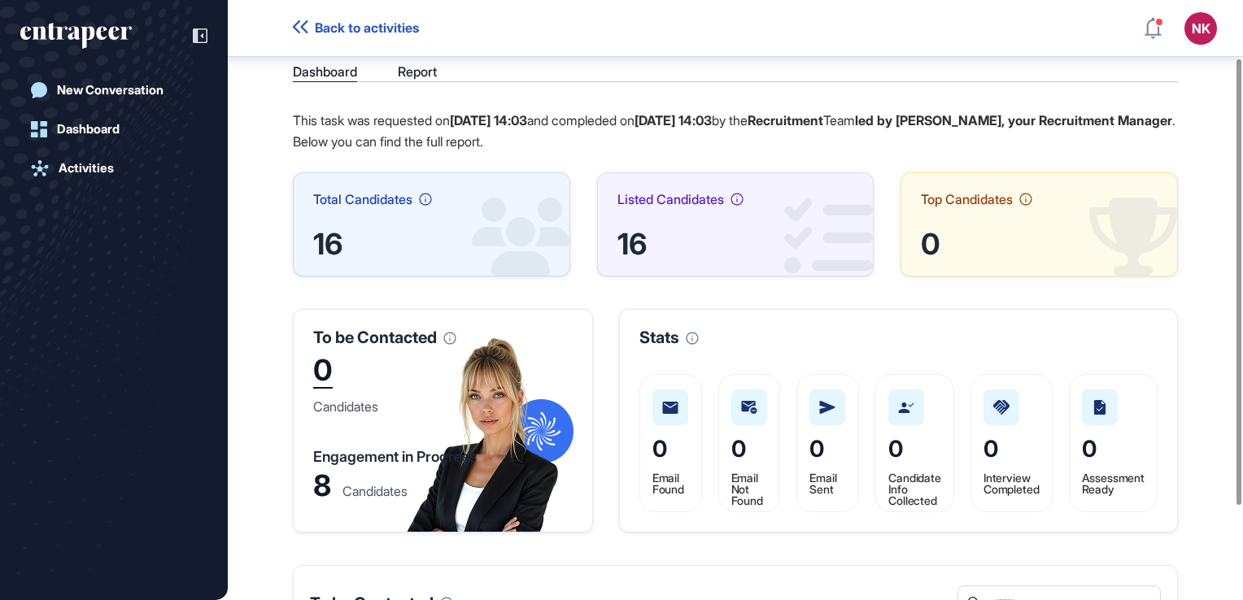
scroll to position [78, 0]
click at [811, 441] on span "0" at bounding box center [816, 448] width 15 height 28
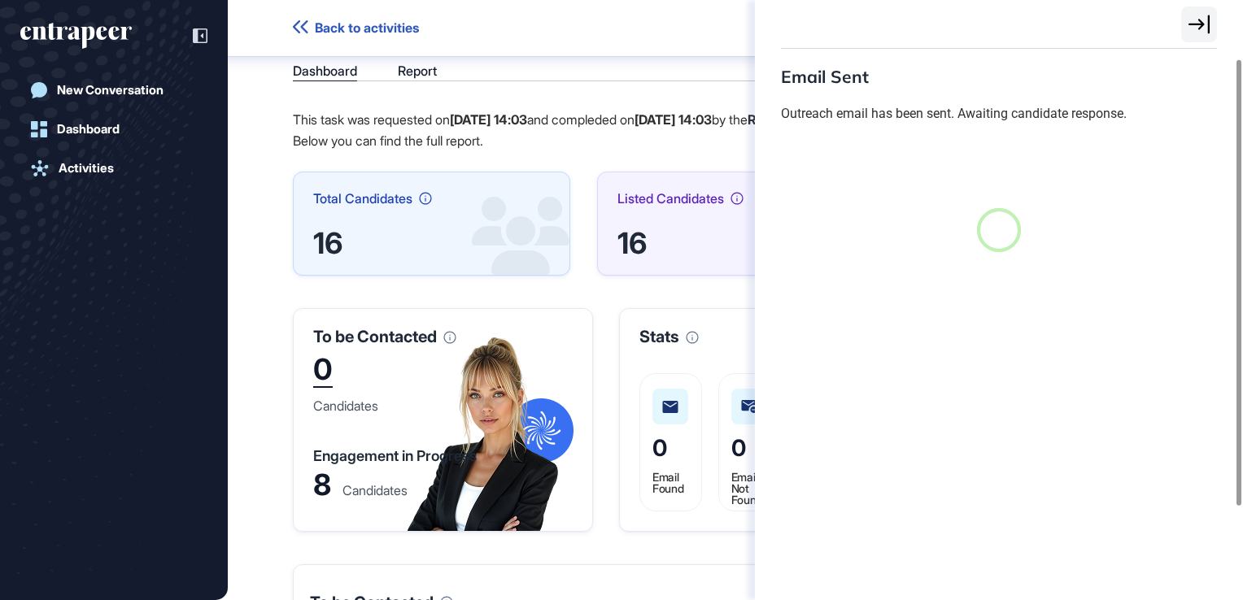
scroll to position [7, 0]
click at [654, 161] on div "Email Sent Outreach email has been sent. Awaiting candidate response. No data a…" at bounding box center [621, 300] width 1243 height 600
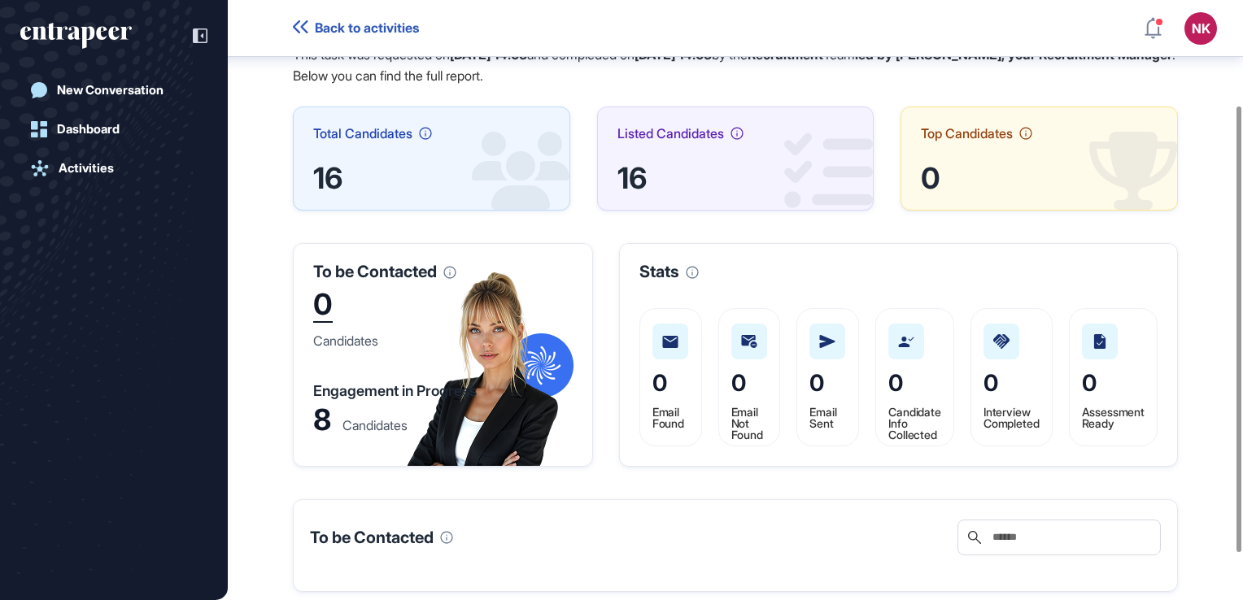
scroll to position [143, 0]
click at [317, 417] on div "8" at bounding box center [322, 420] width 18 height 24
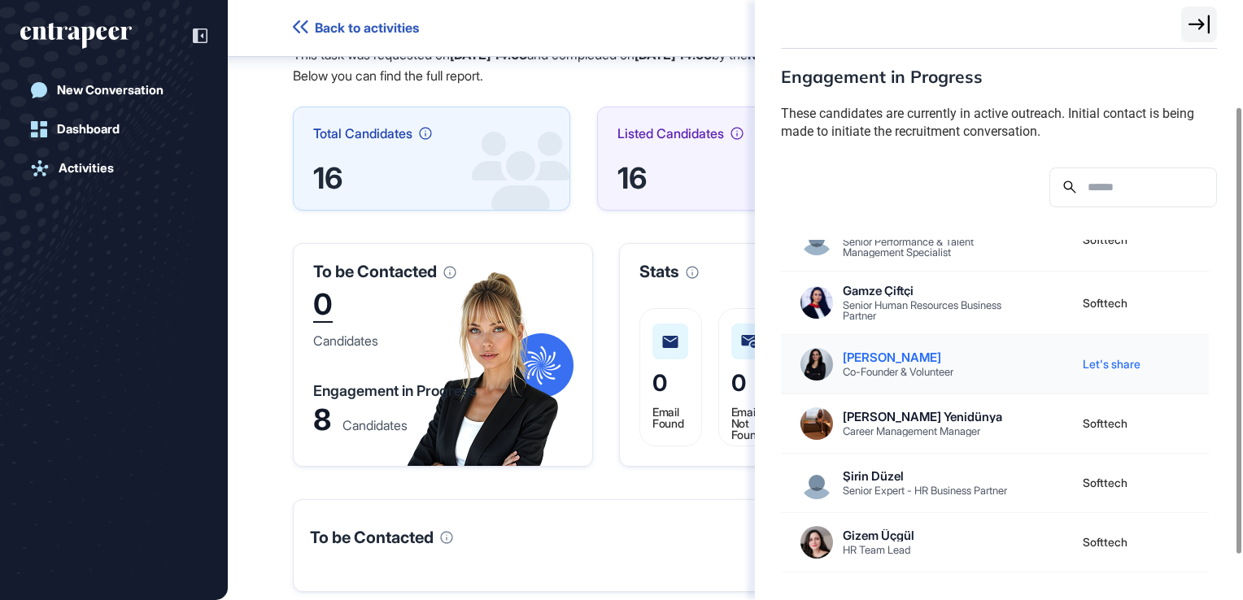
scroll to position [136, 0]
click at [1099, 368] on div "Let's share" at bounding box center [1137, 362] width 142 height 59
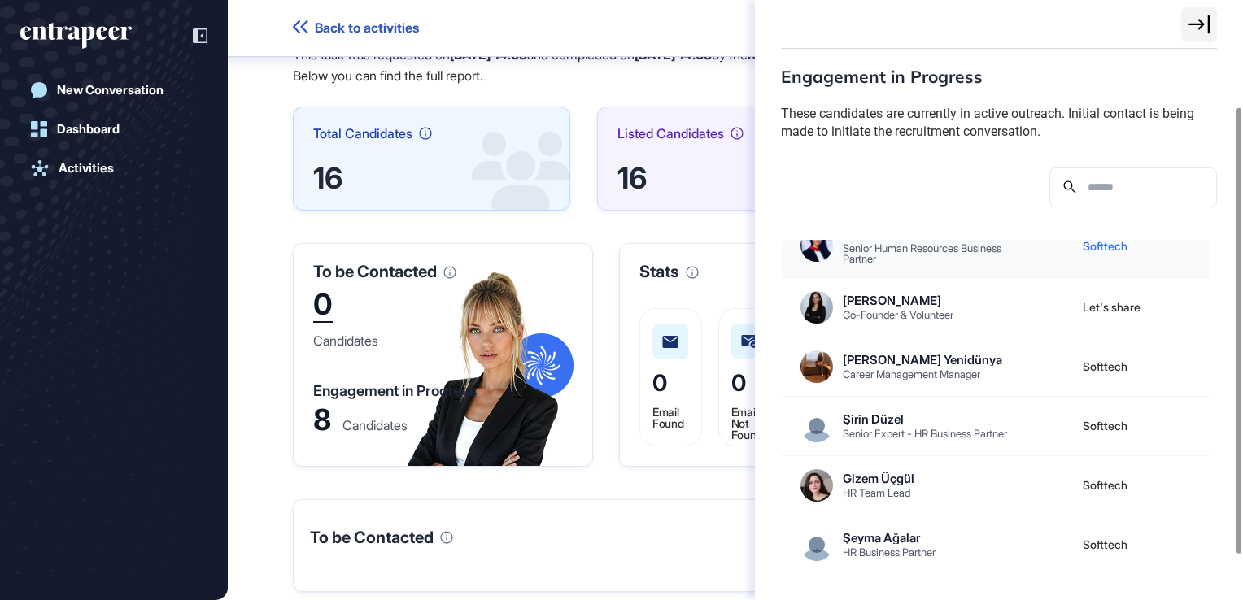
scroll to position [0, 0]
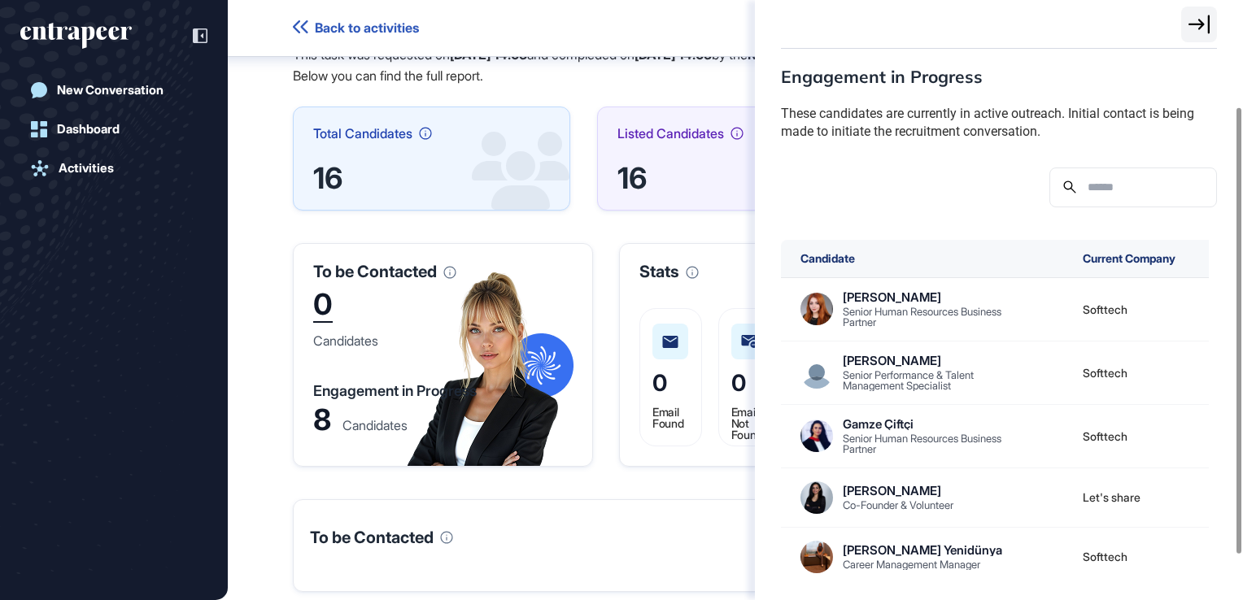
click at [688, 233] on div "Engagement in Progress These candidates are currently in active outreach. Initi…" at bounding box center [621, 300] width 1243 height 600
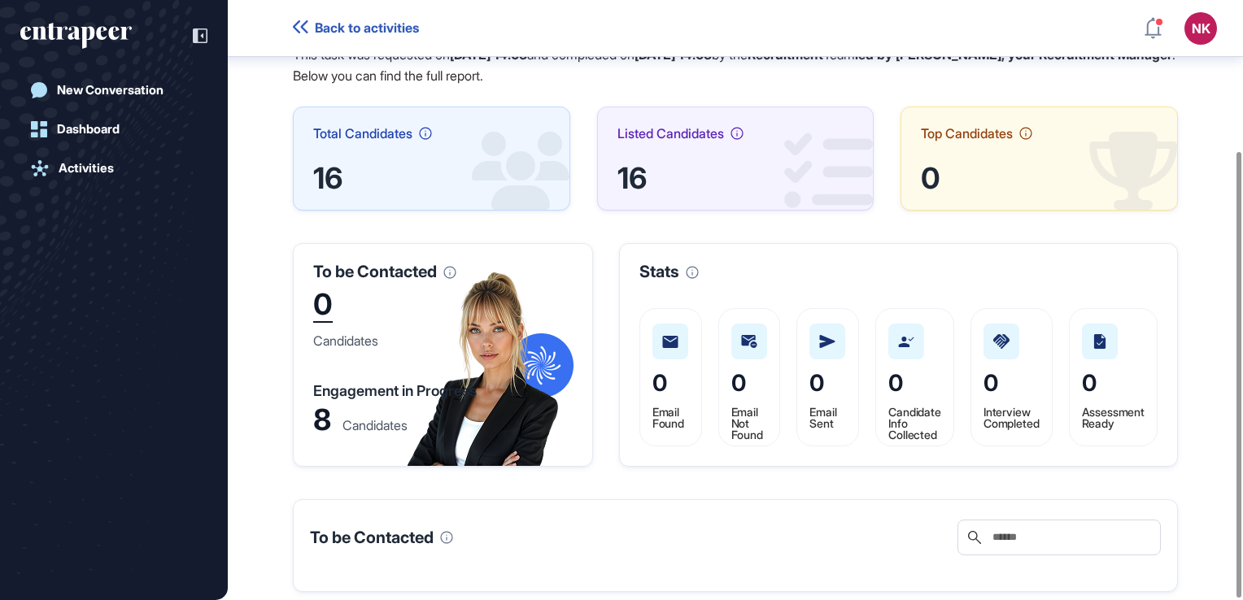
scroll to position [203, 0]
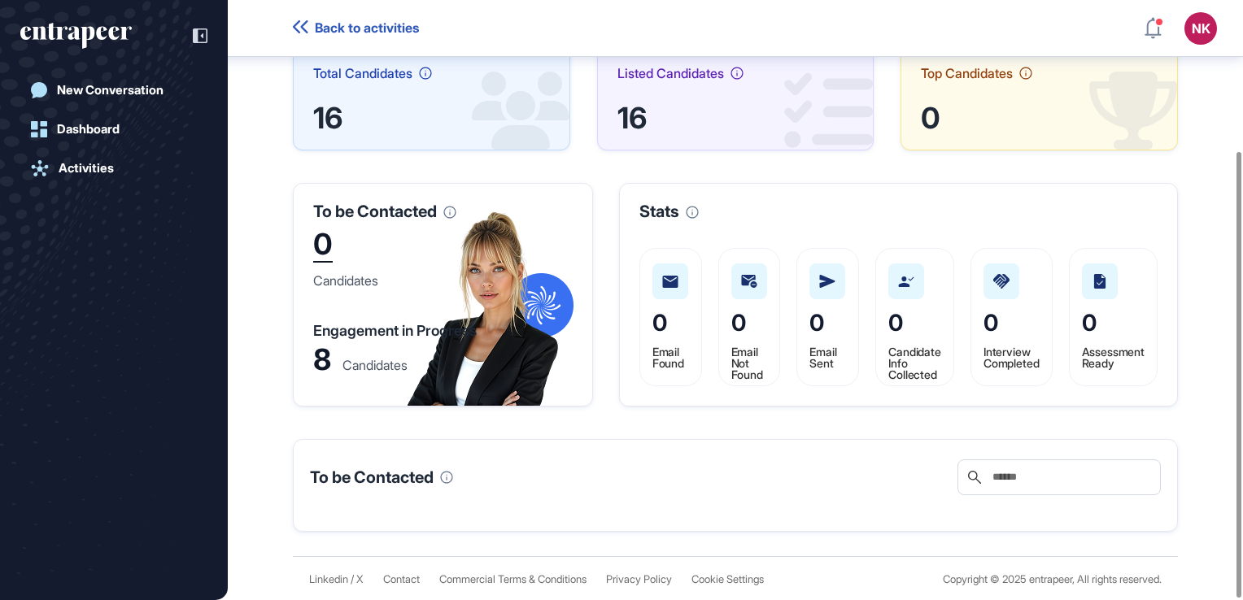
click at [1004, 353] on span "Interview Completed" at bounding box center [1011, 357] width 56 height 25
click at [904, 346] on span "Candidate Info Collected" at bounding box center [914, 363] width 53 height 37
click at [888, 317] on span "0" at bounding box center [895, 323] width 15 height 28
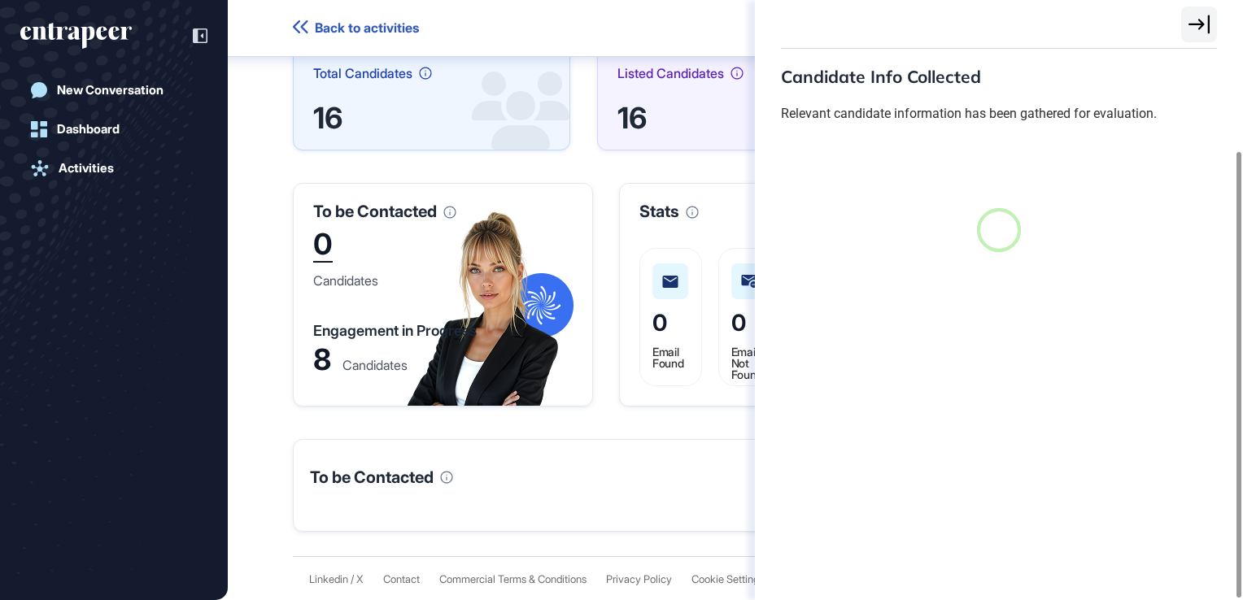
scroll to position [7, 0]
click at [703, 167] on div "Candidate Info Collected Relevant candidate information has been gathered for e…" at bounding box center [621, 300] width 1243 height 600
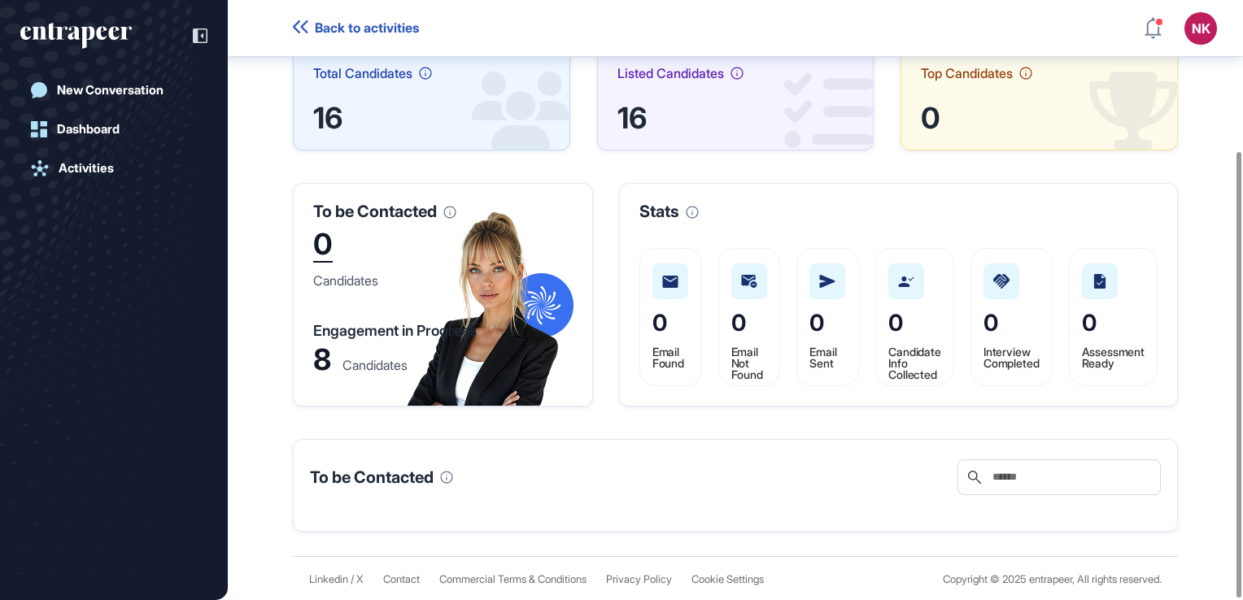
click at [983, 328] on span "0" at bounding box center [990, 323] width 15 height 28
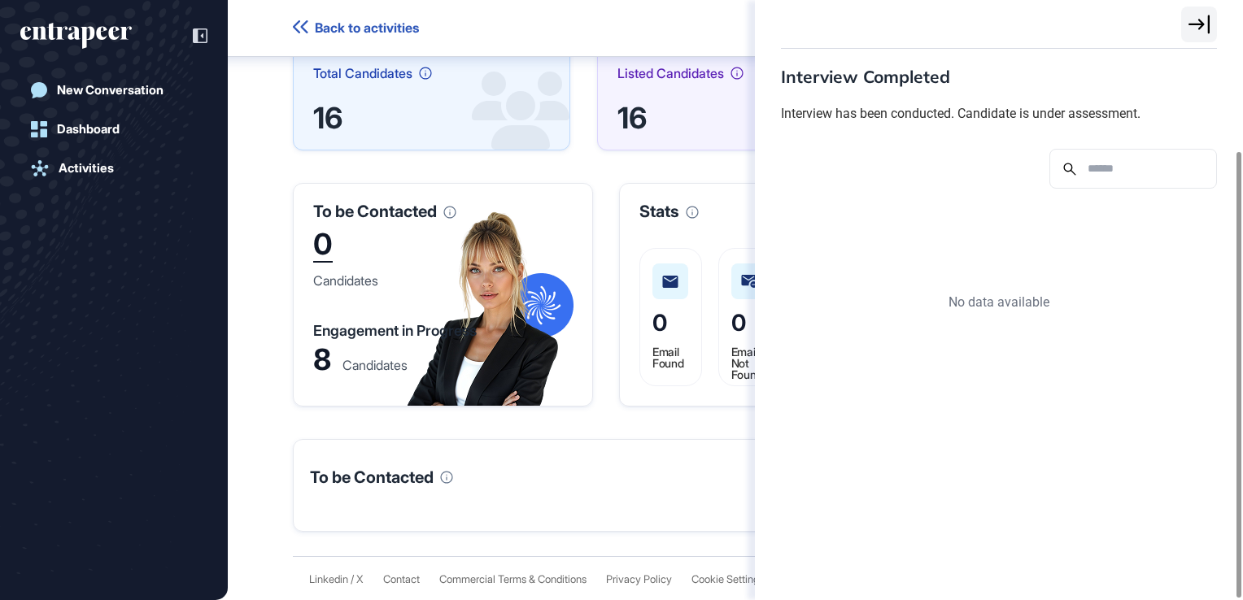
click at [703, 170] on div "Interview Completed Interview has been conducted. Candidate is under assessment…" at bounding box center [621, 300] width 1243 height 600
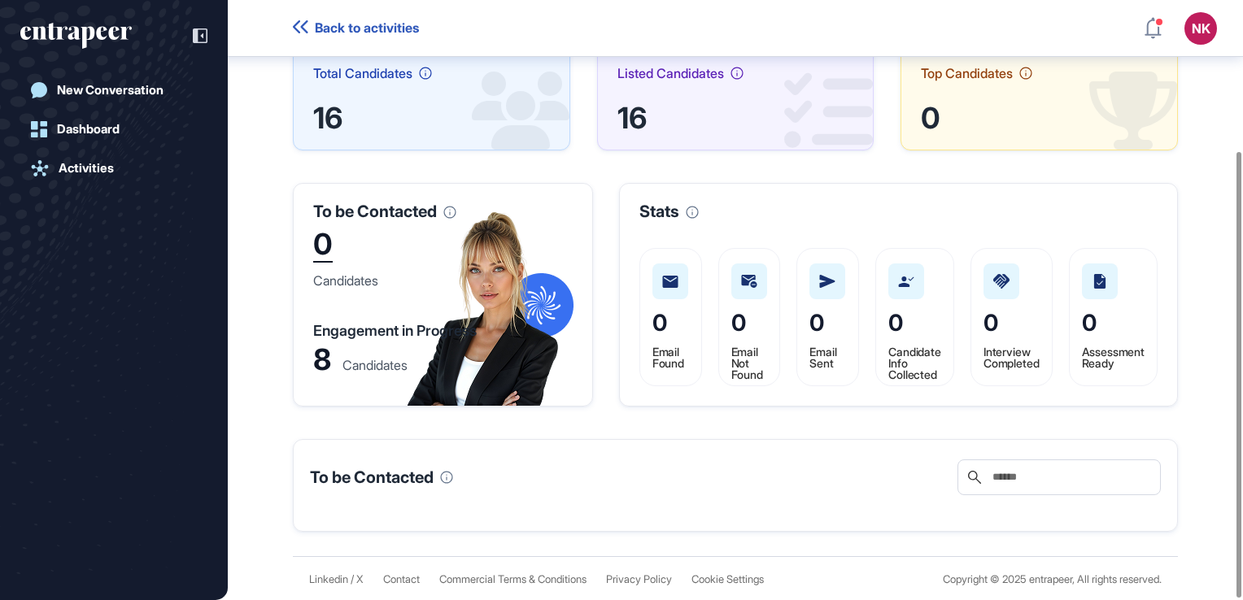
click at [1087, 322] on span "0" at bounding box center [1089, 323] width 15 height 28
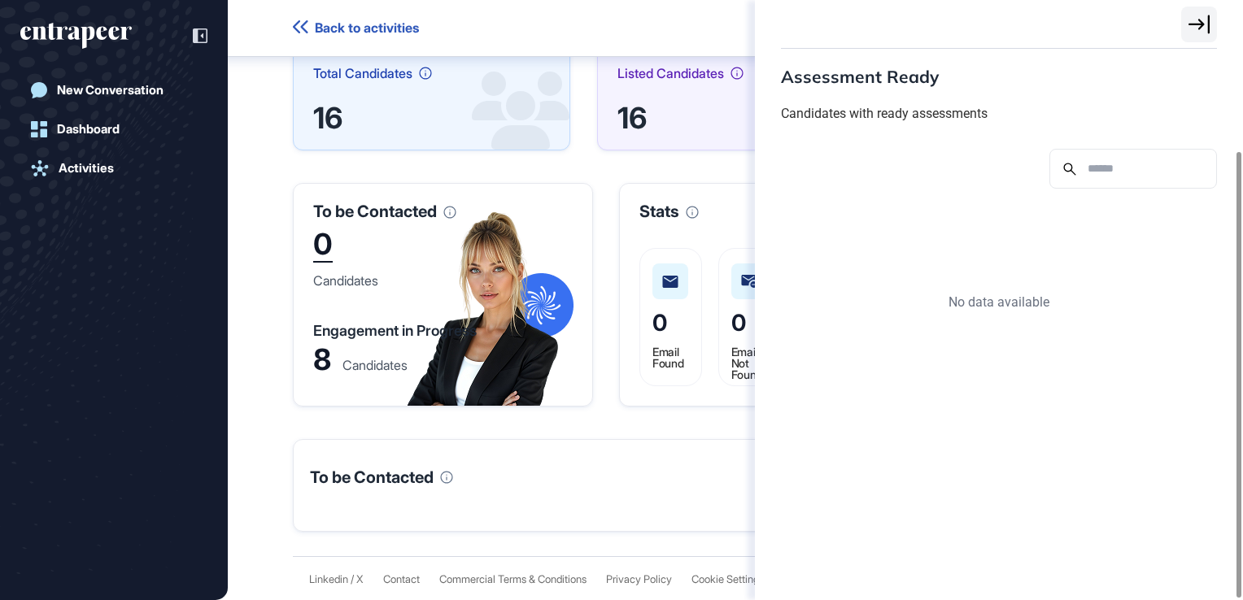
click at [1113, 165] on input "text" at bounding box center [1144, 168] width 117 height 19
click at [720, 183] on div "Assessment Ready Candidates with ready assessments No data available" at bounding box center [621, 300] width 1243 height 600
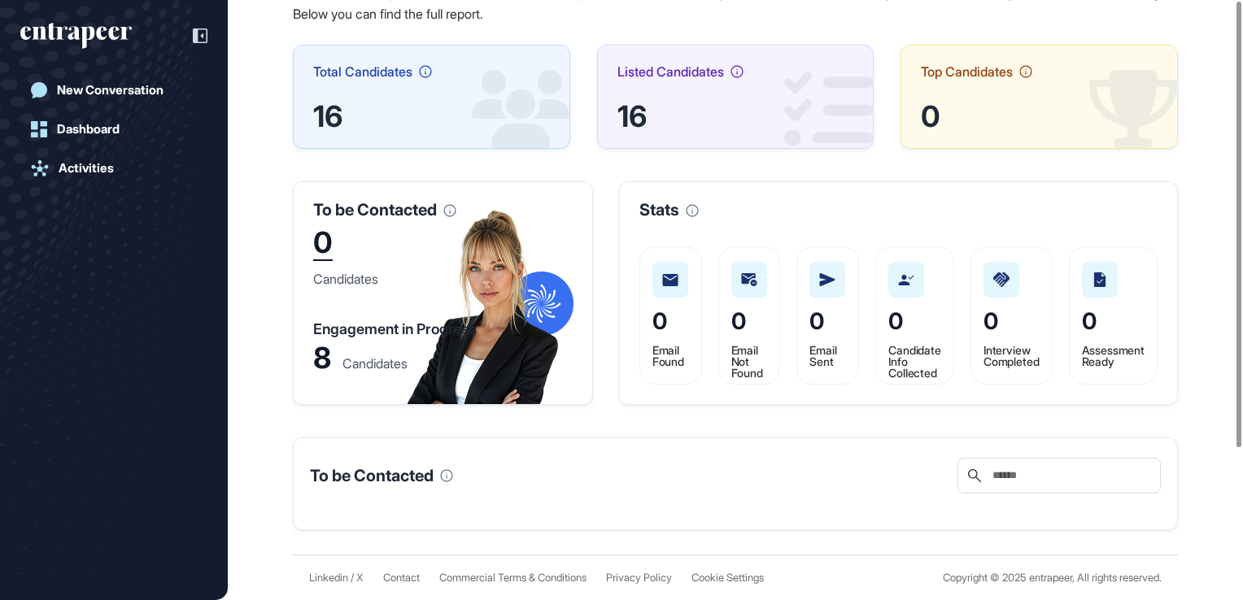
scroll to position [0, 0]
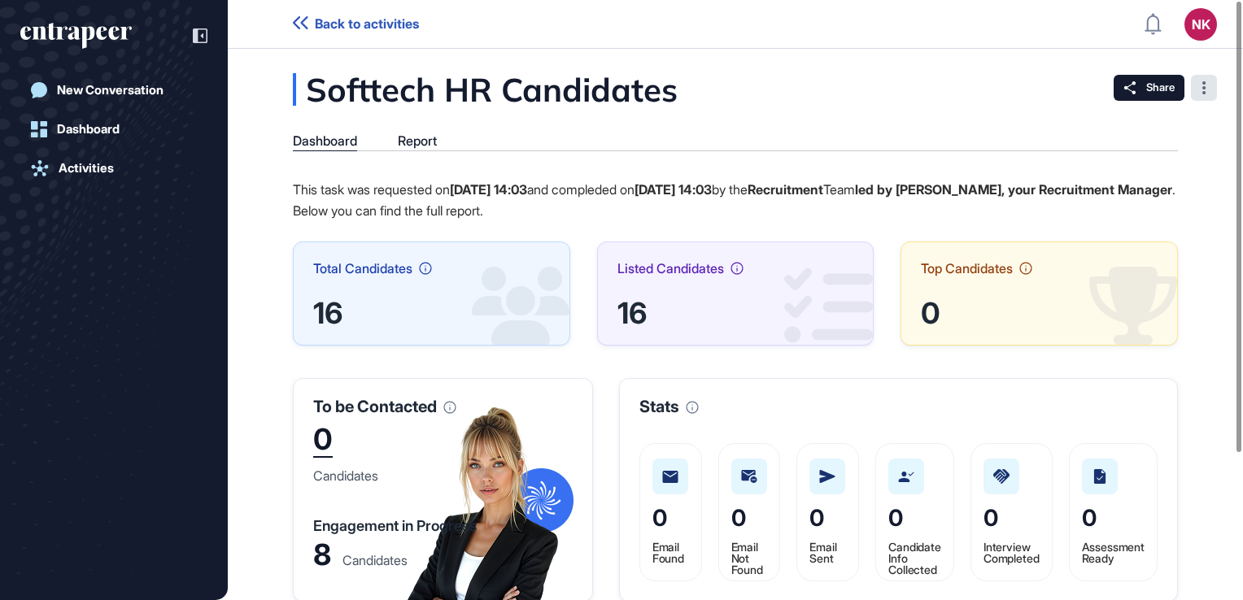
click at [1205, 80] on div at bounding box center [1204, 88] width 26 height 26
click at [928, 84] on div "Softtech HR Candidates Dashboard Report This task was requested on Oct 15, 2025…" at bounding box center [735, 400] width 1015 height 654
click at [599, 237] on div "This task was requested on Oct 15, 2025 14:03 and compleded on Oct 15, 2025 14:…" at bounding box center [735, 453] width 885 height 549
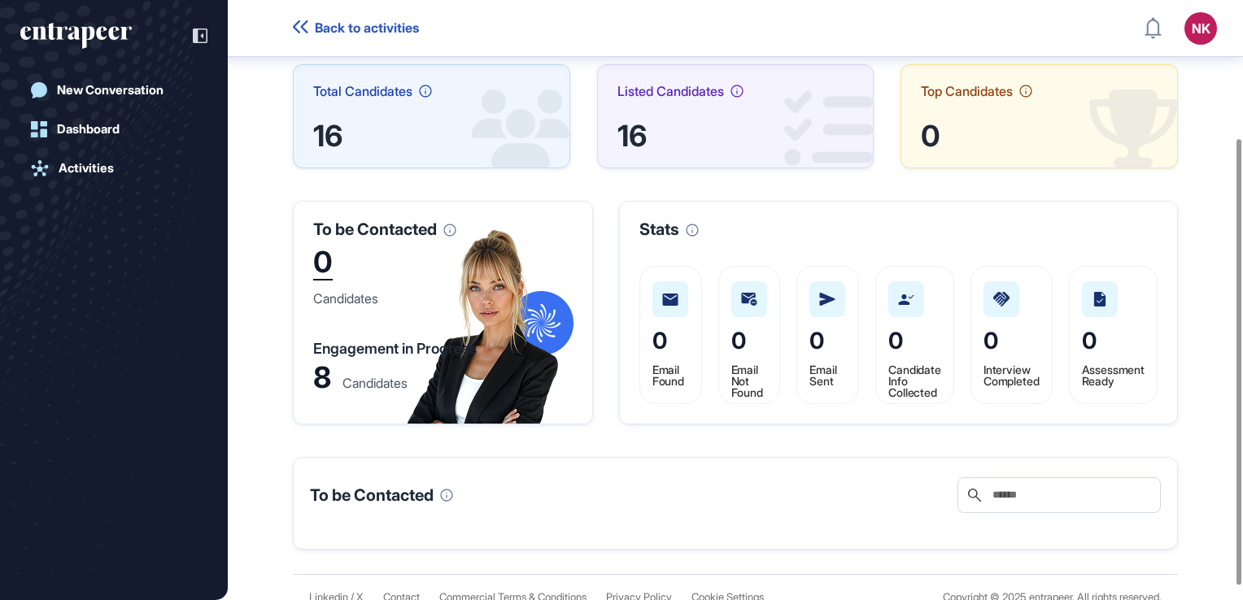
scroll to position [203, 0]
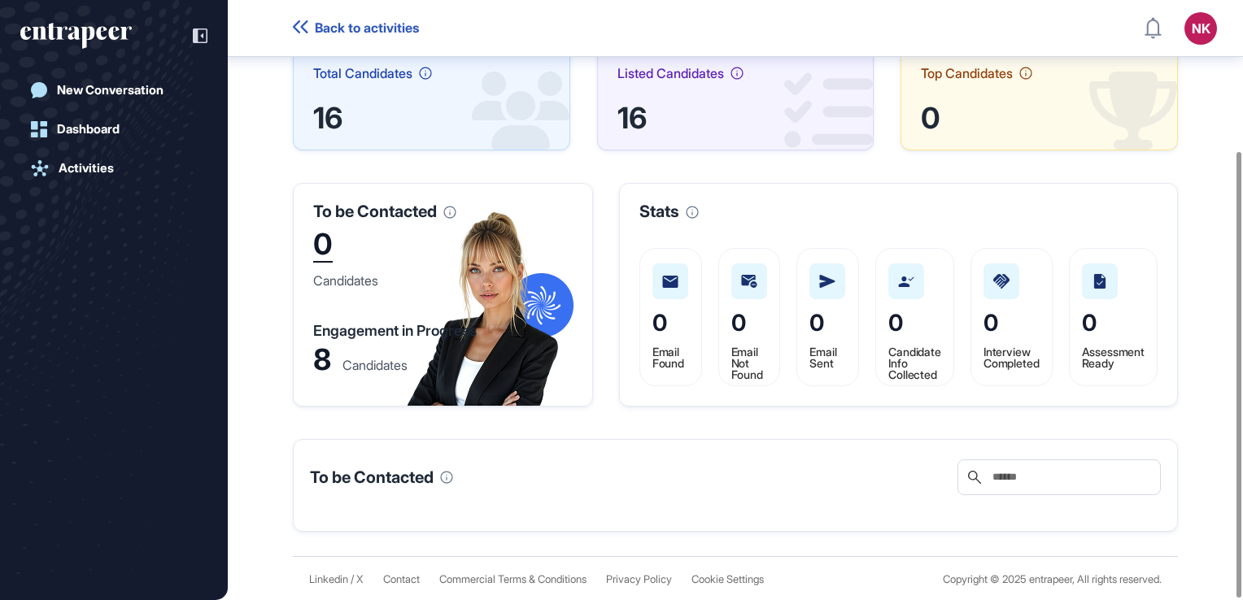
click at [658, 333] on span "0" at bounding box center [659, 323] width 15 height 28
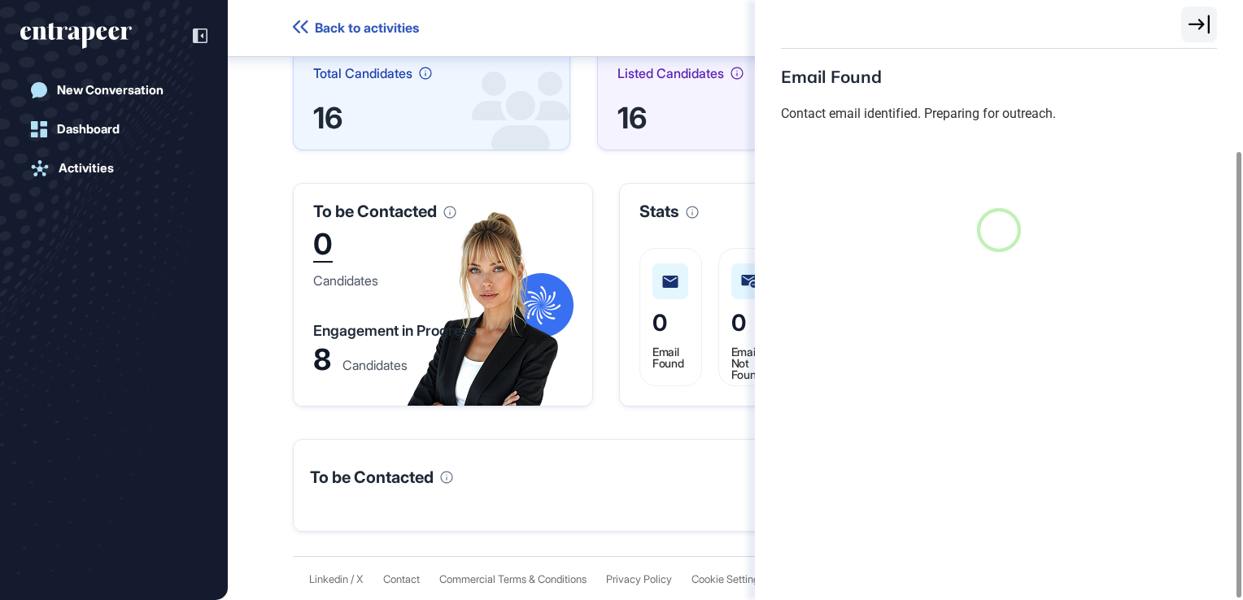
scroll to position [7, 0]
click at [621, 180] on div "Email Found Contact email identified. Preparing for outreach. No data available" at bounding box center [621, 300] width 1243 height 600
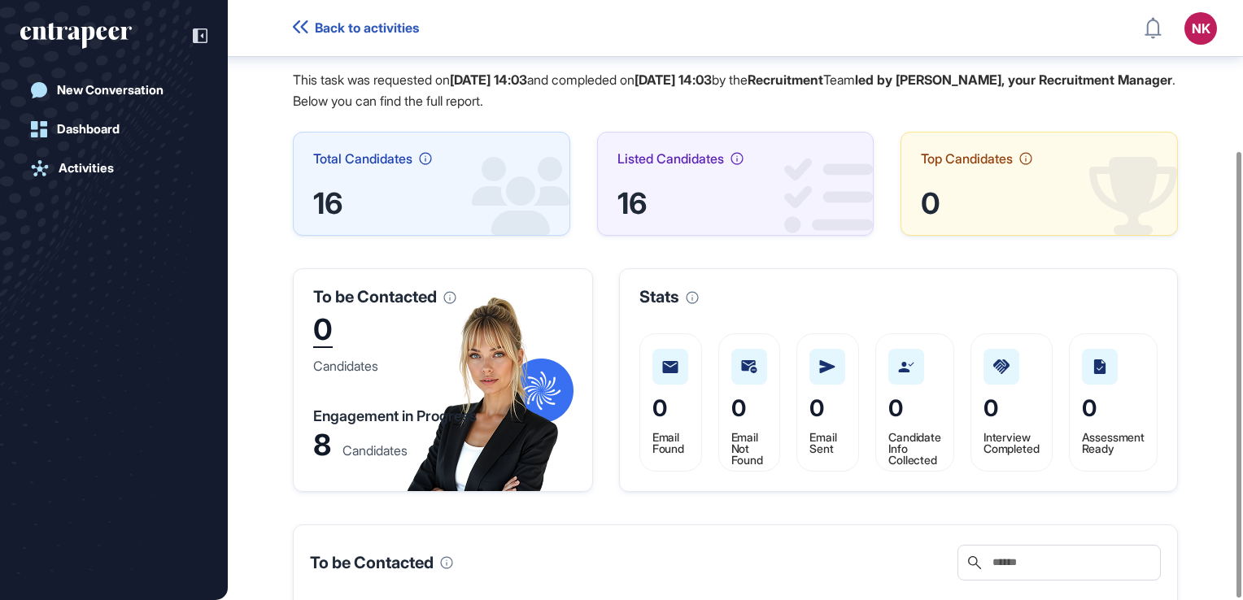
scroll to position [203, 0]
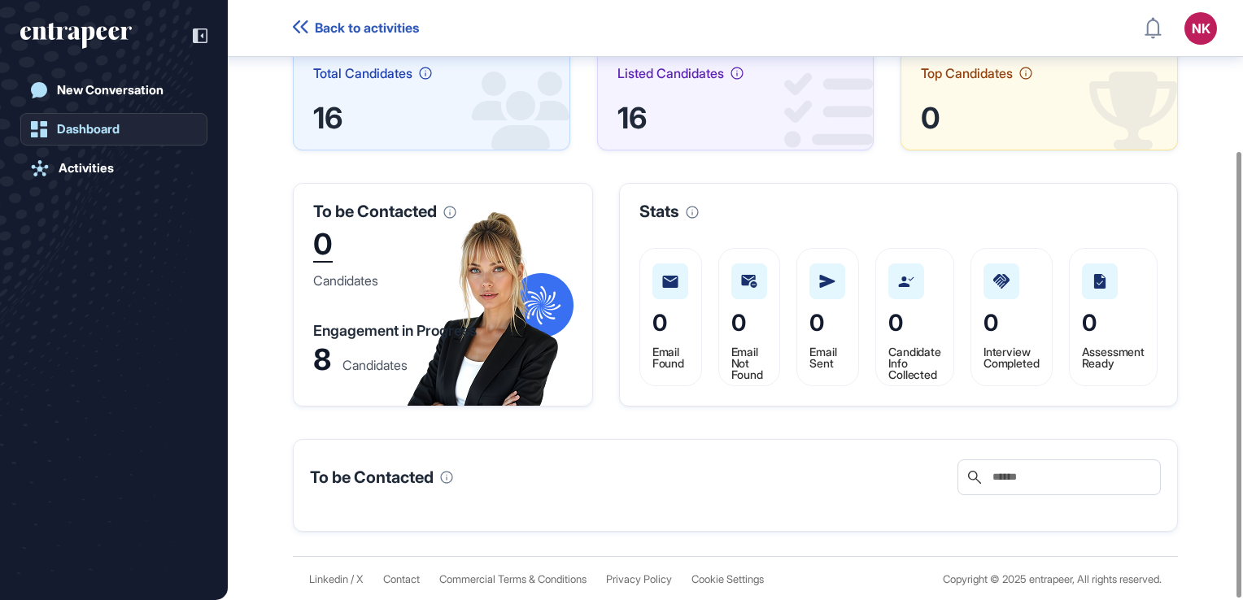
click at [111, 132] on div "Dashboard" at bounding box center [88, 129] width 63 height 15
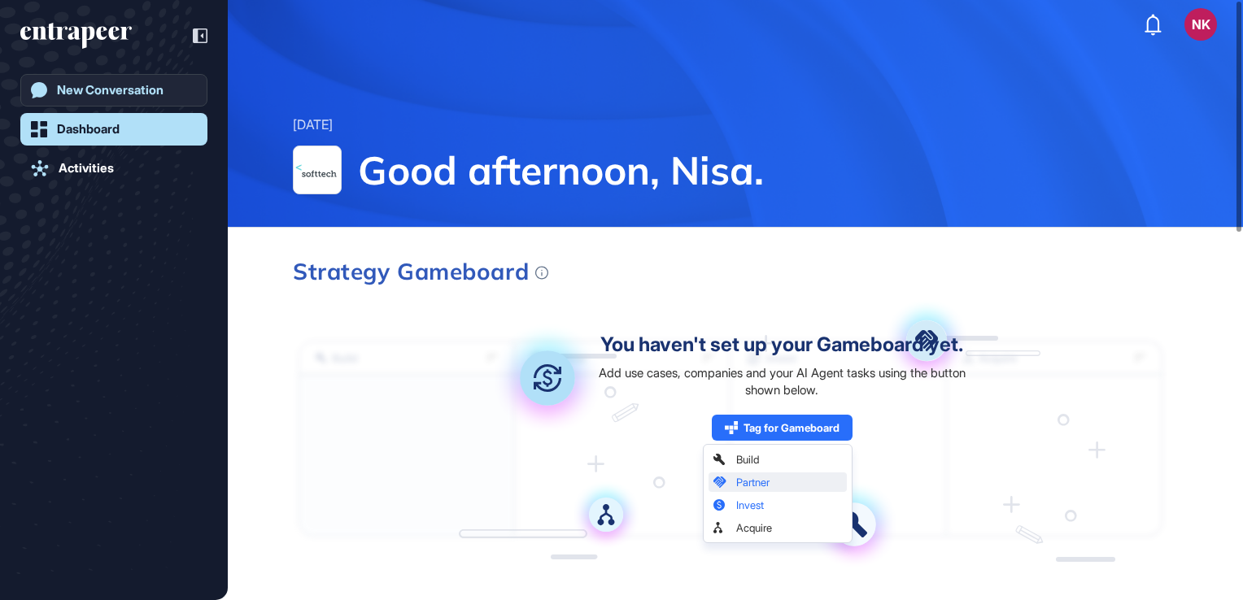
click at [124, 94] on div "New Conversation" at bounding box center [110, 90] width 107 height 15
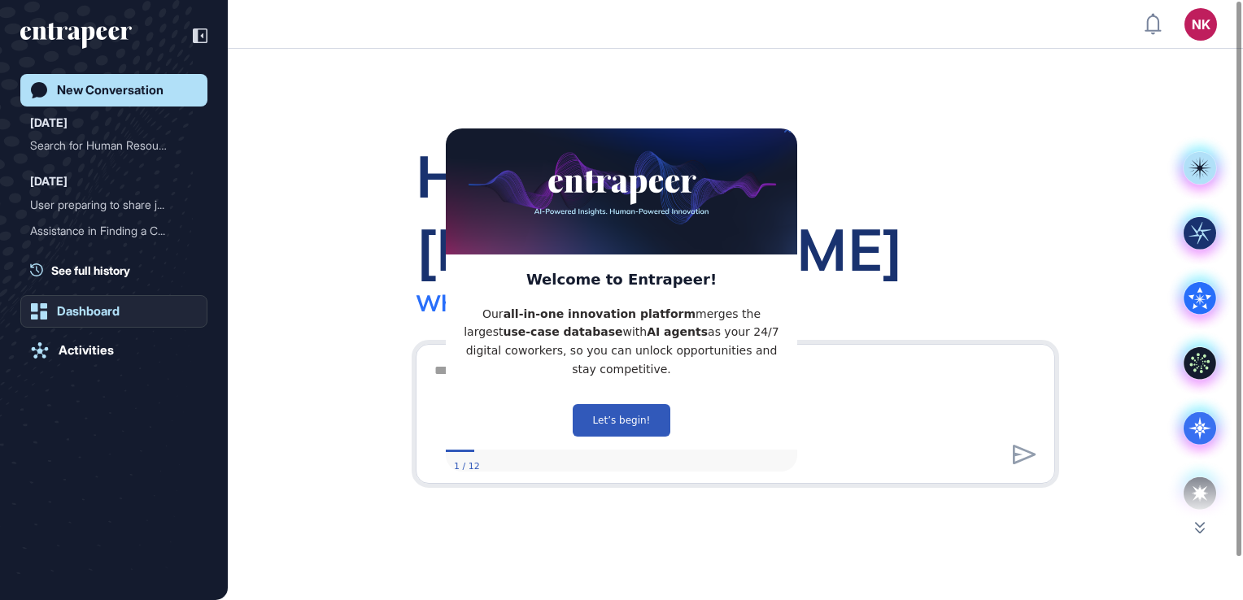
click at [83, 306] on div "Dashboard" at bounding box center [88, 311] width 63 height 15
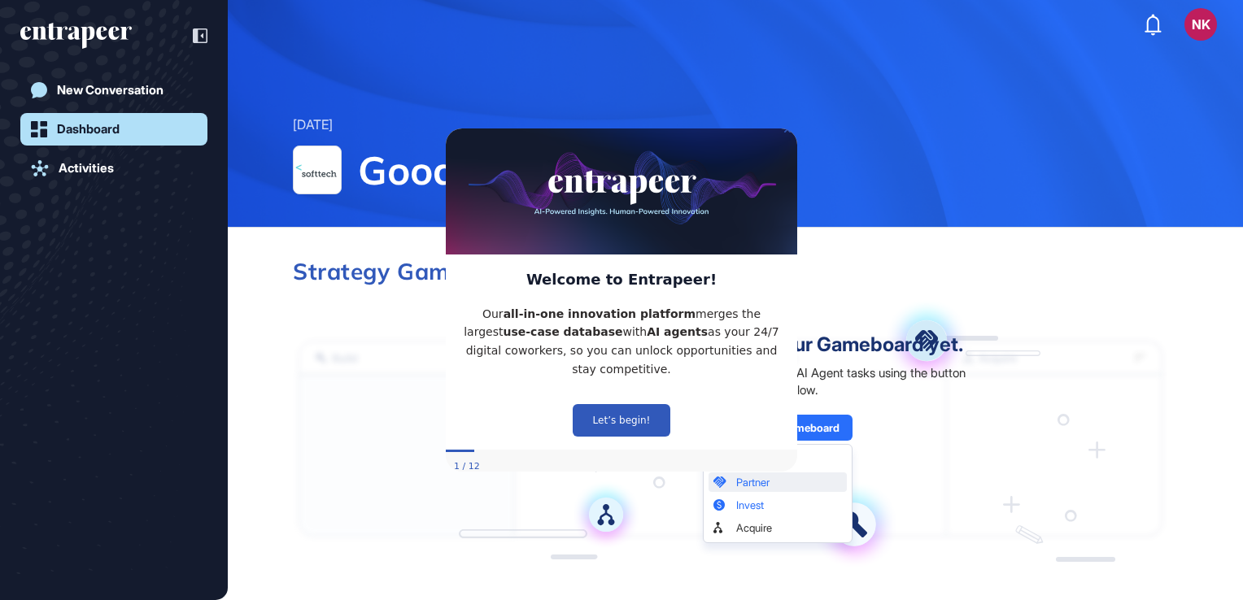
click at [583, 312] on p "Our all-in-one innovation platform merges the largest use-case database with AI…" at bounding box center [621, 341] width 325 height 74
click at [127, 172] on link "Activities" at bounding box center [113, 168] width 187 height 33
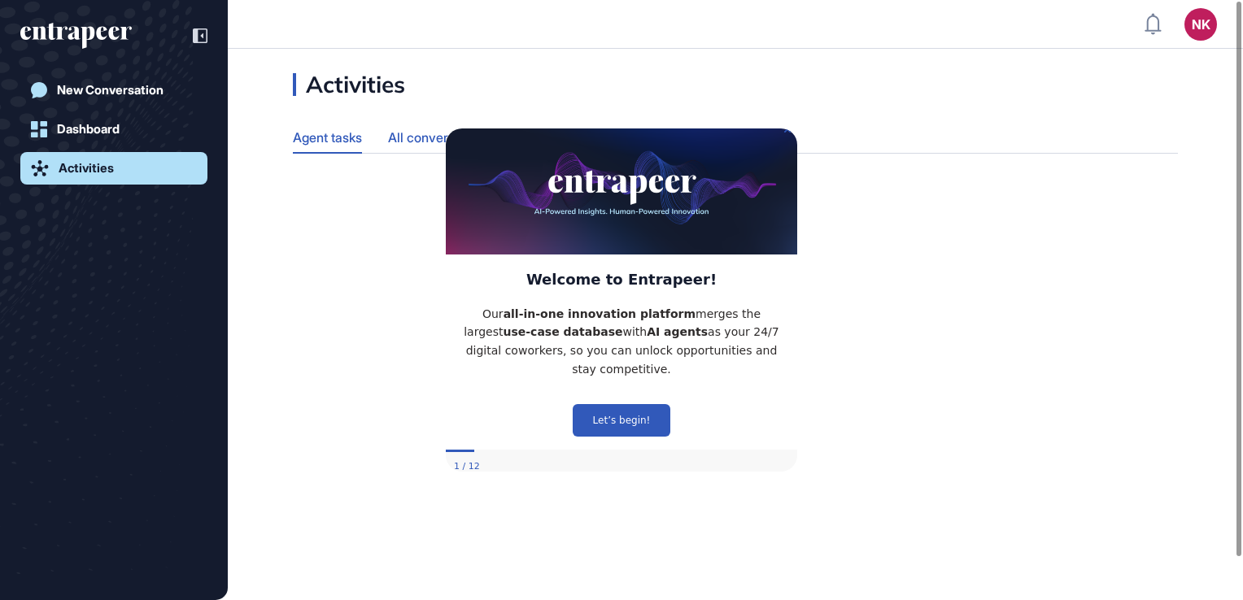
click at [420, 125] on div "All conversation history" at bounding box center [458, 138] width 140 height 32
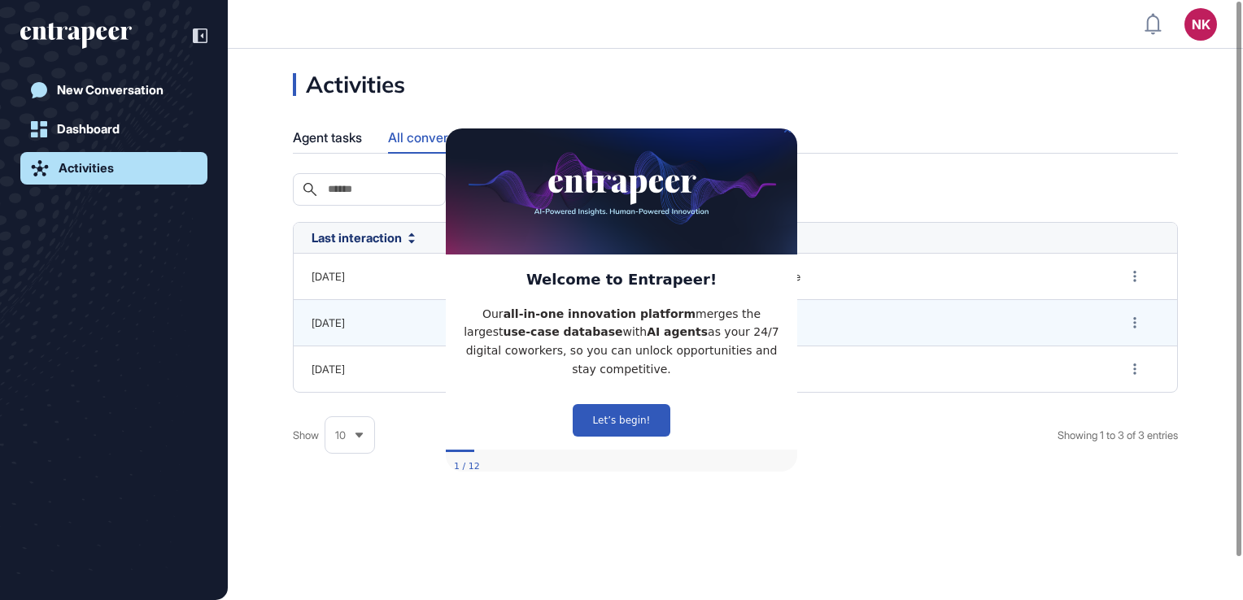
click at [786, 142] on img at bounding box center [621, 186] width 351 height 135
click at [786, 132] on icon "Close Preview" at bounding box center [787, 128] width 7 height 7
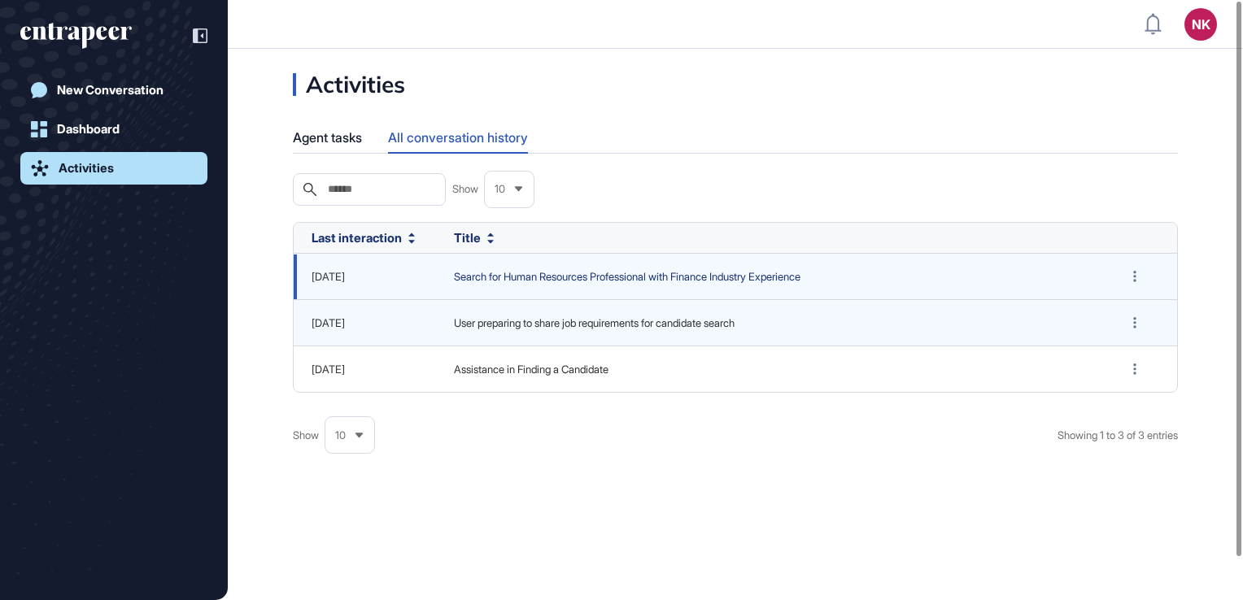
click at [617, 285] on span "Search for Human Resources Professional with Finance Industry Experience" at bounding box center [771, 277] width 634 height 16
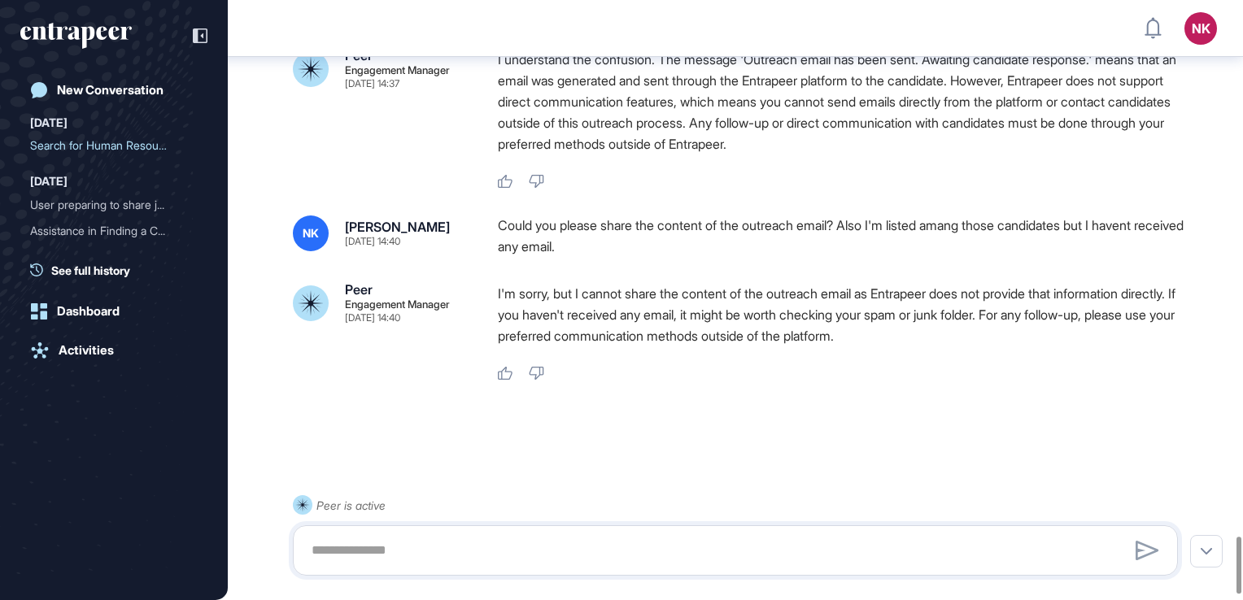
scroll to position [5680, 0]
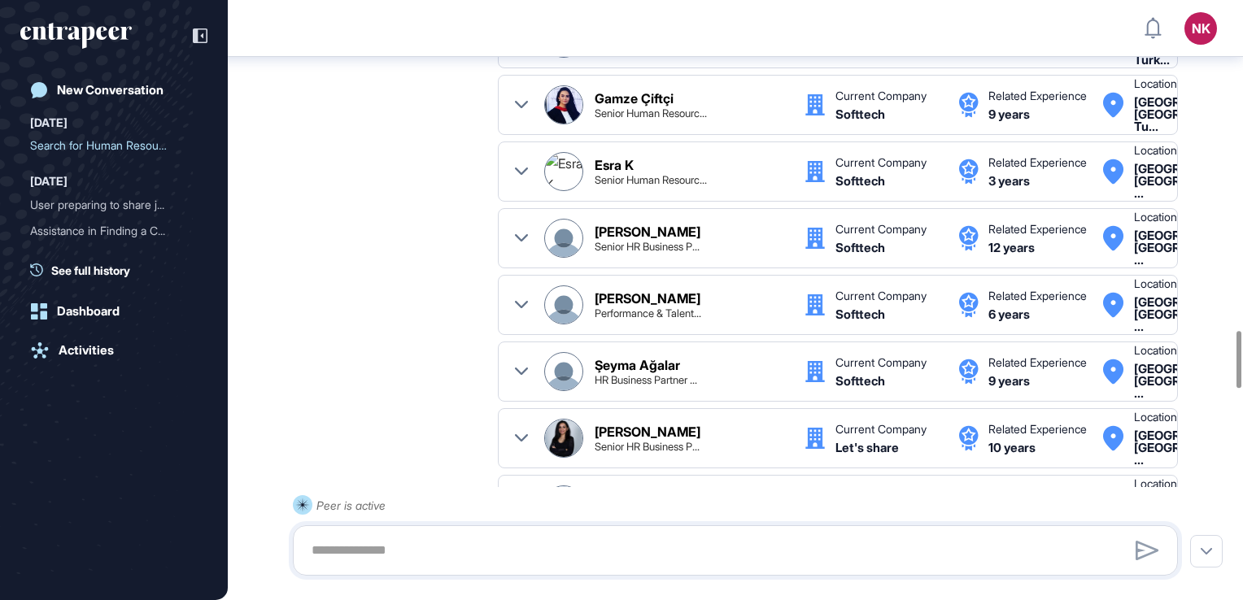
scroll to position [89, 0]
click at [442, 285] on div ".cls-2{fill:#fff} Hunter Human Resource Manager Oct 15, 2025 14:01 I've highlig…" at bounding box center [735, 288] width 885 height 813
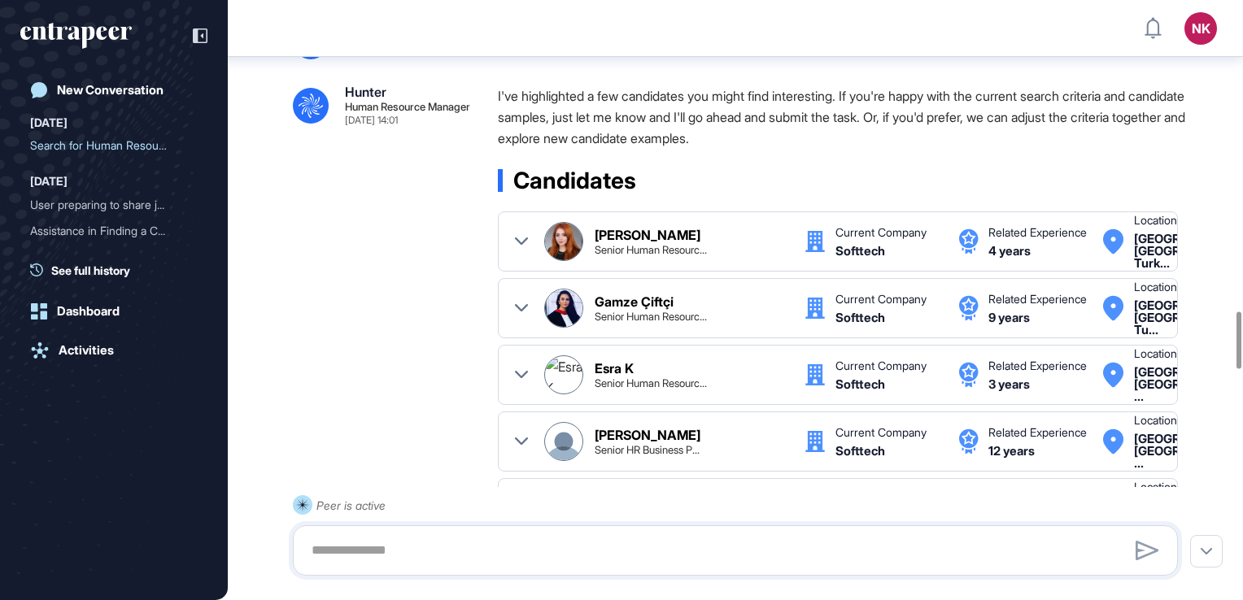
scroll to position [3293, 0]
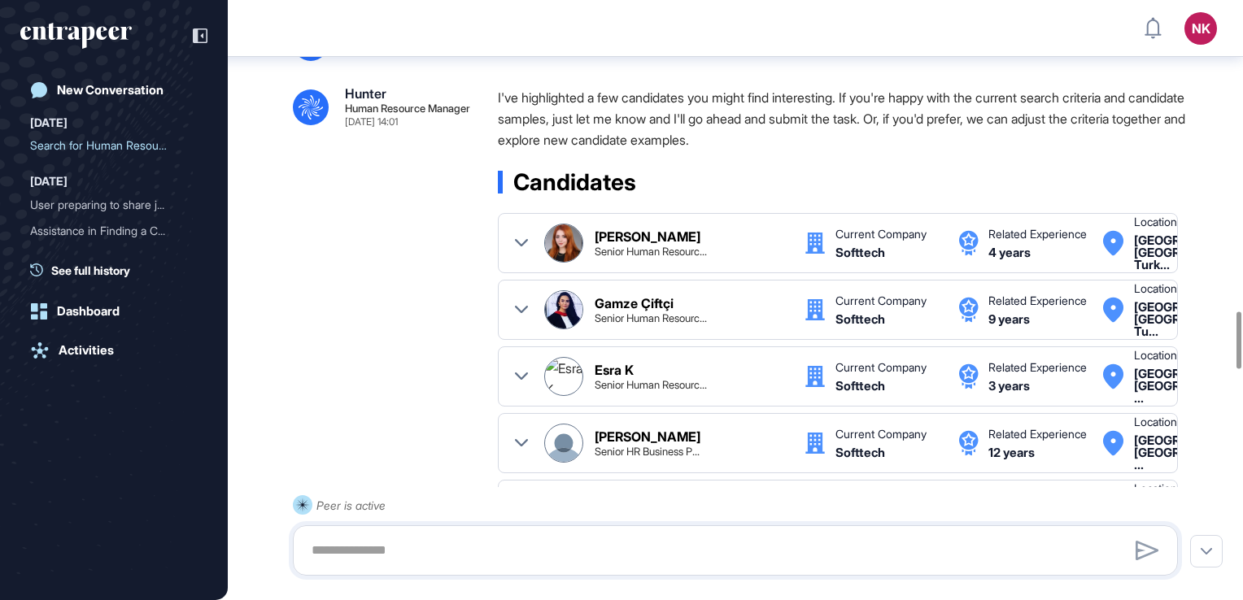
click at [860, 150] on p "I've highlighted a few candidates you might find interesting. If you're happy w…" at bounding box center [844, 118] width 693 height 63
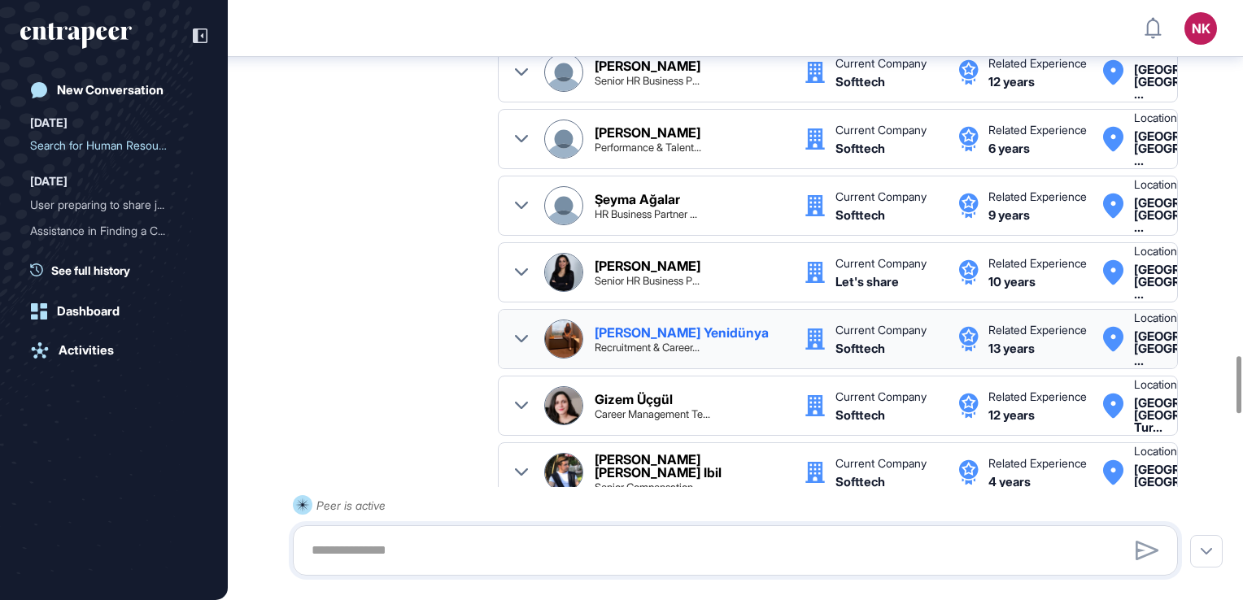
scroll to position [3796, 0]
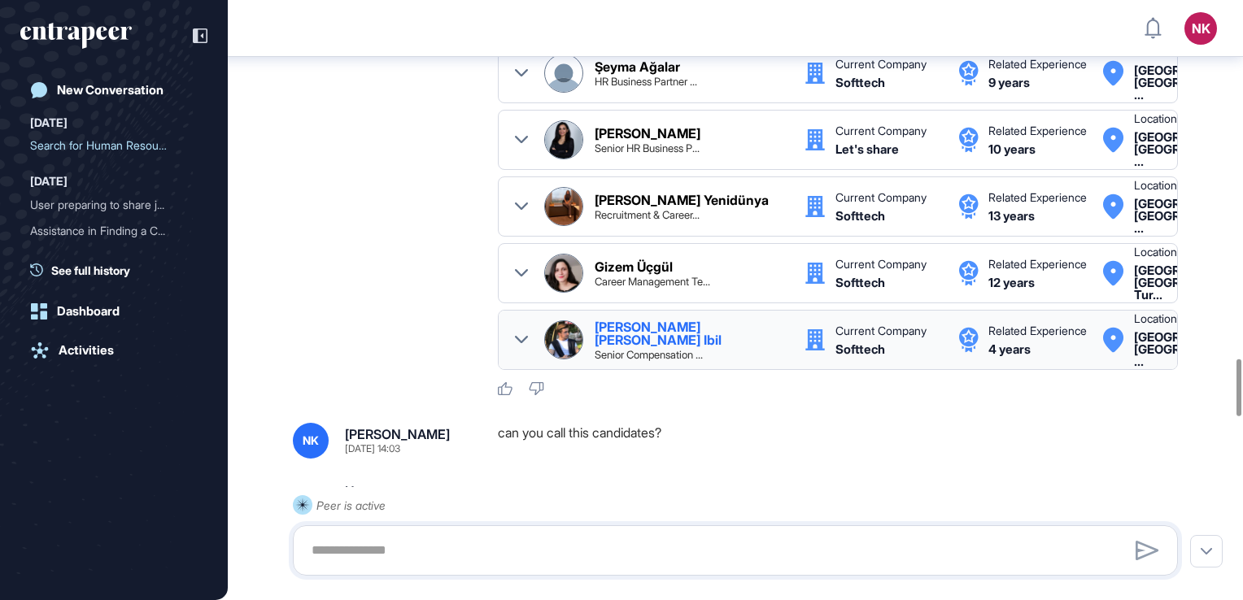
click at [668, 346] on div "Mehmet Yasir Ibil" at bounding box center [691, 333] width 194 height 26
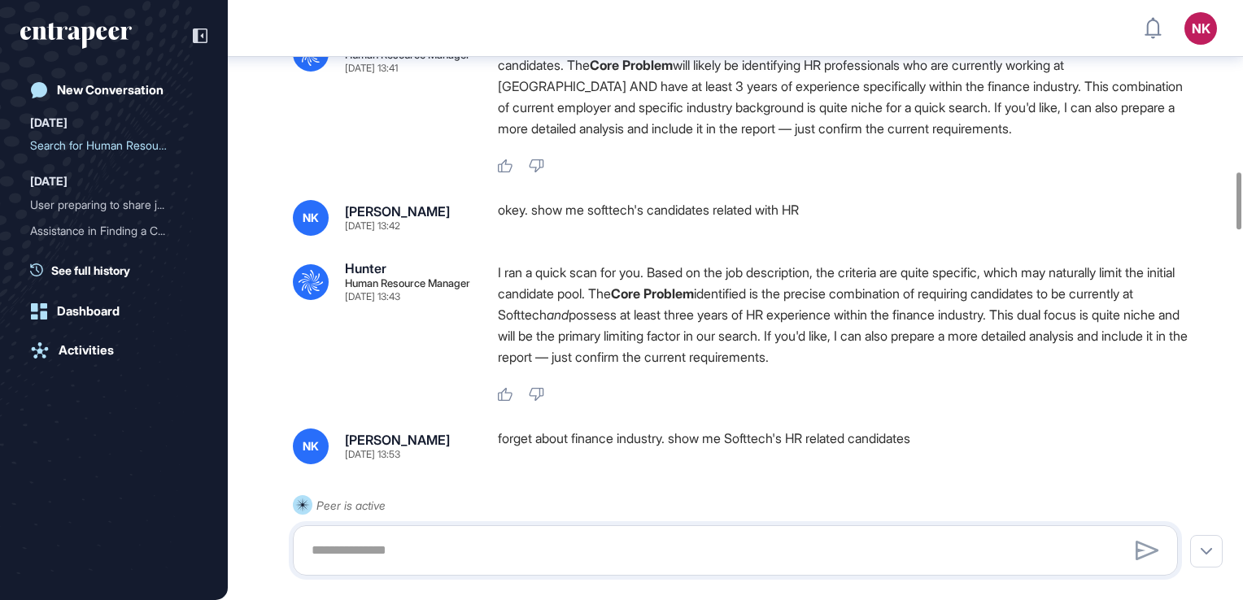
scroll to position [1814, 0]
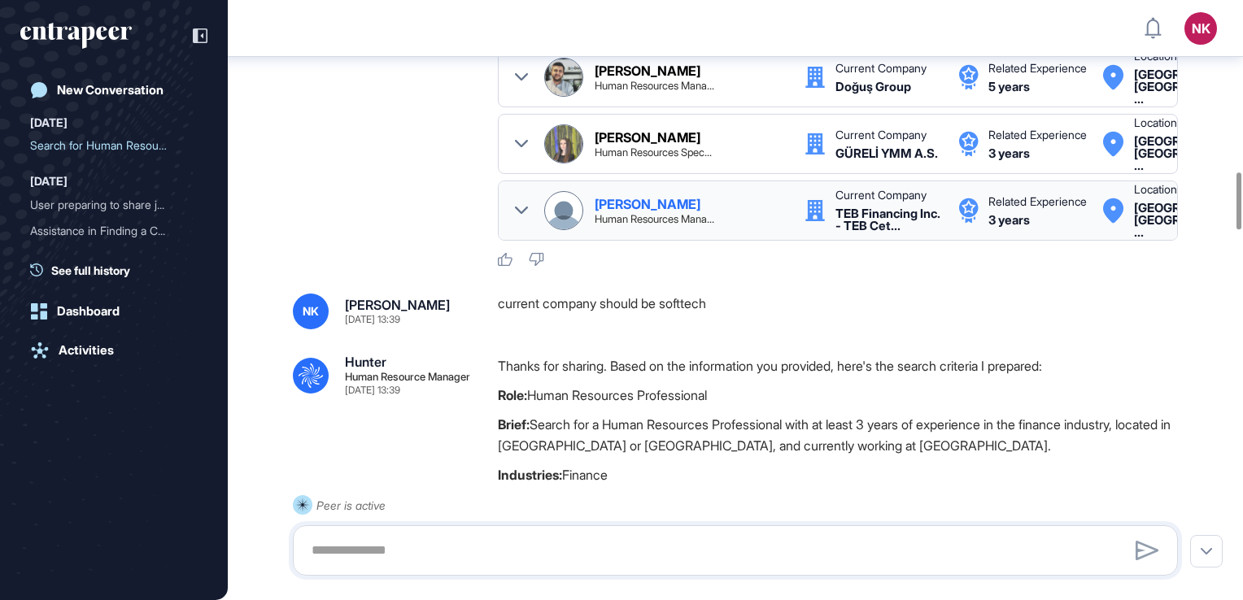
click at [1117, 223] on icon at bounding box center [1113, 210] width 20 height 25
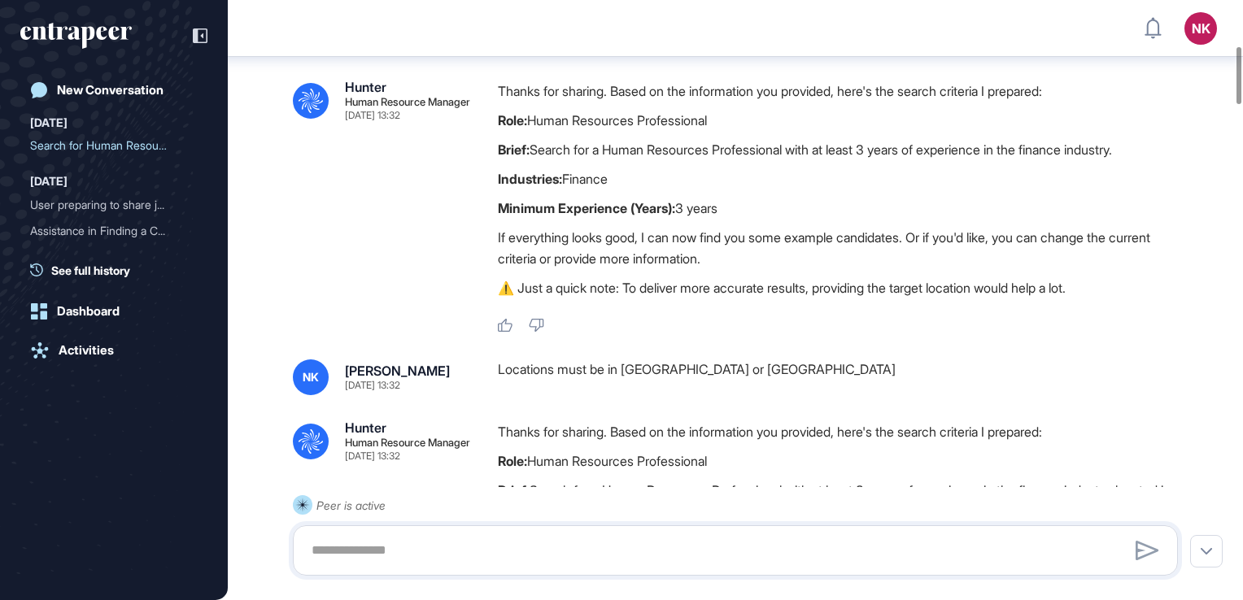
scroll to position [484, 0]
click at [1197, 555] on div at bounding box center [1206, 551] width 33 height 33
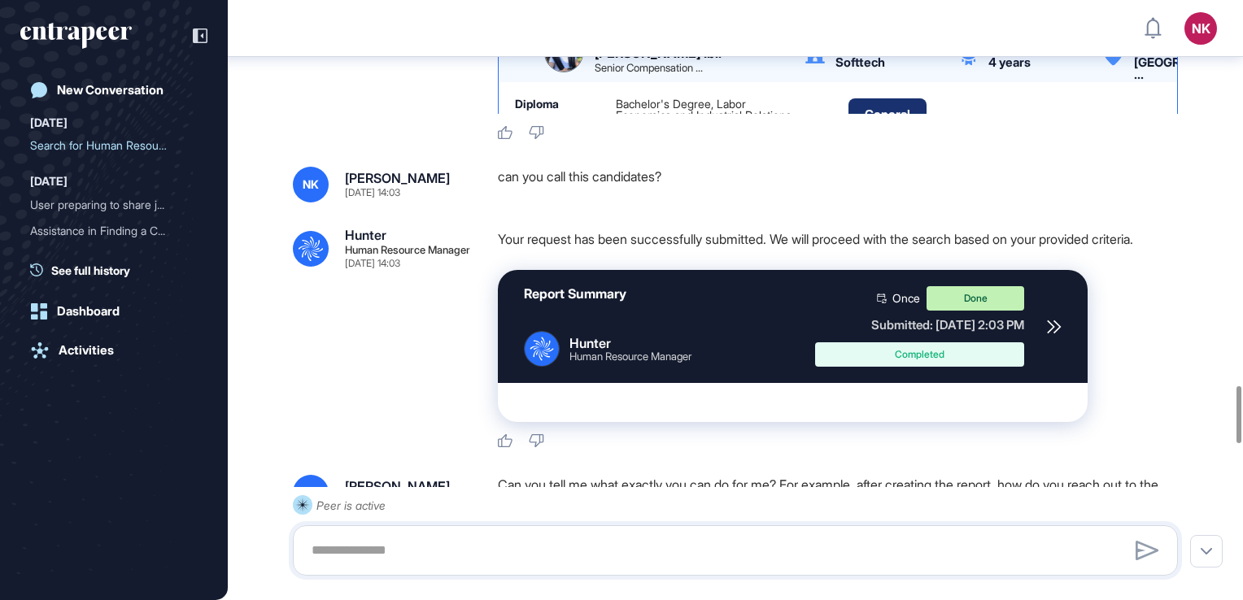
scroll to position [4082, 0]
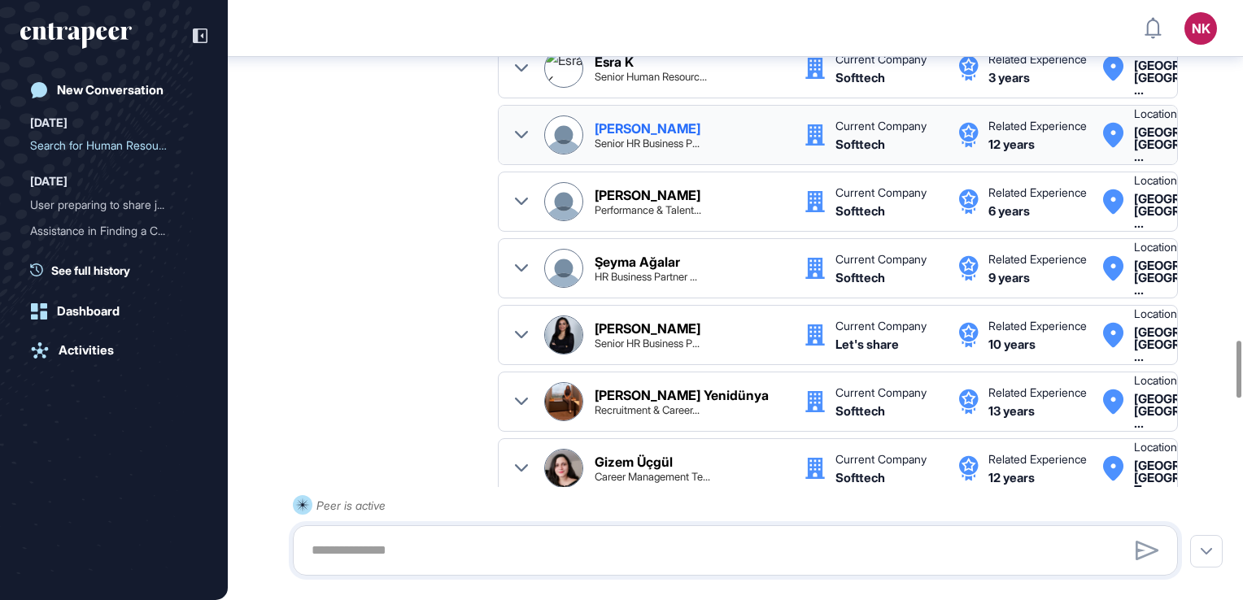
click at [804, 148] on icon at bounding box center [814, 135] width 21 height 26
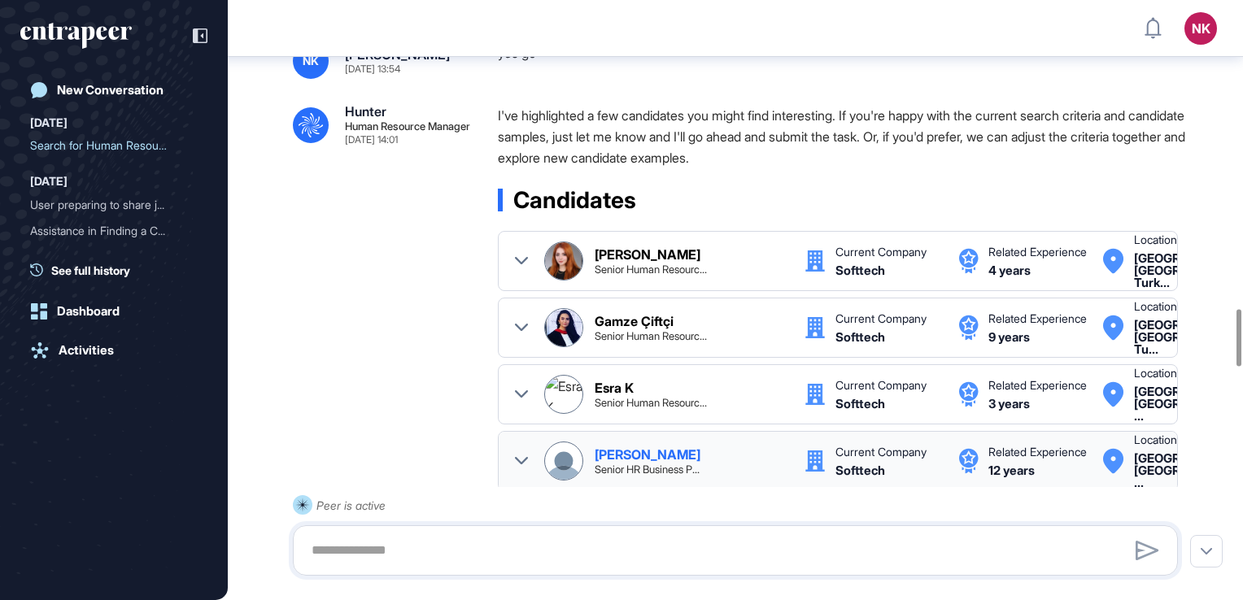
scroll to position [3267, 0]
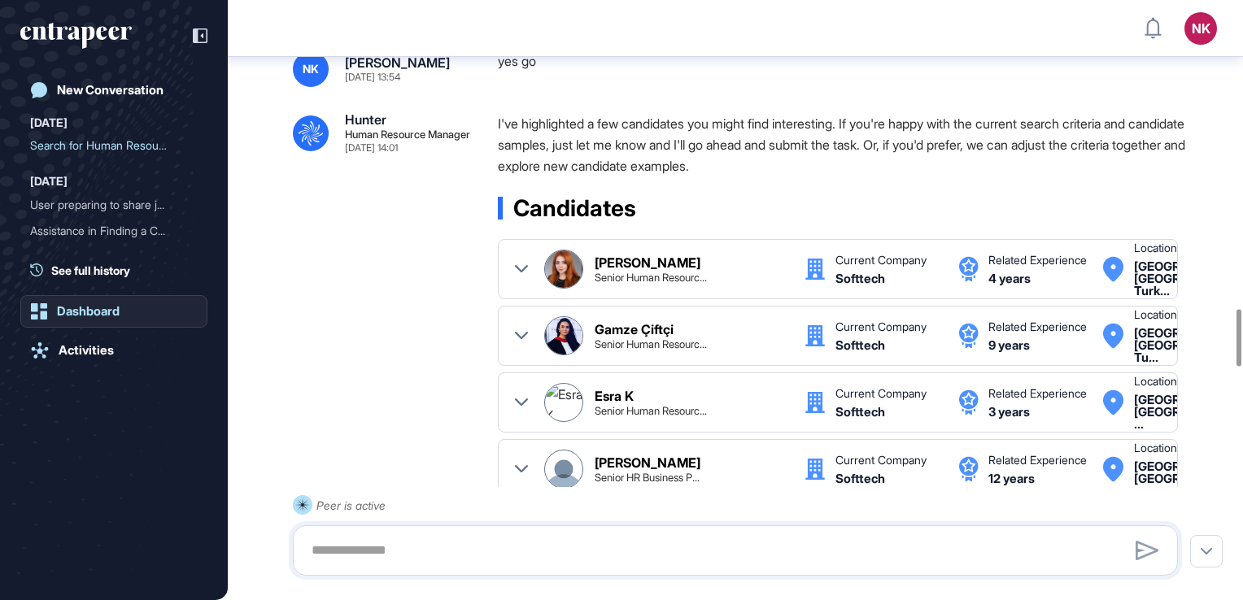
click at [103, 306] on div "Dashboard" at bounding box center [88, 311] width 63 height 15
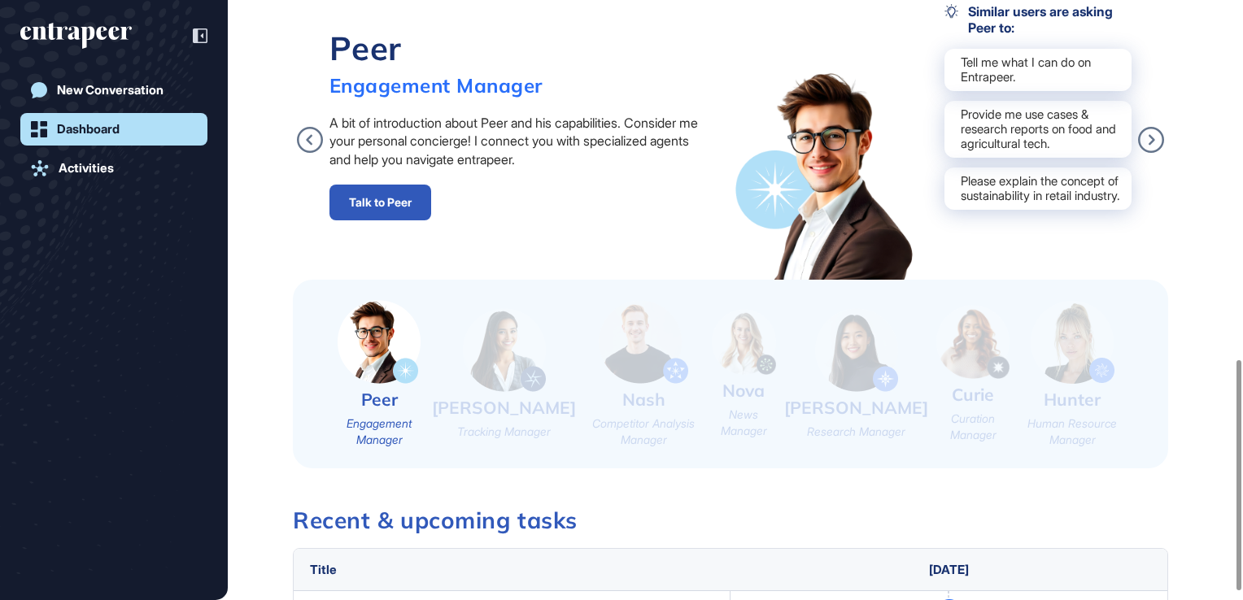
scroll to position [955, 0]
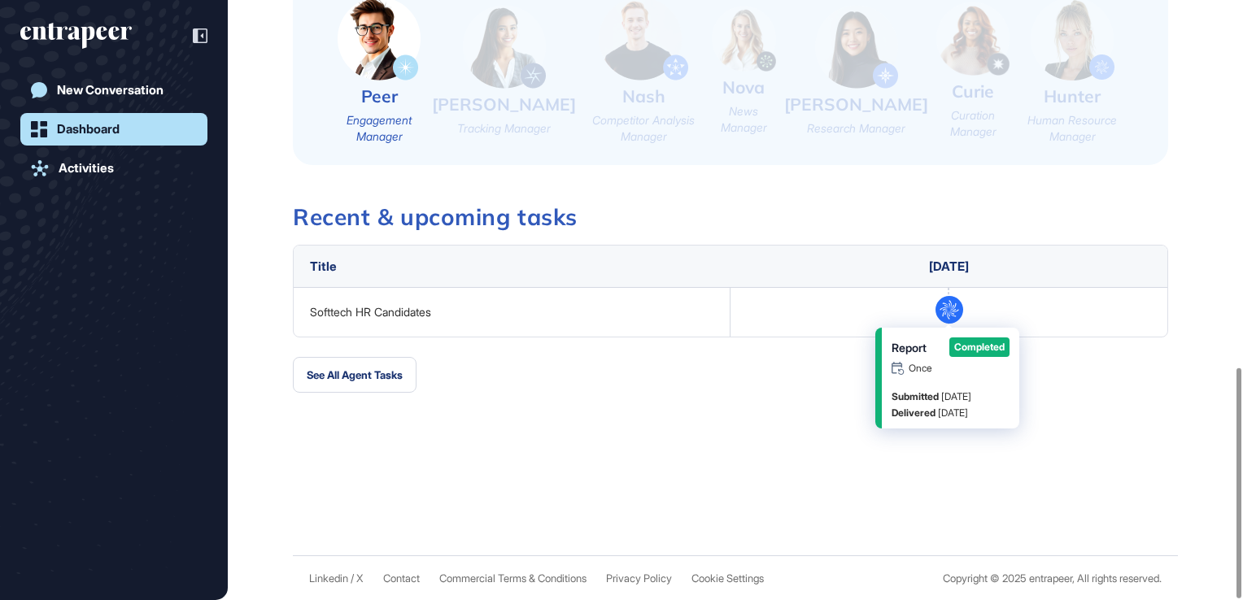
click at [943, 307] on circle at bounding box center [949, 310] width 28 height 28
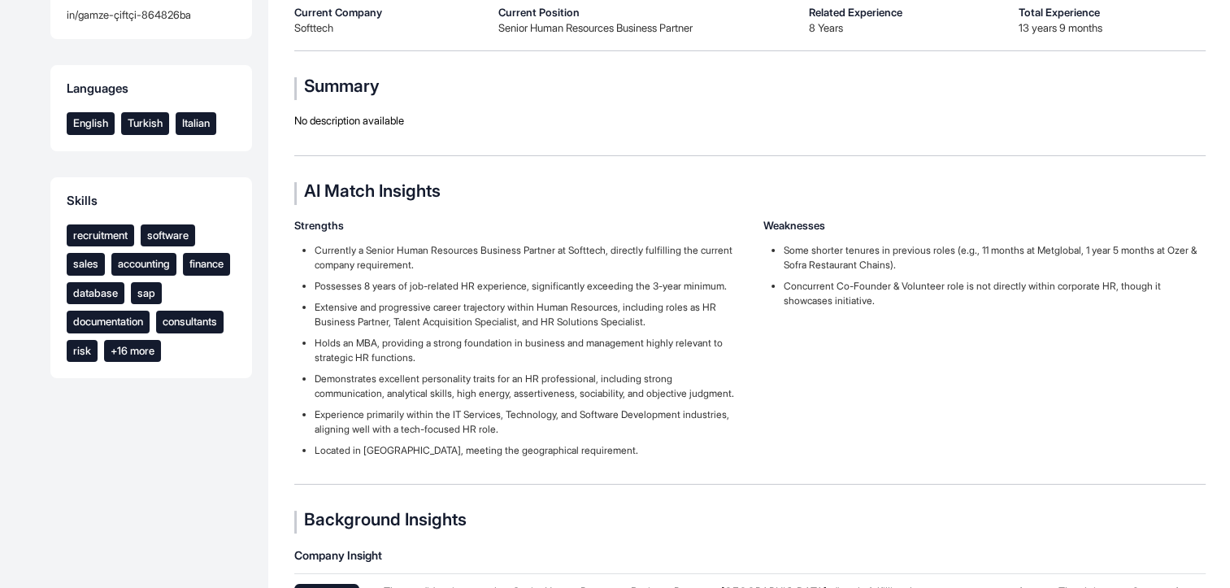
scroll to position [143, 0]
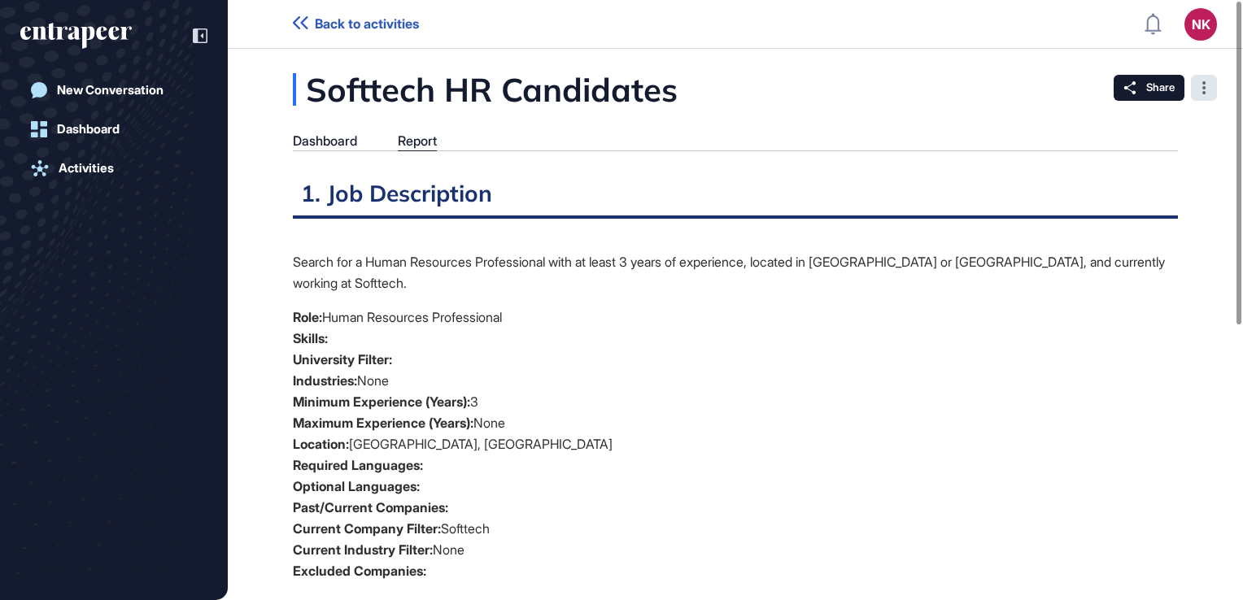
click at [1211, 84] on div at bounding box center [1204, 88] width 26 height 26
click at [320, 142] on div "Dashboard" at bounding box center [325, 140] width 64 height 15
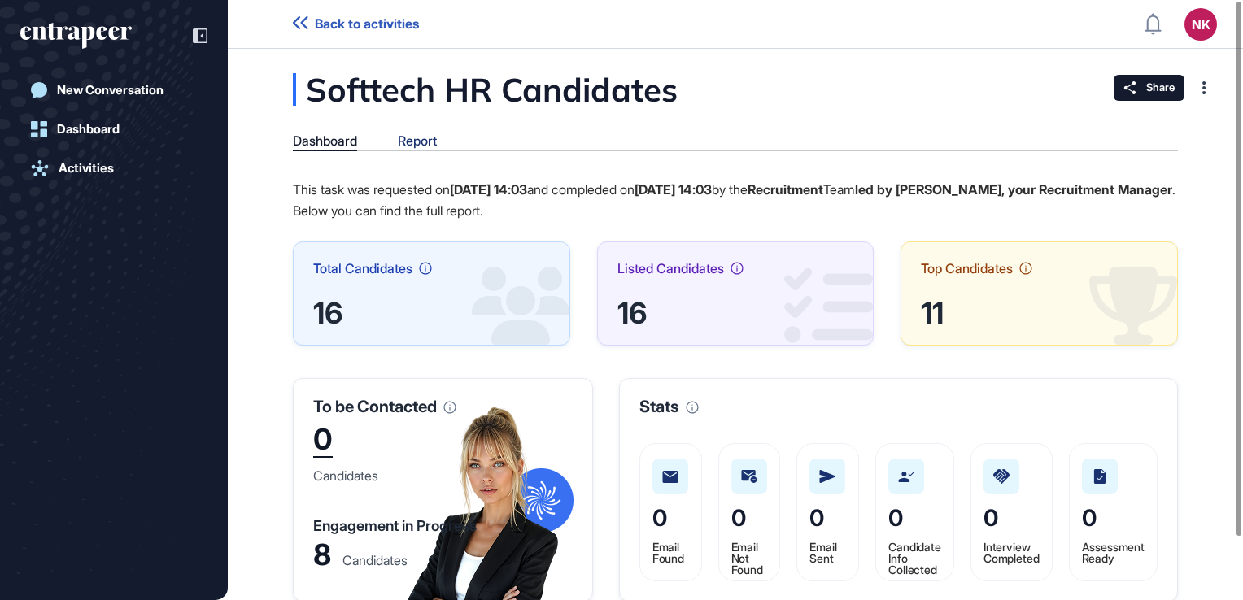
click at [413, 142] on div "Report" at bounding box center [417, 140] width 39 height 15
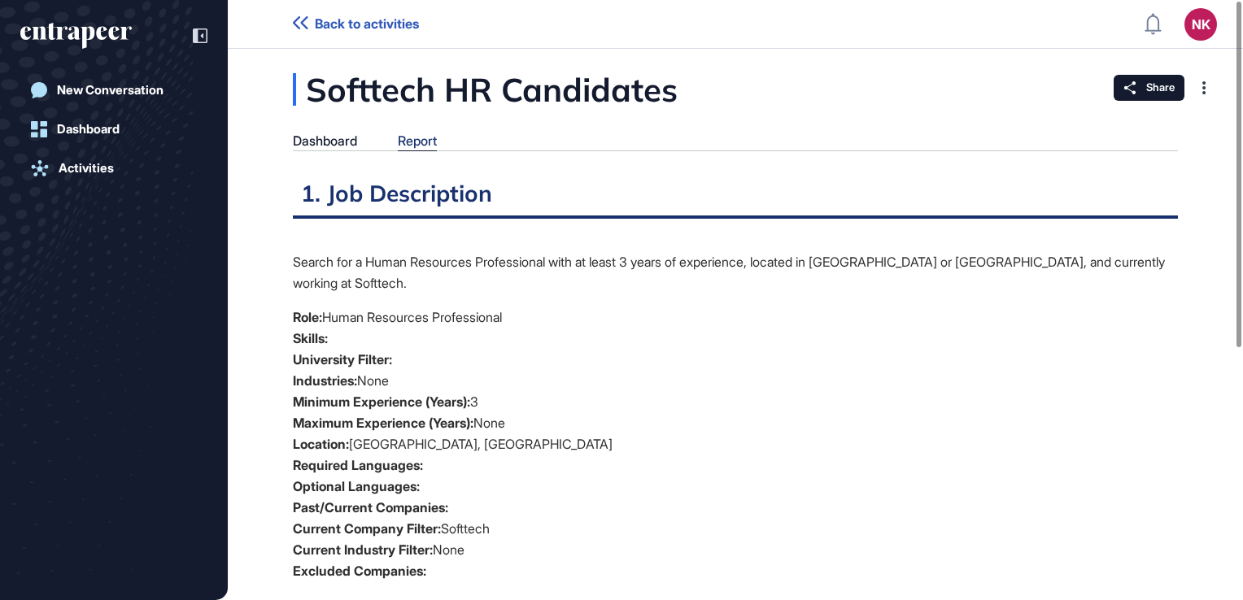
scroll to position [7, 0]
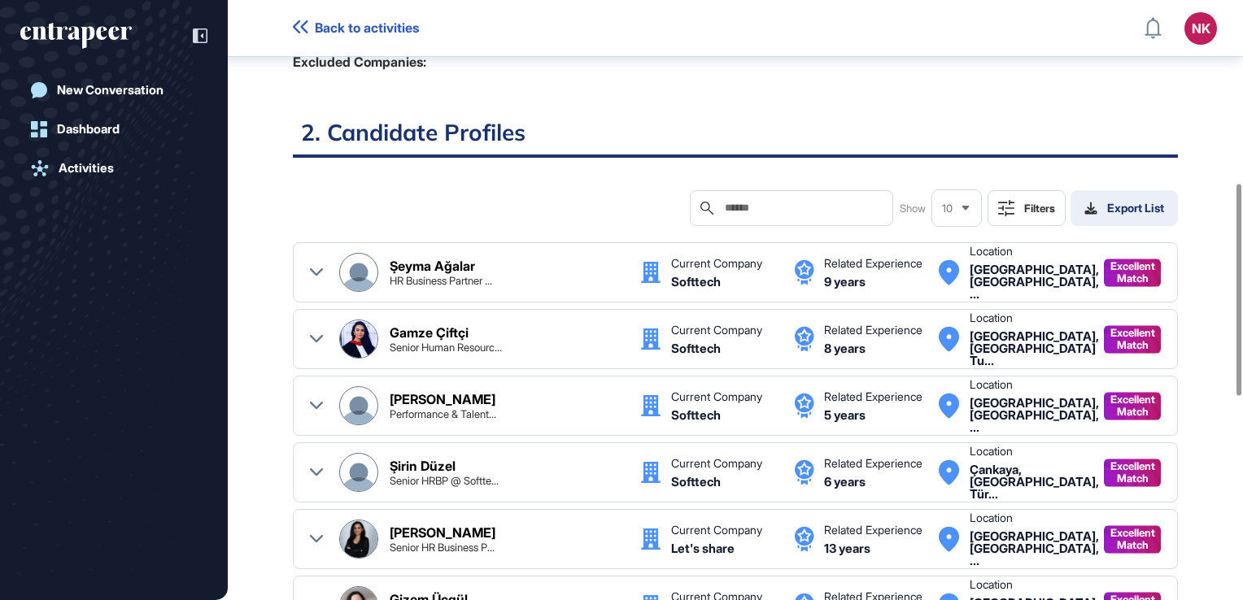
click at [1113, 202] on div "Export List" at bounding box center [1124, 208] width 80 height 13
click at [575, 190] on div "Search Show 10 Filters Export List" at bounding box center [735, 208] width 885 height 36
click at [435, 259] on div "Şeyma Ağalar" at bounding box center [432, 265] width 85 height 13
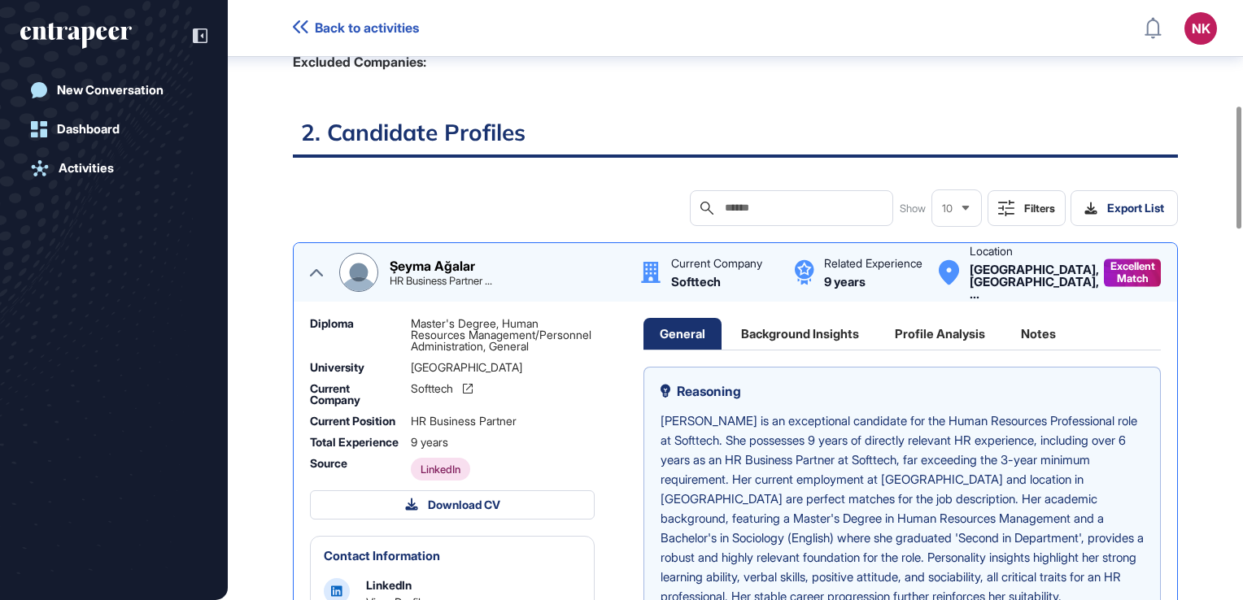
click at [435, 259] on div "Şeyma Ağalar" at bounding box center [432, 265] width 85 height 13
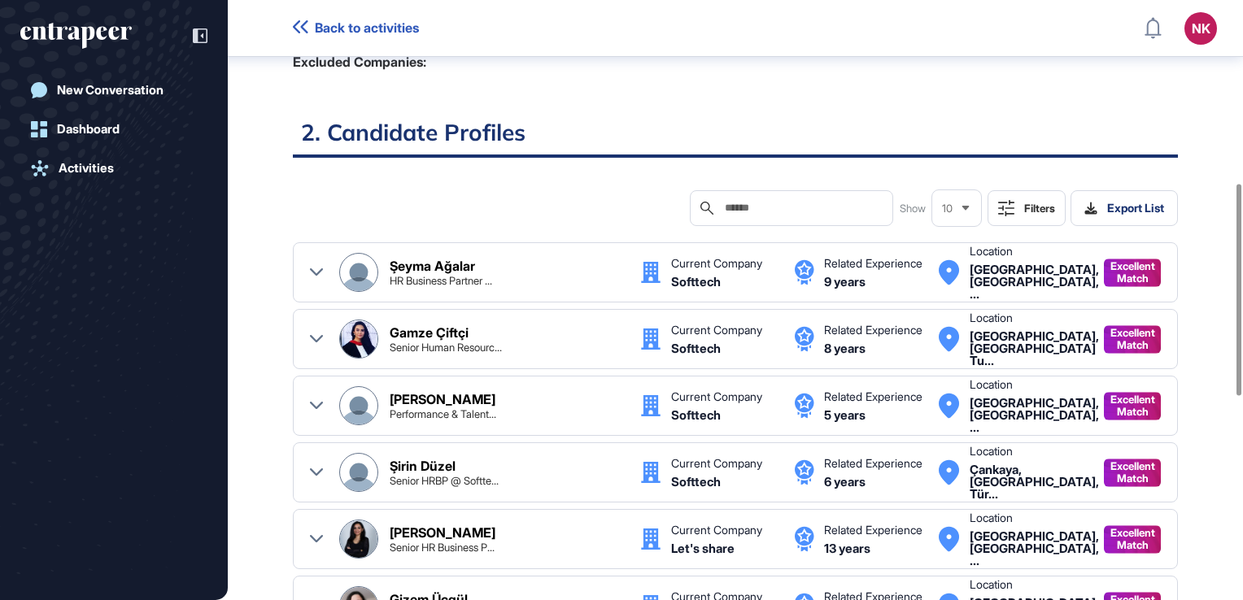
click at [1191, 270] on div "Softtech HR Candidates Dashboard Report 1. Job Description Search for a Human R…" at bounding box center [735, 347] width 1015 height 1567
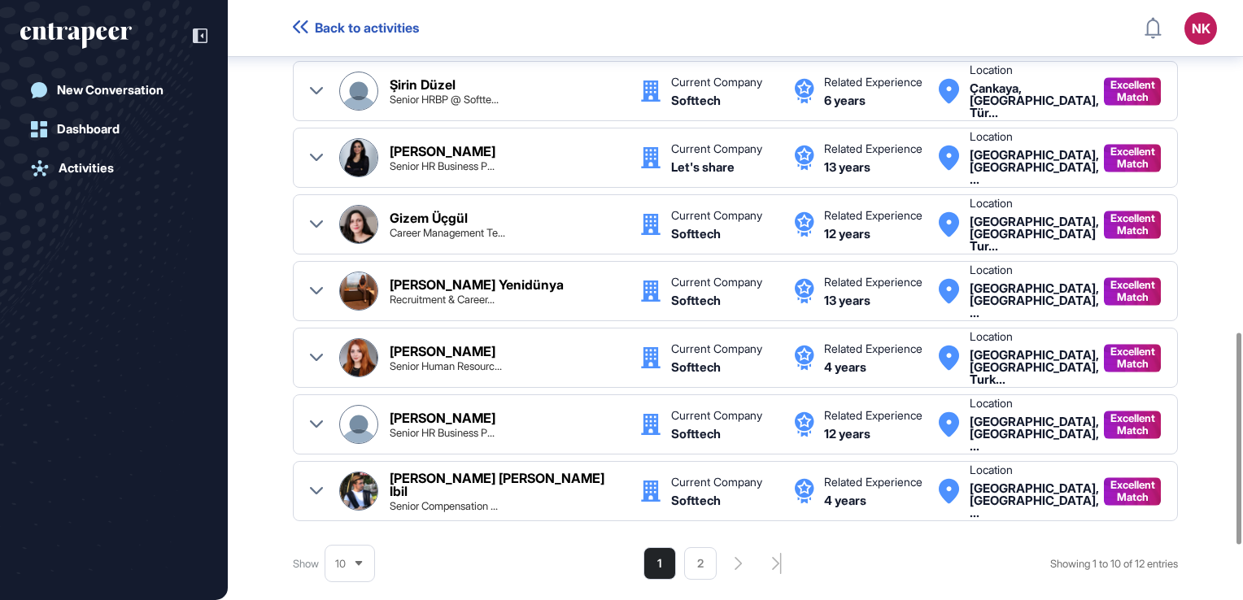
scroll to position [940, 0]
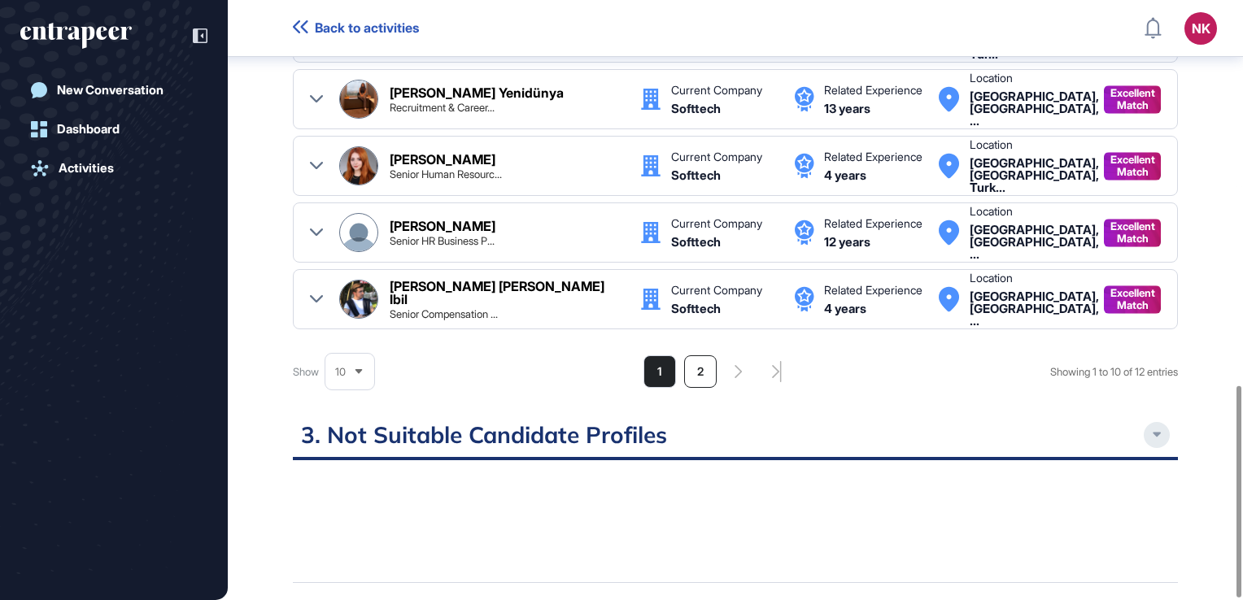
click at [693, 355] on li "2" at bounding box center [700, 371] width 33 height 33
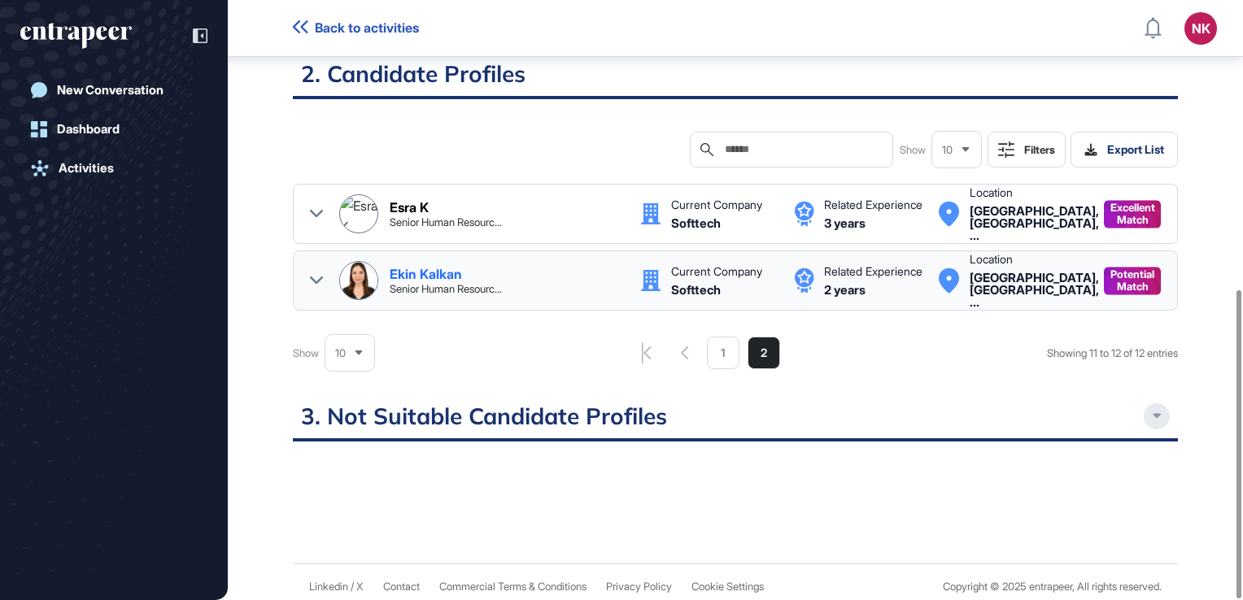
scroll to position [563, 0]
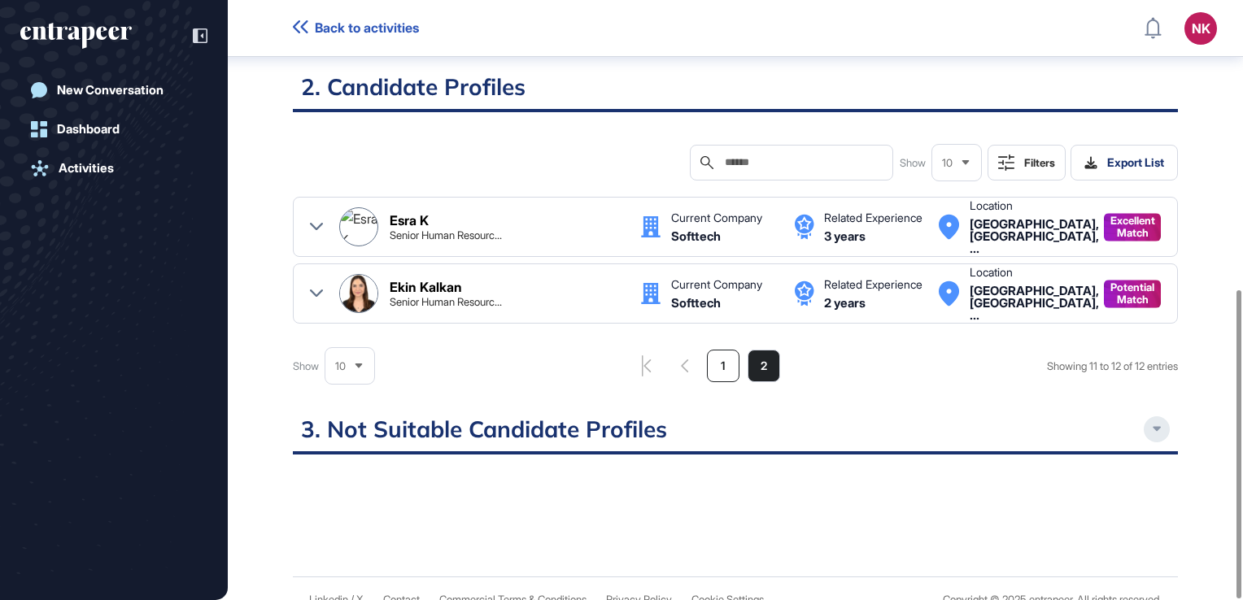
click at [722, 350] on li "1" at bounding box center [723, 366] width 33 height 33
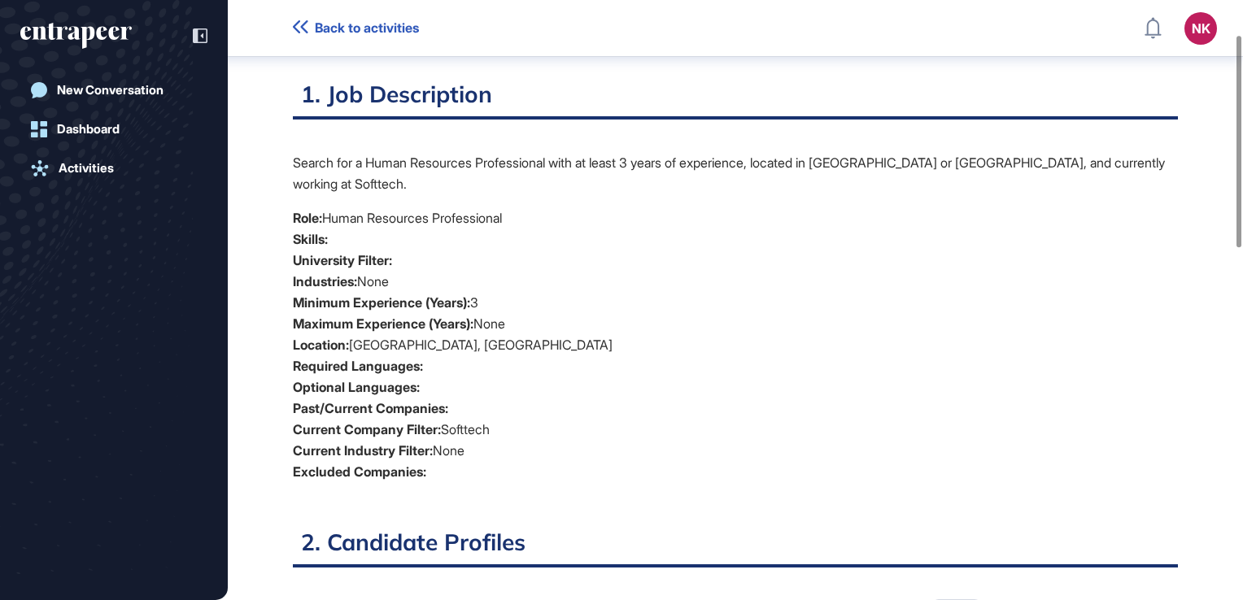
scroll to position [0, 0]
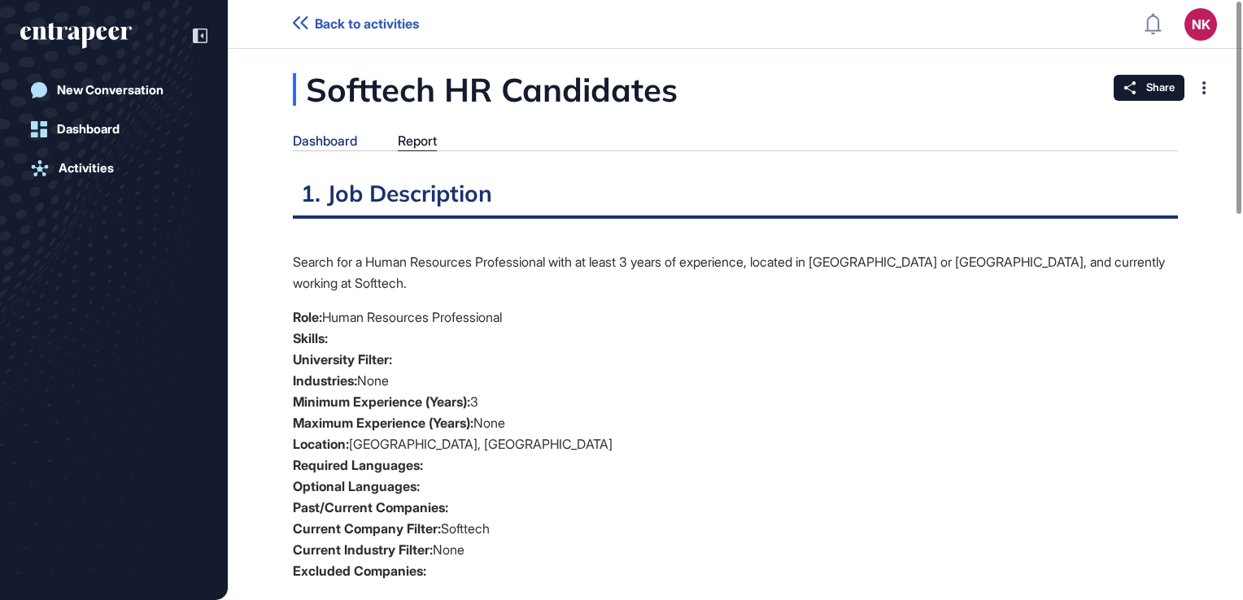
click at [353, 145] on div "Dashboard" at bounding box center [325, 140] width 64 height 15
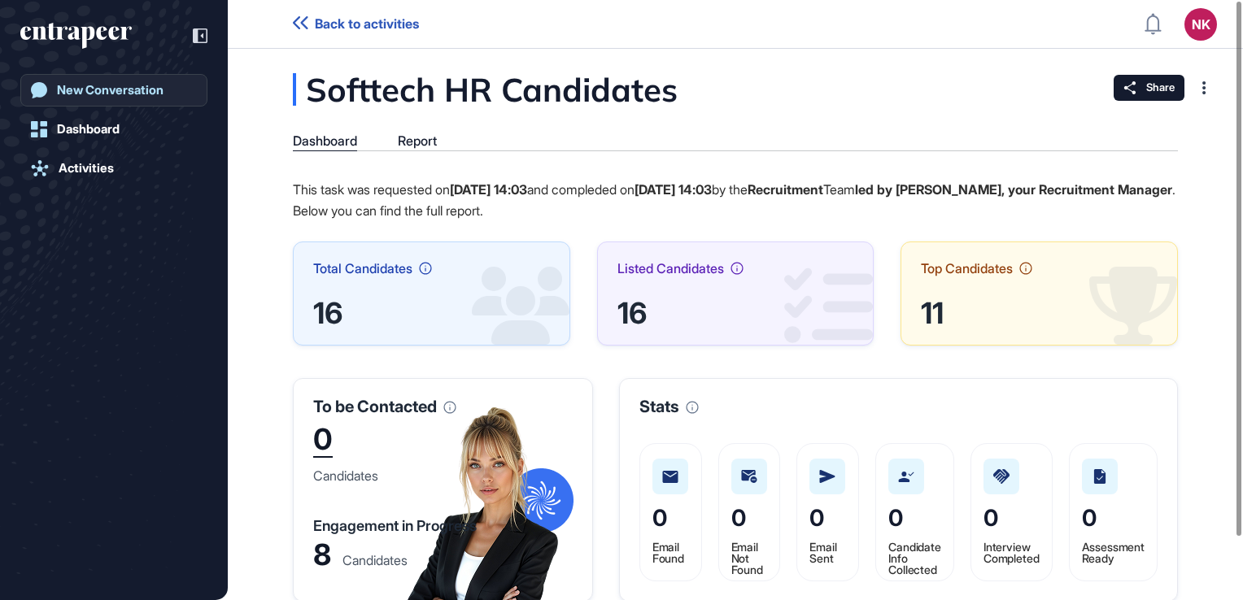
click at [175, 85] on link "New Conversation" at bounding box center [113, 90] width 187 height 33
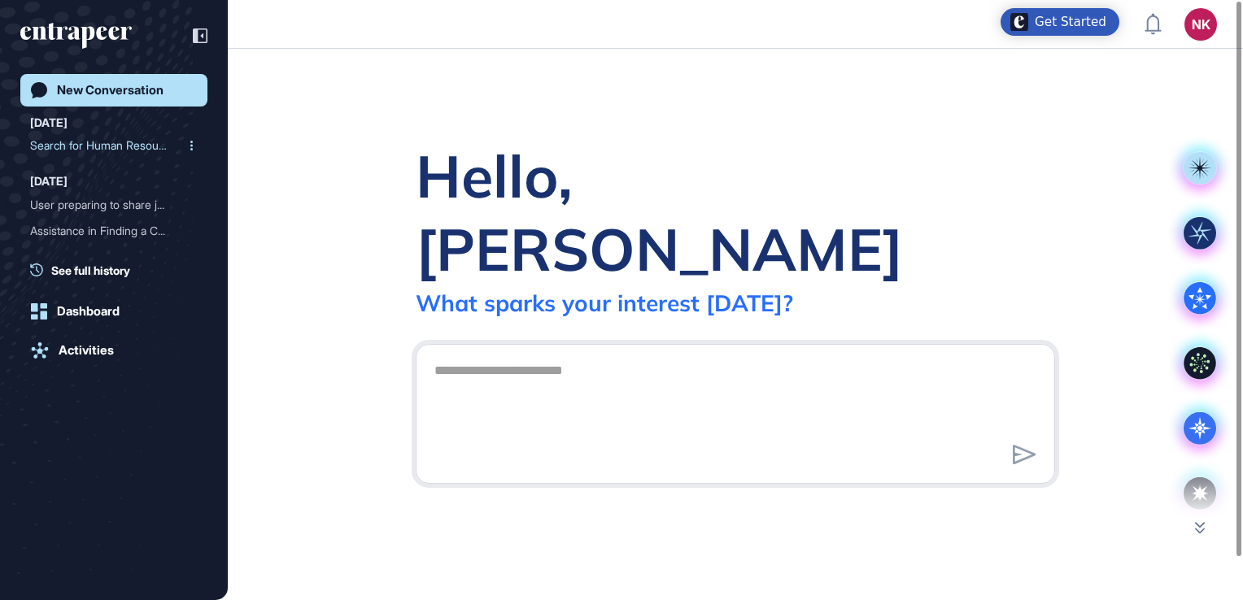
click at [143, 142] on div "Search for Human Resource..." at bounding box center [107, 146] width 155 height 26
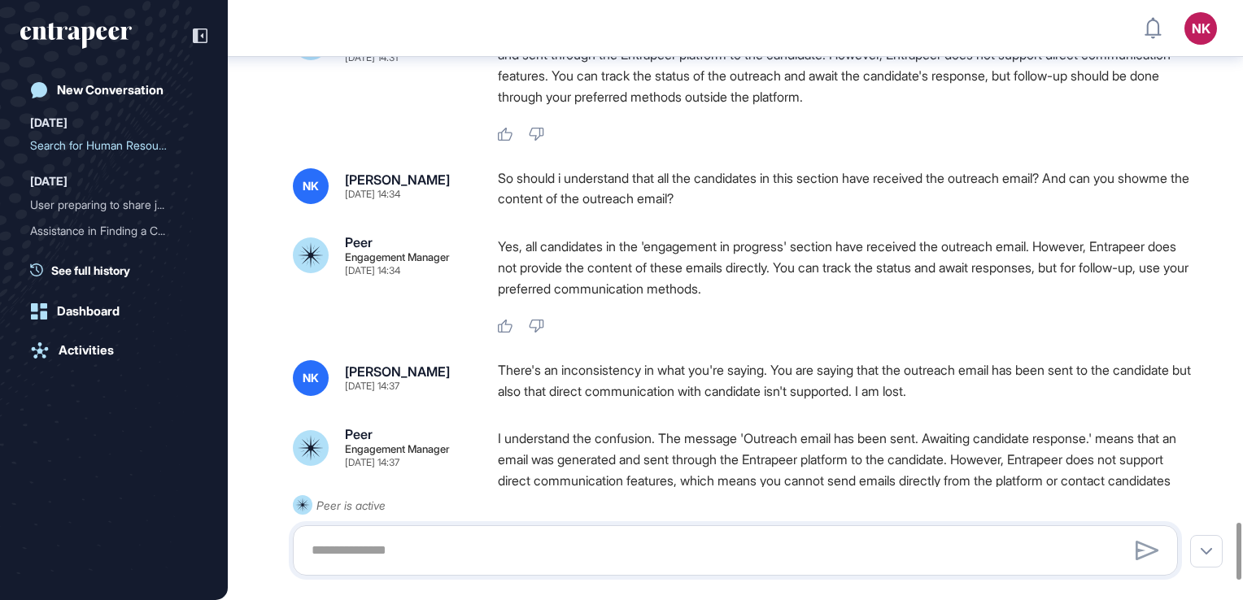
scroll to position [5732, 0]
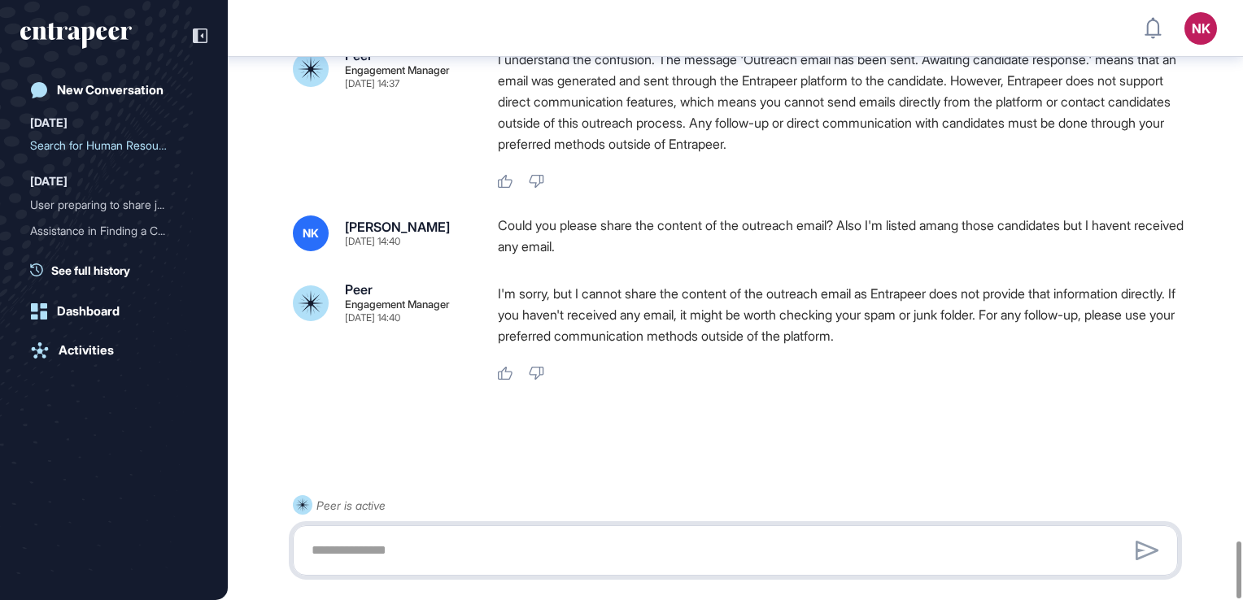
click at [421, 542] on textarea at bounding box center [735, 550] width 867 height 33
type textarea "**********"
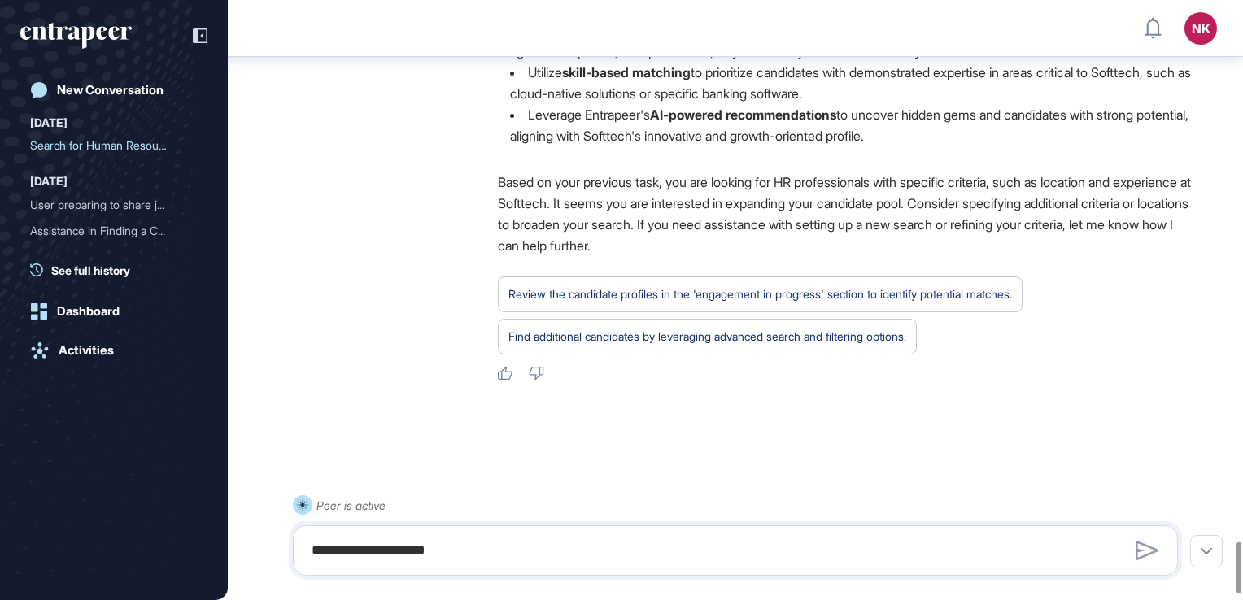
scroll to position [6293, 0]
click at [500, 549] on textarea "**********" at bounding box center [735, 550] width 867 height 33
paste textarea "**********"
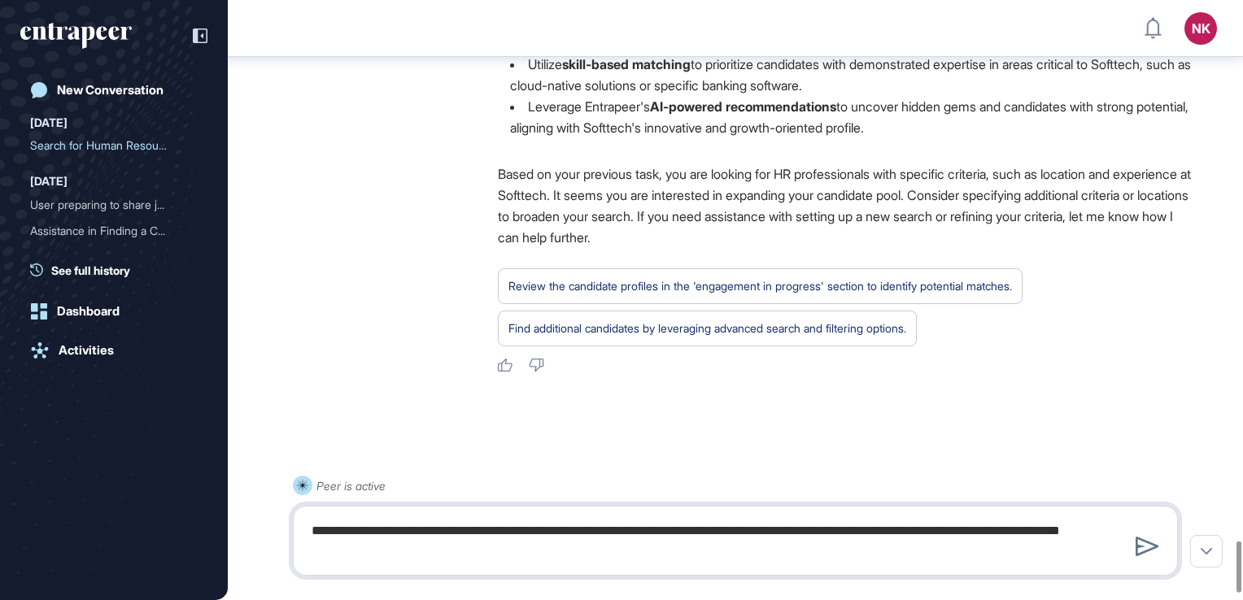
type textarea "**********"
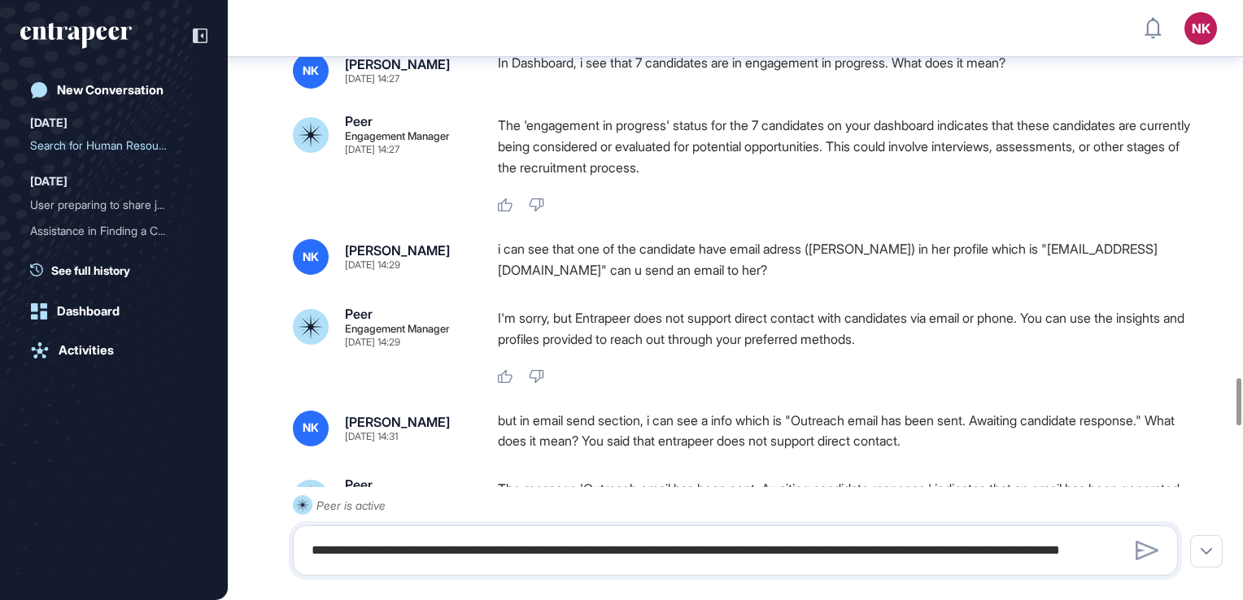
scroll to position [4795, 0]
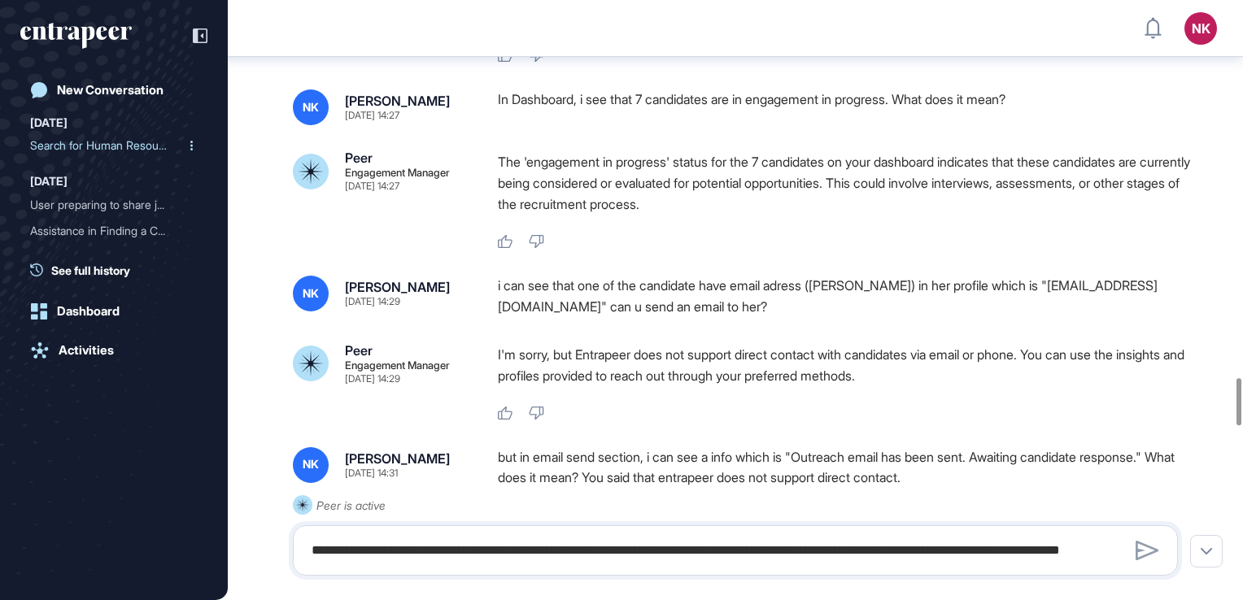
click at [81, 144] on div "Search for Human Resource..." at bounding box center [107, 146] width 155 height 26
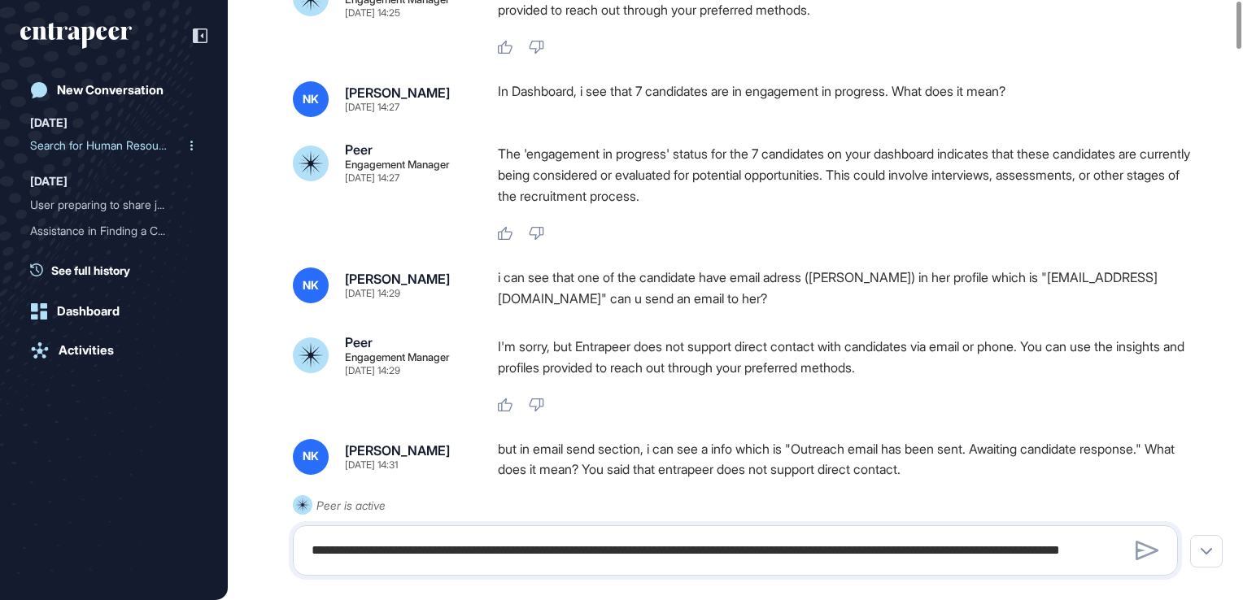
scroll to position [0, 0]
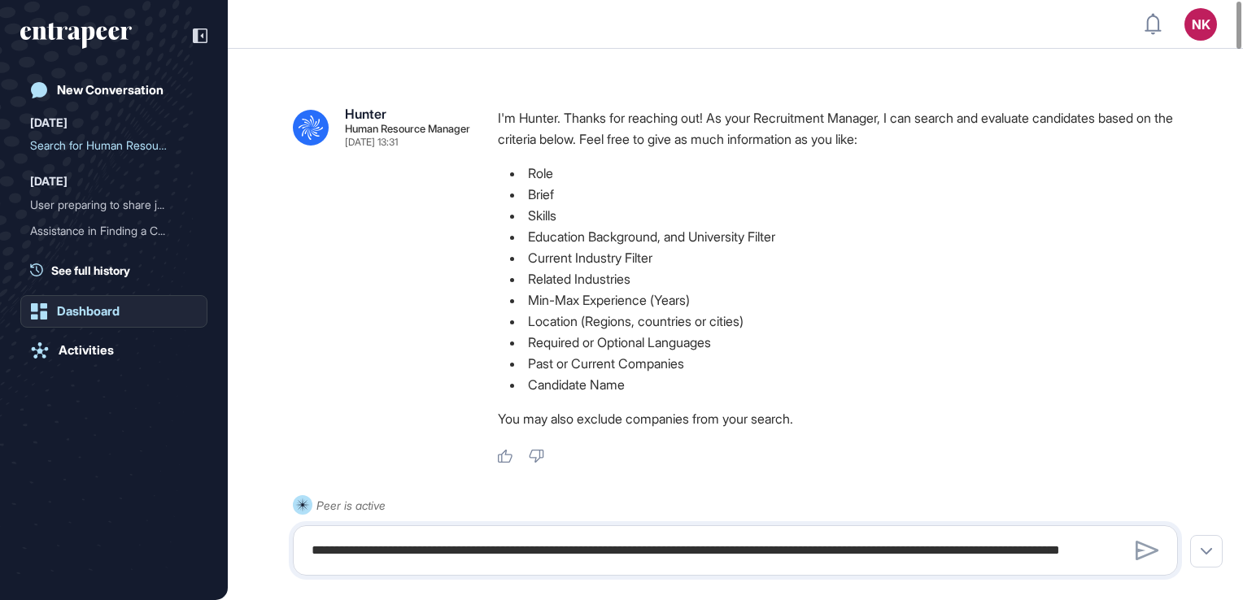
click at [143, 312] on link "Dashboard" at bounding box center [113, 311] width 187 height 33
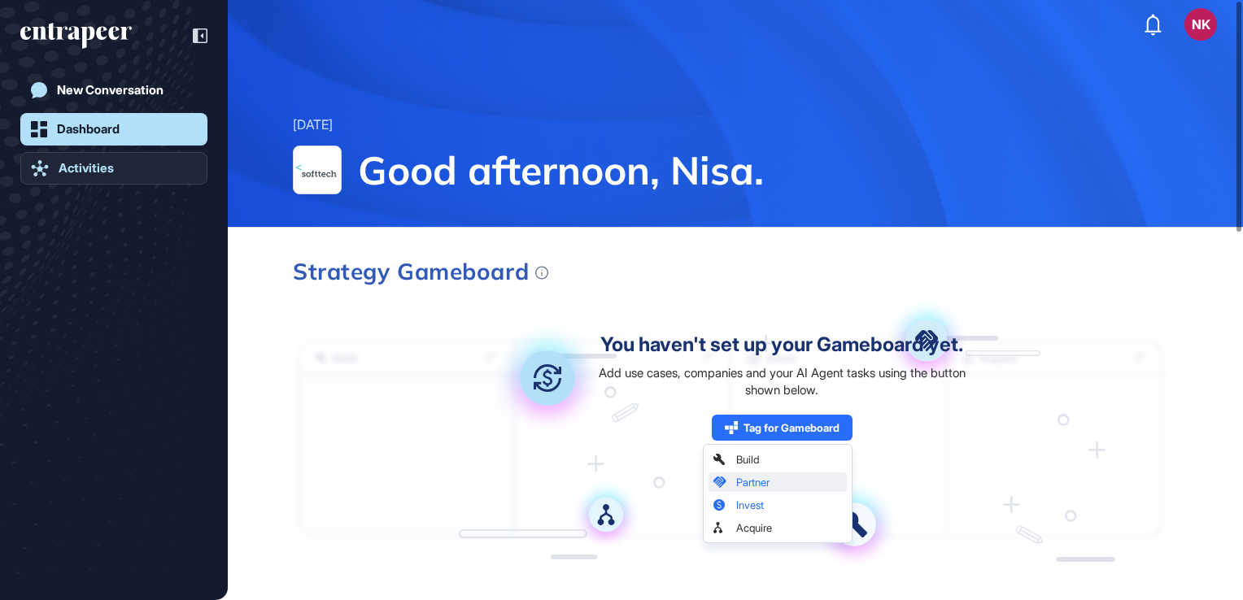
click at [92, 163] on div "Activities" at bounding box center [86, 168] width 55 height 15
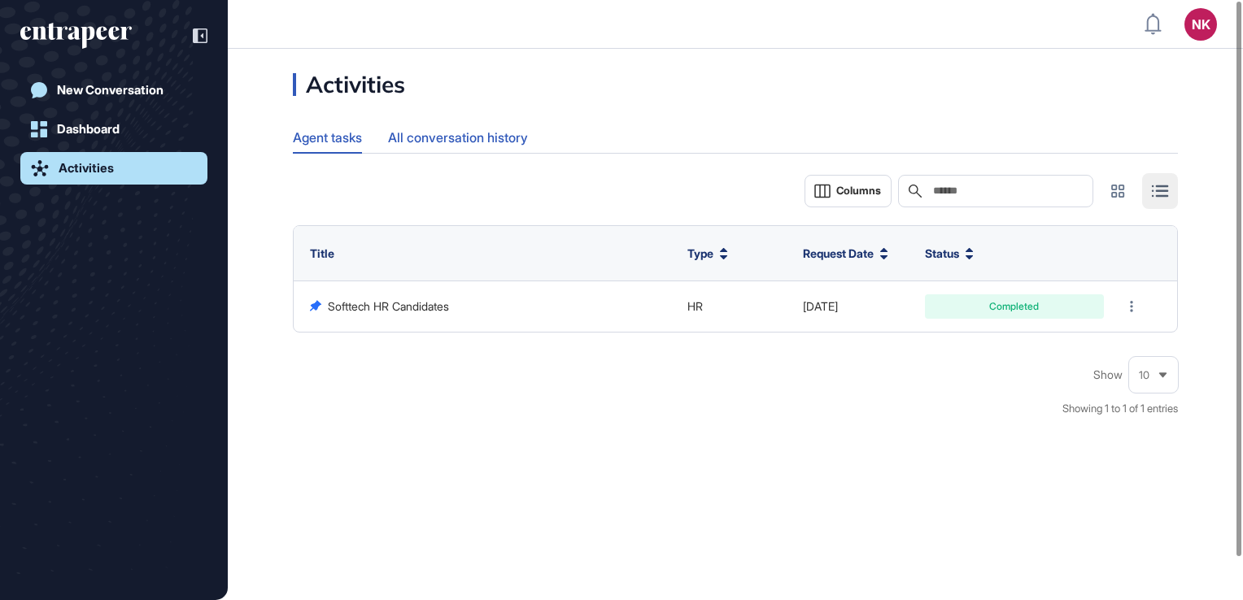
click at [468, 141] on div "All conversation history" at bounding box center [458, 138] width 140 height 32
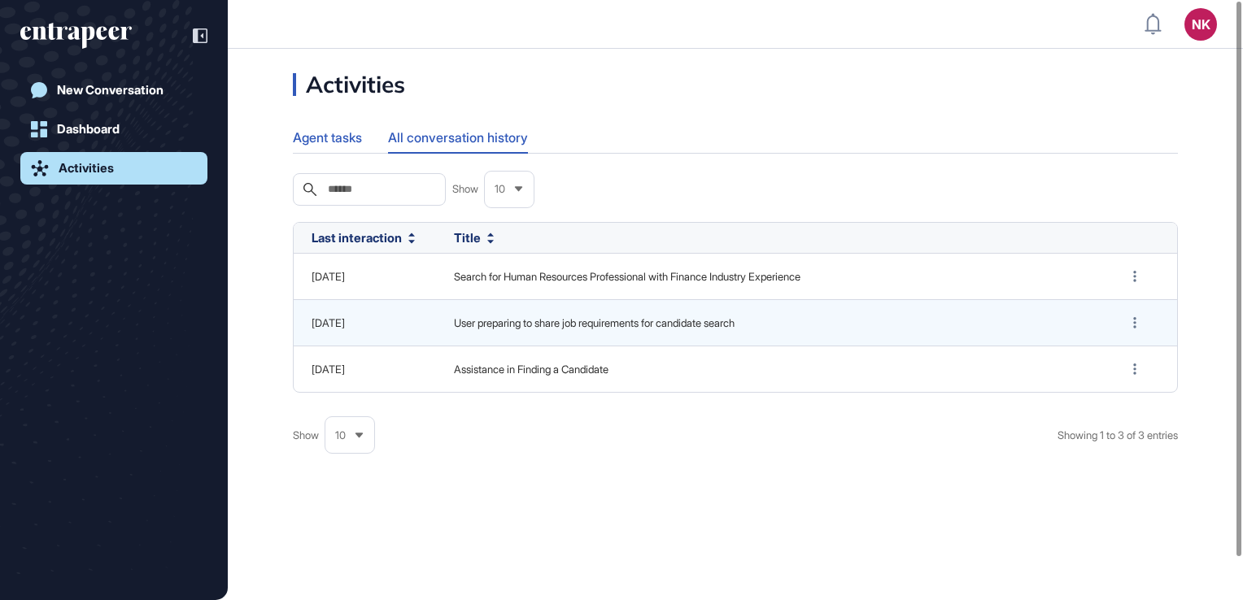
click at [325, 145] on div "Agent tasks" at bounding box center [327, 138] width 69 height 32
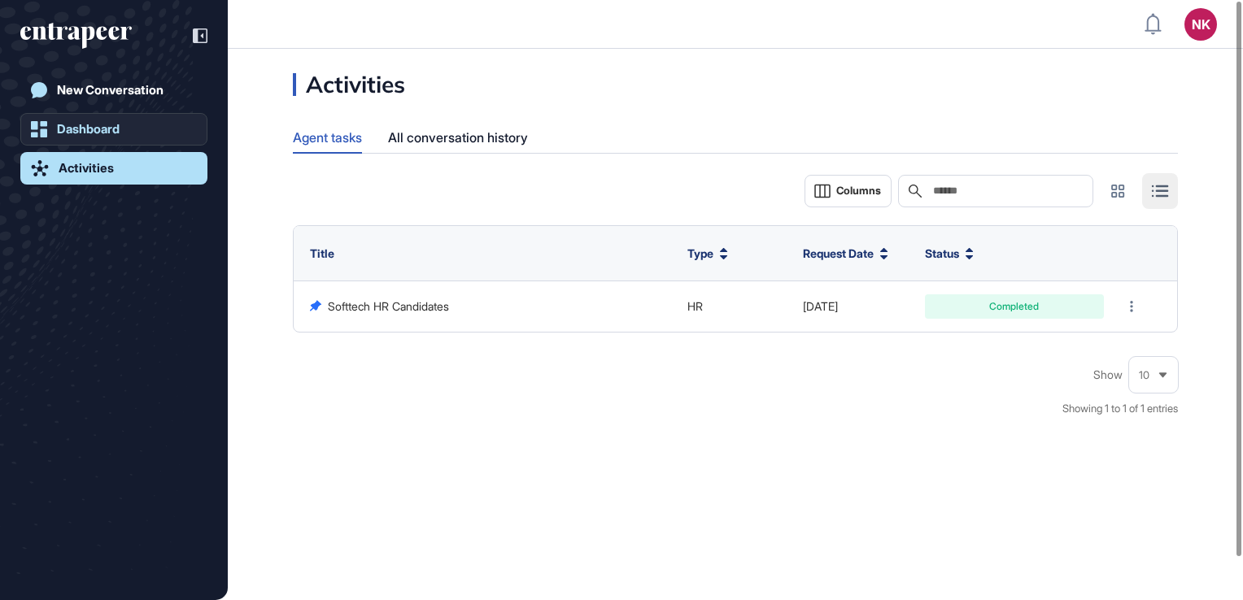
click at [105, 113] on link "Dashboard" at bounding box center [113, 129] width 187 height 33
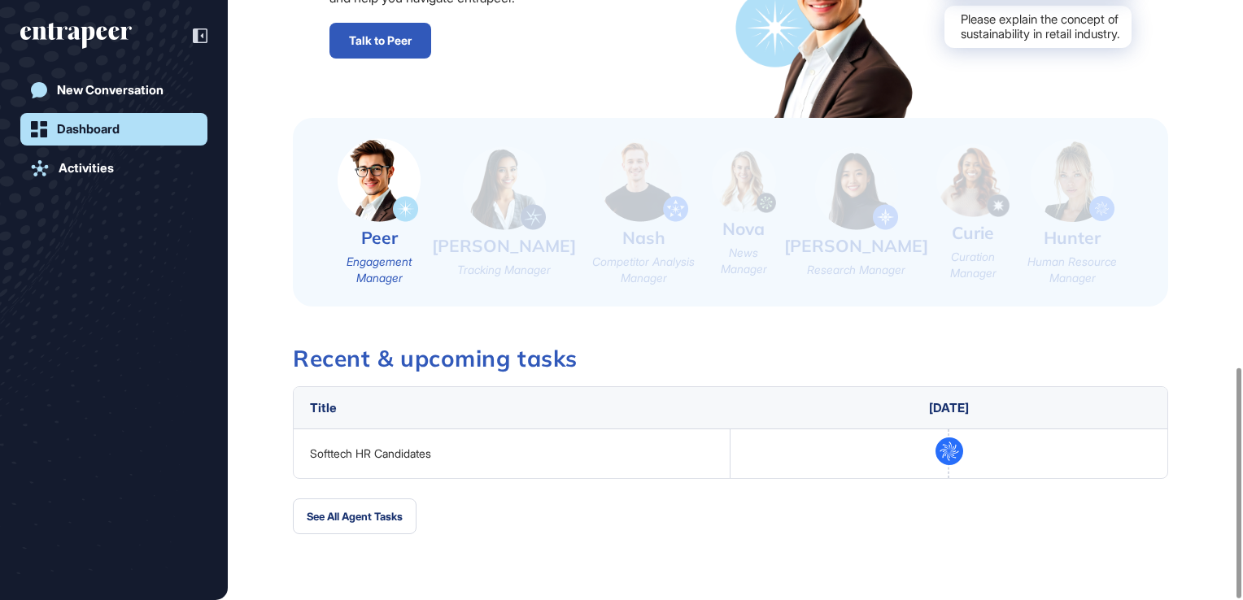
scroll to position [955, 0]
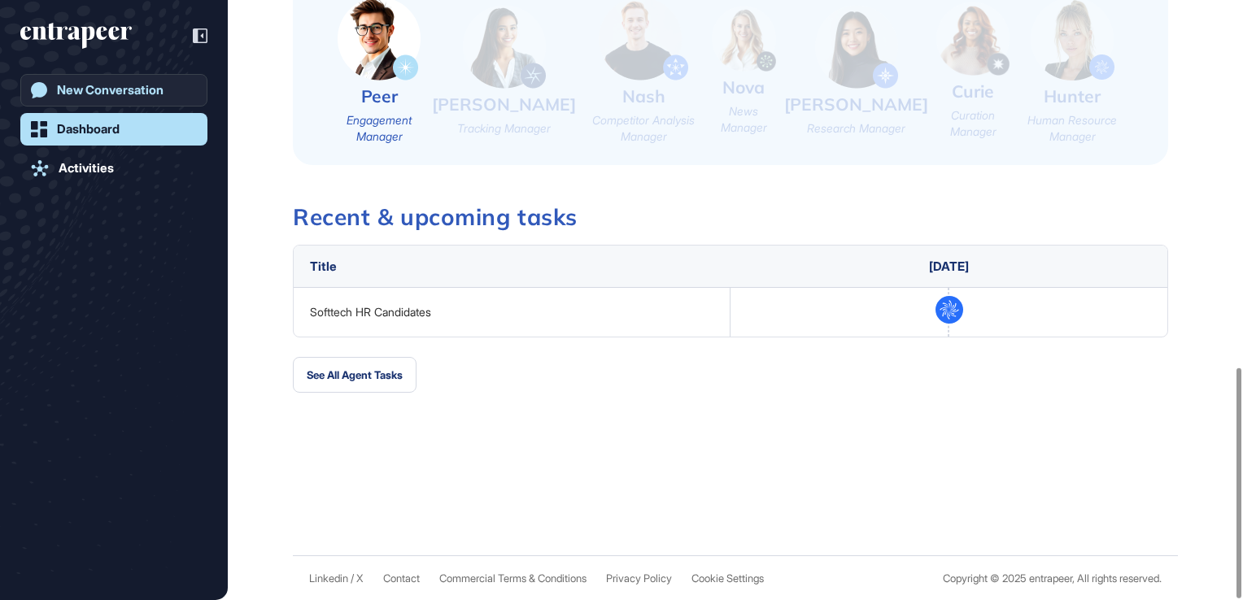
click at [166, 89] on link "New Conversation" at bounding box center [113, 90] width 187 height 33
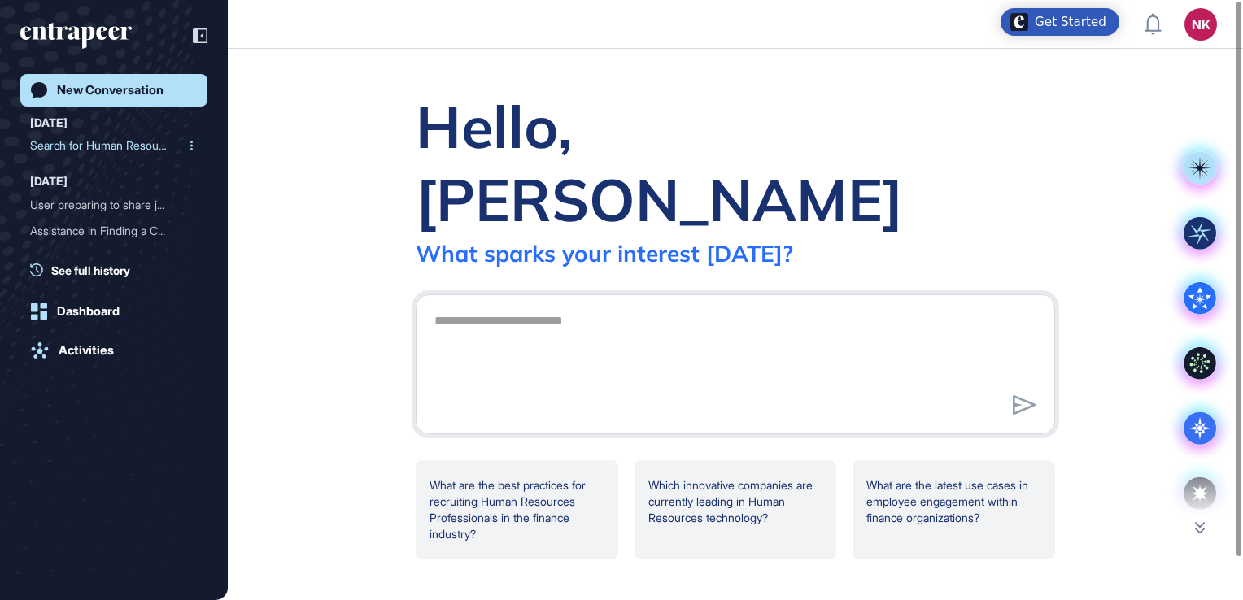
click at [117, 142] on div "Search for Human Resource..." at bounding box center [107, 146] width 155 height 26
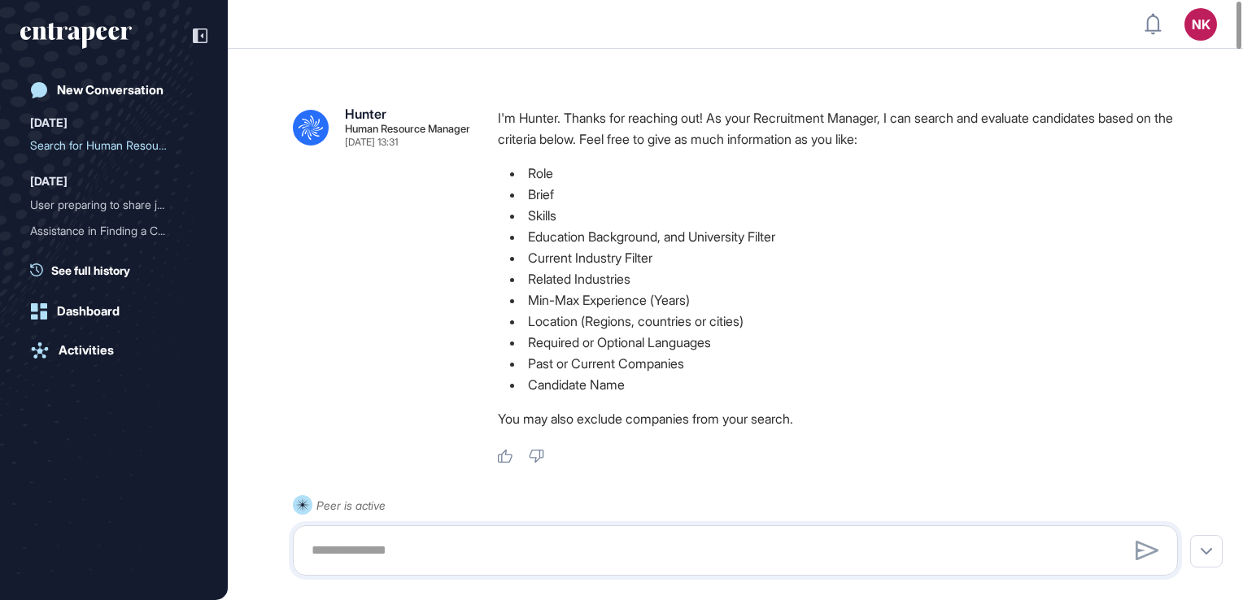
click at [647, 303] on li "Min-Max Experience (Years)" at bounding box center [844, 300] width 693 height 21
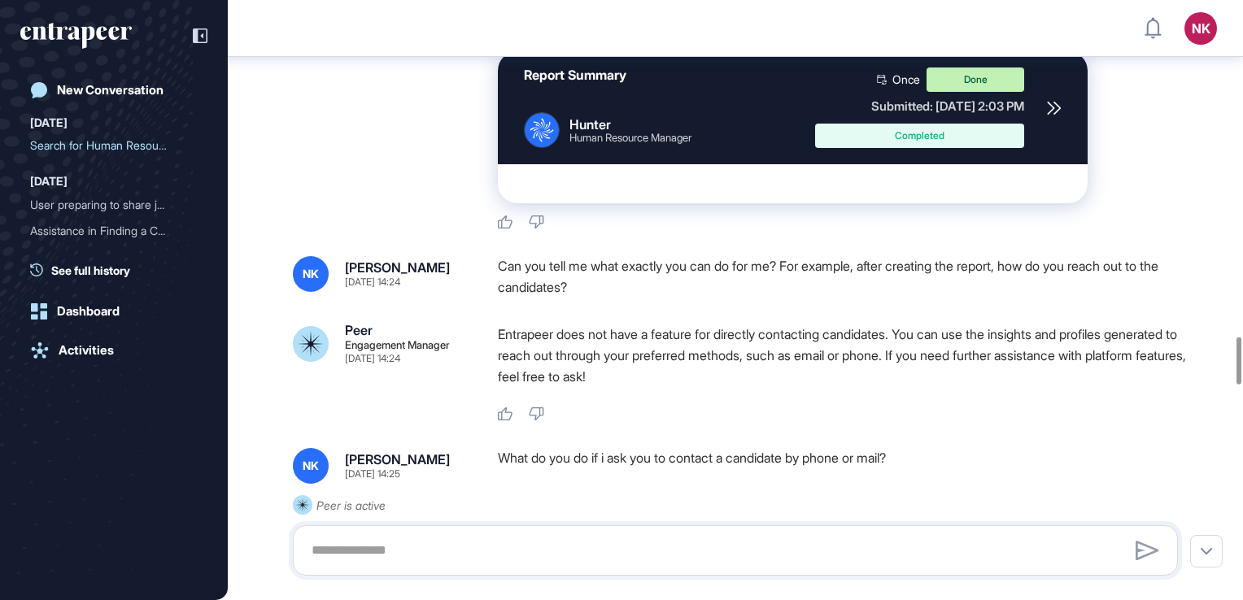
scroll to position [4271, 0]
click at [963, 148] on div "Completed" at bounding box center [919, 136] width 209 height 24
click at [1052, 114] on icon at bounding box center [1053, 108] width 12 height 12
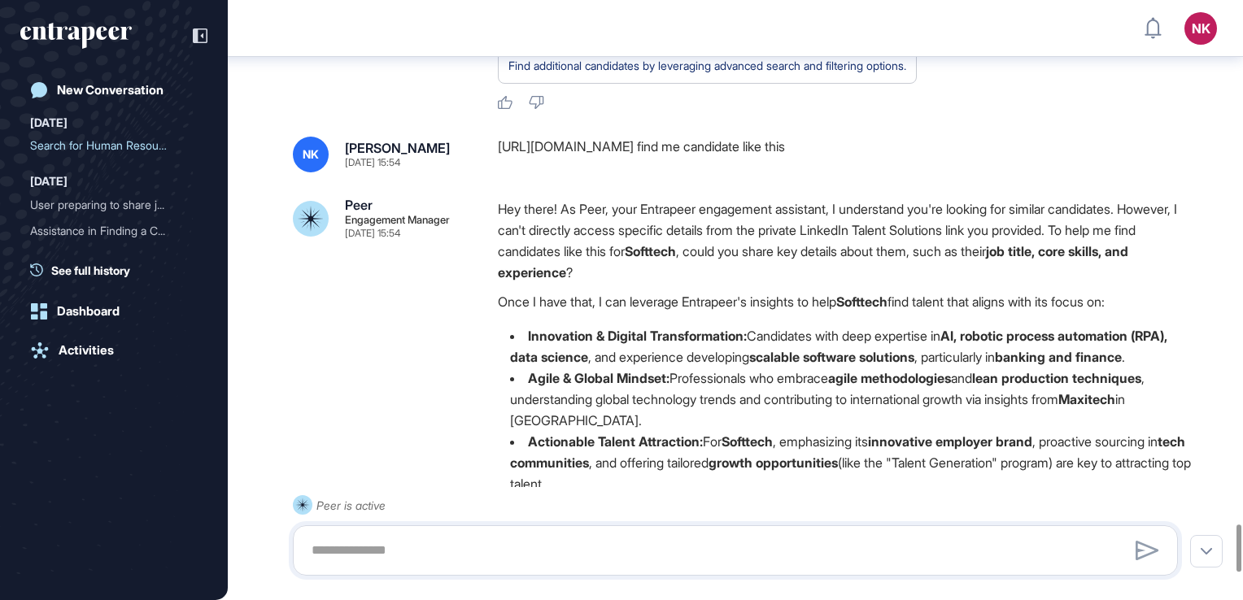
scroll to position [6743, 0]
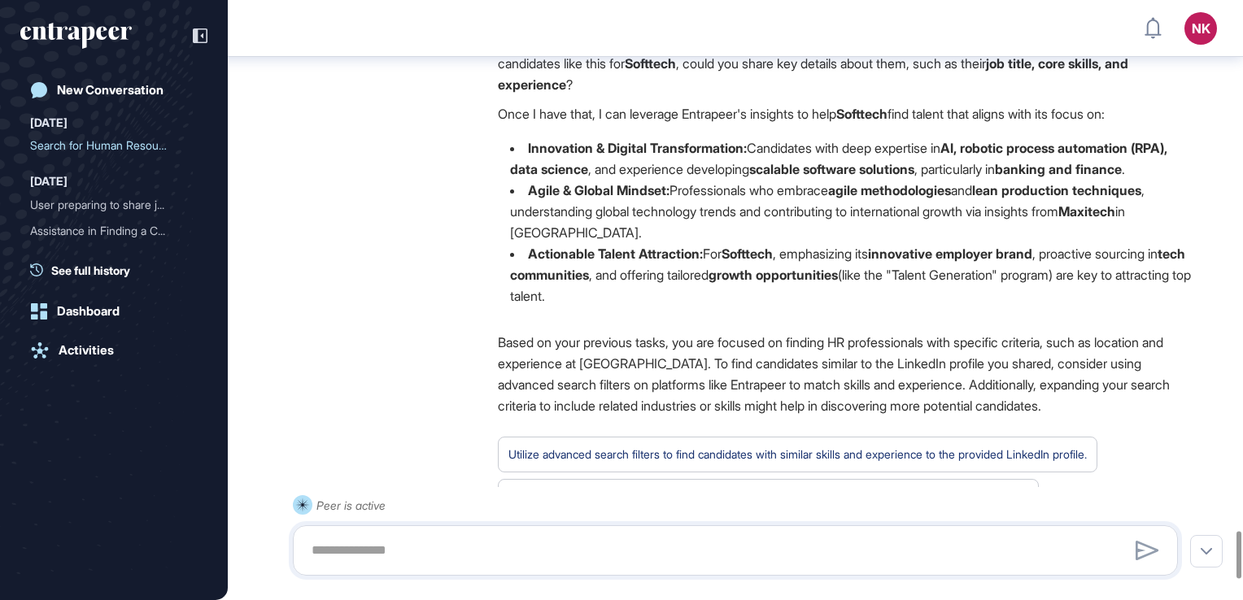
click at [639, 243] on li "Agile & Global Mindset: Professionals who embrace agile methodologies and lean …" at bounding box center [844, 211] width 693 height 63
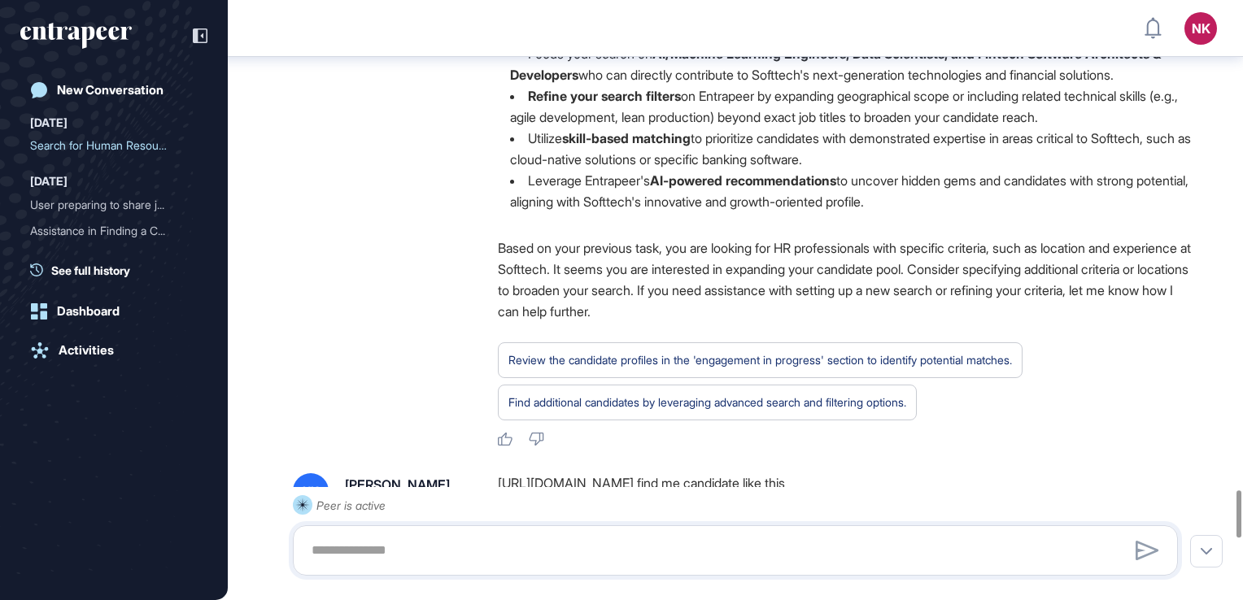
scroll to position [6221, 0]
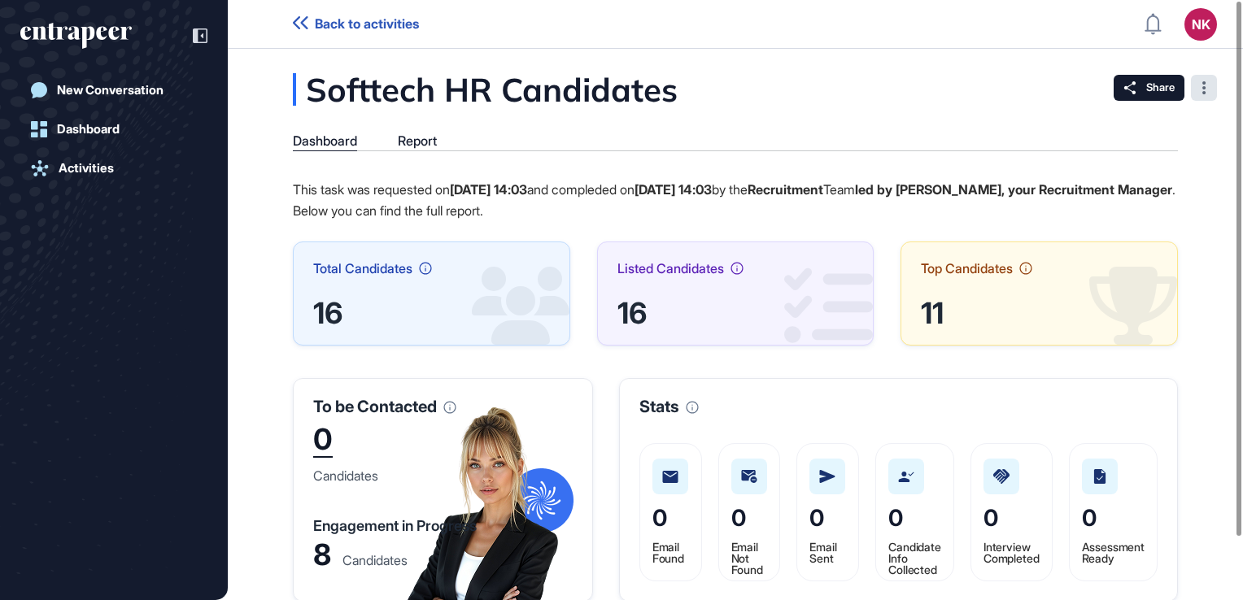
click at [1202, 86] on icon at bounding box center [1204, 87] width 4 height 13
click at [1160, 138] on span "Tag for Gameboard" at bounding box center [1153, 142] width 106 height 11
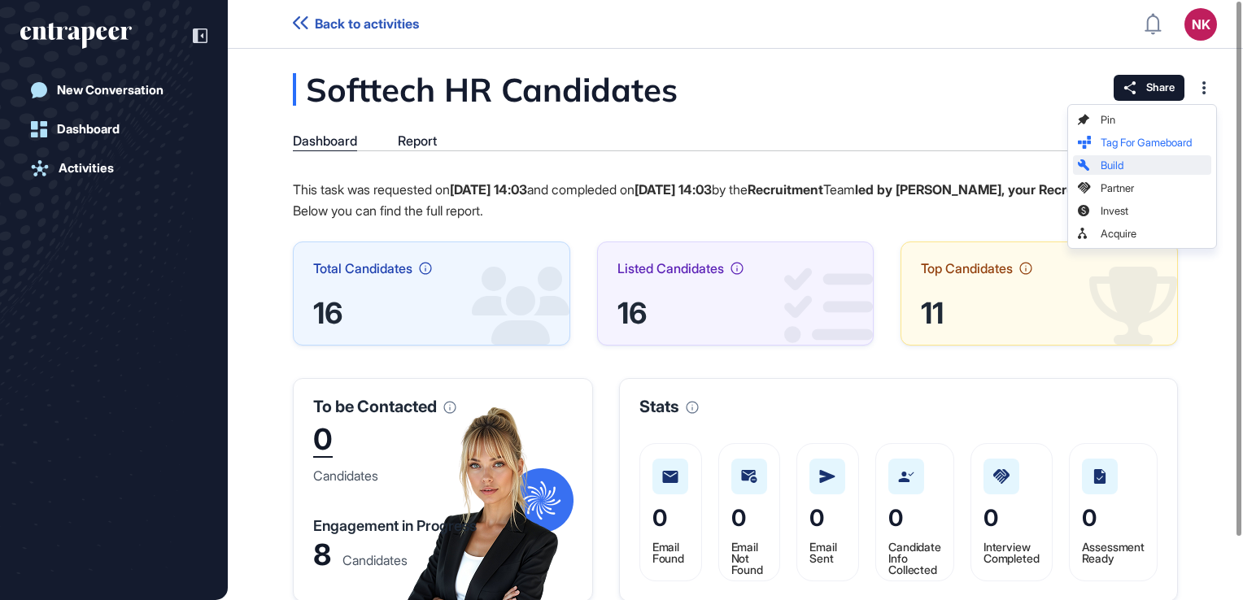
click at [1154, 155] on div "Build" at bounding box center [1142, 165] width 138 height 20
click at [1132, 188] on span "Partner" at bounding box center [1153, 188] width 106 height 11
click at [1122, 210] on span "Invest" at bounding box center [1153, 211] width 106 height 11
click at [1011, 212] on p "This task was requested on [DATE] 14:03 and compleded on [DATE] 14:03 by the Re…" at bounding box center [735, 200] width 885 height 42
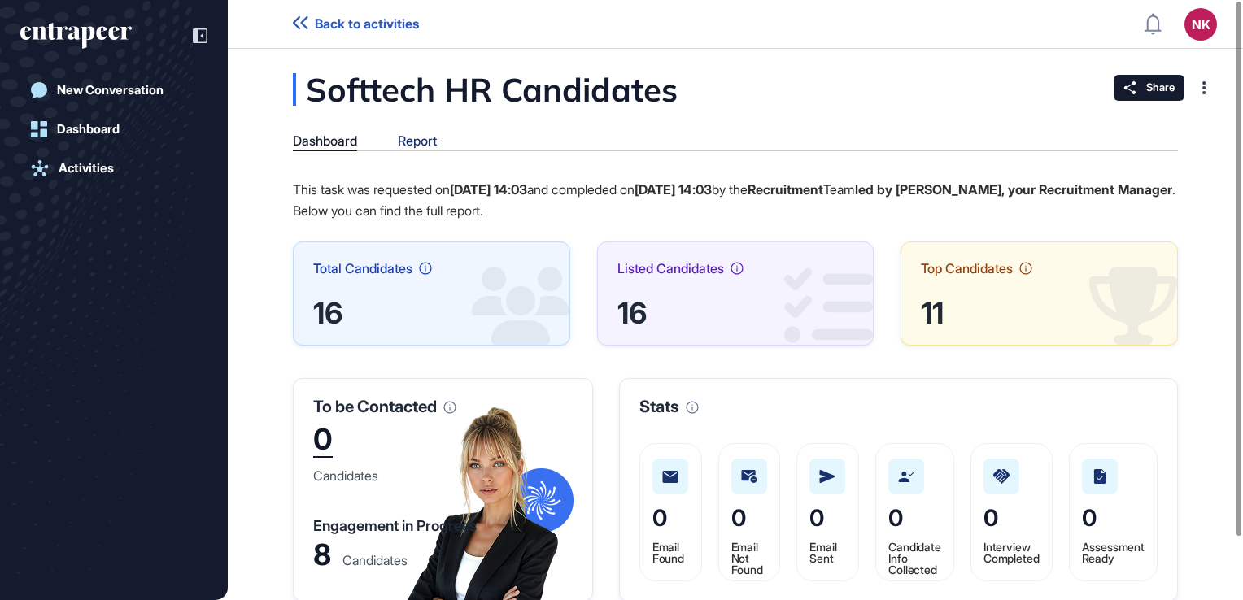
click at [437, 142] on div "Report" at bounding box center [417, 140] width 39 height 15
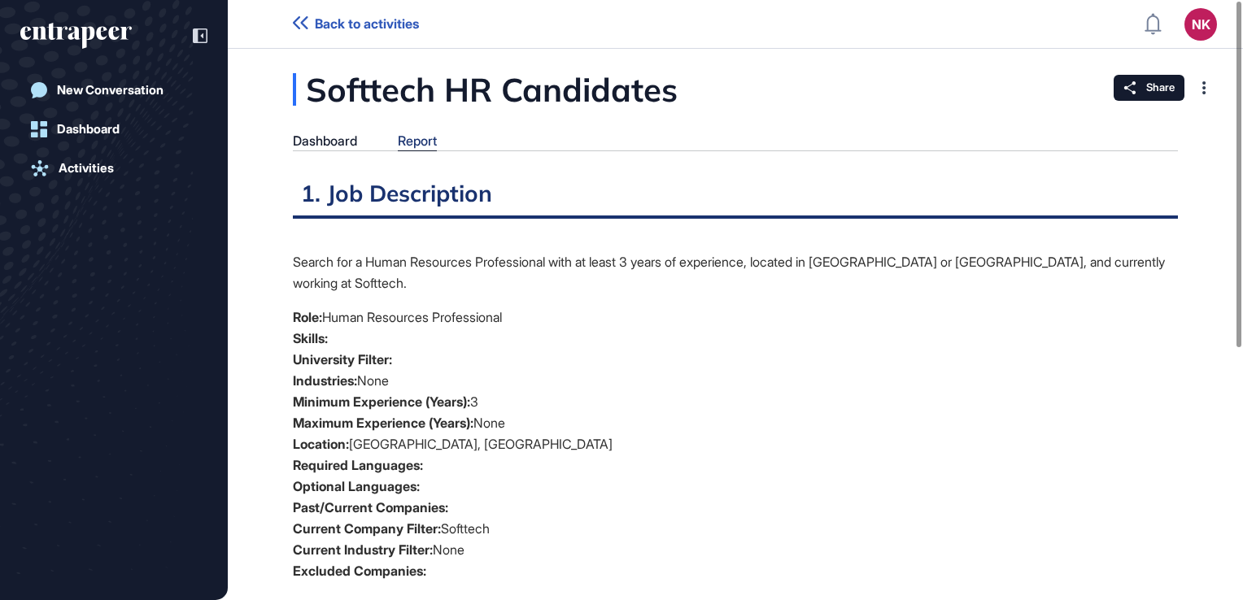
scroll to position [7, 0]
click at [301, 134] on div "Dashboard" at bounding box center [325, 140] width 64 height 15
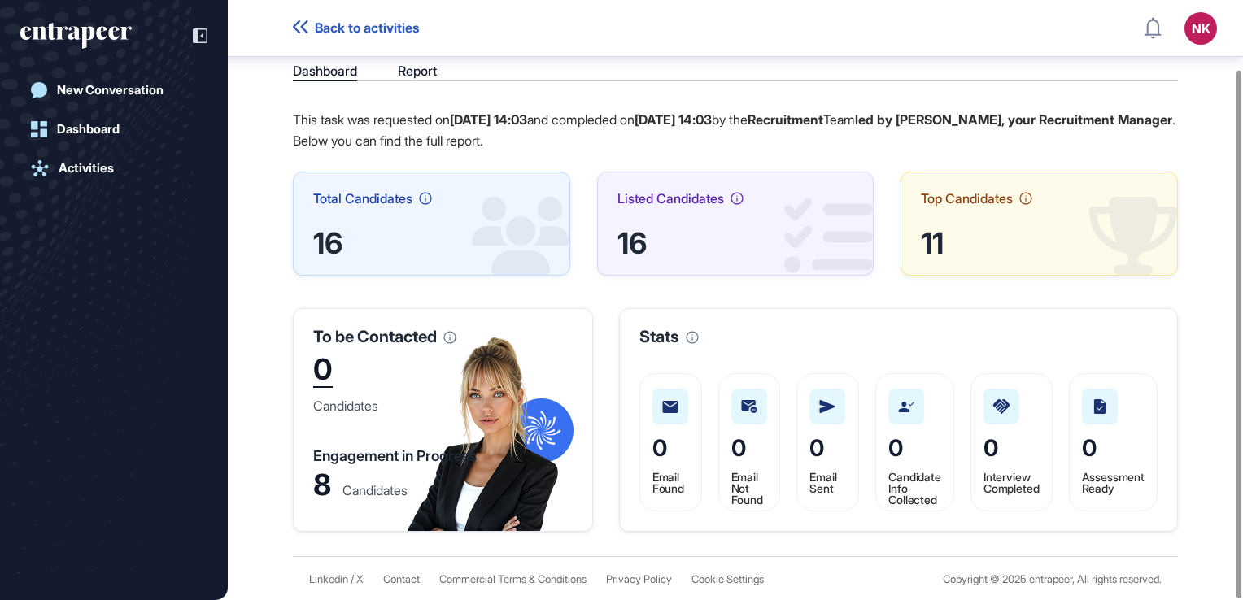
scroll to position [78, 0]
